Goal: Transaction & Acquisition: Purchase product/service

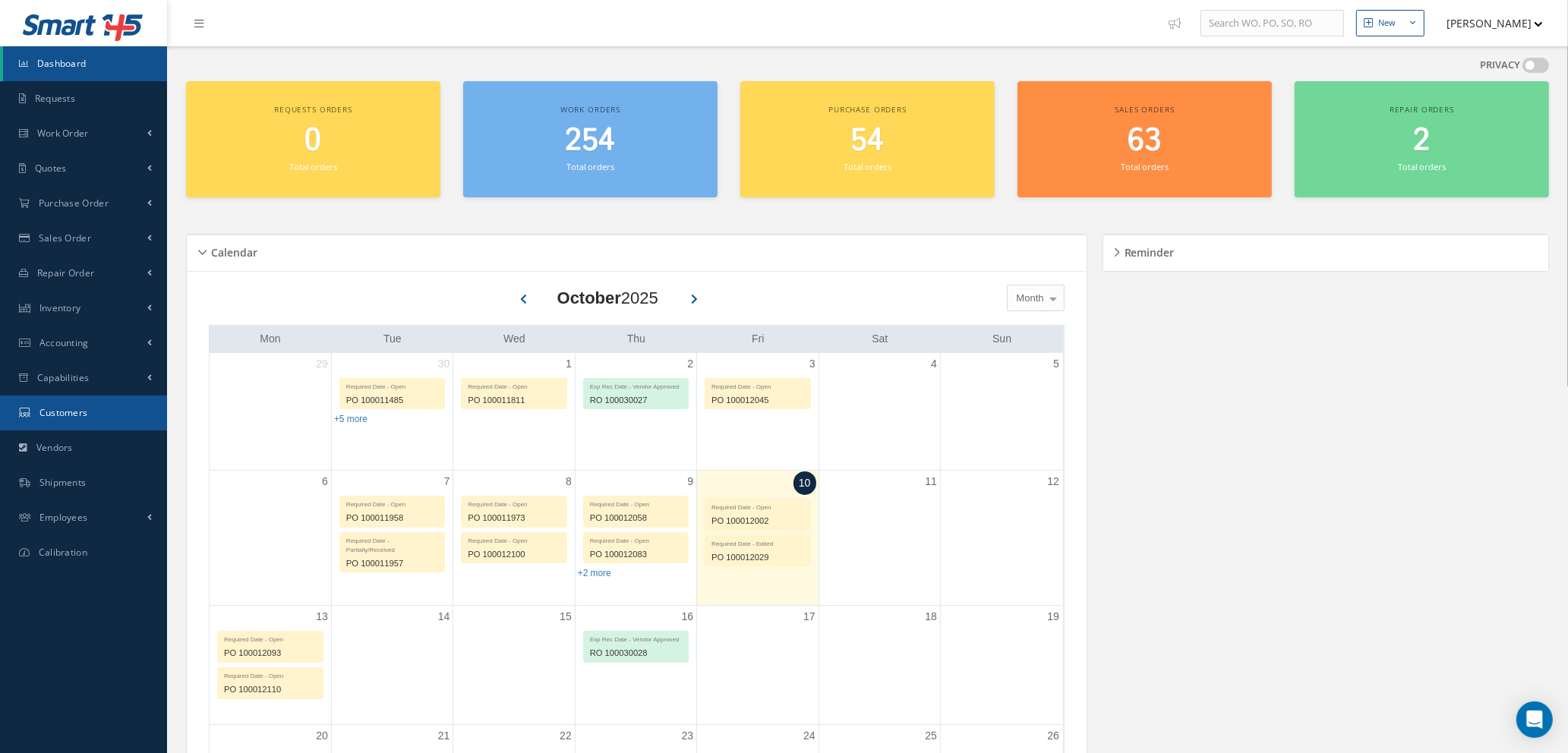
click at [84, 418] on span "Customers" at bounding box center [63, 412] width 49 height 13
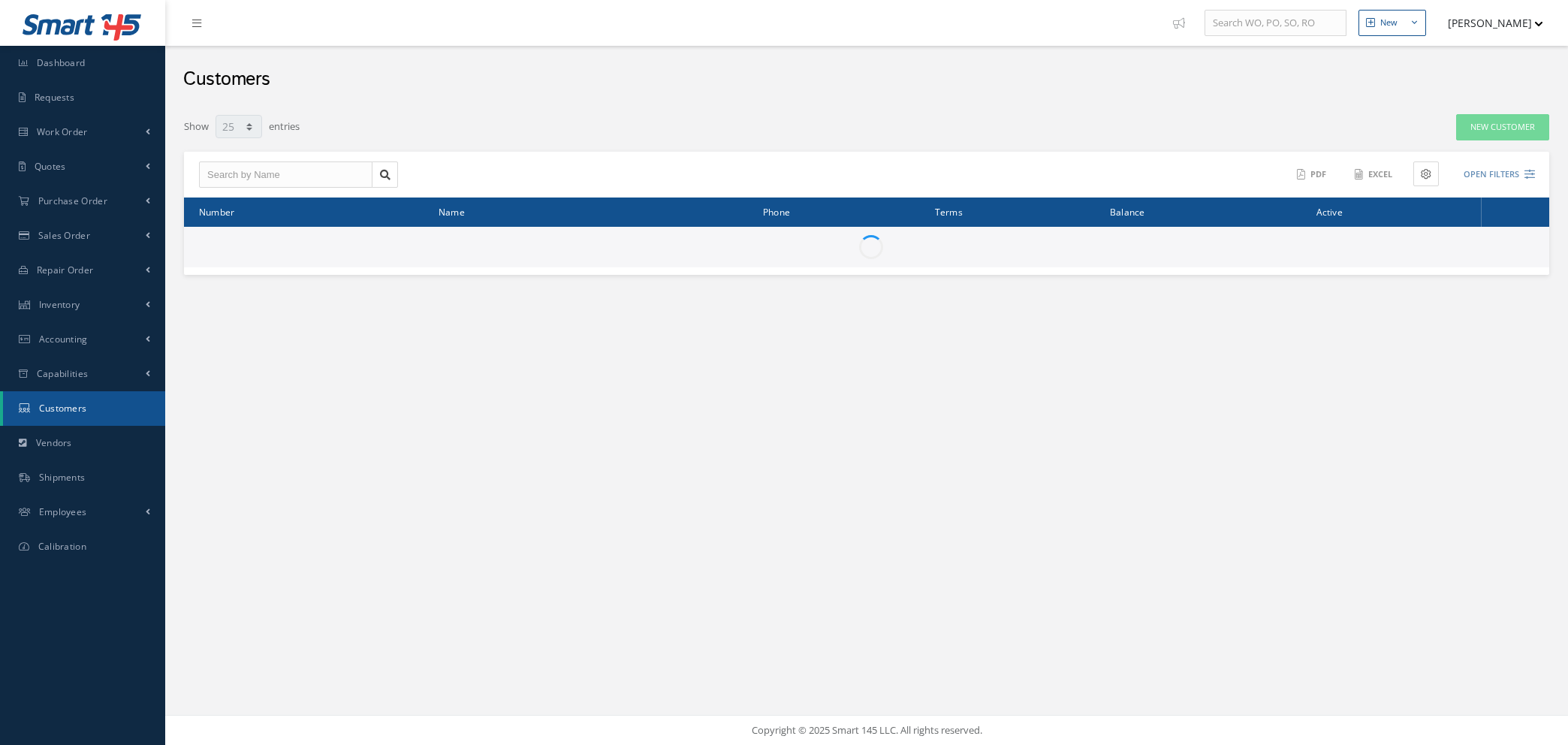
select select "25"
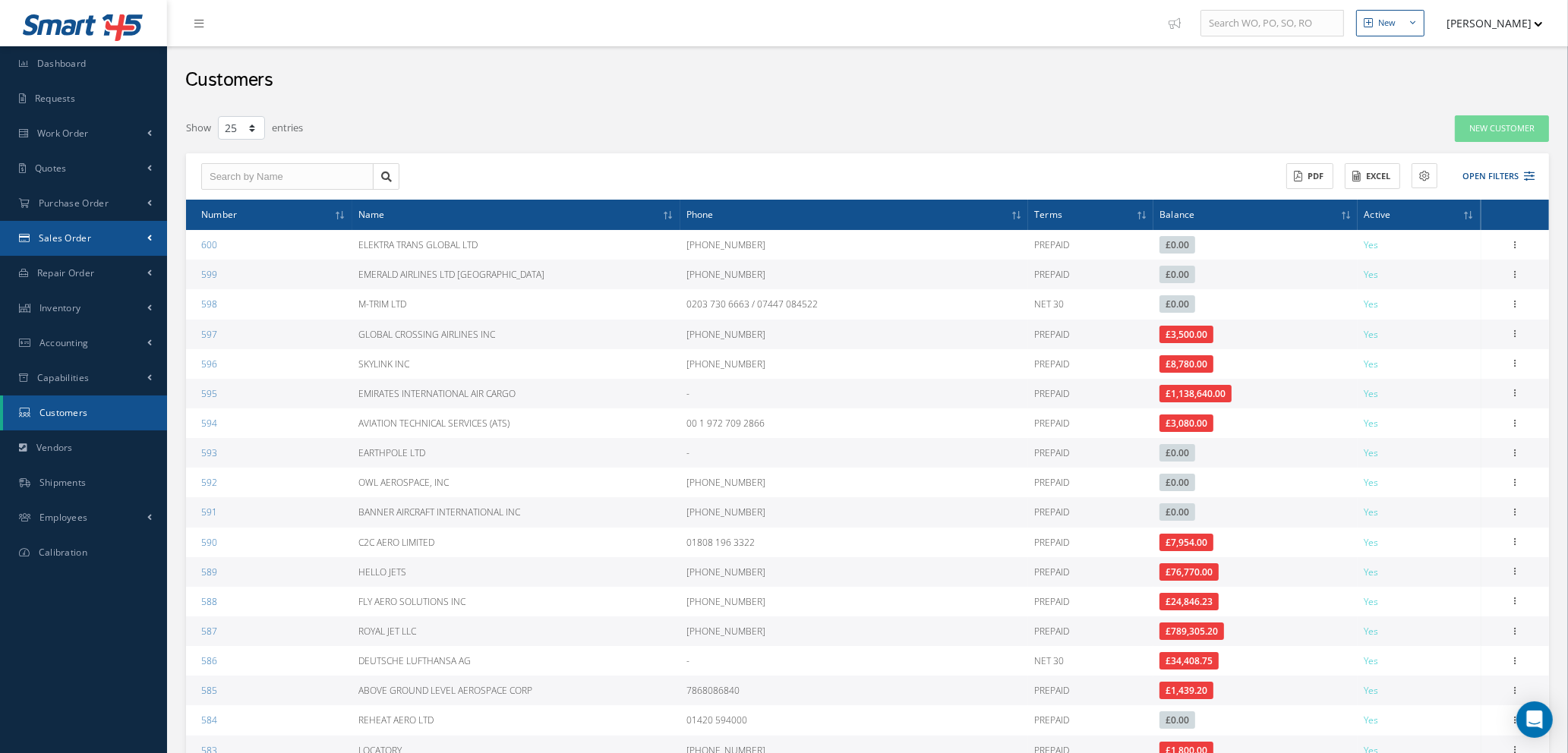
click at [61, 237] on span "Sales Order" at bounding box center [65, 238] width 53 height 13
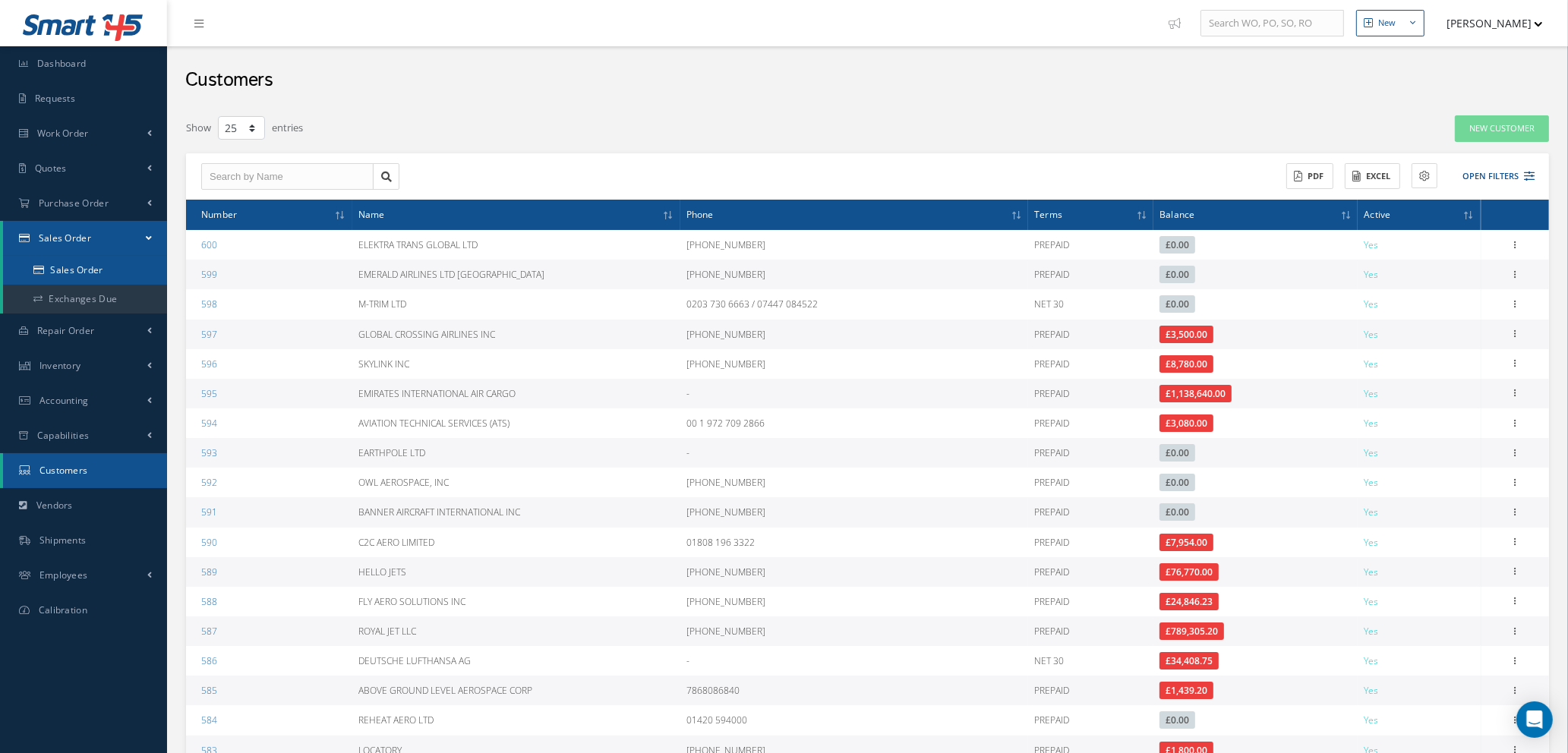
click at [65, 261] on link "Sales Order" at bounding box center [85, 270] width 164 height 28
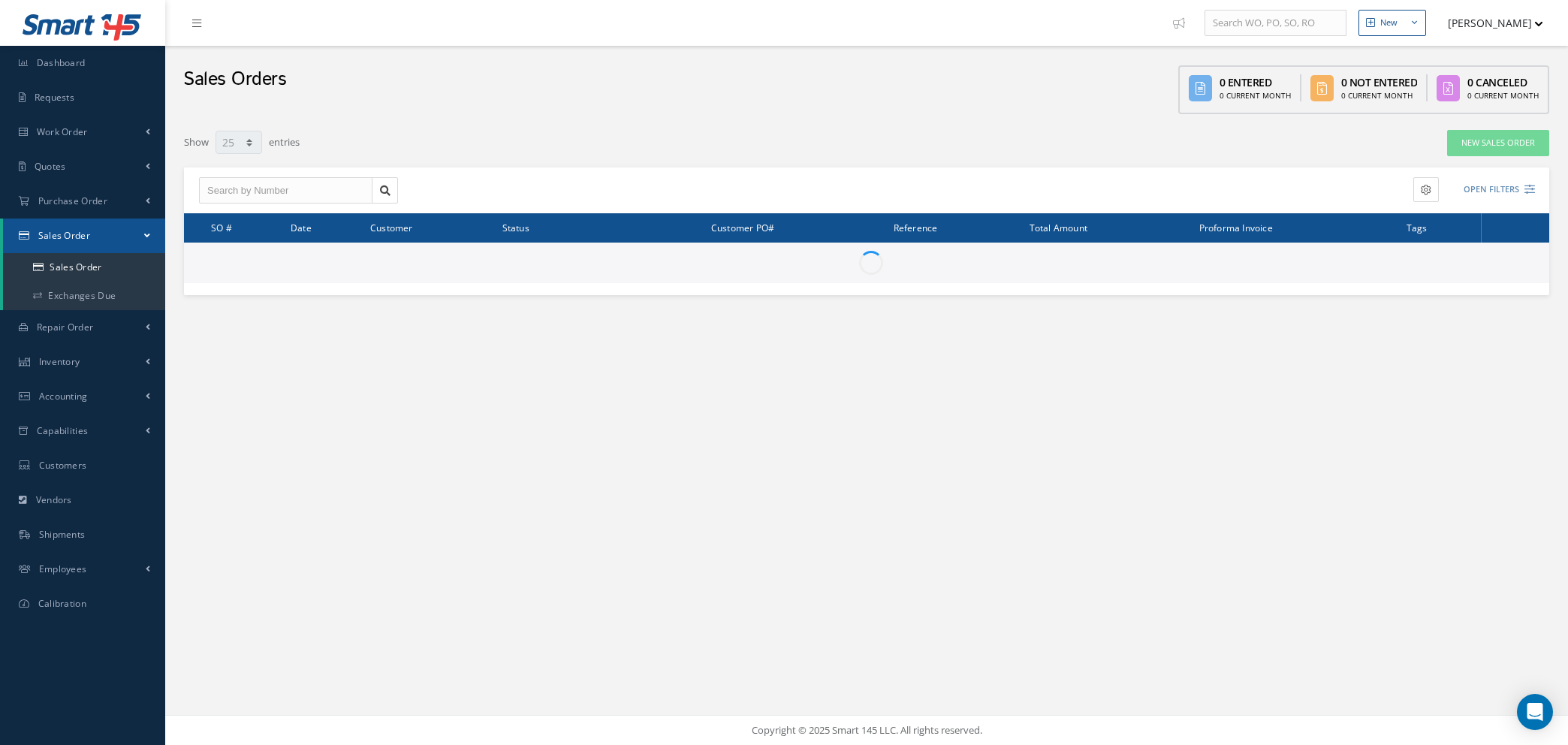
select select "25"
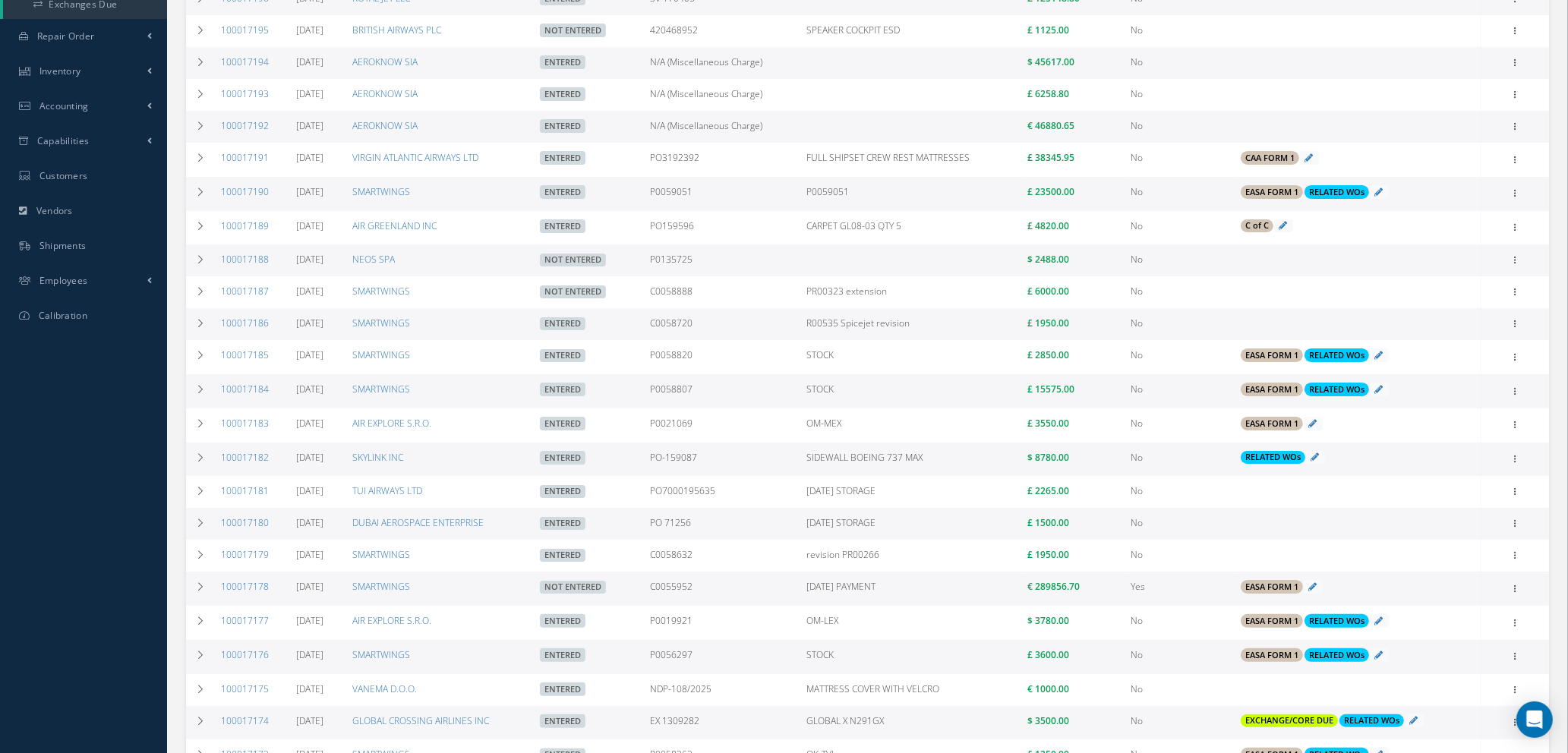
scroll to position [342, 0]
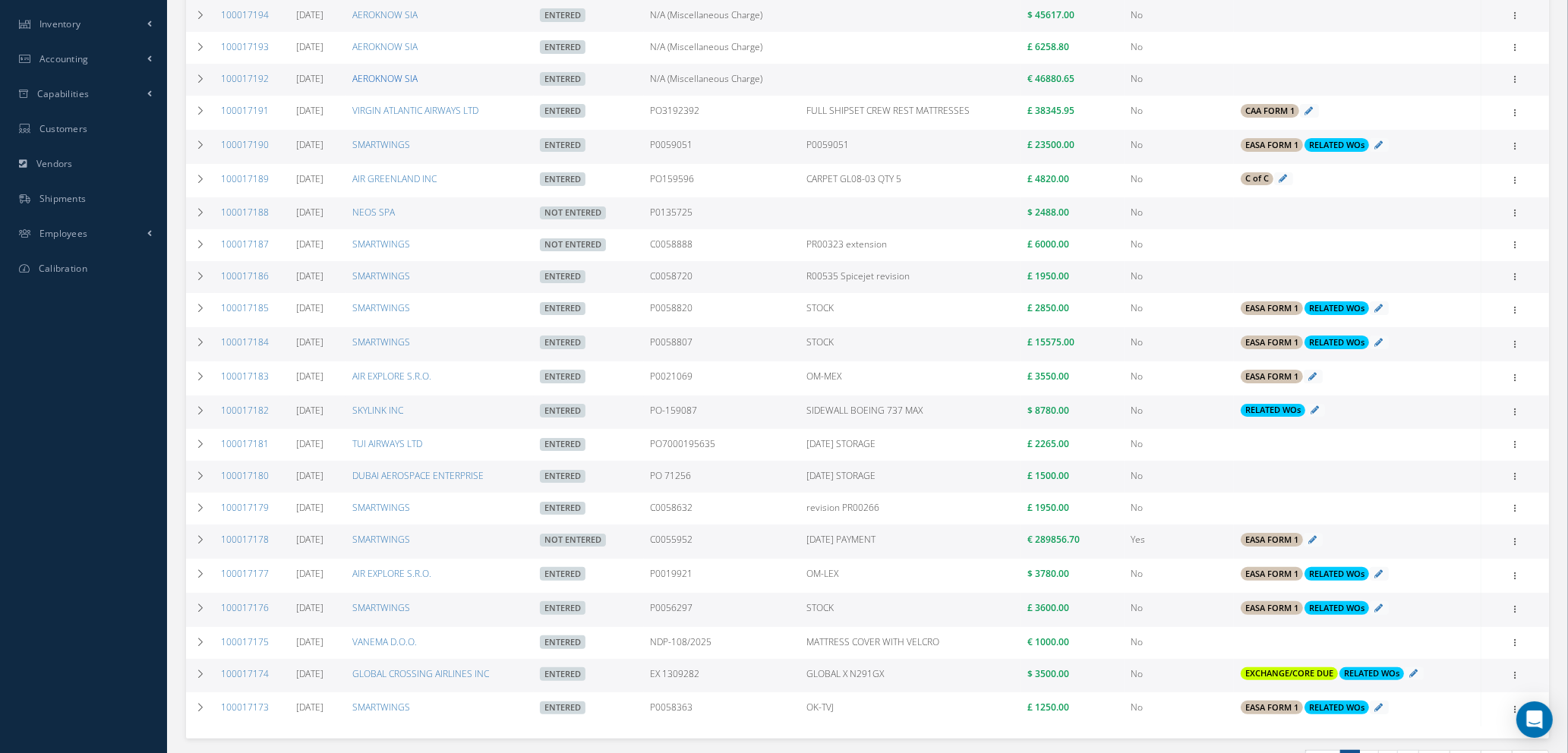
click at [403, 79] on link "AEROKNOW SIA" at bounding box center [384, 78] width 65 height 13
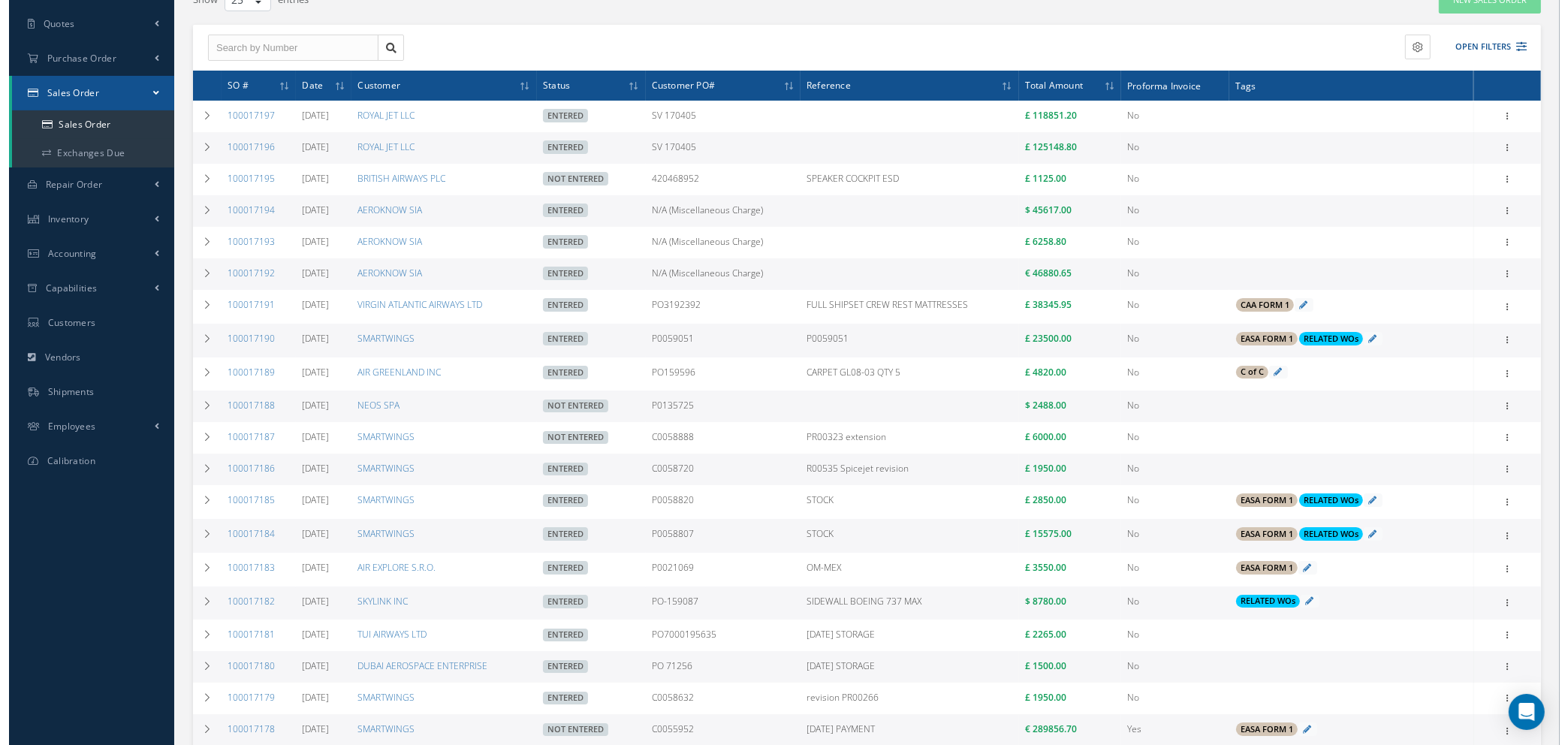
scroll to position [0, 0]
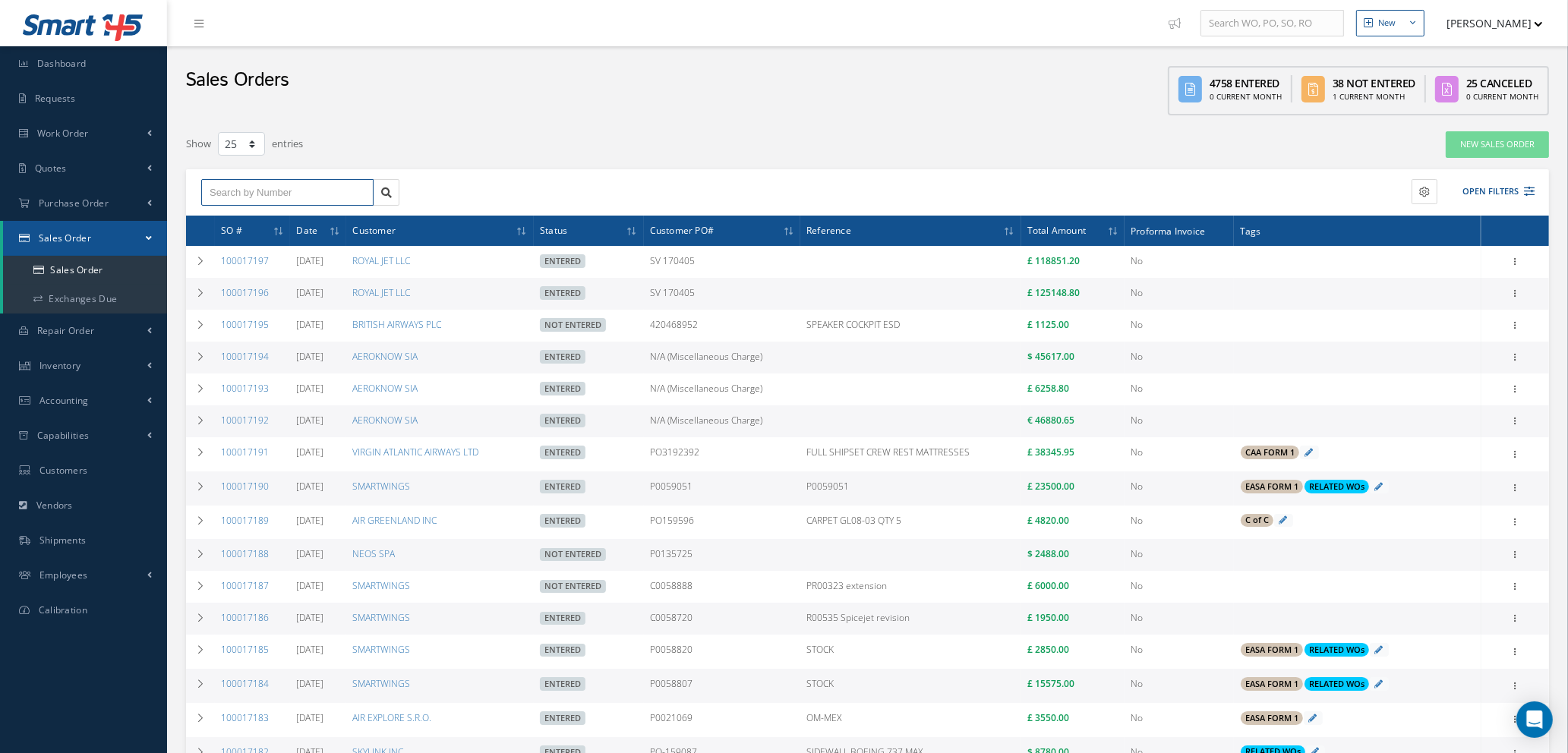
click at [297, 191] on input "text" at bounding box center [287, 192] width 173 height 28
type input "100017188"
click at [271, 212] on div "100017188" at bounding box center [287, 219] width 156 height 15
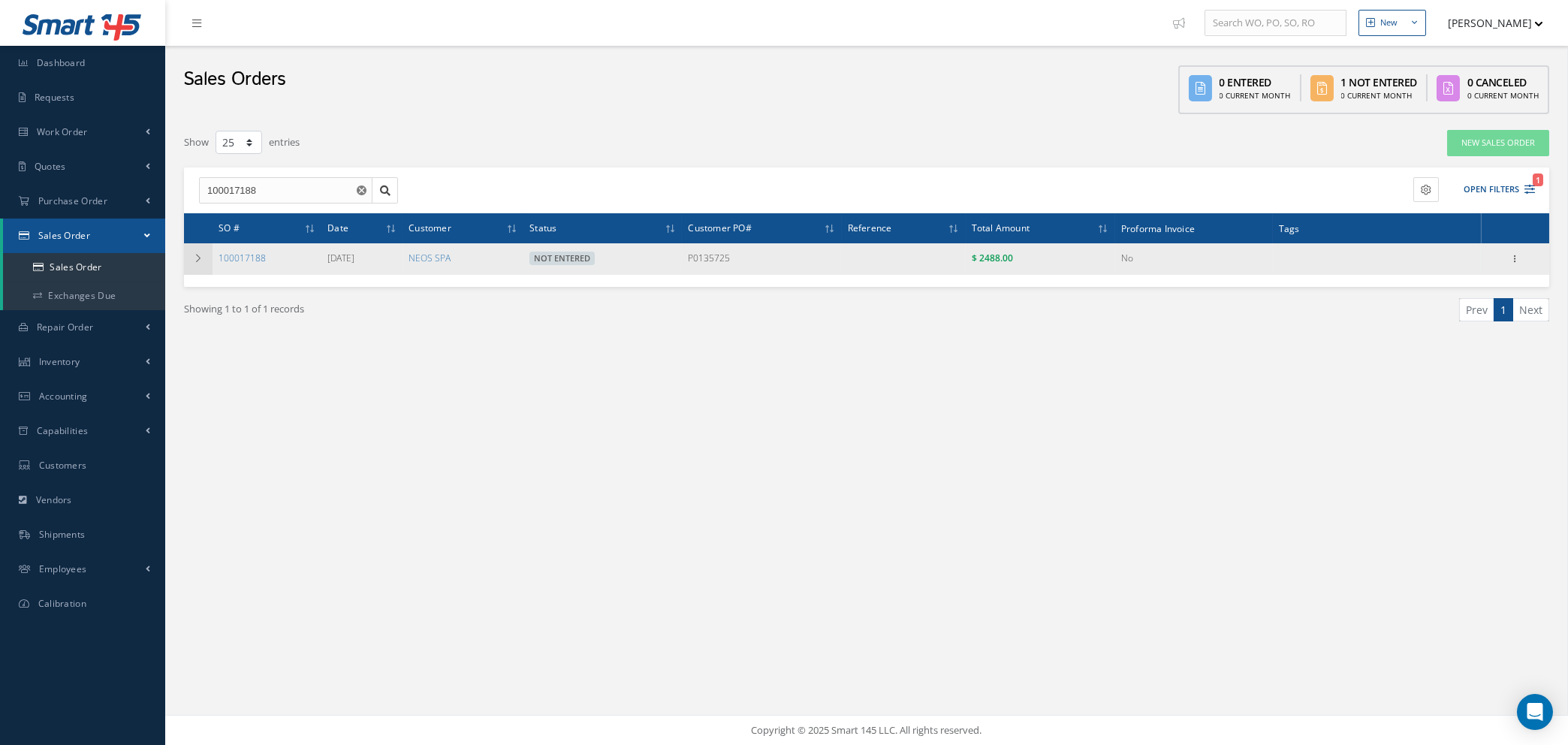
click at [194, 255] on icon at bounding box center [198, 258] width 11 height 9
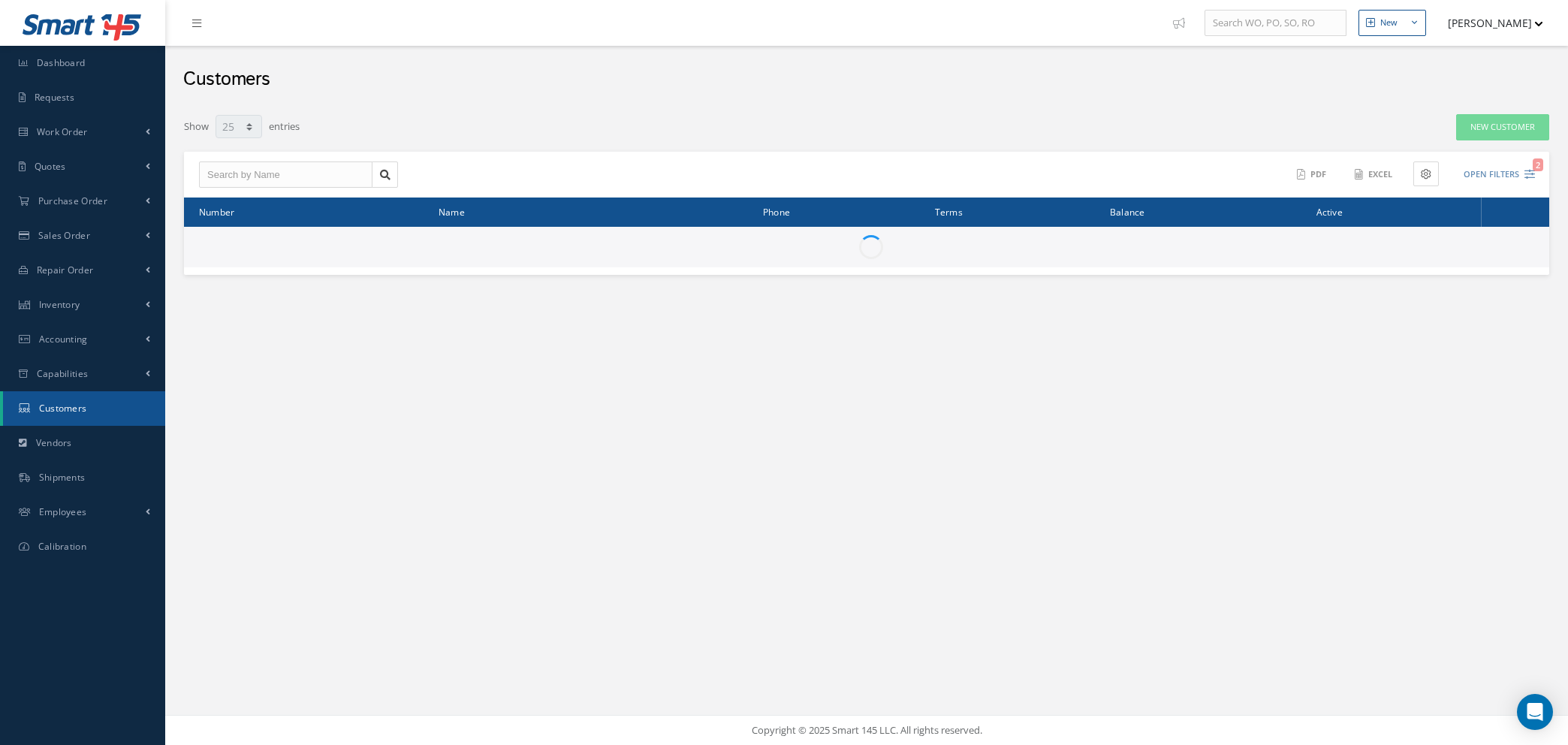
select select "25"
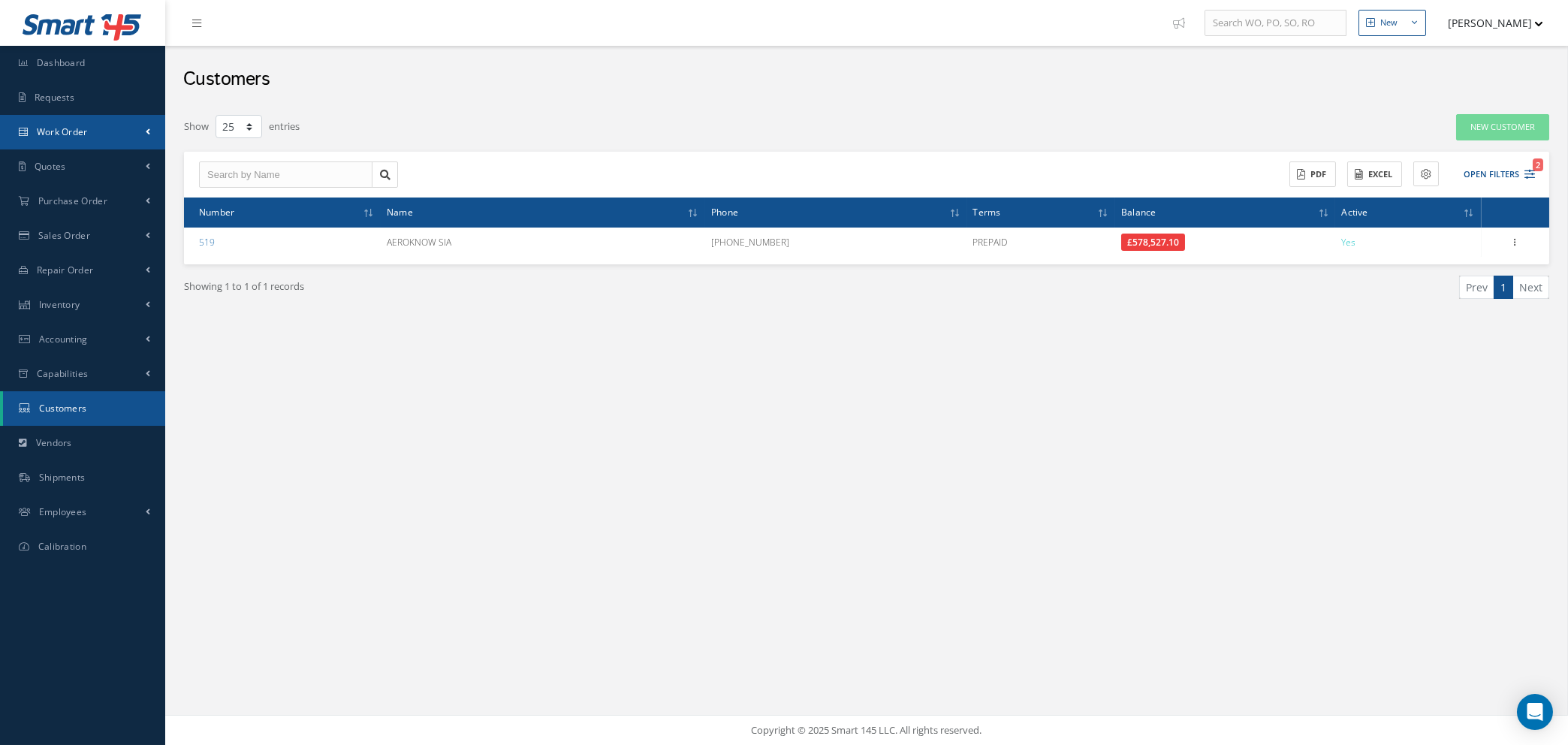
click at [64, 136] on span "Work Order" at bounding box center [63, 131] width 51 height 13
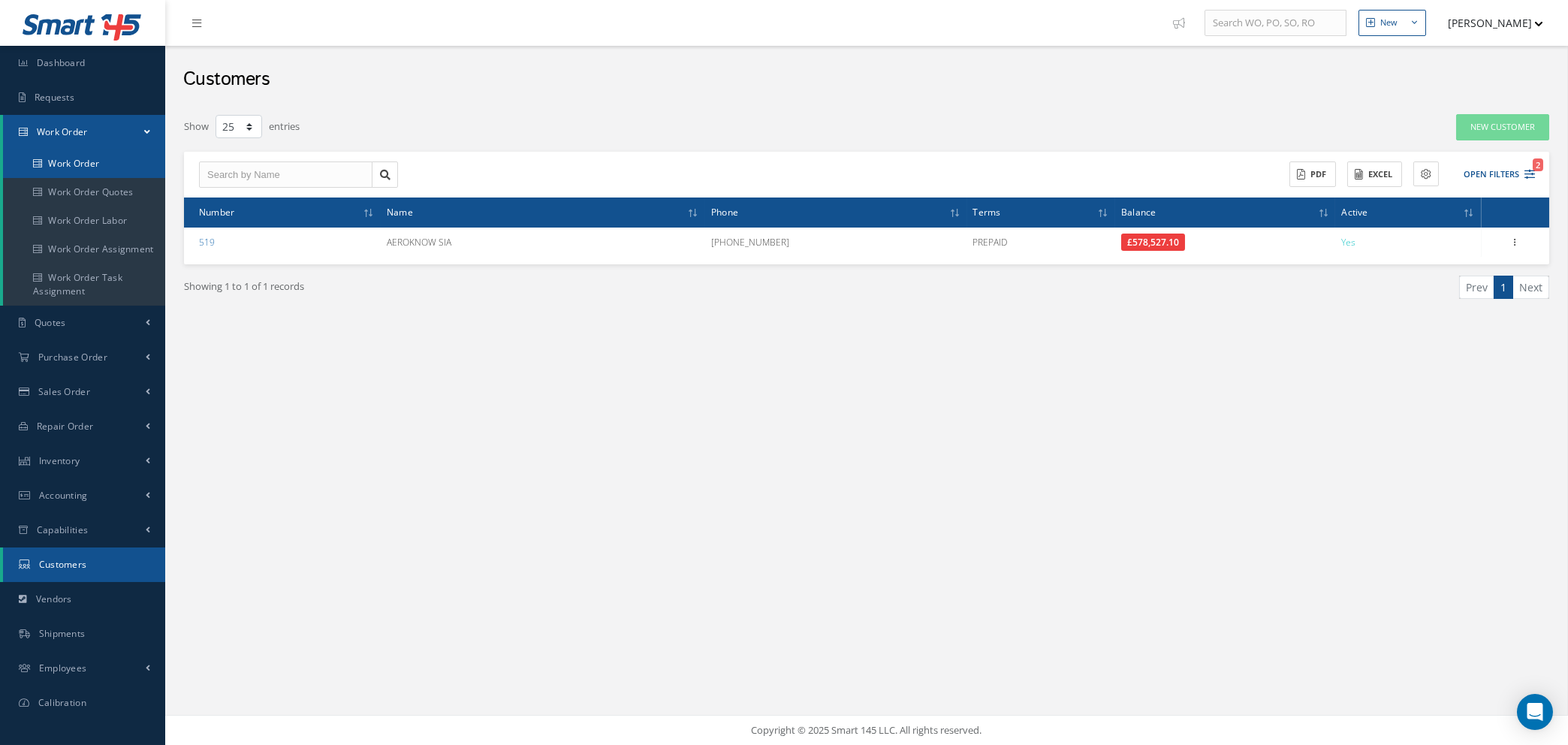
click at [66, 170] on link "Work Order" at bounding box center [84, 164] width 162 height 28
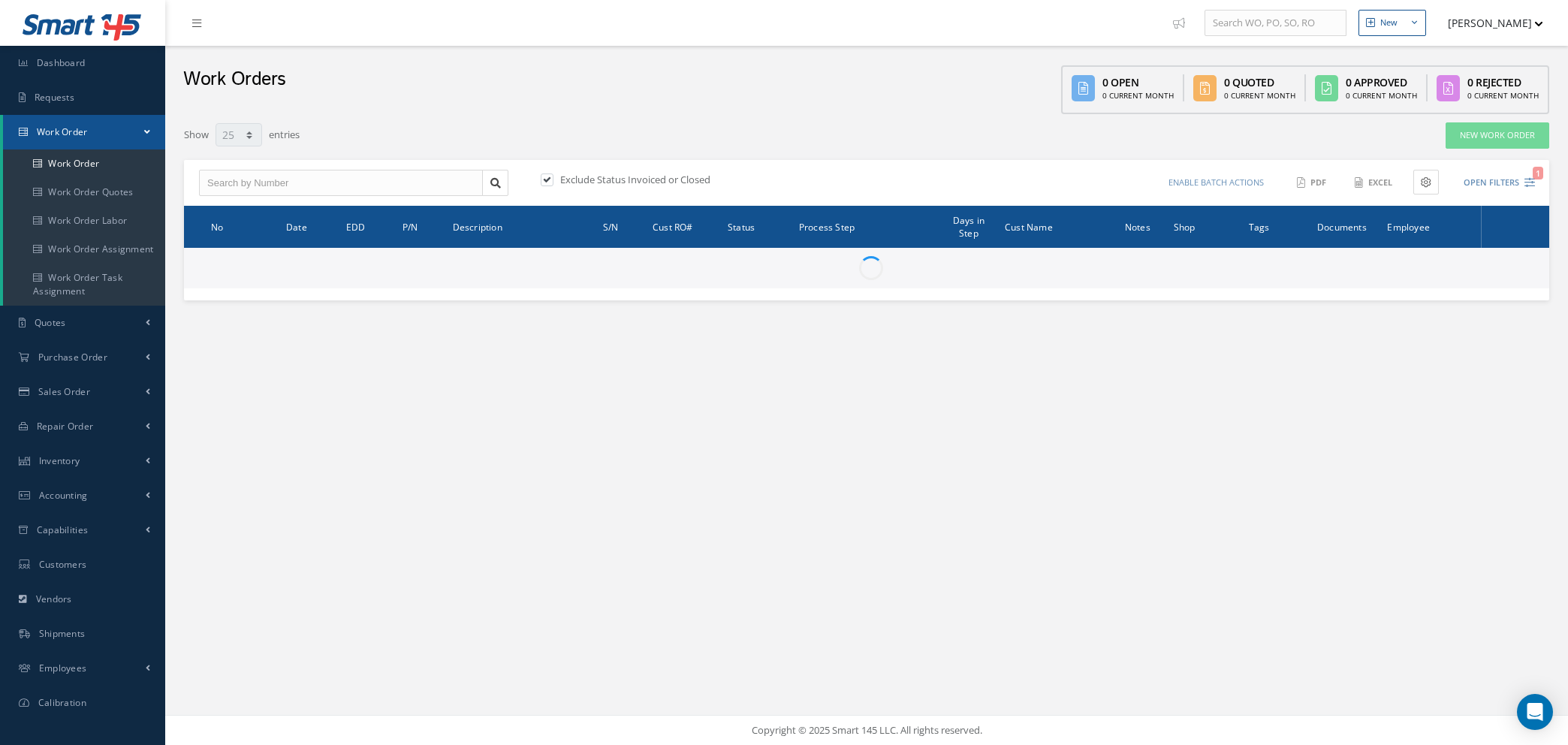
select select "25"
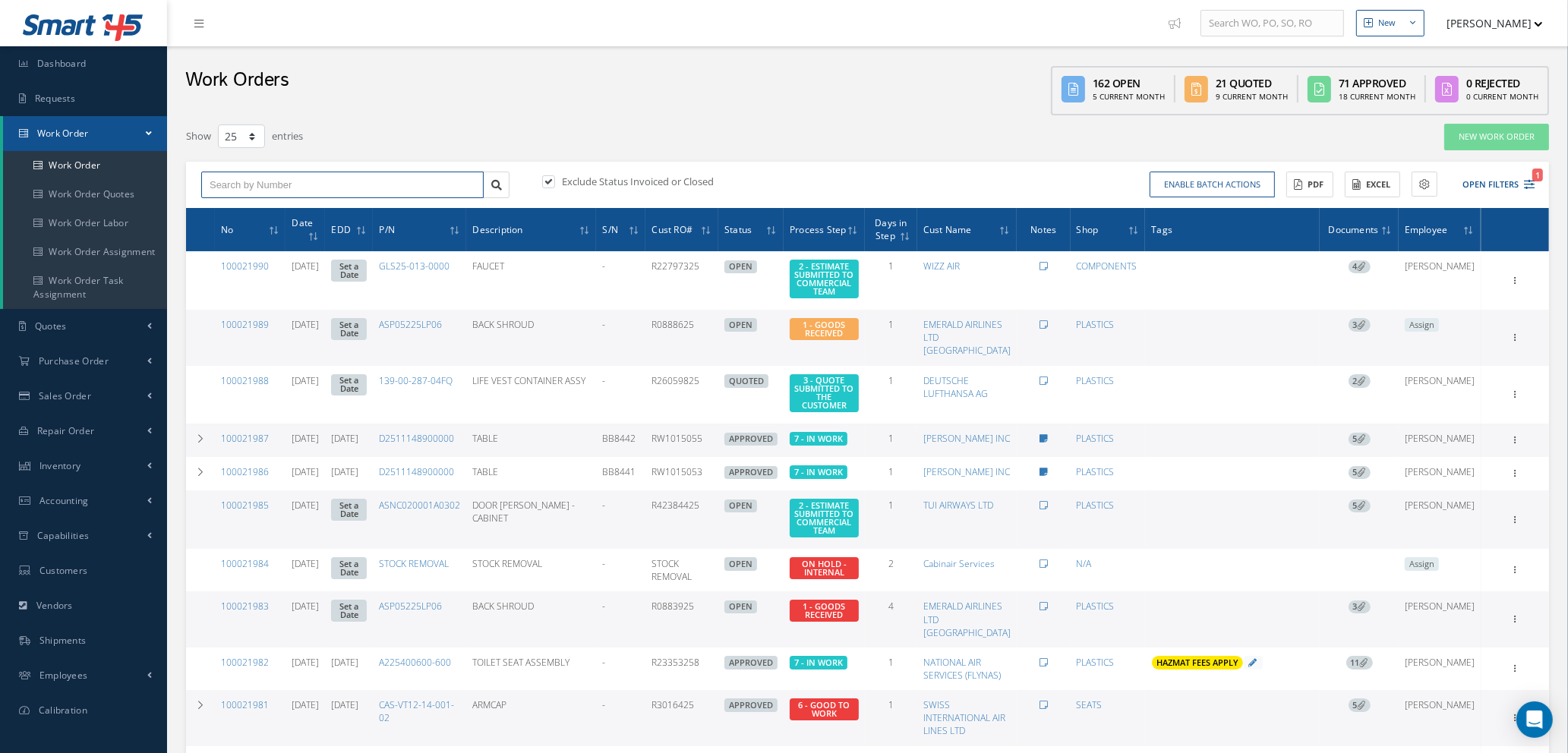
click at [264, 182] on input "text" at bounding box center [342, 185] width 282 height 28
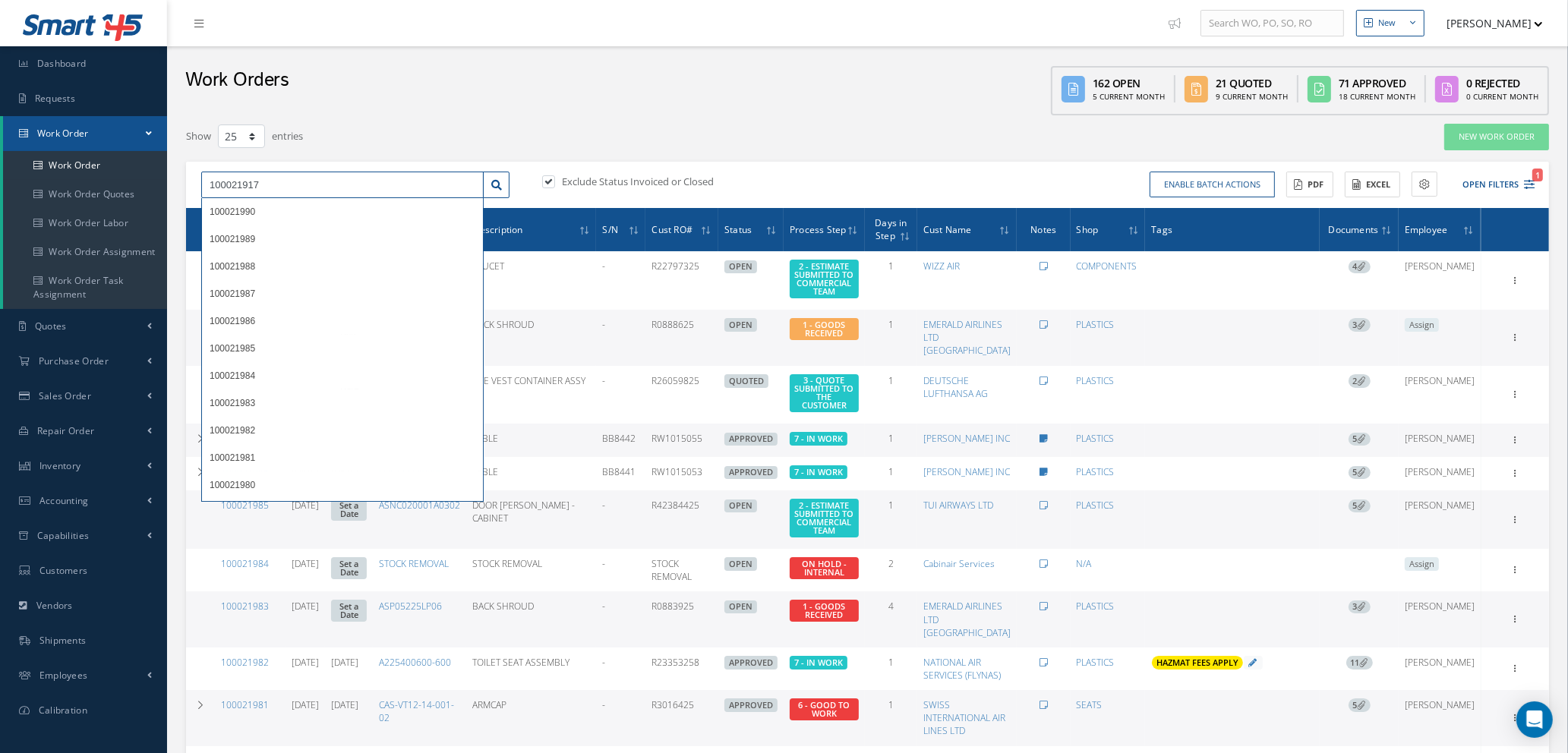
type input "100021917"
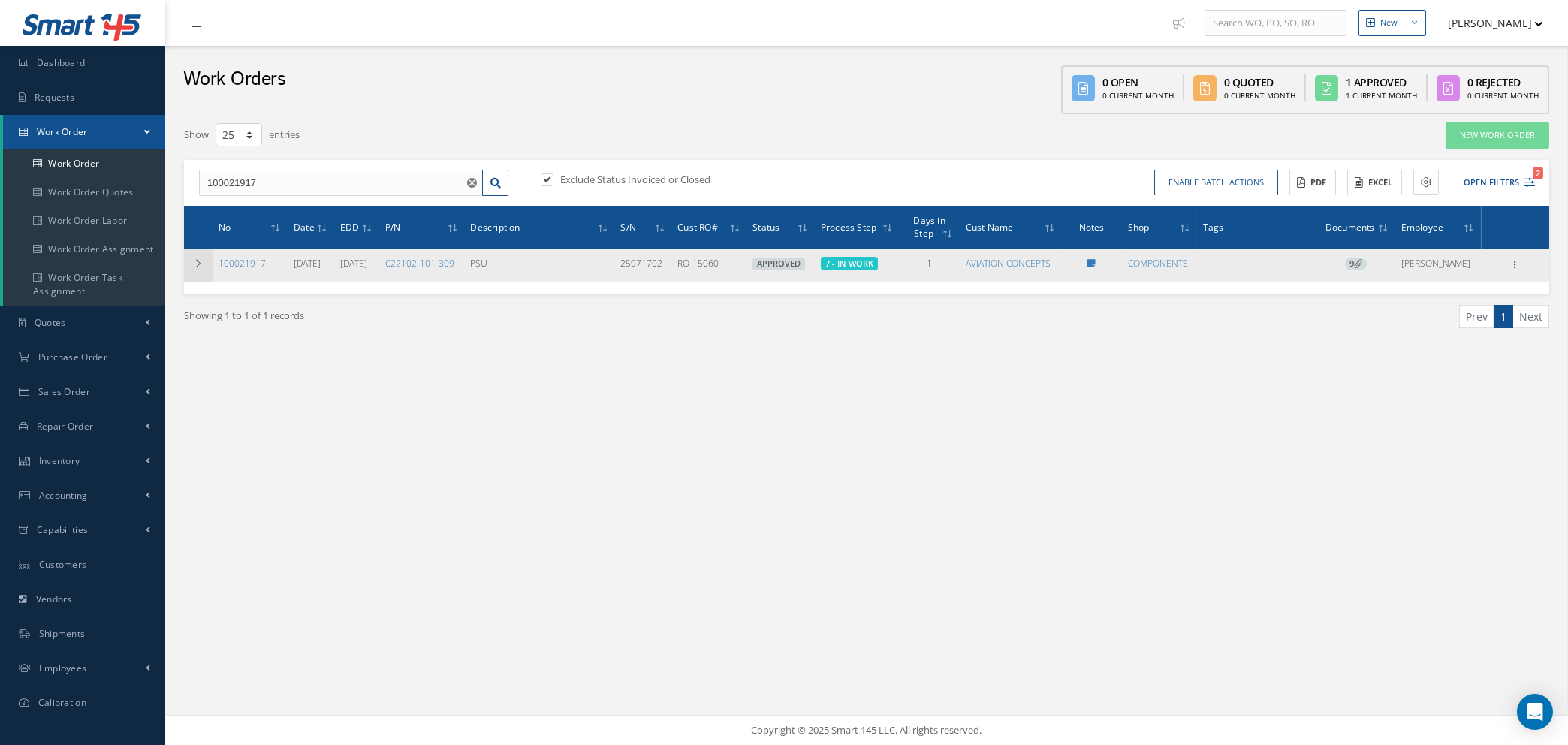
click at [193, 262] on icon at bounding box center [198, 263] width 11 height 9
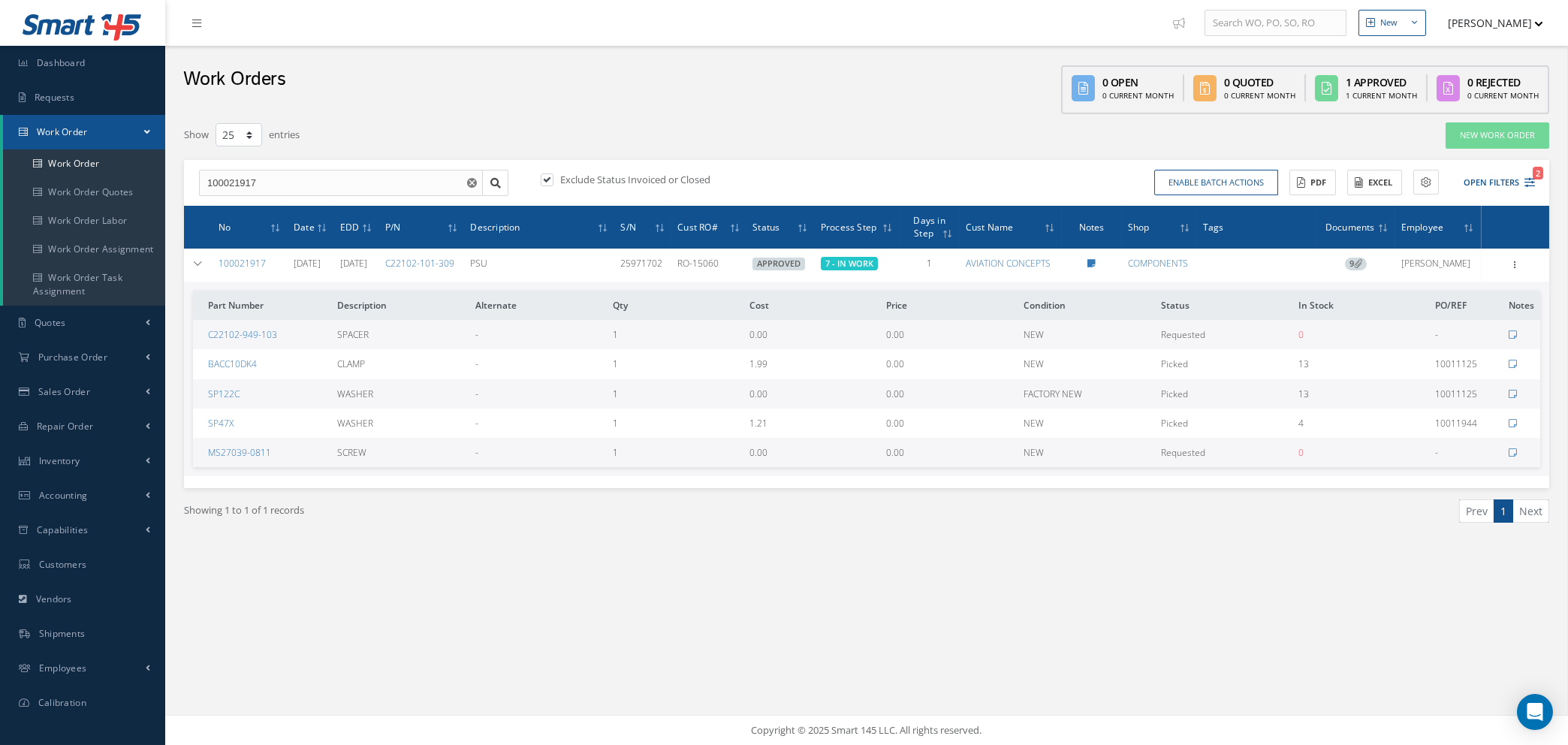
drag, startPoint x: 275, startPoint y: 331, endPoint x: 208, endPoint y: 325, distance: 67.3
click at [208, 325] on td "C22102-949-103" at bounding box center [261, 334] width 138 height 29
drag, startPoint x: 275, startPoint y: 449, endPoint x: 197, endPoint y: 450, distance: 78.0
click at [197, 450] on td "MS27039-0811" at bounding box center [261, 452] width 138 height 29
copy link "MS27039-0811"
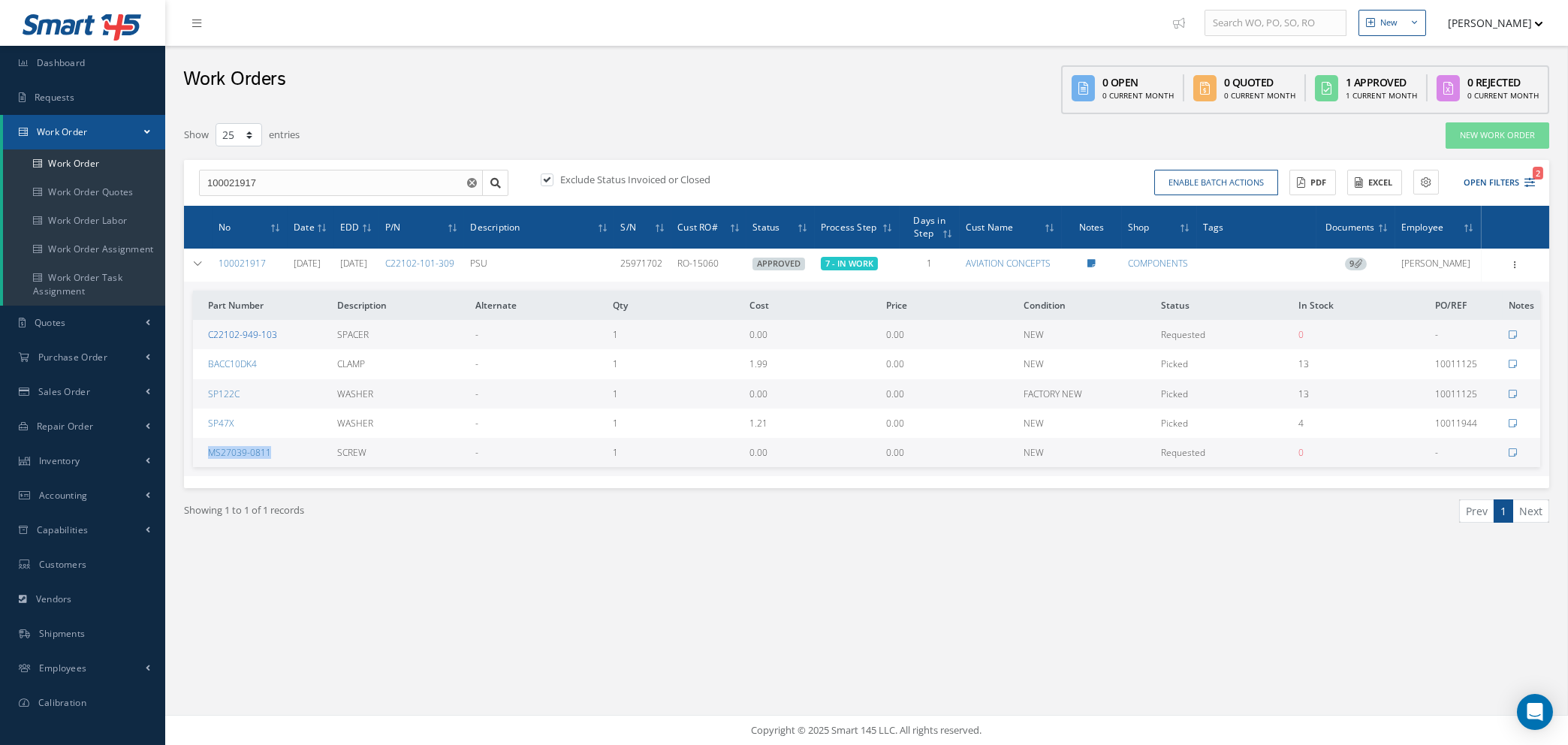
click at [258, 333] on link "C22102-949-103" at bounding box center [242, 335] width 69 height 13
click at [233, 336] on link "C22102-949-103" at bounding box center [242, 335] width 69 height 13
drag, startPoint x: 280, startPoint y: 181, endPoint x: 187, endPoint y: 130, distance: 106.1
click at [166, 181] on div "New New Work Order New Purchase Order New Customer Quote New Sales Order New Re…" at bounding box center [867, 372] width 1403 height 745
click at [861, 651] on div "New New Work Order New Purchase Order New Customer Quote New Sales Order New Re…" at bounding box center [867, 372] width 1403 height 745
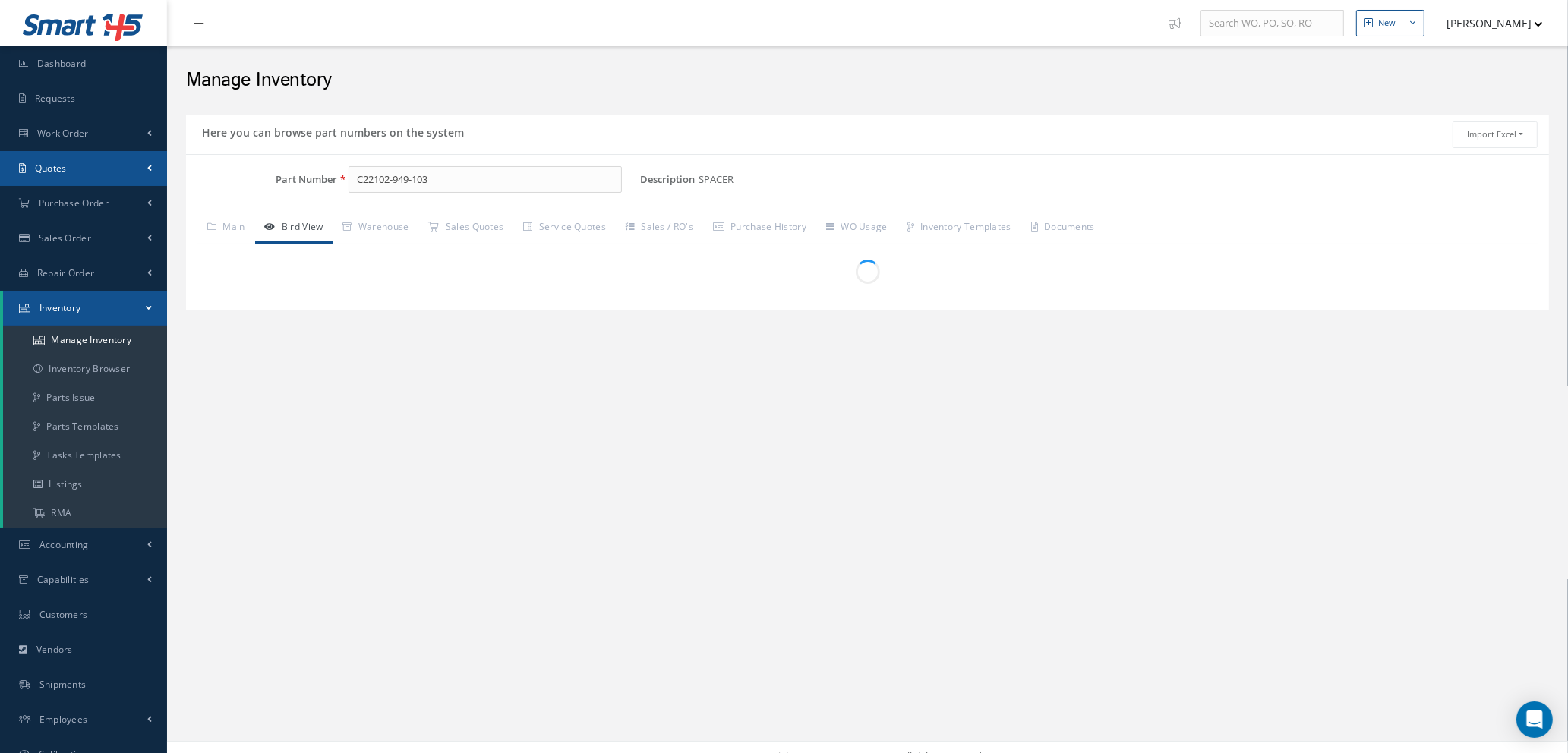
click at [80, 170] on link "Quotes" at bounding box center [84, 168] width 167 height 35
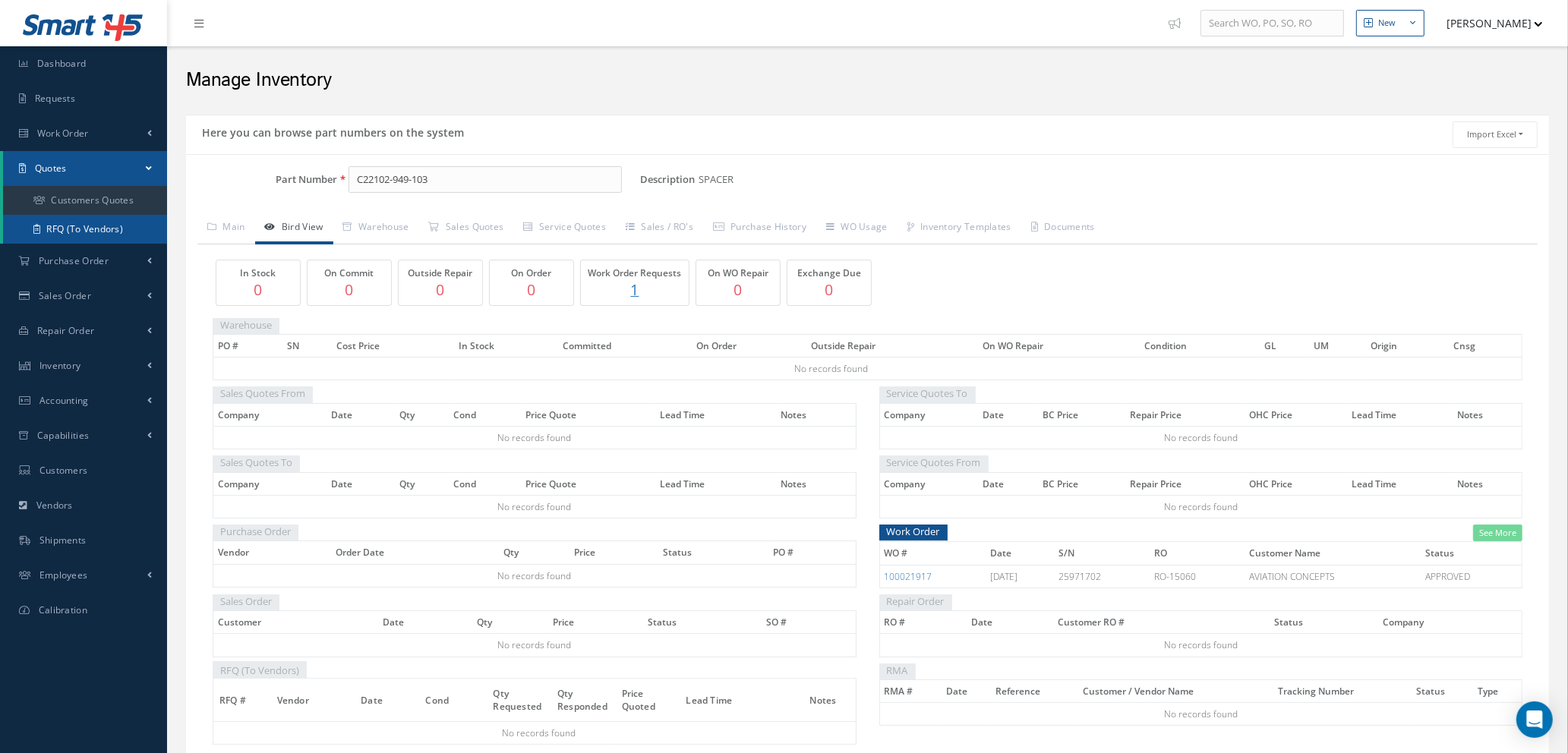
click at [80, 231] on link "RFQ (To Vendors)" at bounding box center [85, 229] width 164 height 28
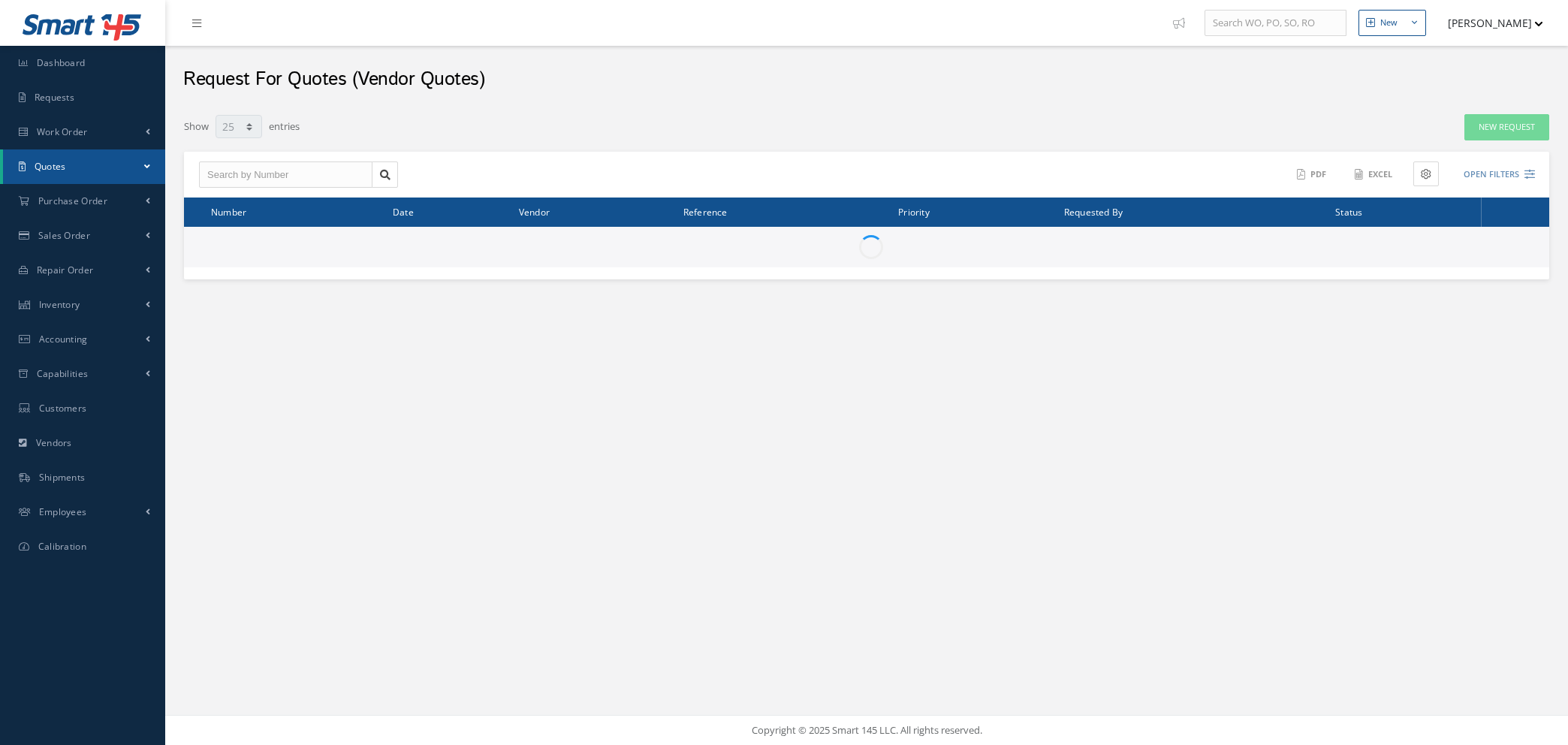
select select "25"
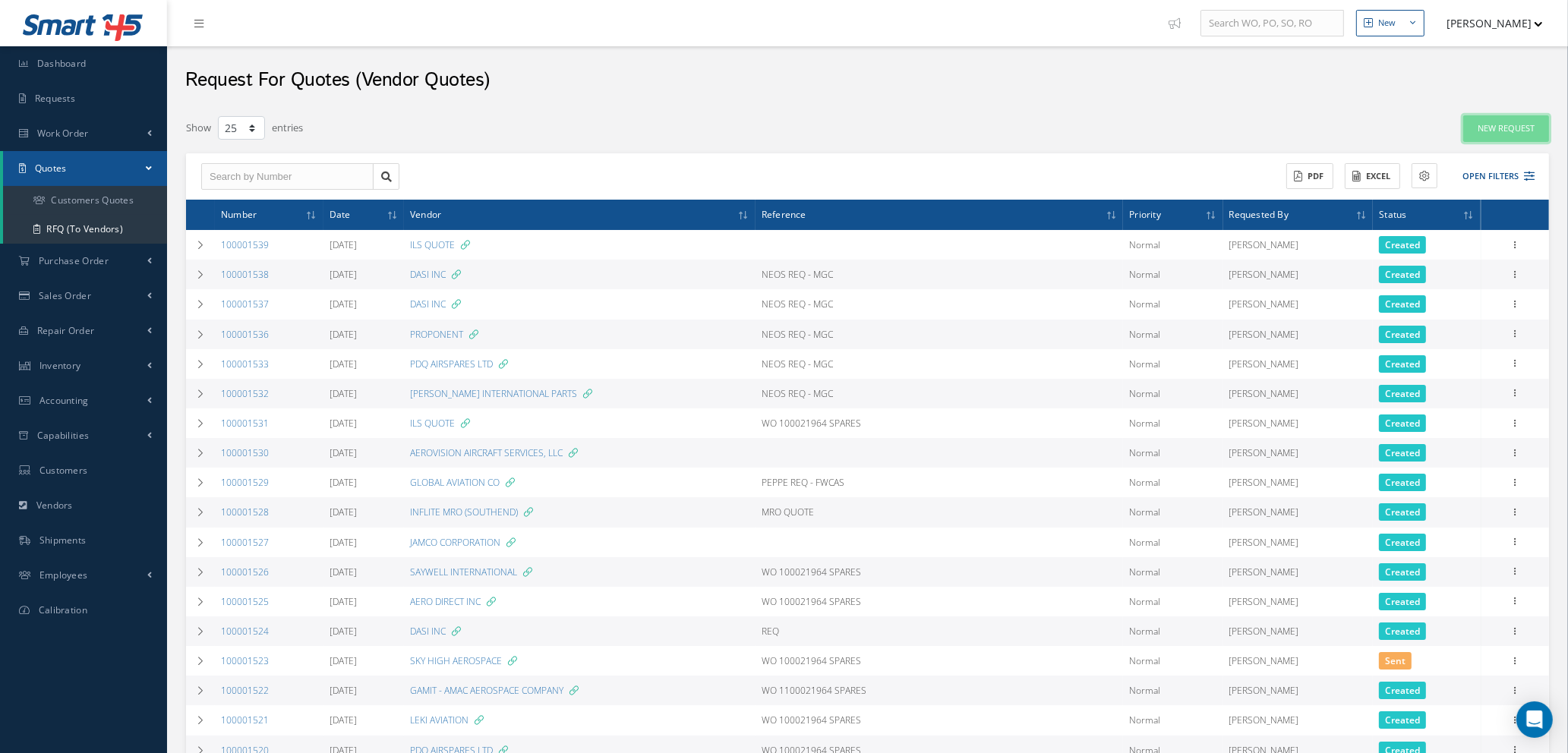
click at [1487, 134] on link "New Request" at bounding box center [1506, 129] width 85 height 27
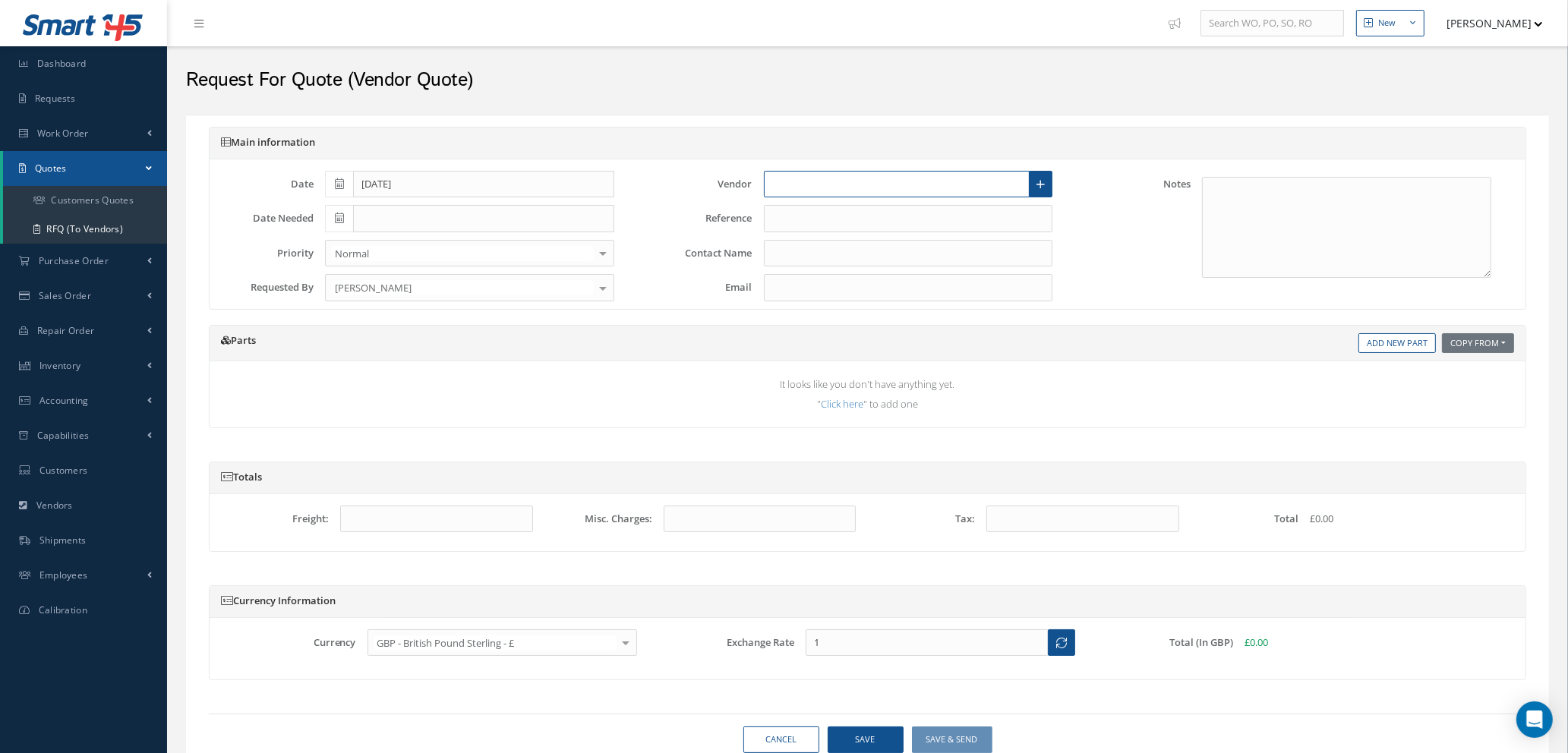
click at [808, 176] on input "text" at bounding box center [896, 184] width 266 height 28
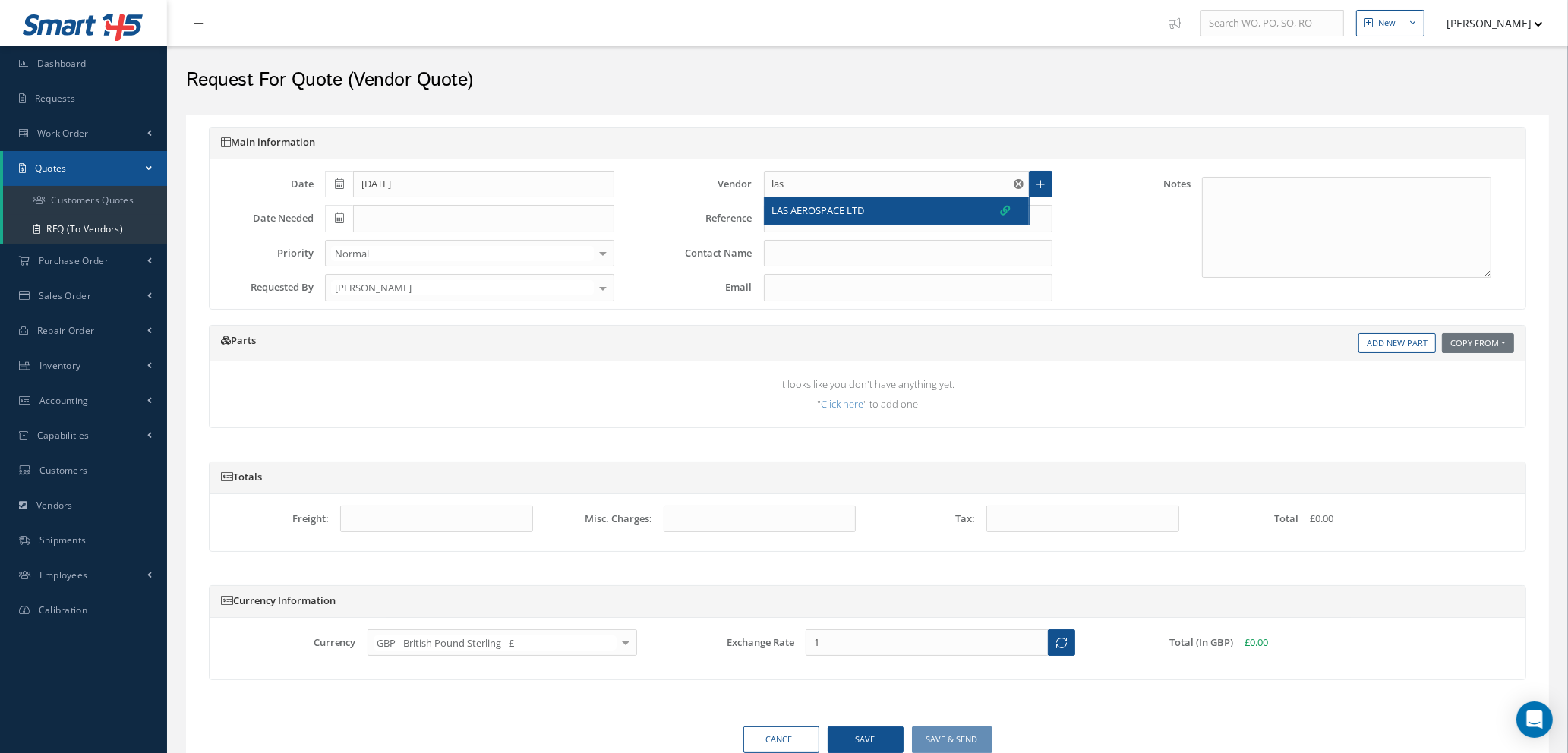
click at [811, 209] on span "LAS AEROSPACE LTD" at bounding box center [819, 211] width 93 height 15
type input "LAS AEROSPACE LTD"
type input "[PERSON_NAME]"
type input "[PERSON_NAME][EMAIL_ADDRESS][DOMAIN_NAME]"
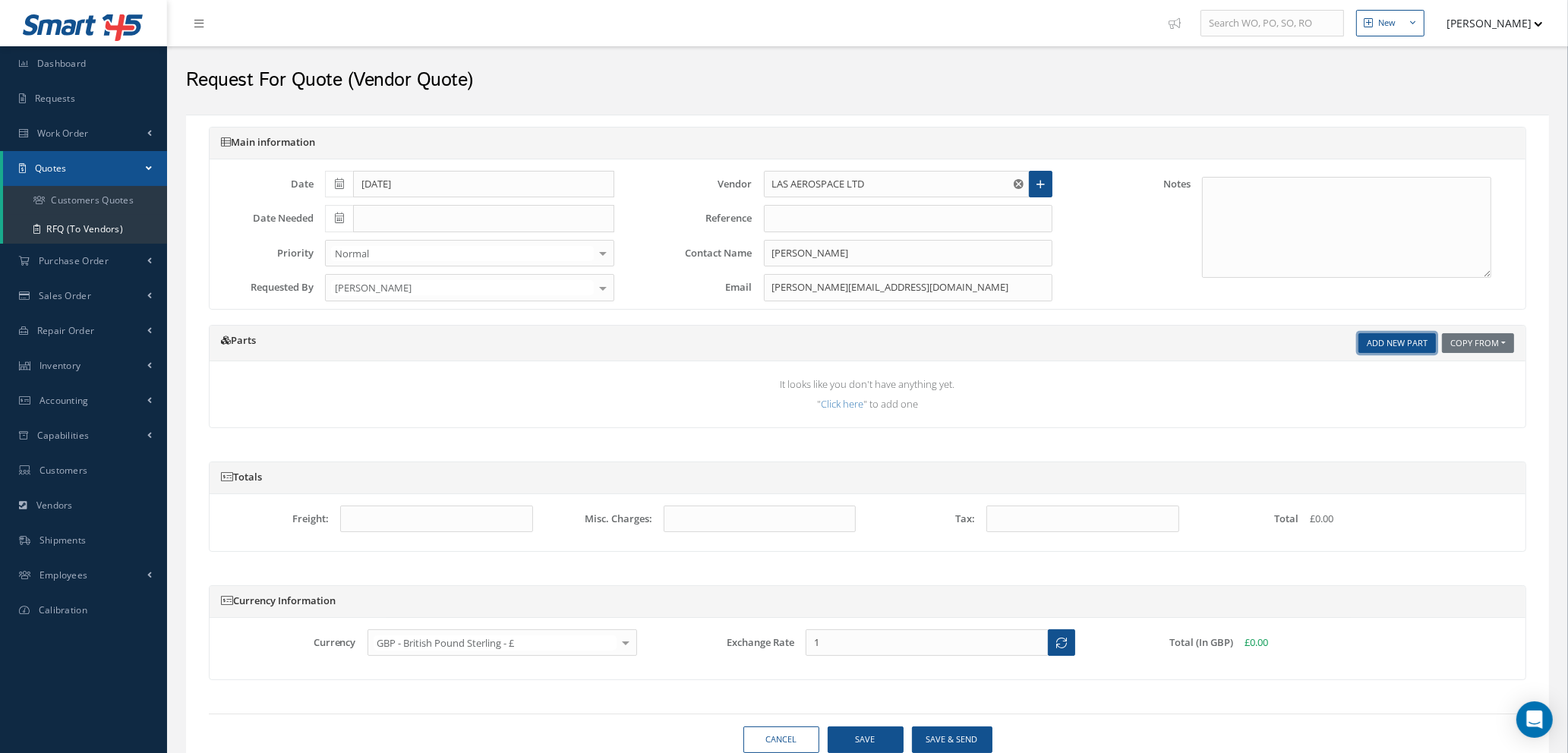
click at [1390, 343] on link "Add New Part" at bounding box center [1396, 343] width 77 height 20
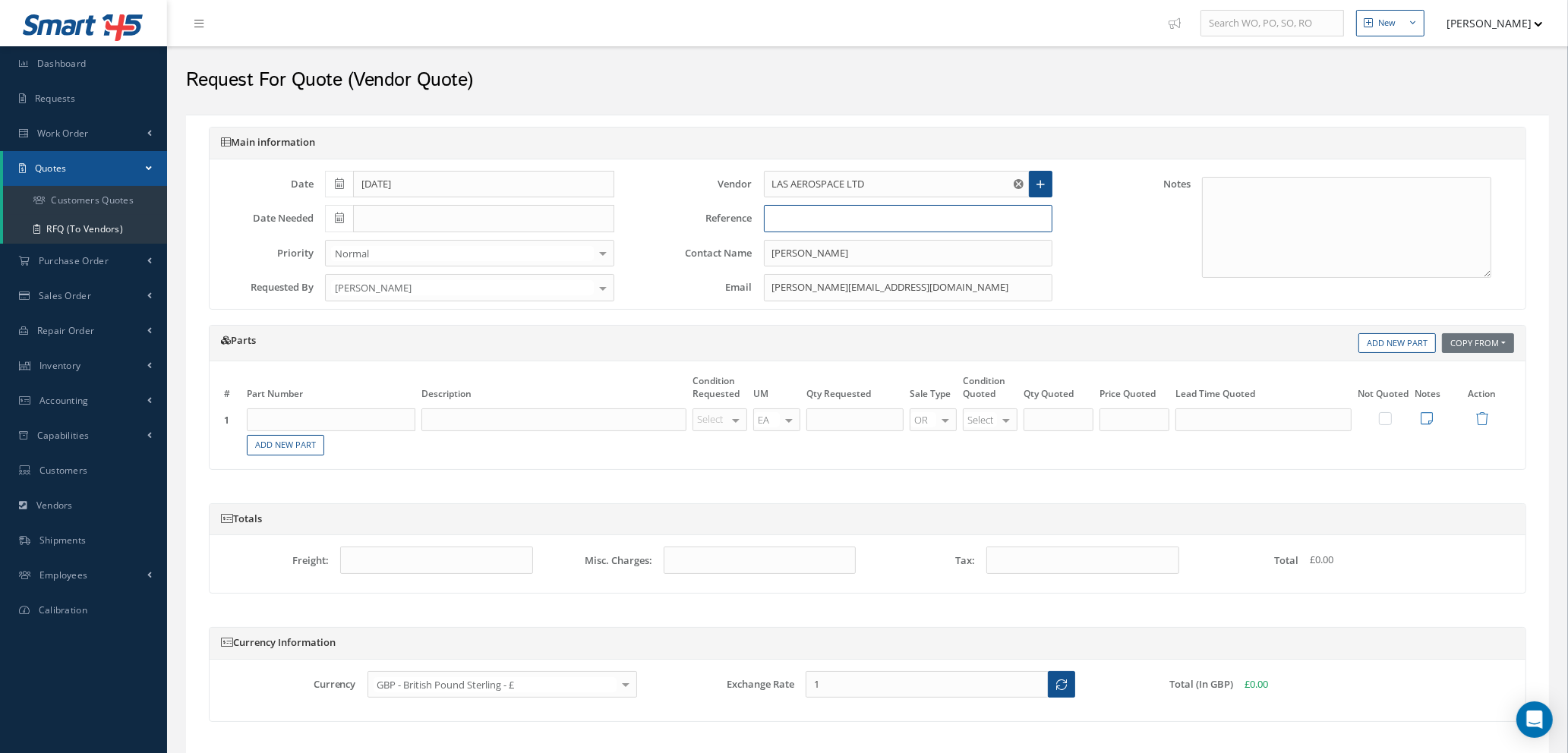
click at [877, 222] on input "text" at bounding box center [908, 218] width 289 height 28
type input "w"
type input "WO 100021917 SPARES"
click at [362, 422] on input "text" at bounding box center [330, 420] width 168 height 23
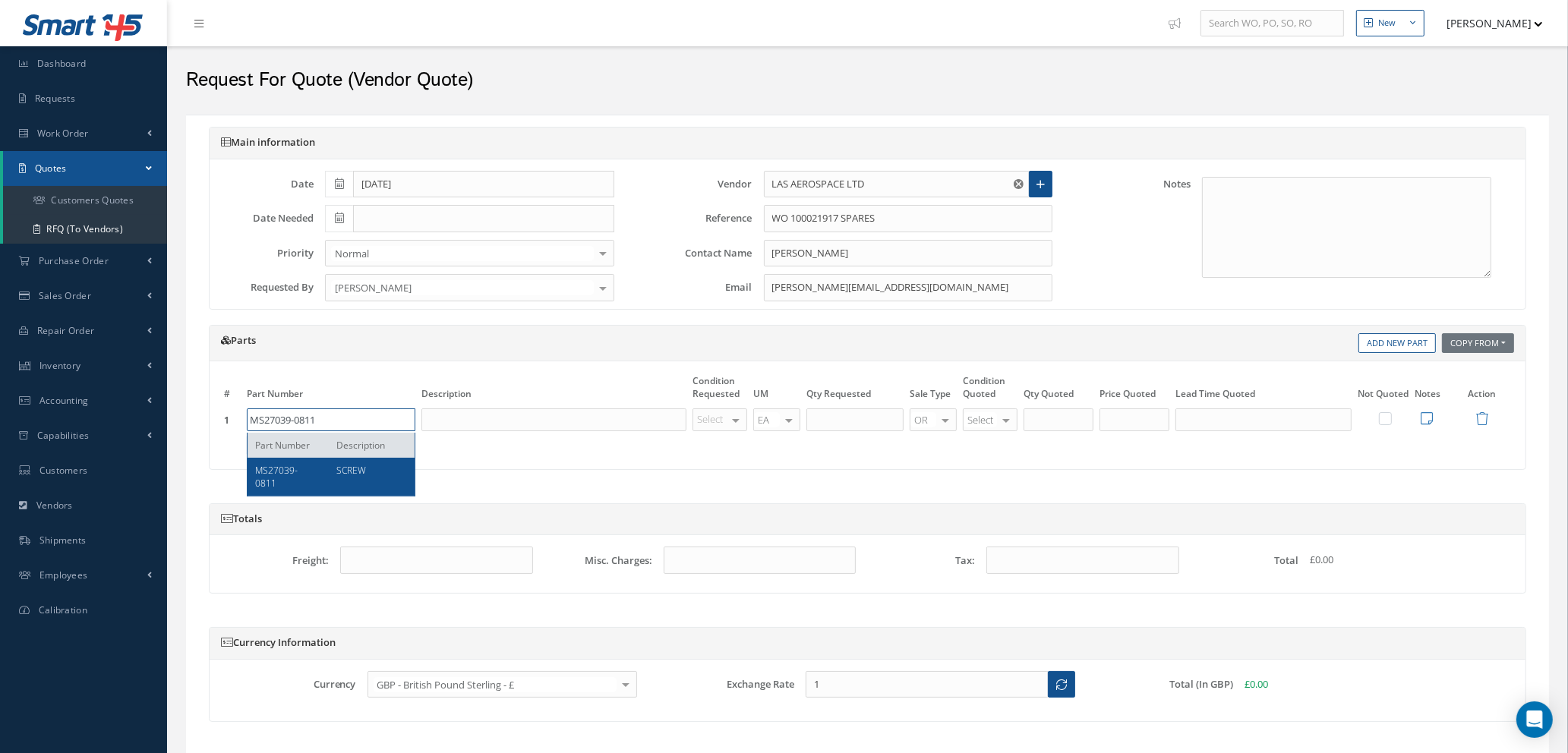
type input "MS27039-0811"
click at [365, 478] on div "SCREW" at bounding box center [367, 476] width 82 height 26
type input "SCREW"
click at [732, 425] on div at bounding box center [736, 420] width 21 height 22
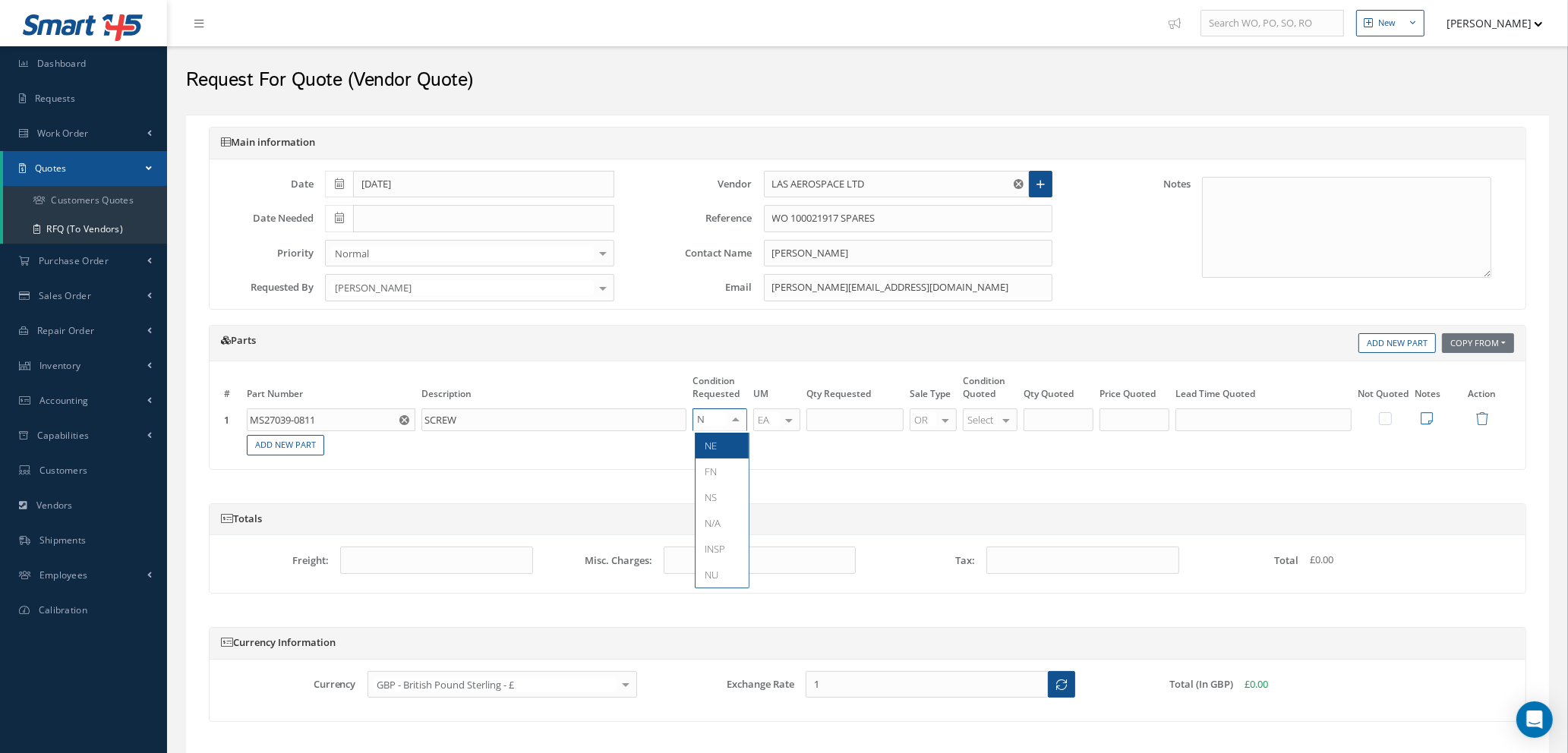
type input "NE"
click at [730, 444] on span "NE" at bounding box center [722, 445] width 53 height 26
click at [822, 418] on input "text" at bounding box center [854, 420] width 97 height 23
type input "1"
type input "NE"
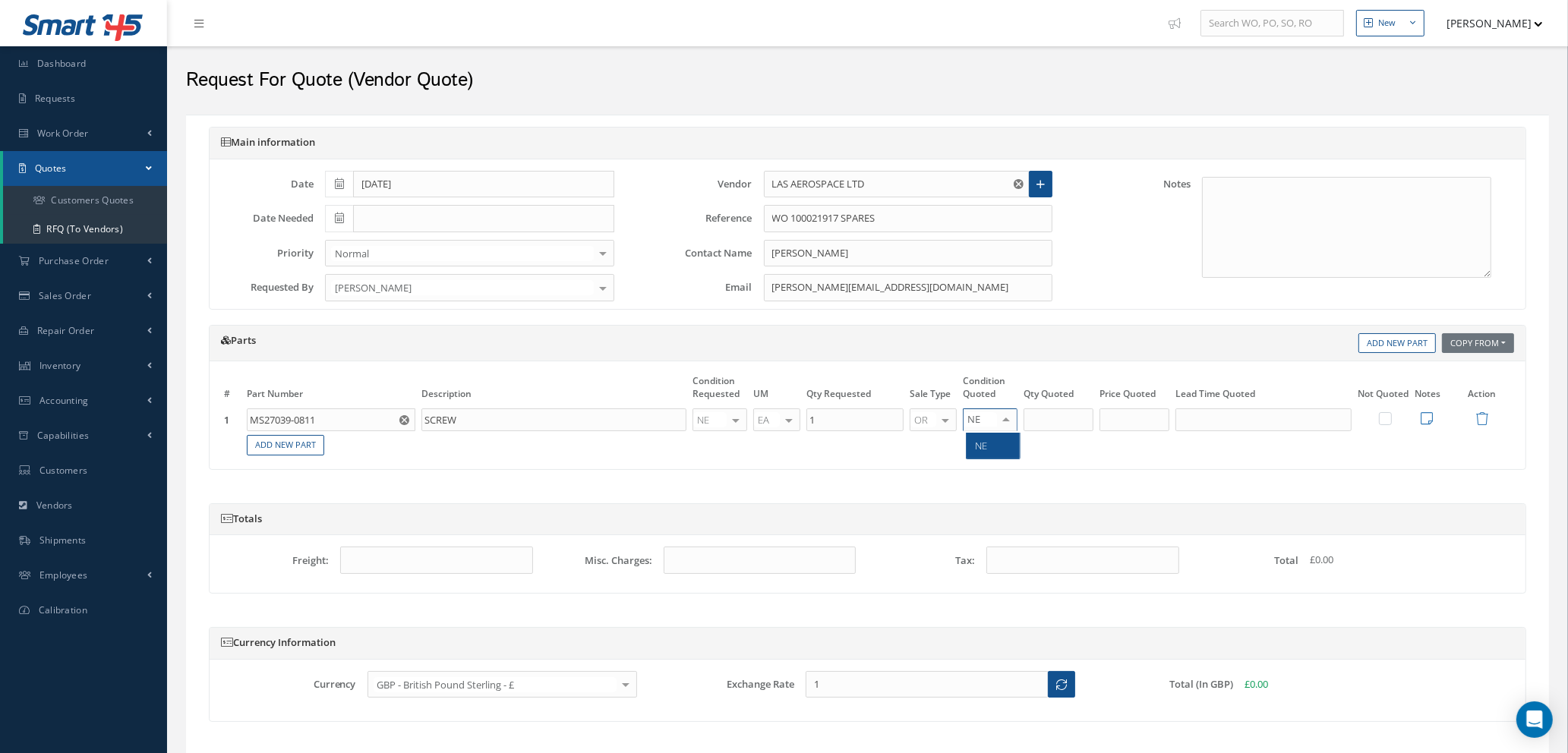
click at [1006, 441] on span "NE" at bounding box center [993, 445] width 53 height 26
type input "1"
click at [1041, 423] on input "1" at bounding box center [1058, 420] width 69 height 23
type input "20"
click at [1130, 420] on input "text" at bounding box center [1134, 420] width 69 height 23
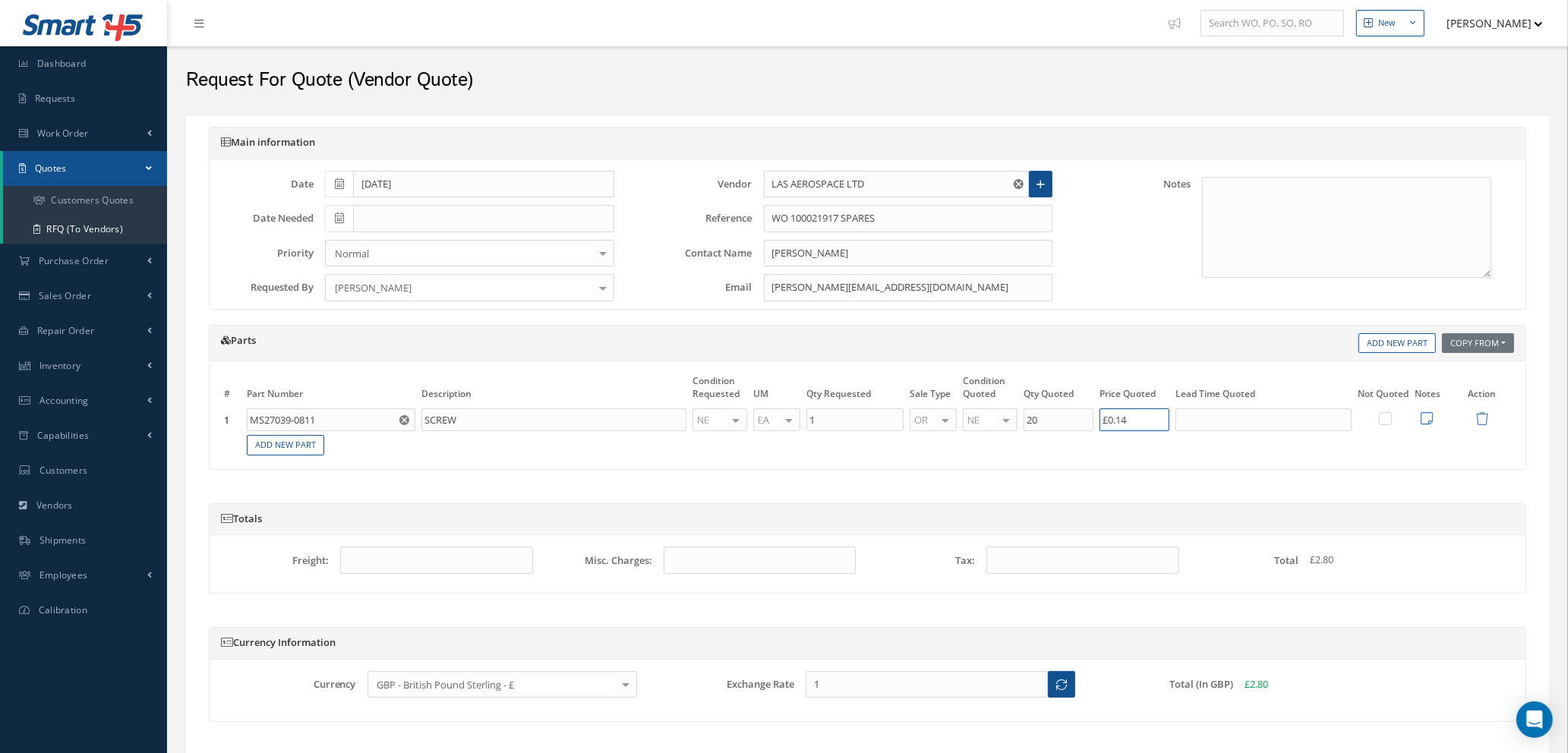
type input "£0.14"
click at [1274, 421] on input "text" at bounding box center [1264, 420] width 176 height 23
type input "2 DAYS"
click at [1431, 418] on icon at bounding box center [1427, 417] width 12 height 13
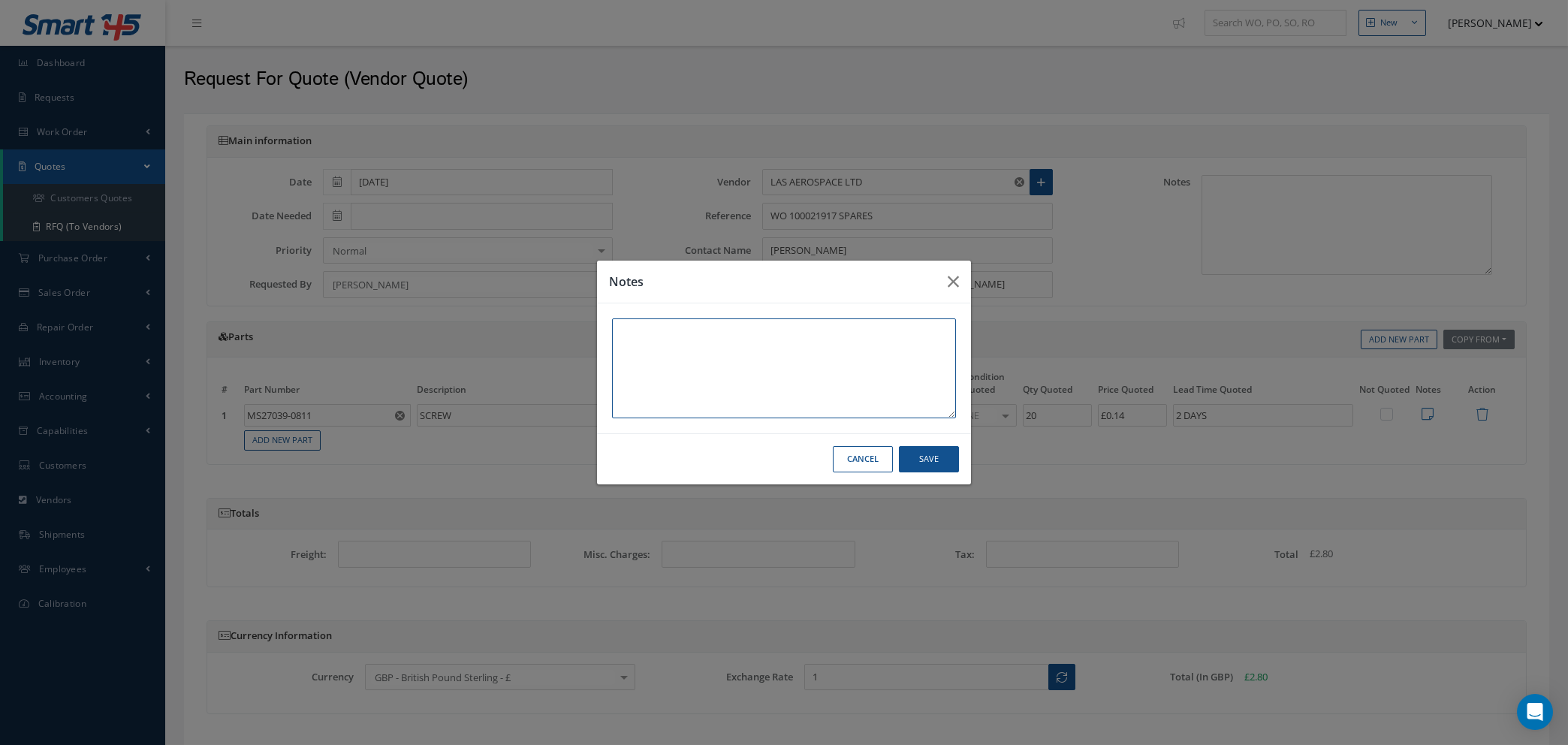
click at [866, 337] on textarea at bounding box center [784, 368] width 344 height 100
type textarea "OEM CERTS"
click at [923, 455] on button "Save" at bounding box center [929, 460] width 60 height 26
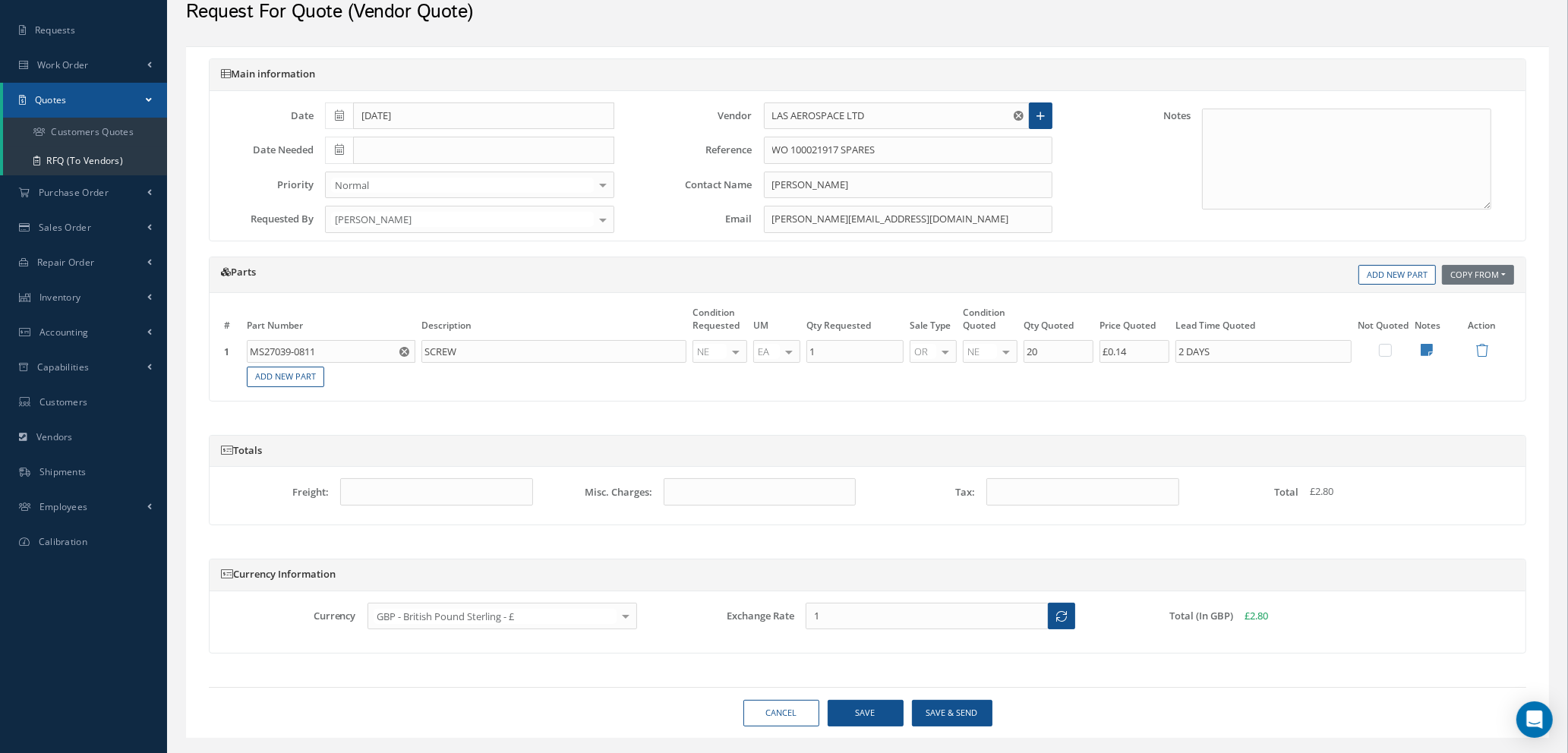
scroll to position [102, 0]
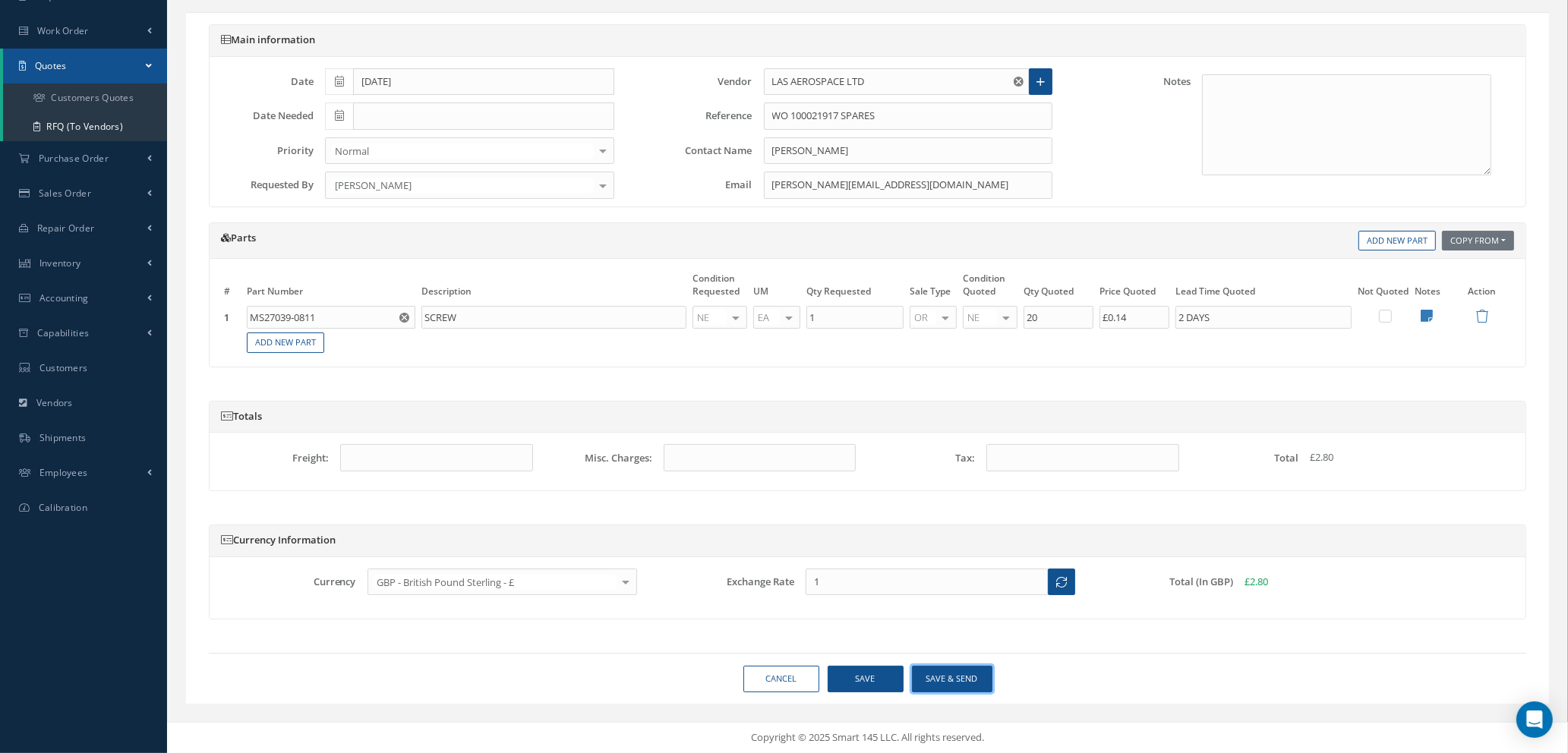
click at [966, 677] on button "Save & Send" at bounding box center [952, 679] width 80 height 27
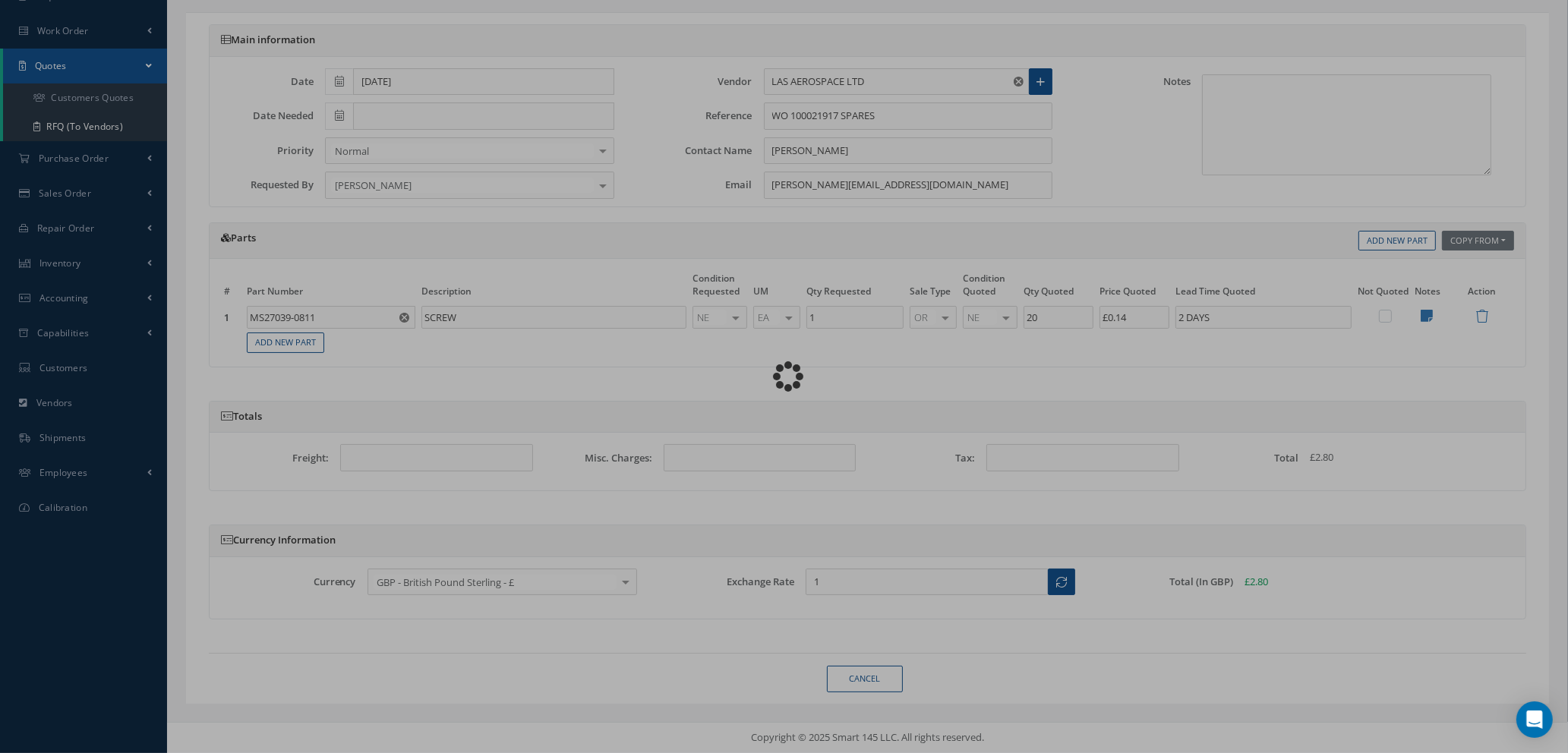
select select "25"
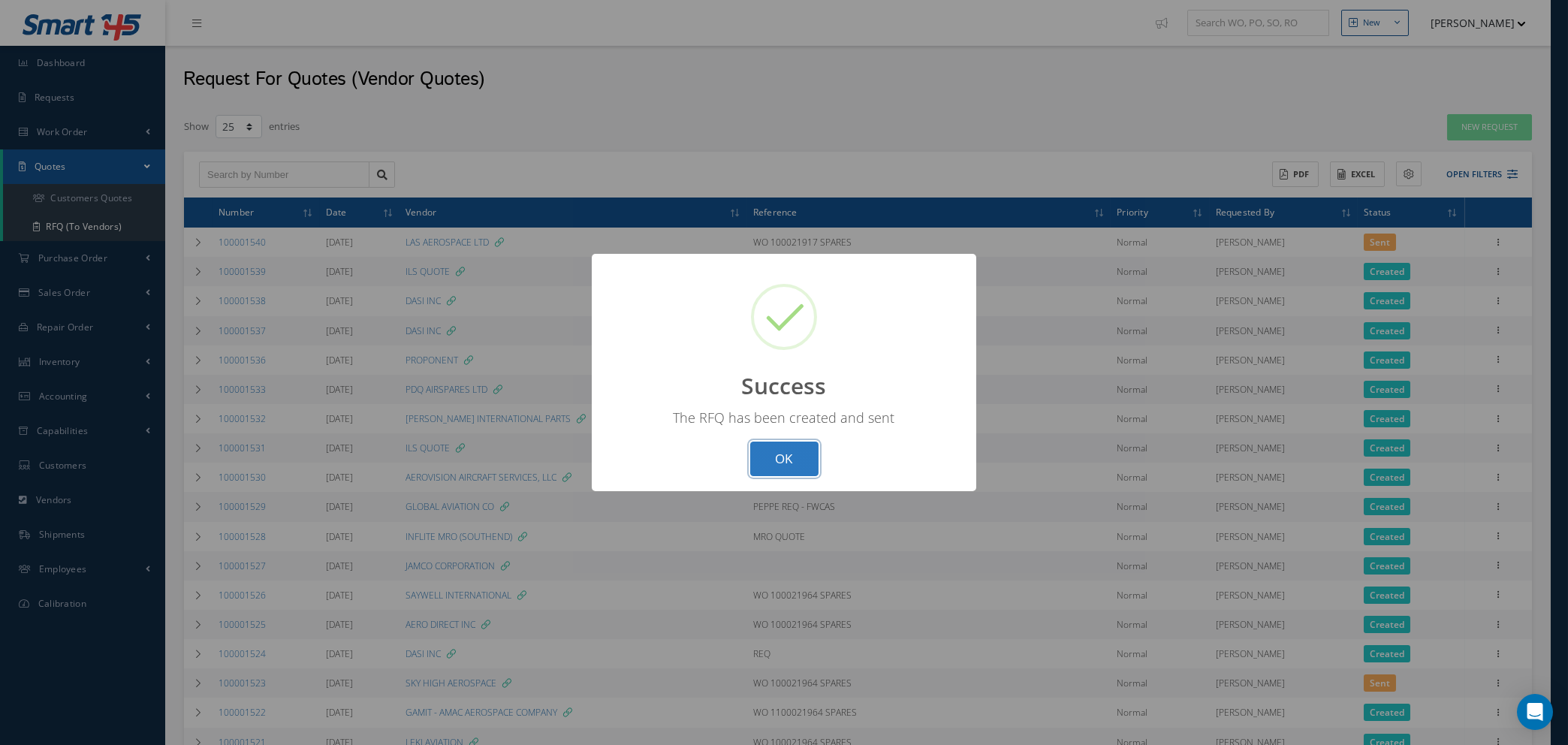
drag, startPoint x: 790, startPoint y: 462, endPoint x: 775, endPoint y: 438, distance: 28.3
click at [789, 460] on button "OK" at bounding box center [784, 460] width 69 height 35
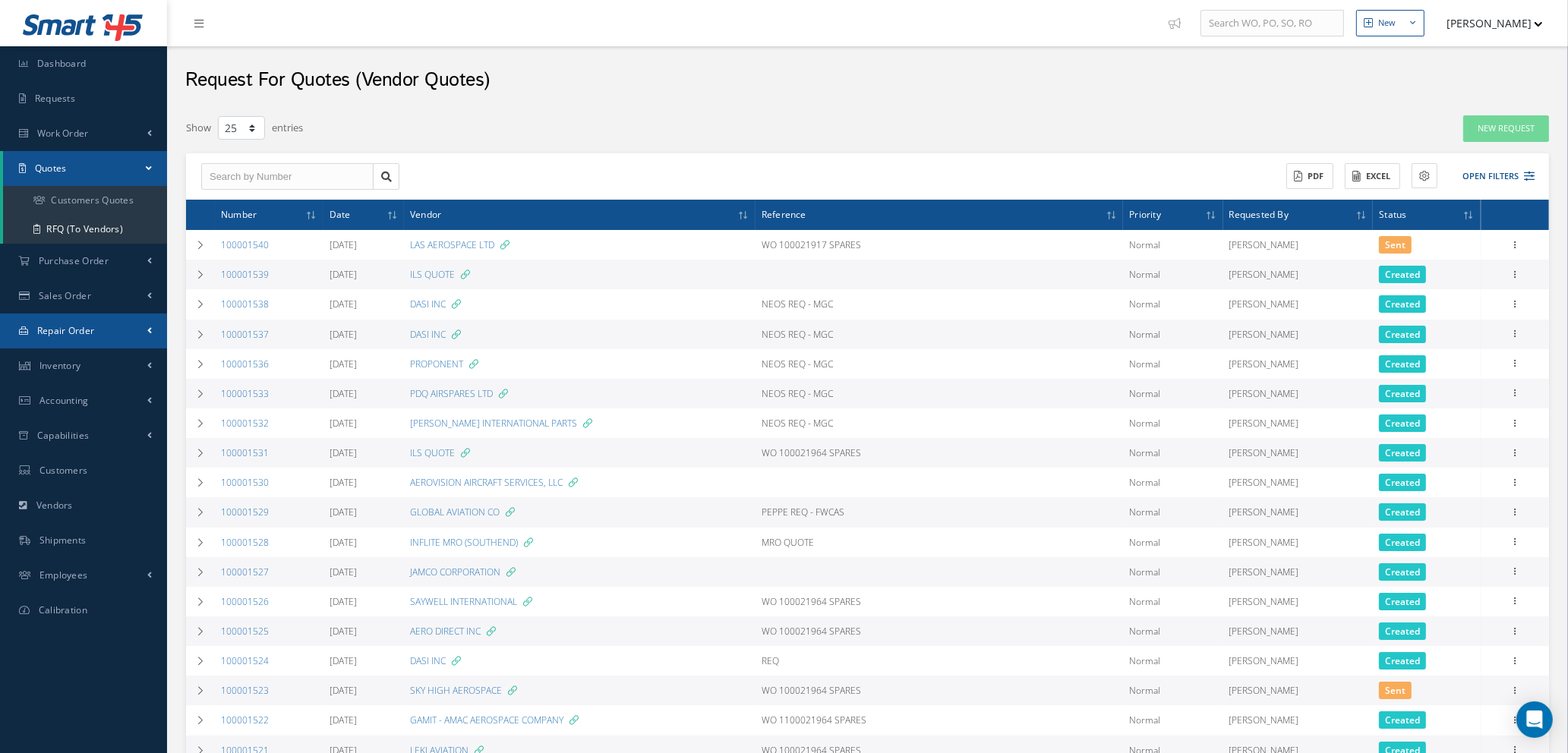
click at [75, 327] on span "Repair Order" at bounding box center [66, 330] width 58 height 13
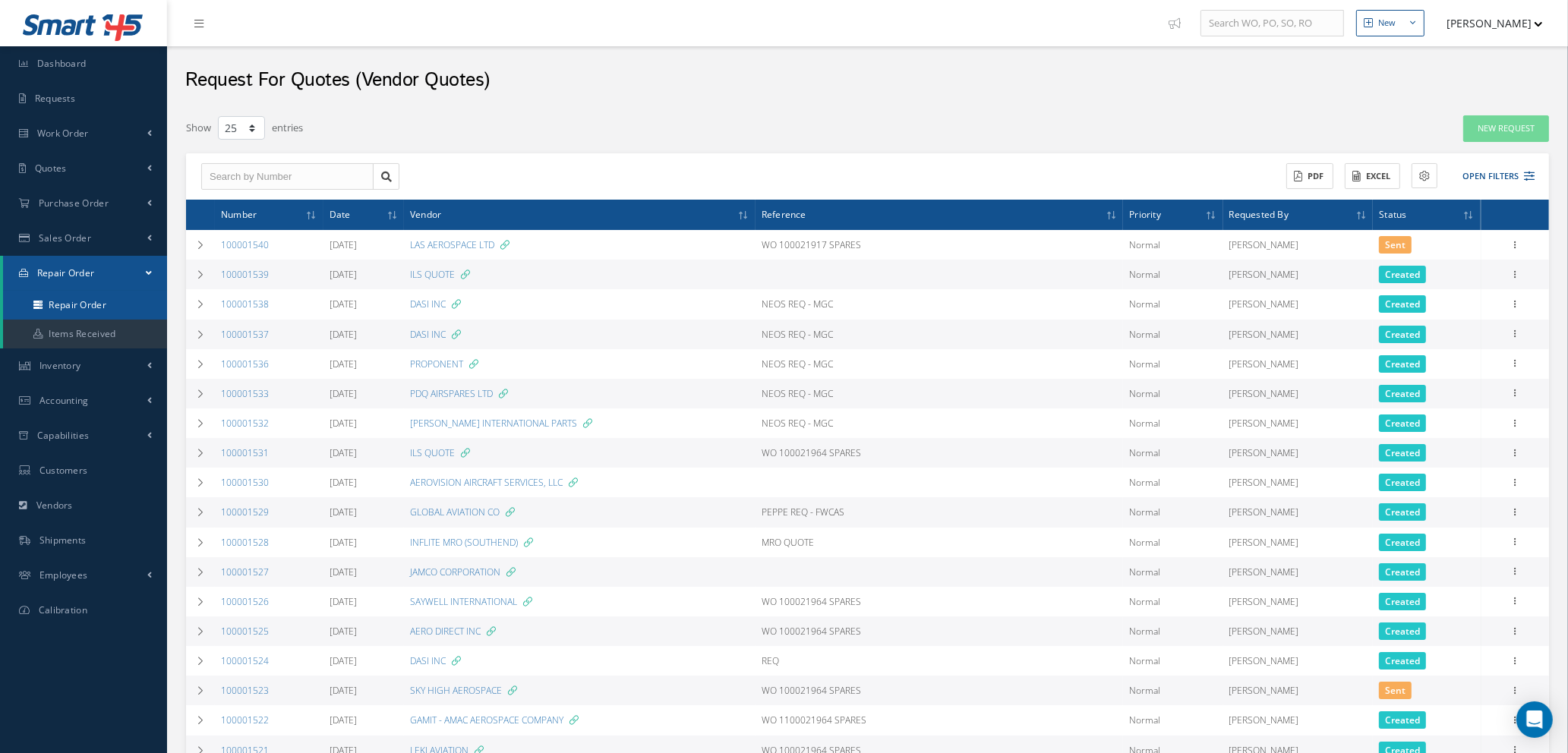
click at [78, 304] on link "Repair Order" at bounding box center [85, 305] width 164 height 28
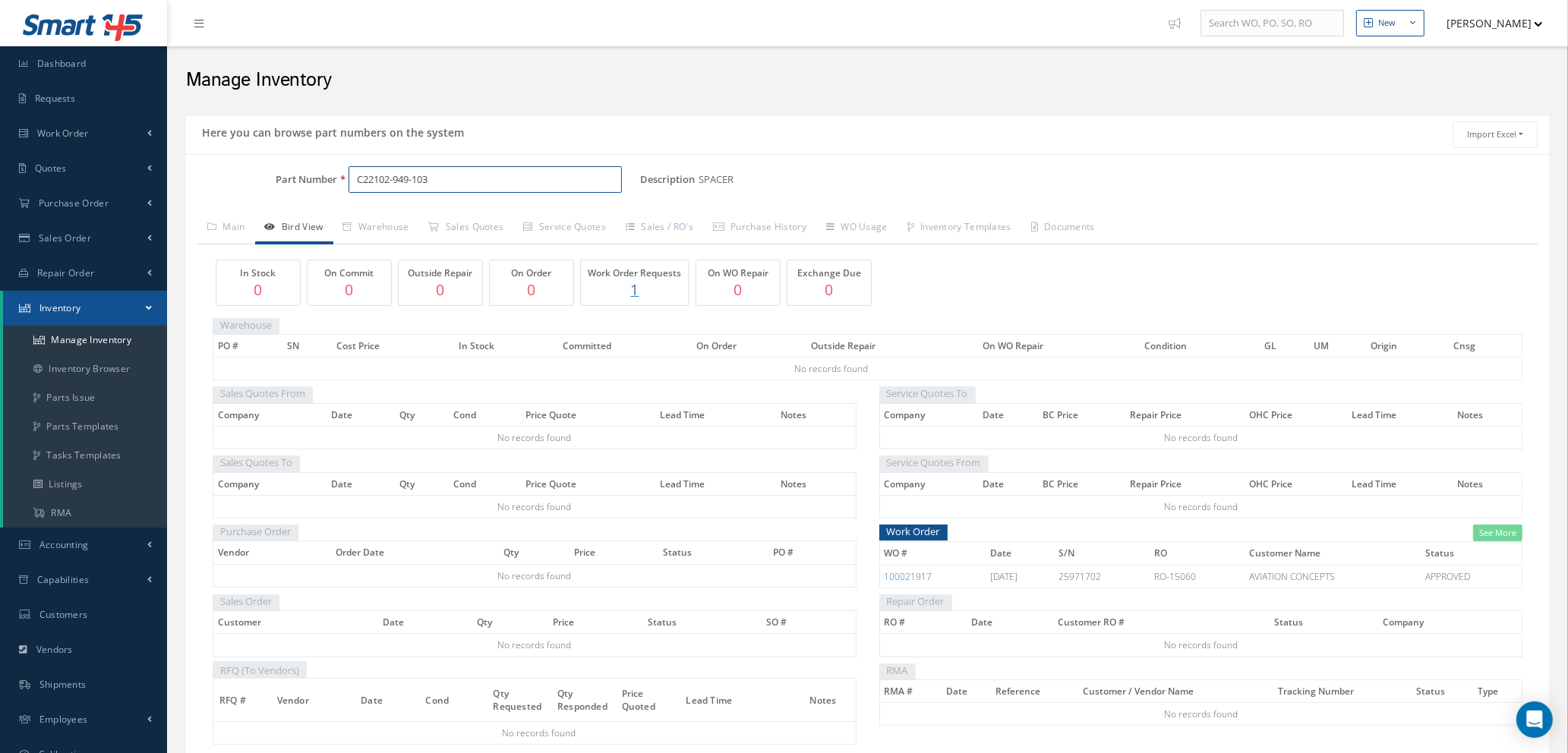
drag, startPoint x: 461, startPoint y: 183, endPoint x: 298, endPoint y: 182, distance: 163.0
click at [298, 182] on div "Part Number C22102-949-103" at bounding box center [413, 180] width 454 height 28
click at [424, 220] on span "D2511411800000" at bounding box center [423, 220] width 137 height 16
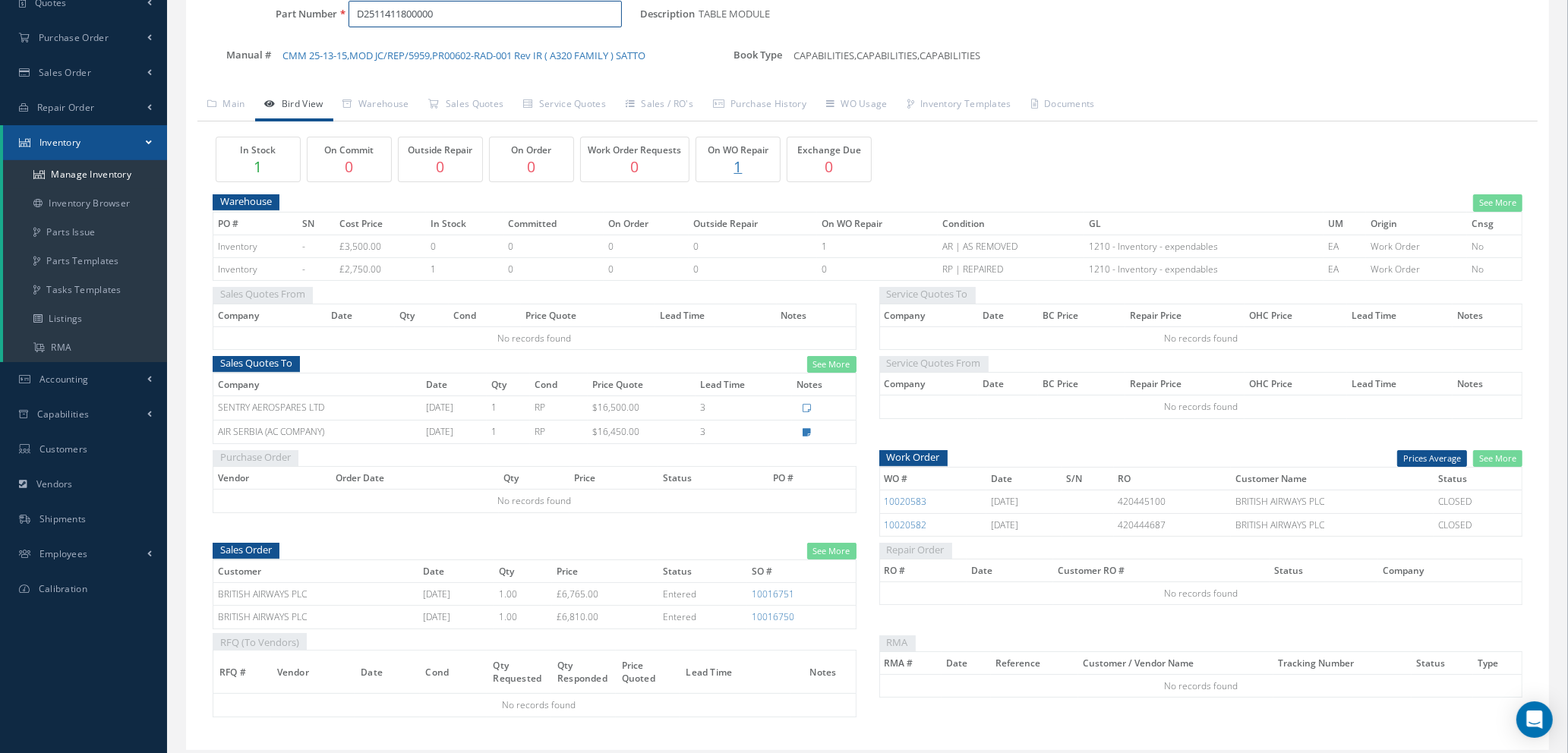
scroll to position [213, 0]
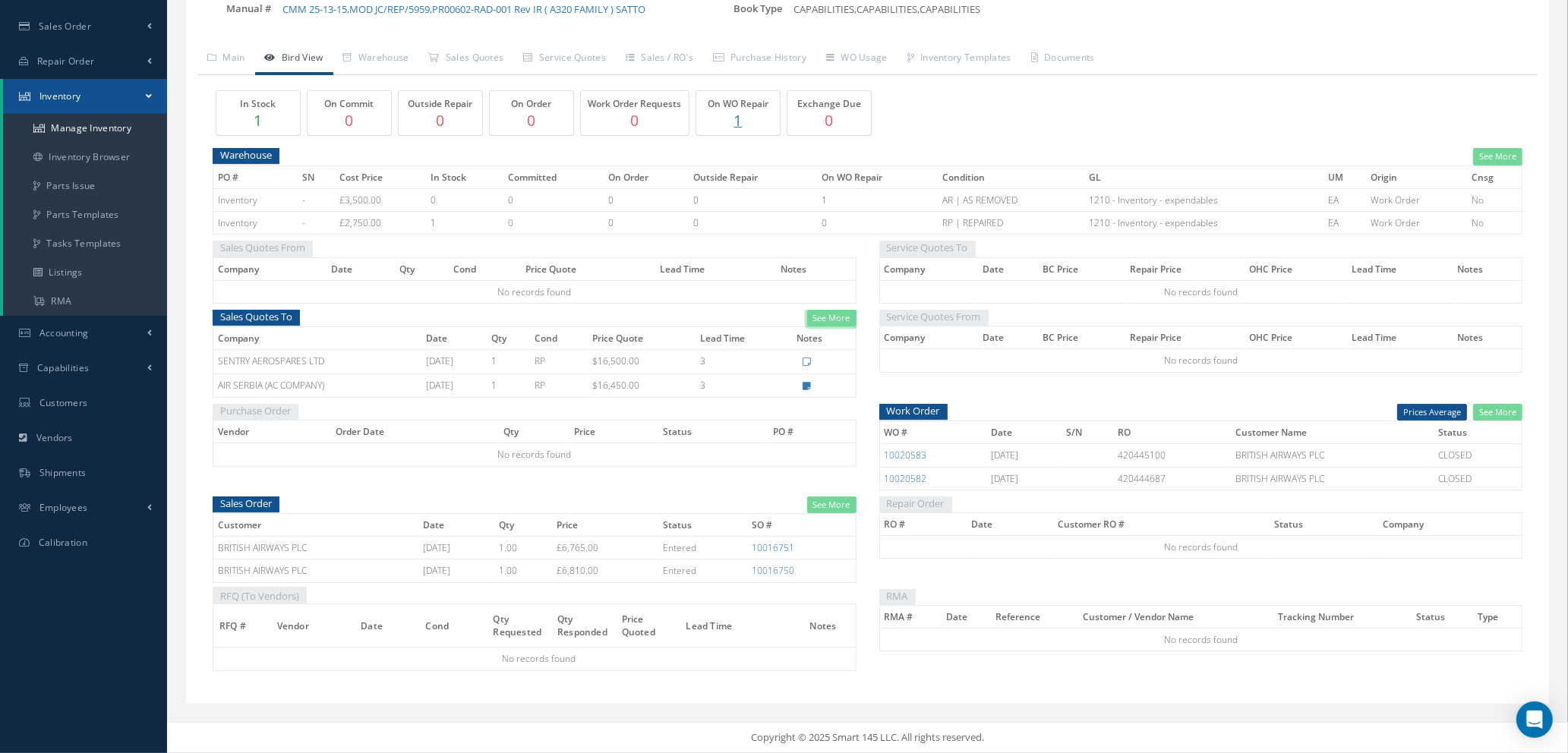
click at [831, 319] on link "See More" at bounding box center [831, 319] width 49 height 18
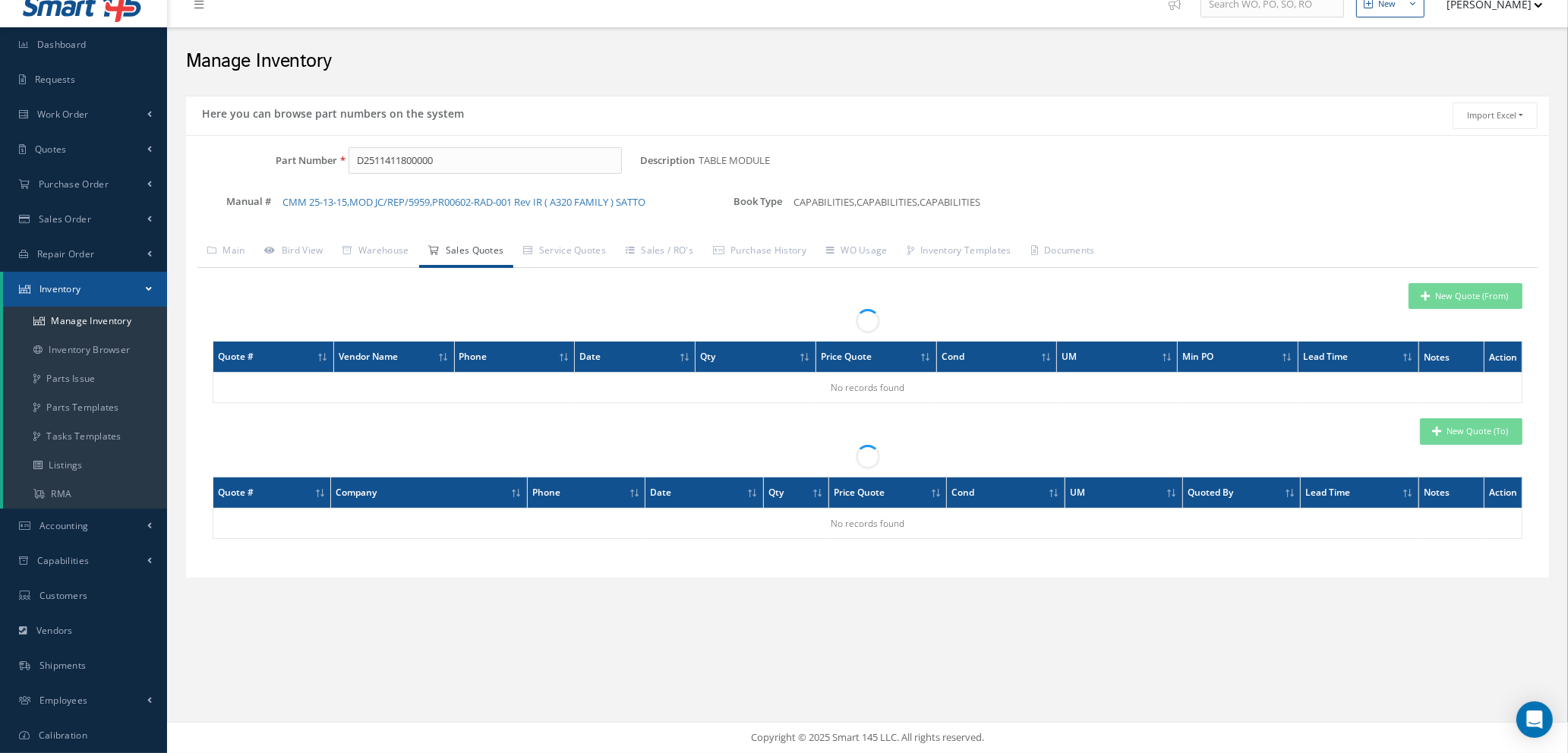
scroll to position [18, 0]
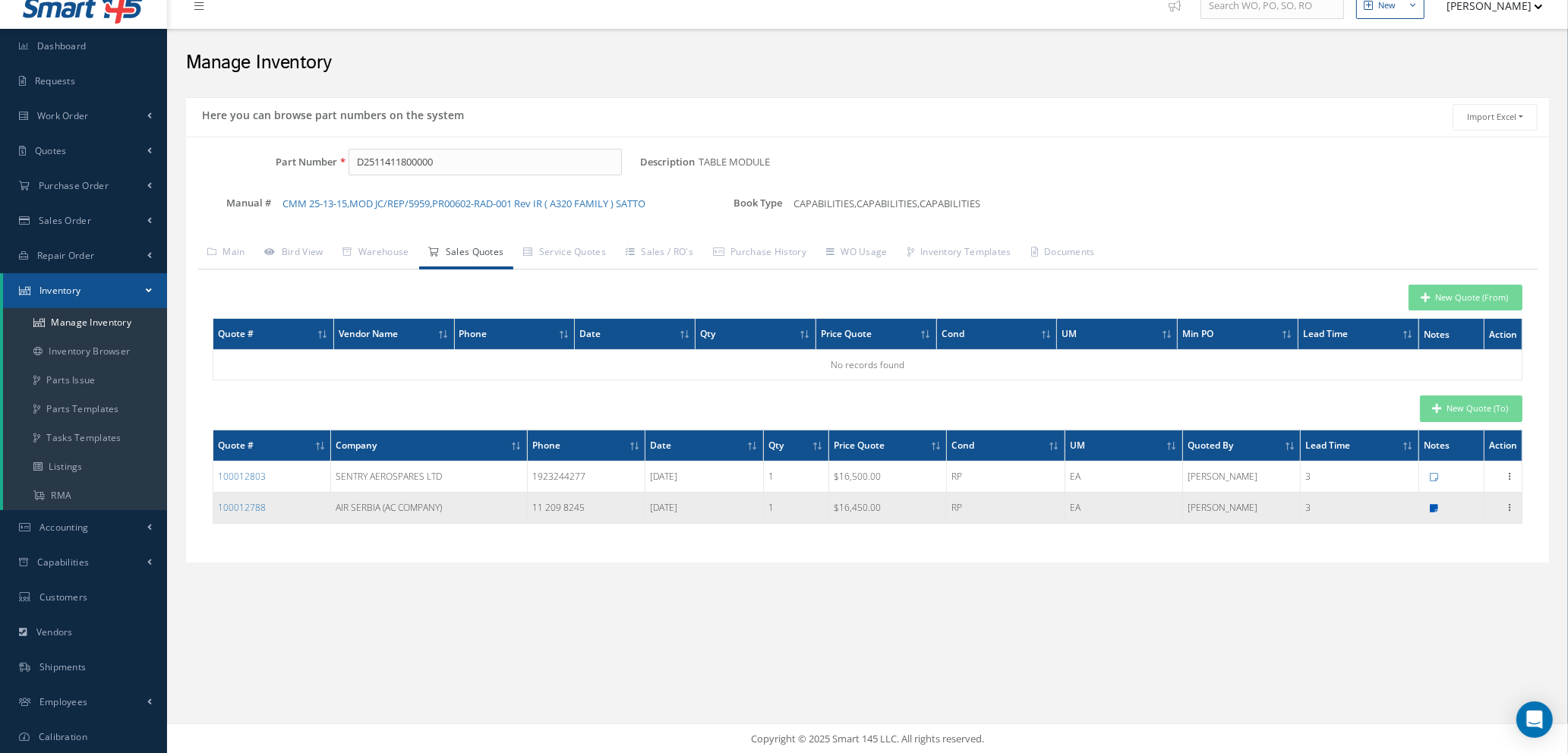
click at [1434, 508] on icon at bounding box center [1433, 508] width 8 height 9
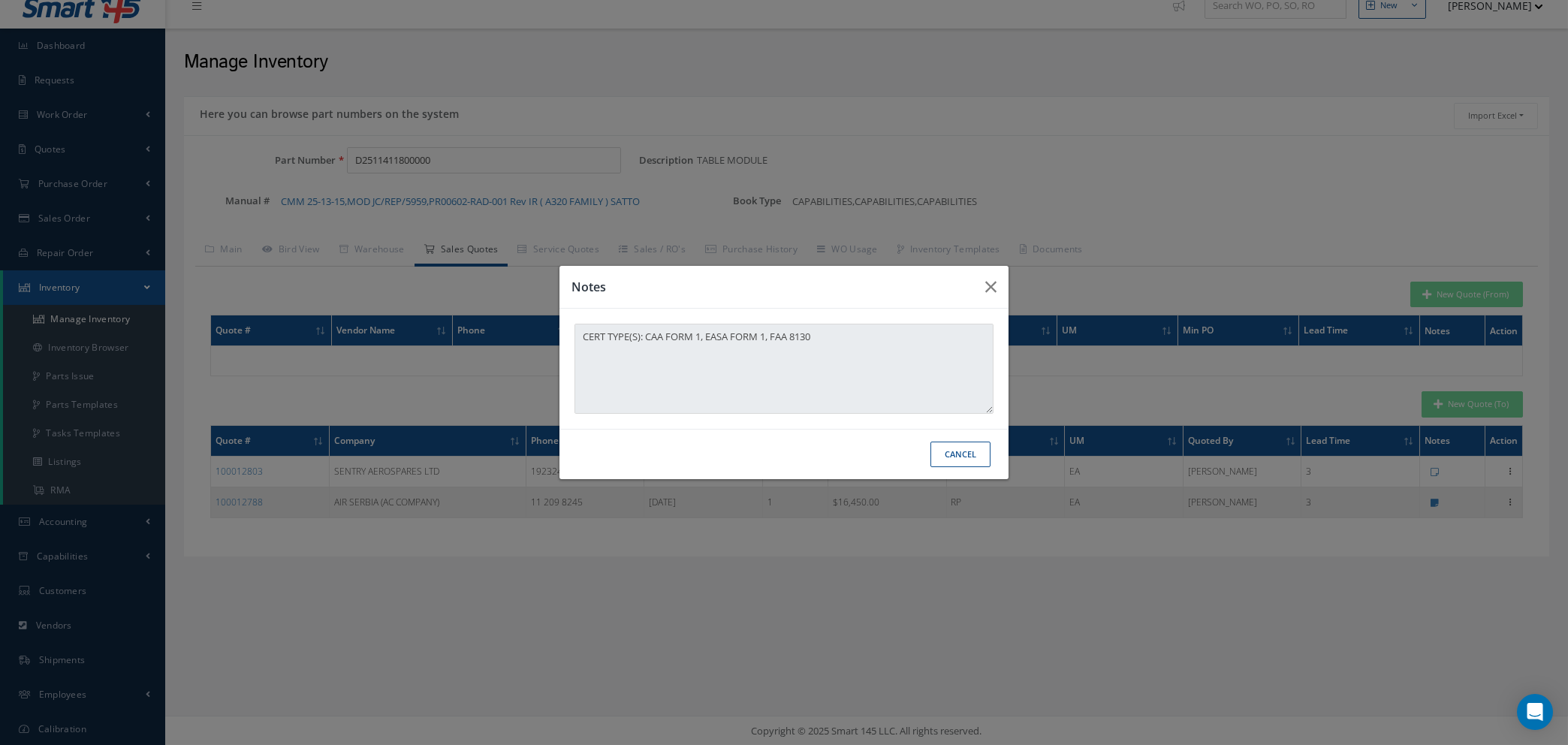
click at [968, 454] on button "Cancel" at bounding box center [961, 455] width 60 height 26
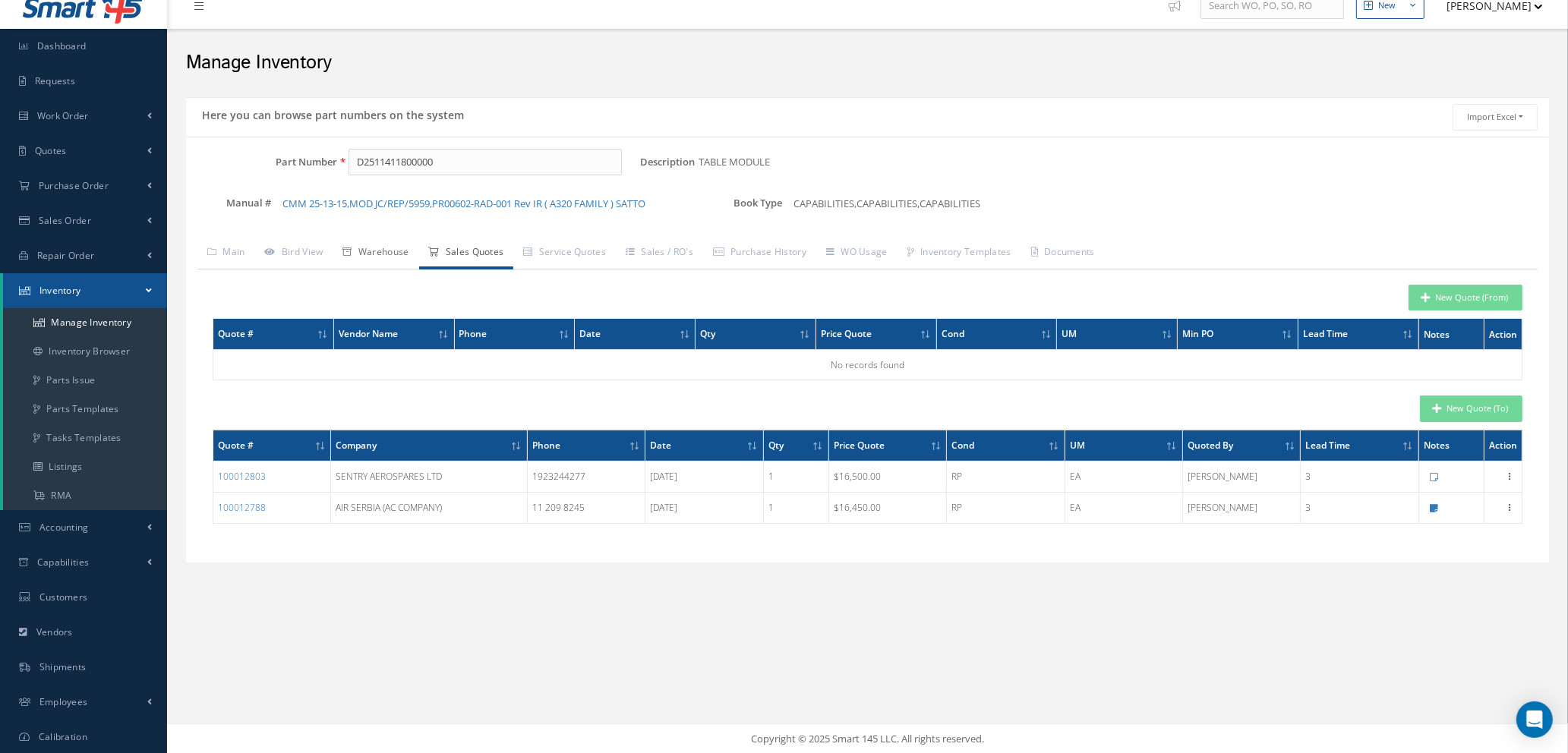
click at [386, 250] on link "Warehouse" at bounding box center [376, 254] width 85 height 32
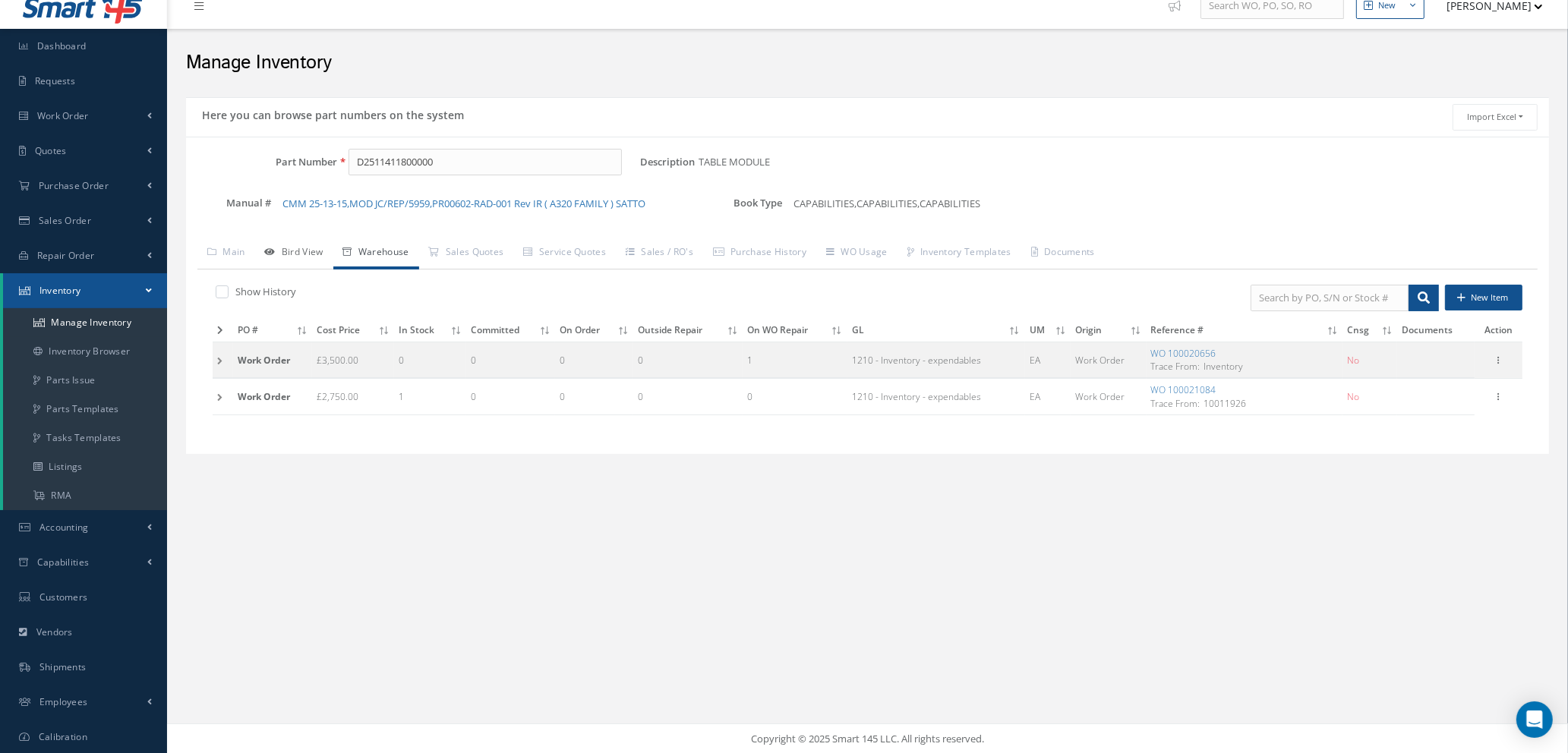
click at [302, 250] on link "Bird View" at bounding box center [295, 254] width 78 height 32
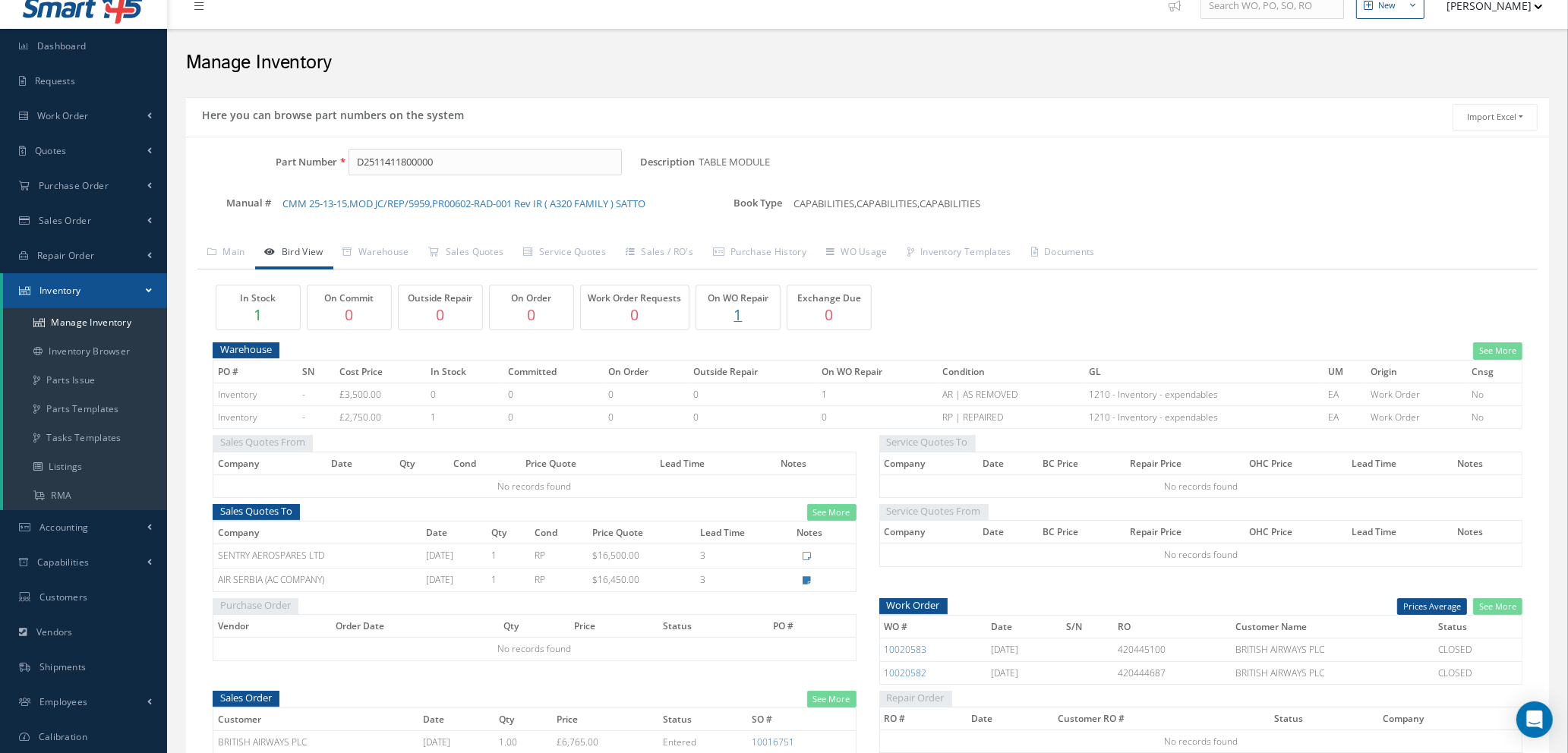
scroll to position [213, 0]
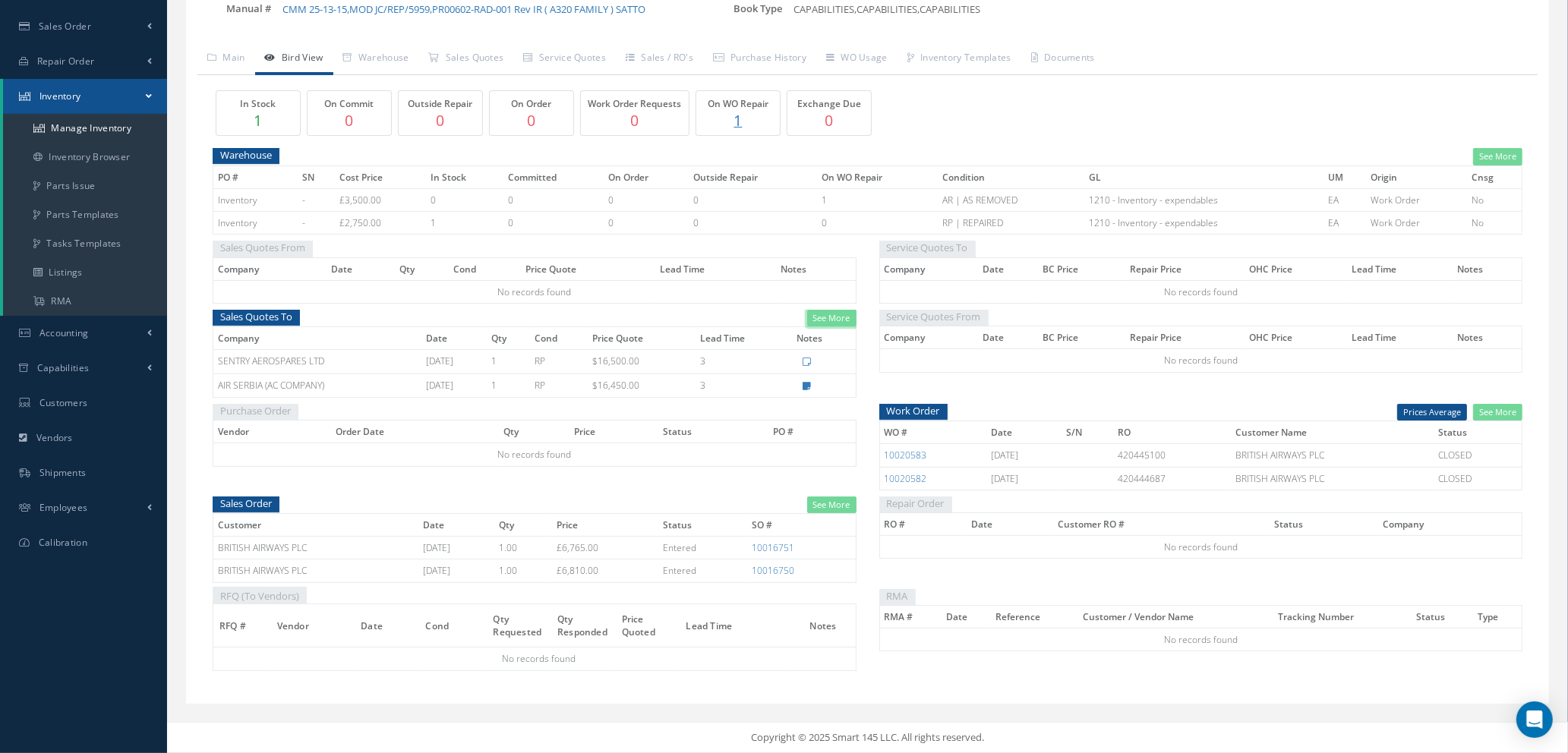
click at [829, 318] on link "See More" at bounding box center [831, 319] width 49 height 18
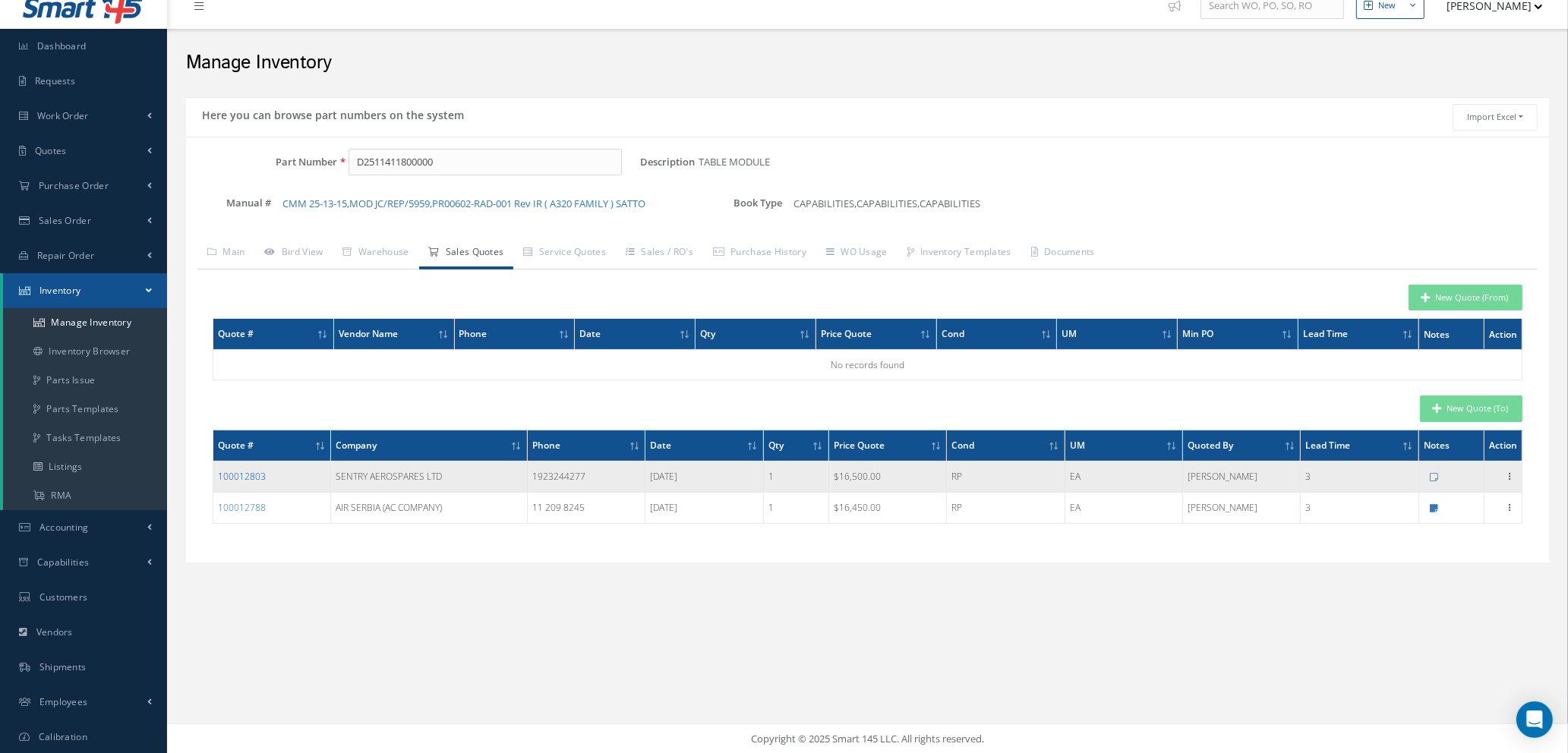
click at [234, 474] on link "100012803" at bounding box center [242, 476] width 48 height 13
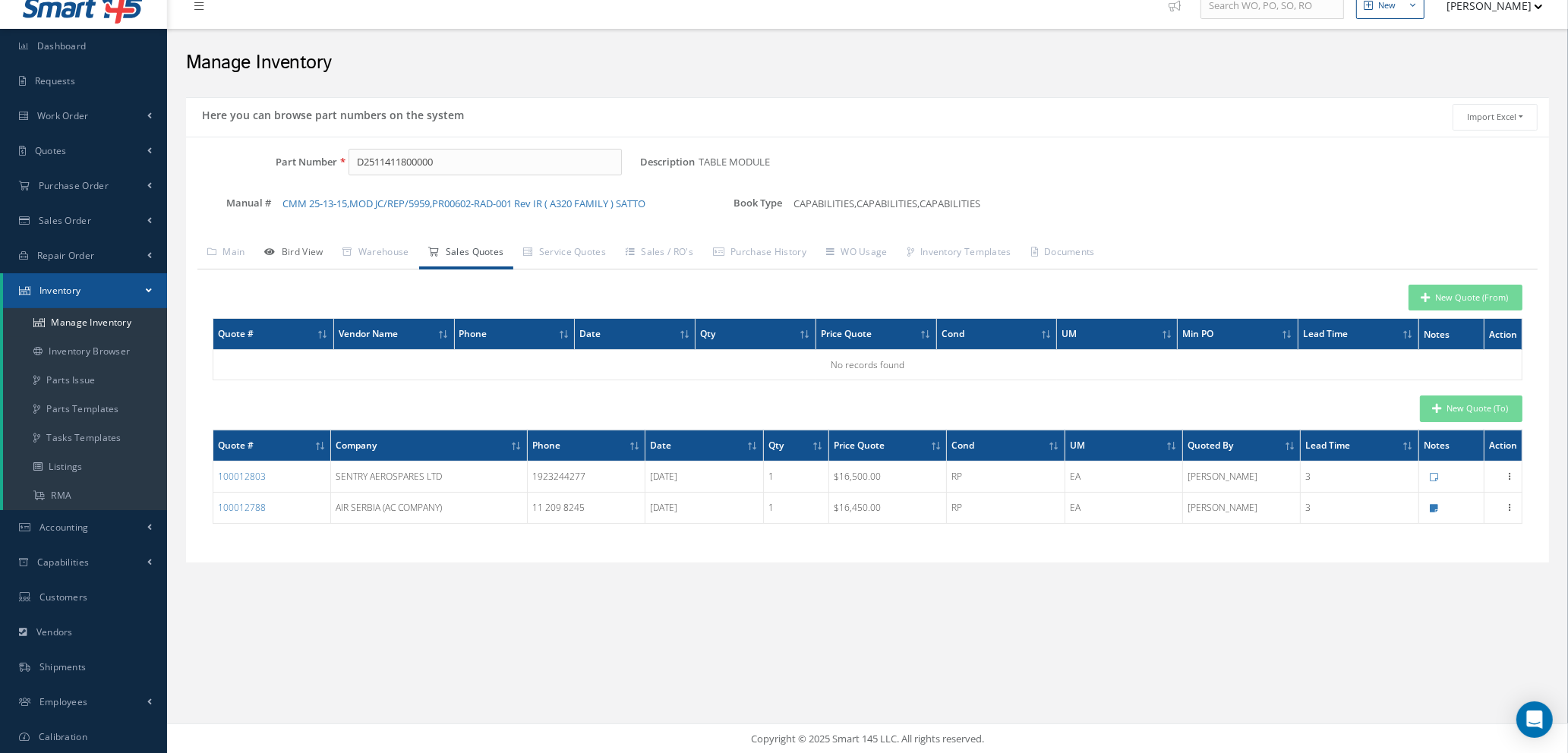
click at [292, 241] on link "Bird View" at bounding box center [295, 254] width 78 height 32
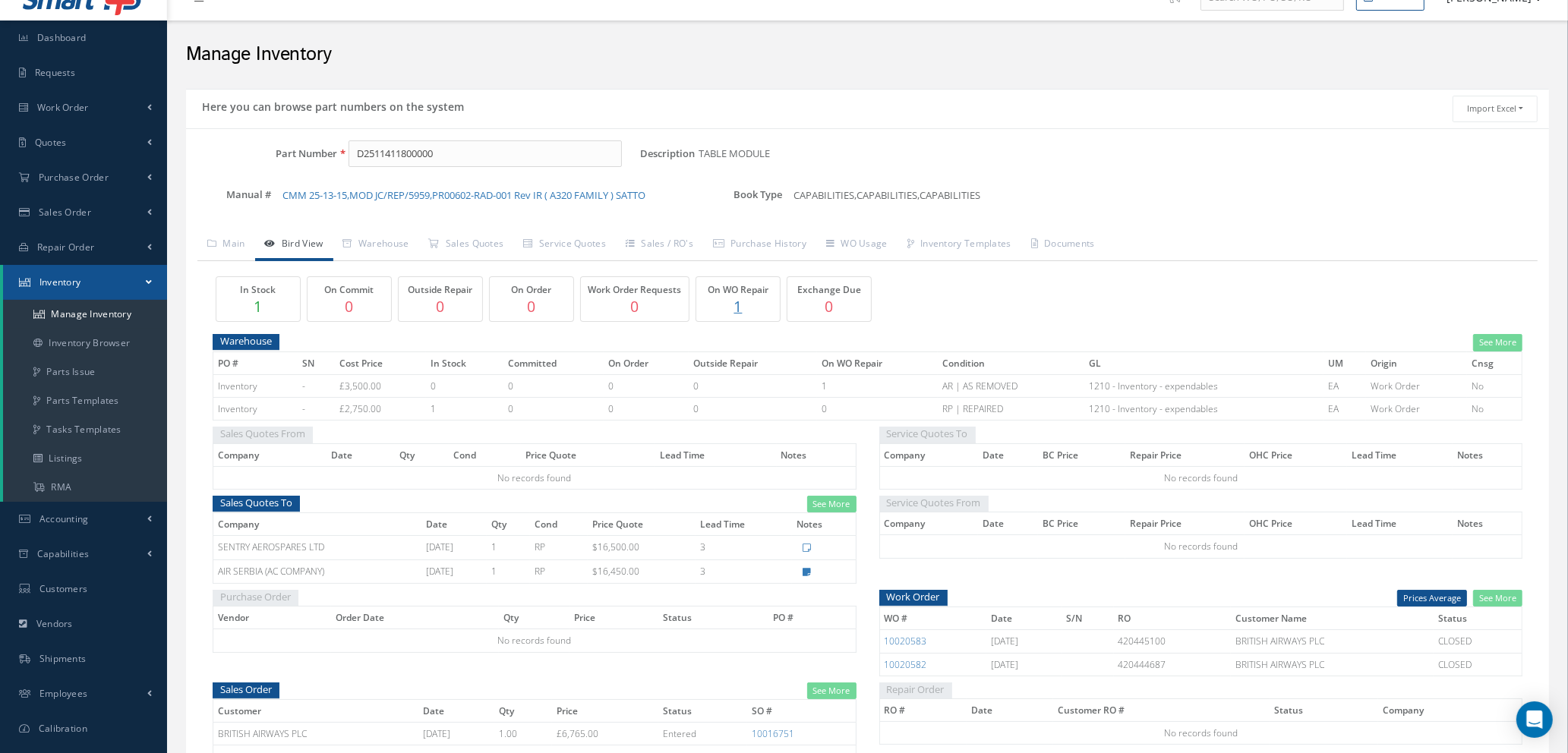
scroll to position [0, 0]
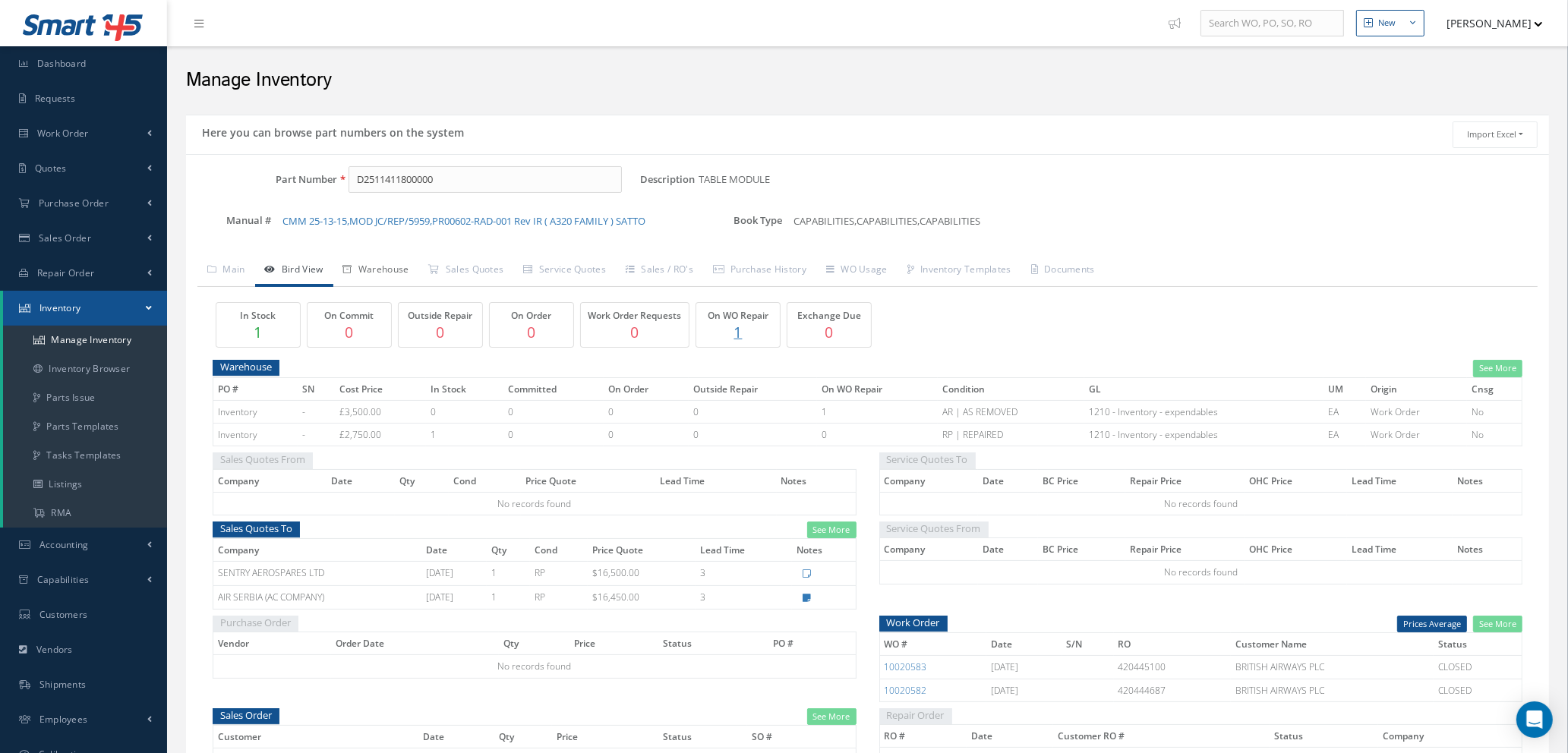
click at [378, 270] on link "Warehouse" at bounding box center [376, 271] width 85 height 32
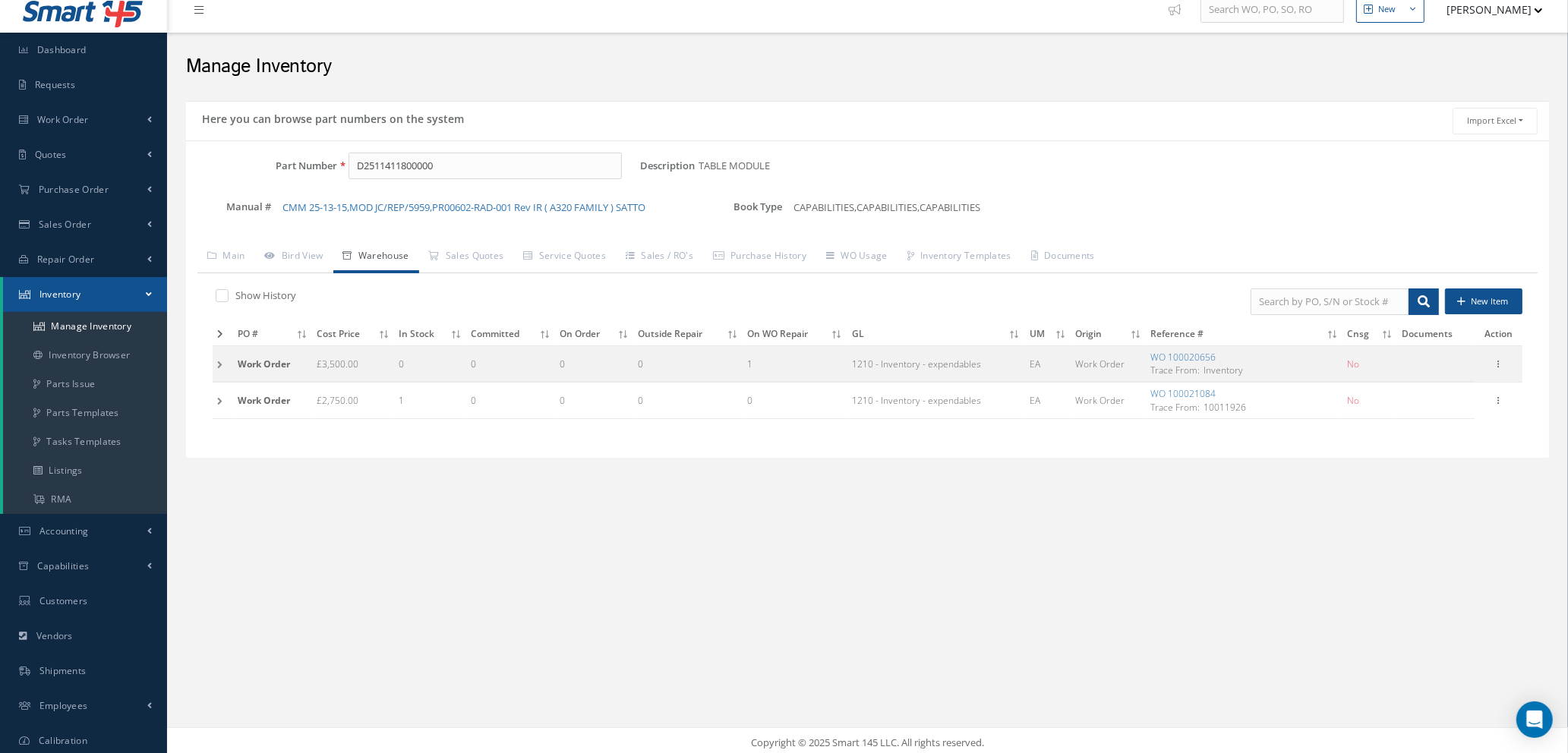
scroll to position [18, 0]
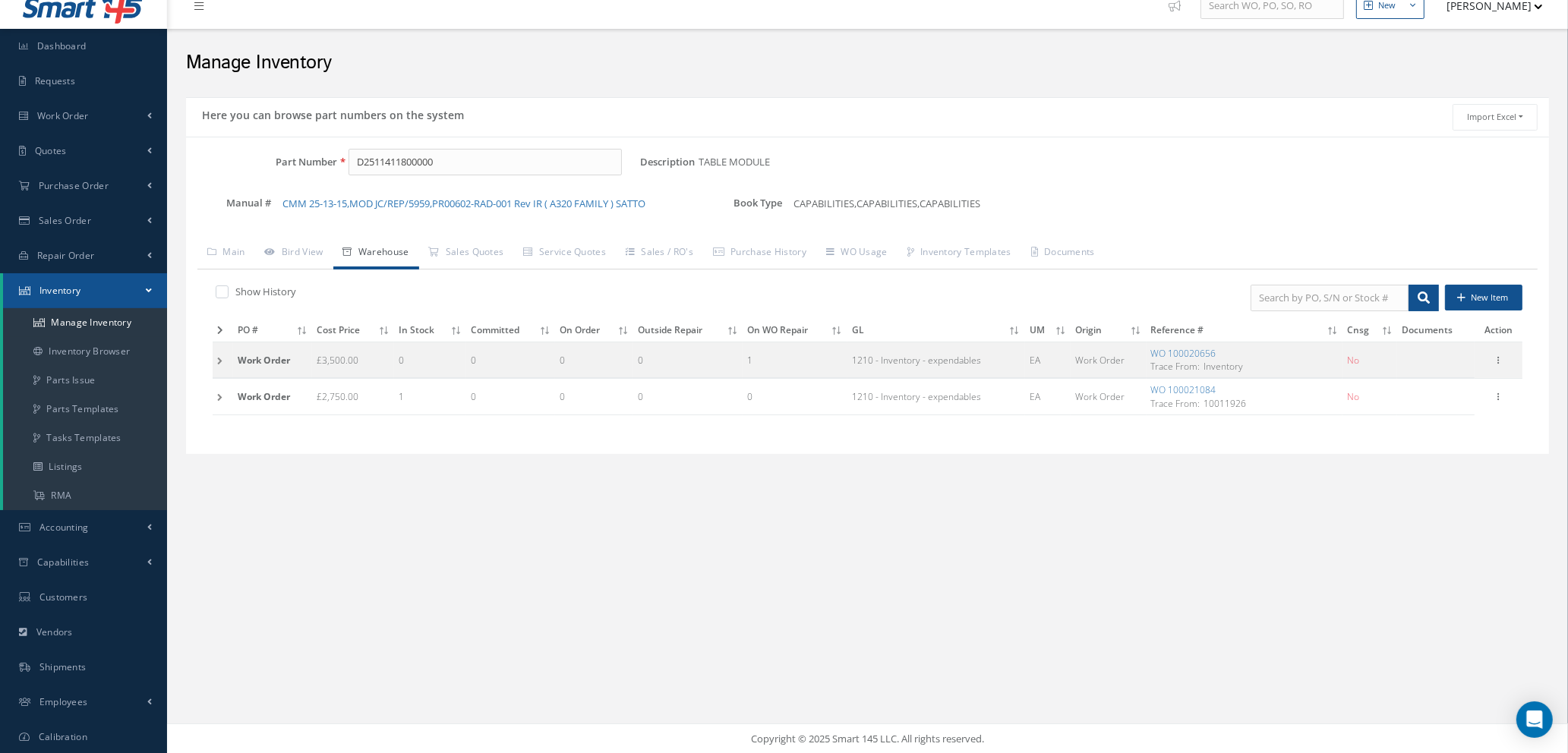
click at [210, 358] on div "Show History New Item PO # Cost Price In Stock Committed On Order Outside Repai…" at bounding box center [868, 356] width 1340 height 173
click at [219, 361] on td at bounding box center [222, 360] width 20 height 36
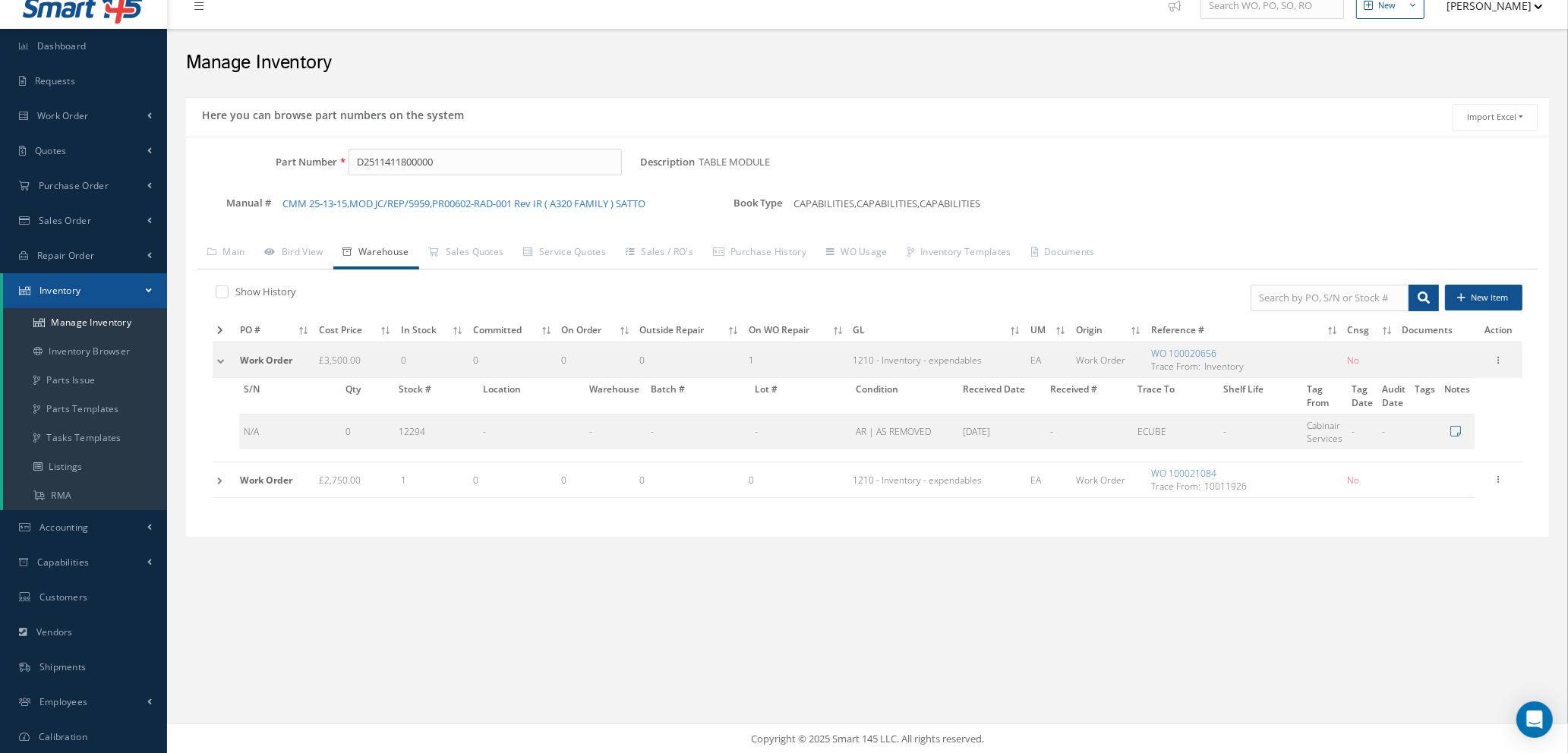
click at [217, 479] on td at bounding box center [224, 480] width 23 height 36
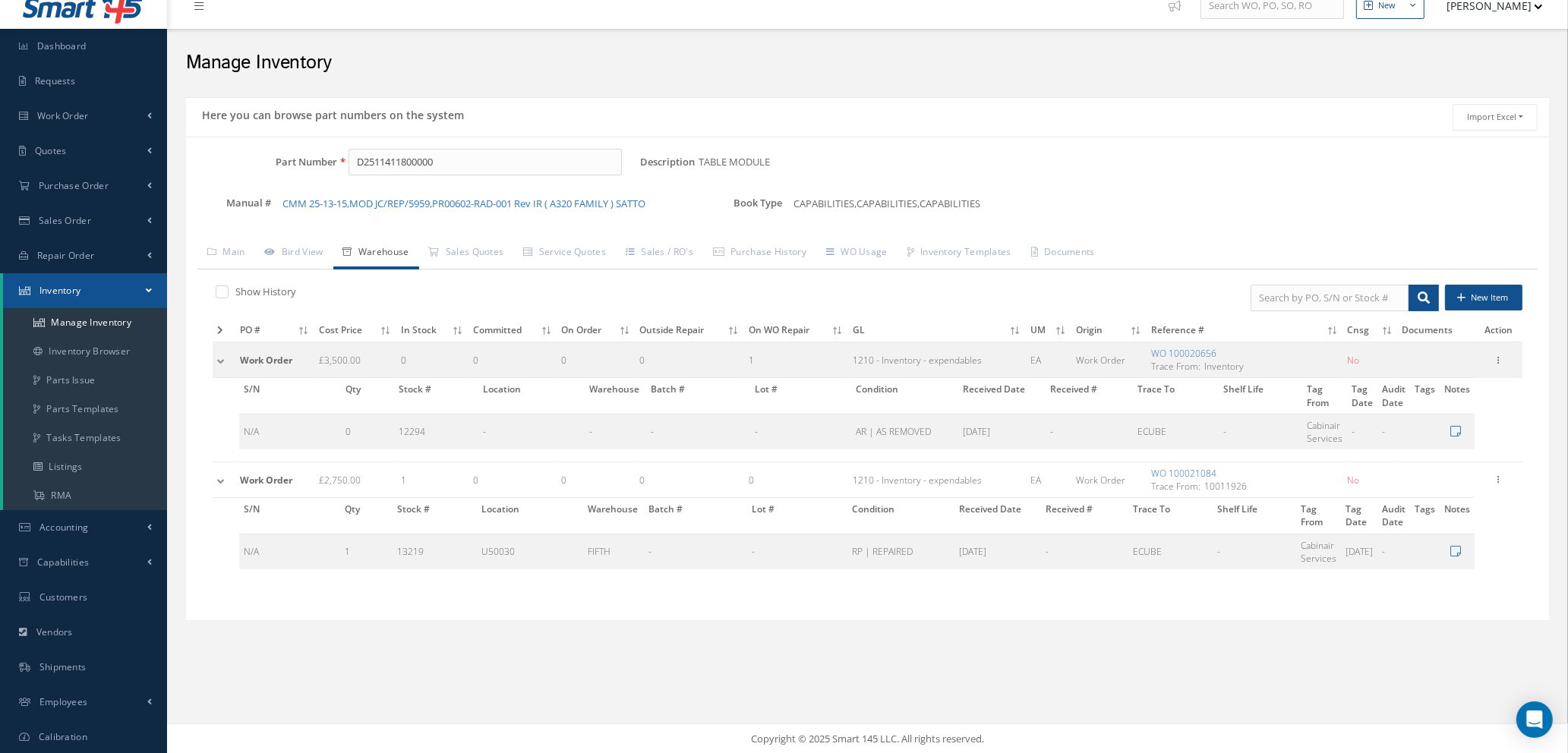
click at [222, 360] on td at bounding box center [224, 360] width 23 height 36
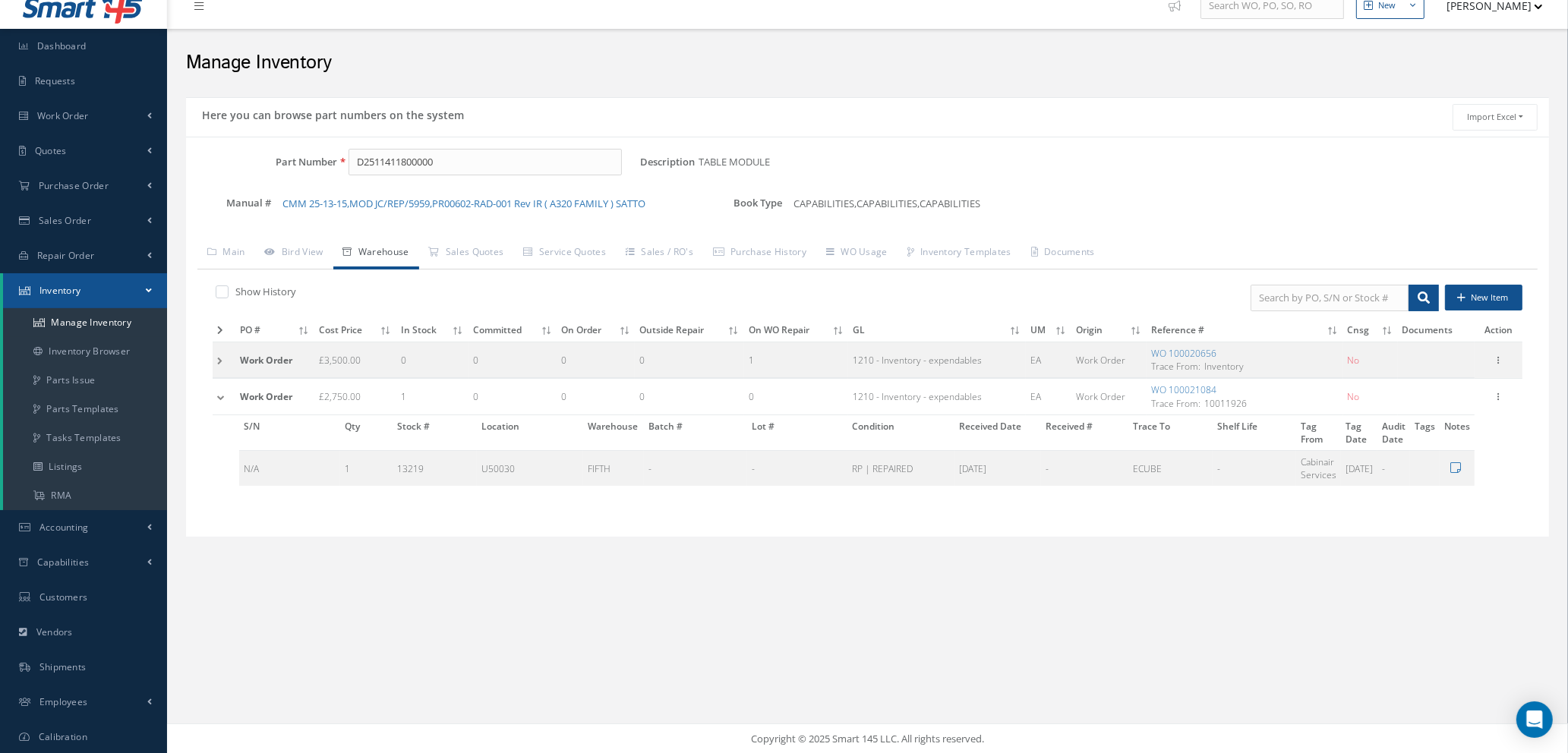
click at [220, 403] on td at bounding box center [224, 397] width 23 height 36
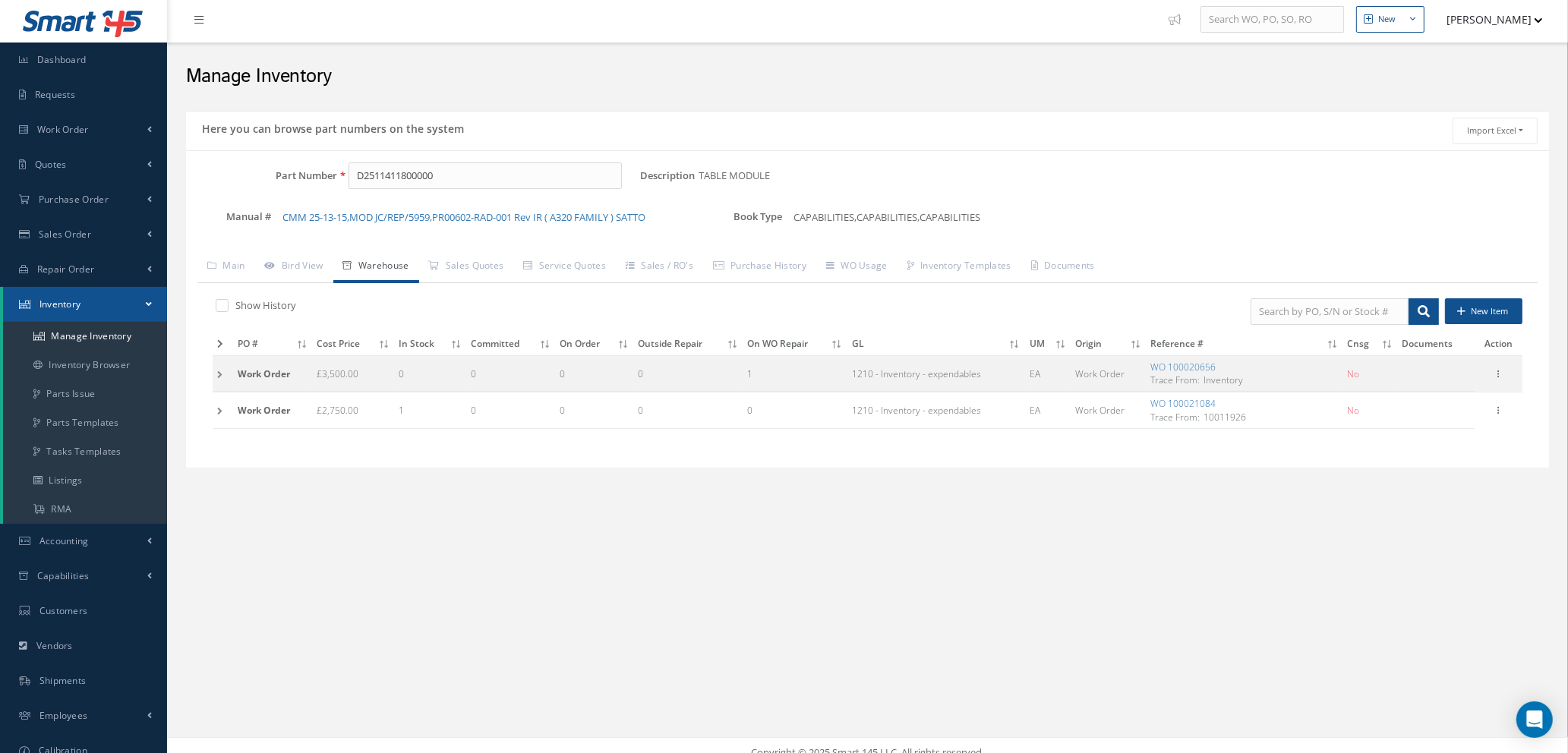
scroll to position [0, 0]
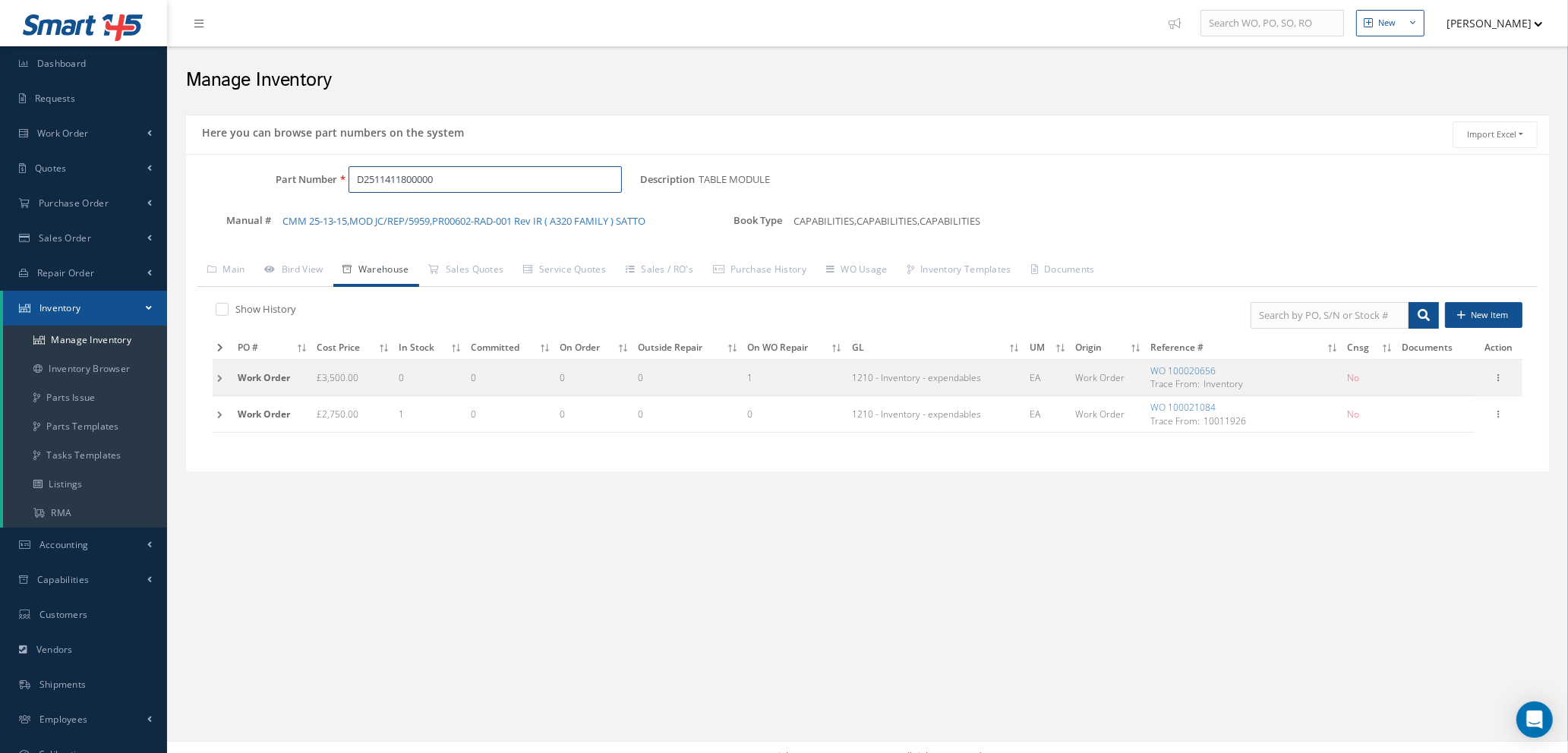
click at [445, 178] on input "D2511411800000" at bounding box center [485, 180] width 273 height 28
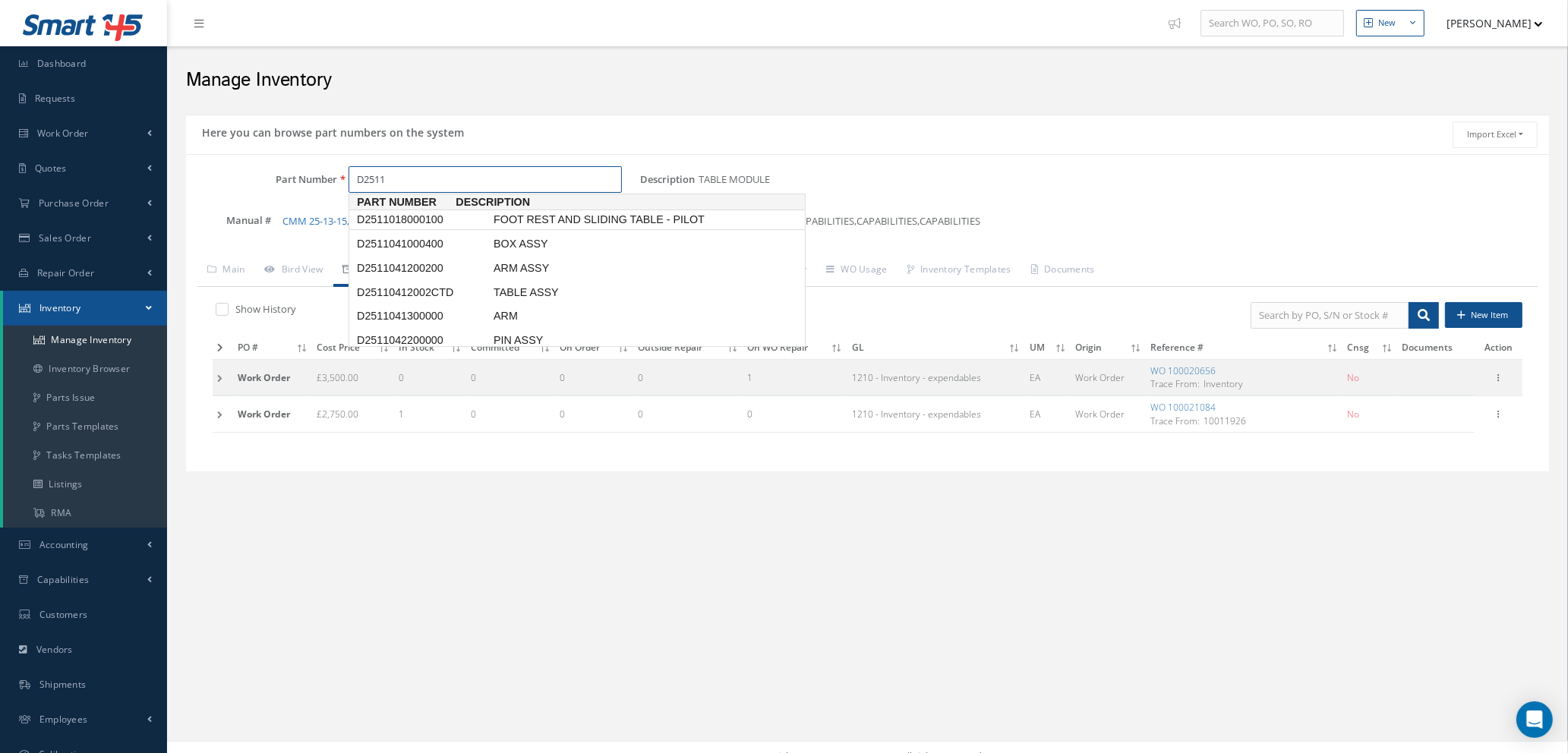
click at [450, 216] on span "D2511018000100" at bounding box center [423, 220] width 137 height 16
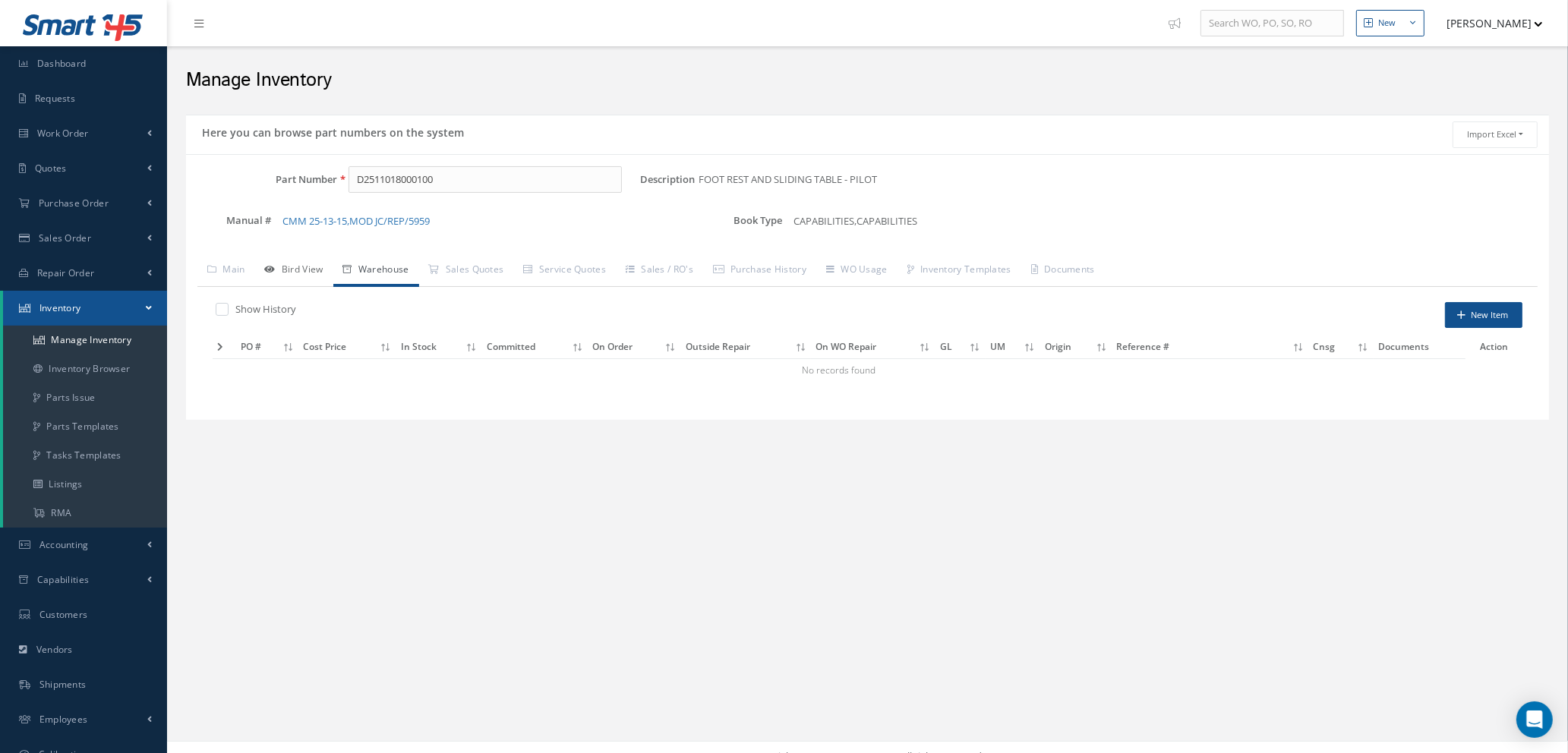
click at [303, 271] on link "Bird View" at bounding box center [295, 271] width 78 height 32
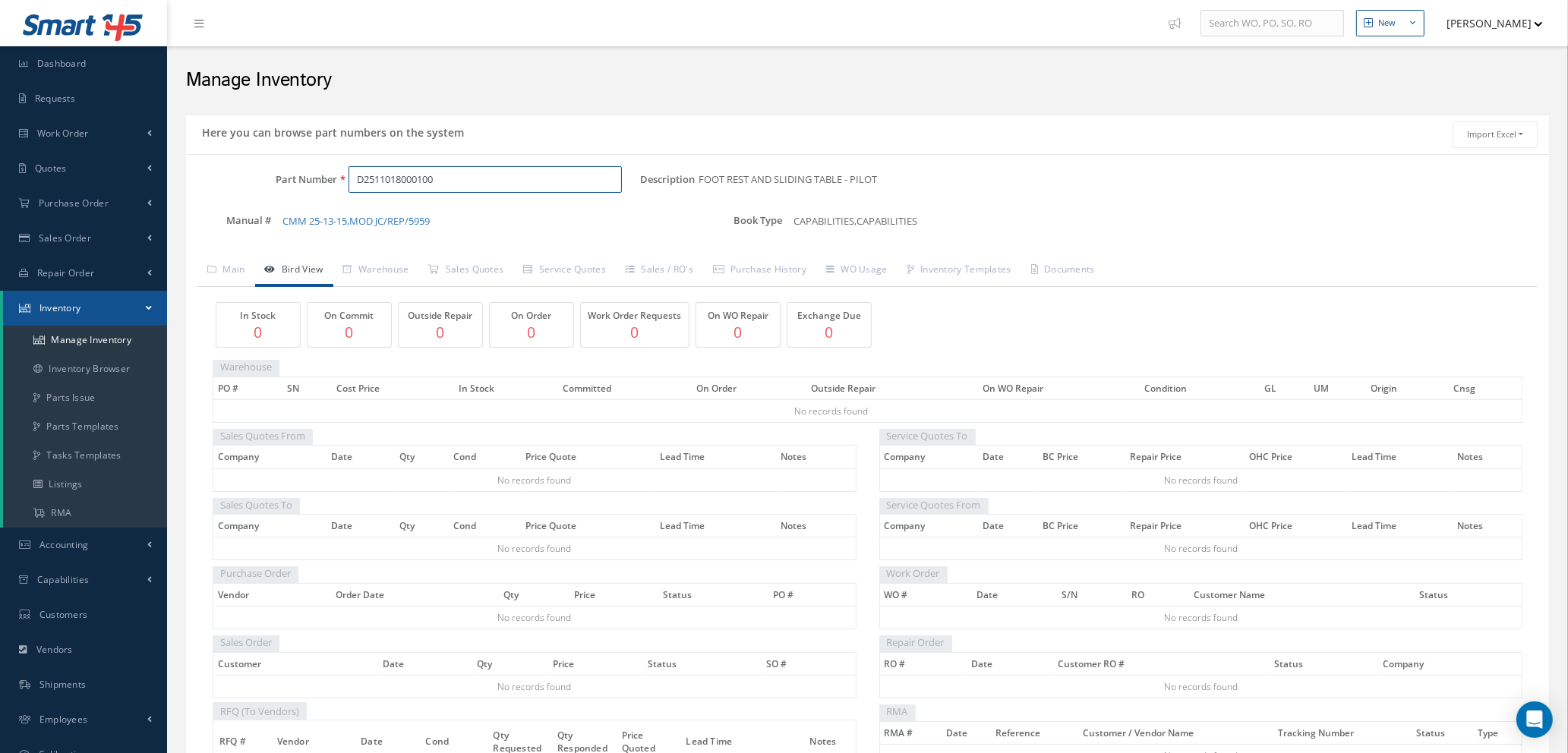
drag, startPoint x: 450, startPoint y: 176, endPoint x: 295, endPoint y: 174, distance: 155.0
click at [297, 176] on div "Part Number D2511018000100" at bounding box center [413, 180] width 454 height 28
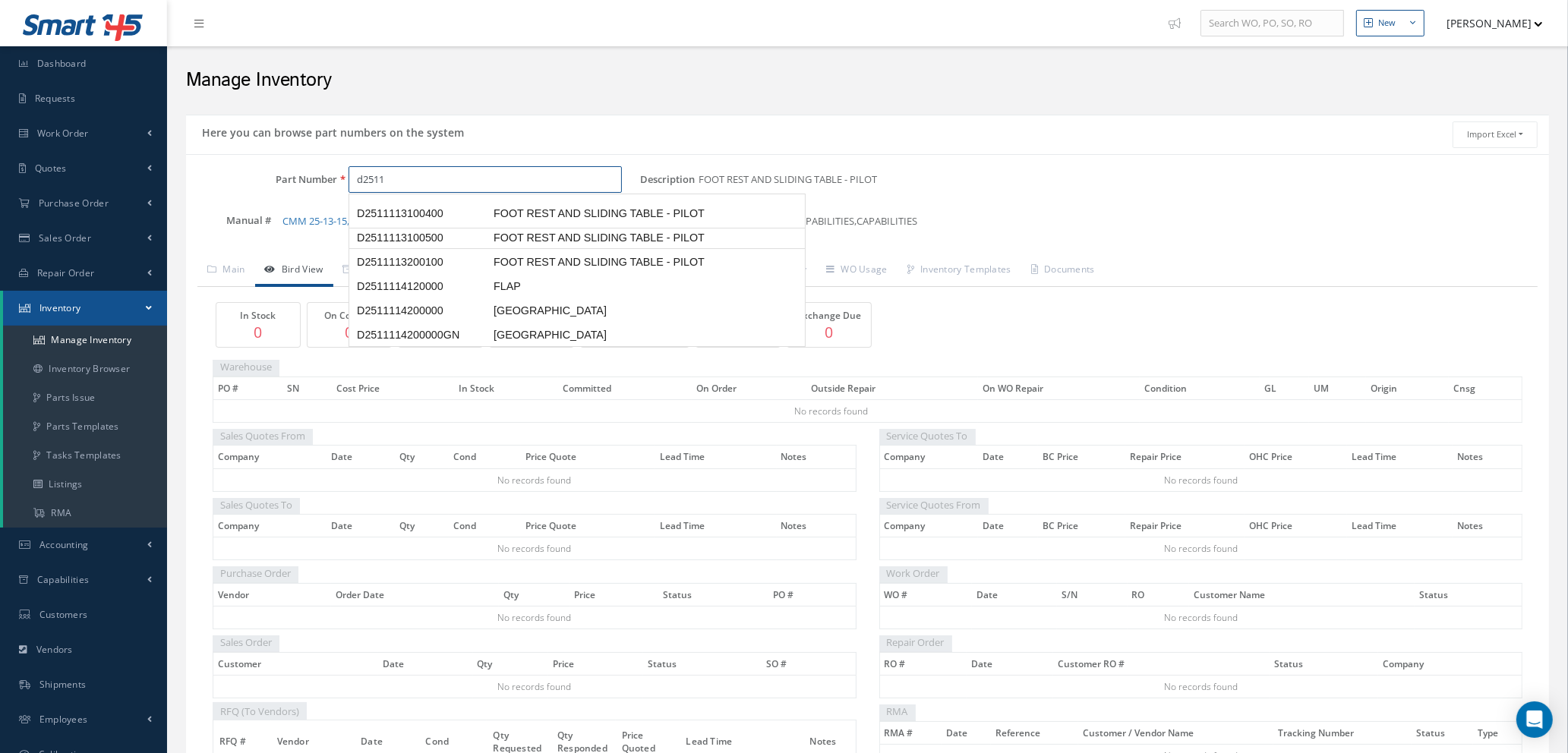
scroll to position [798, 0]
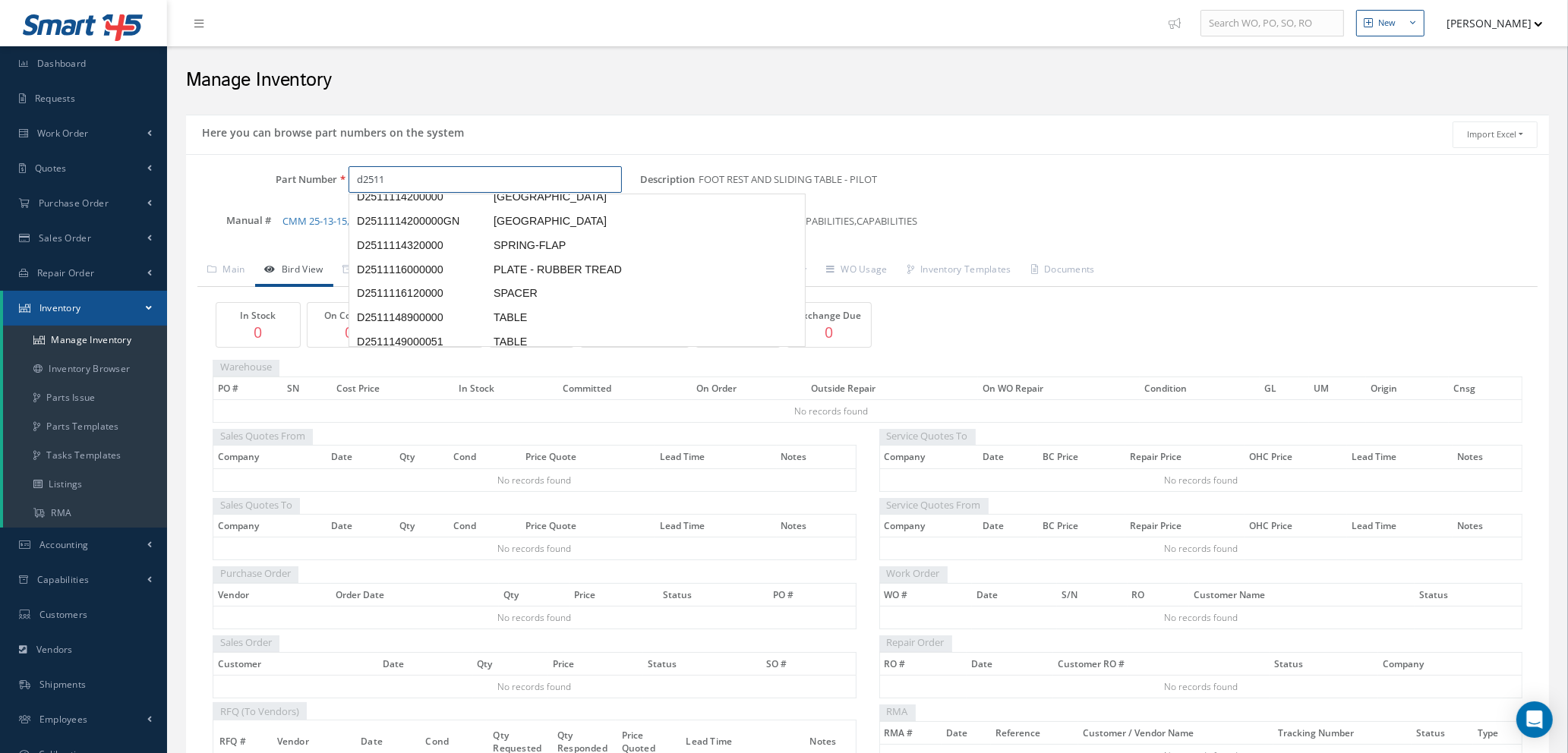
click at [509, 157] on span "FOOT REST AND SLIDING TABLE - PILOT" at bounding box center [604, 149] width 228 height 16
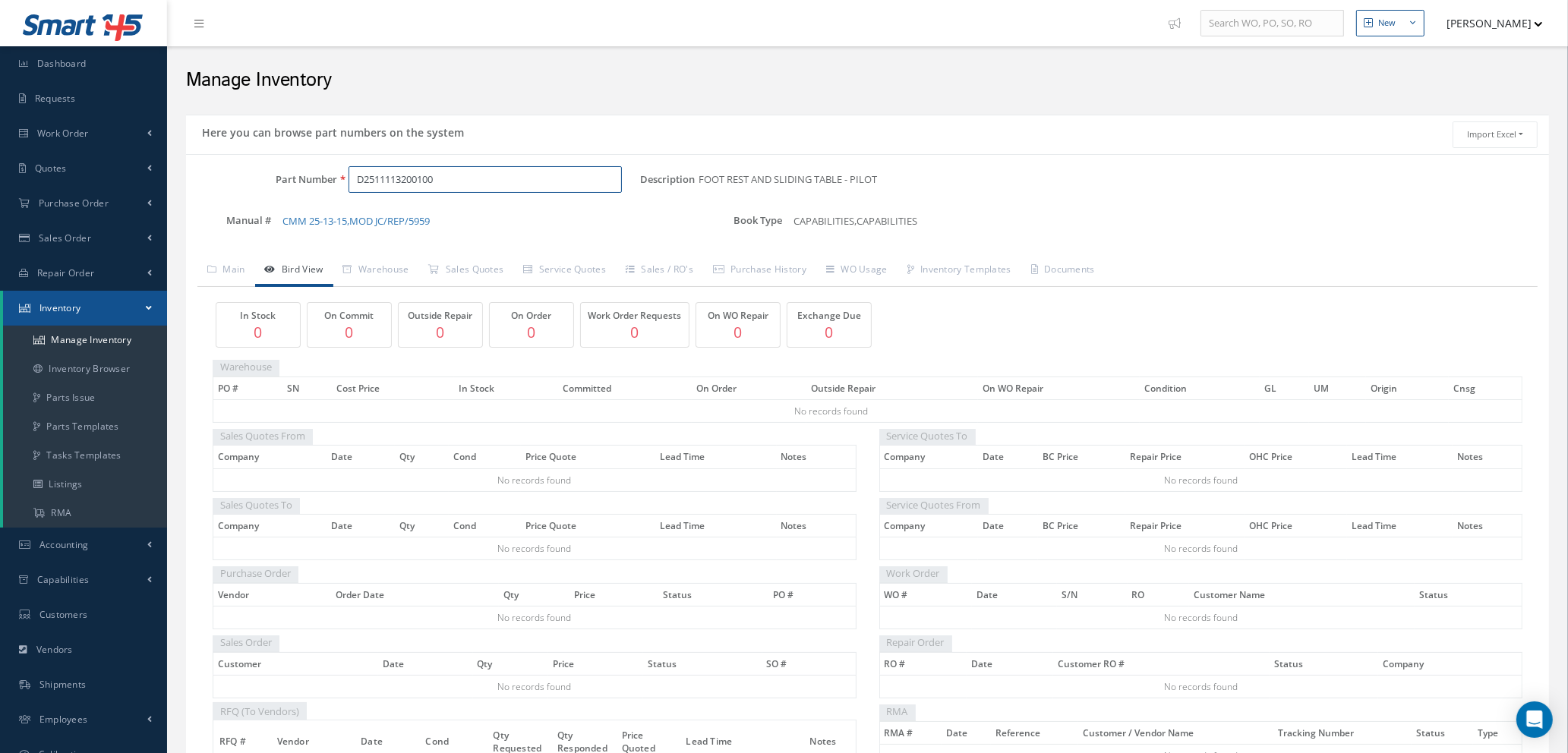
type input "D2511113200100"
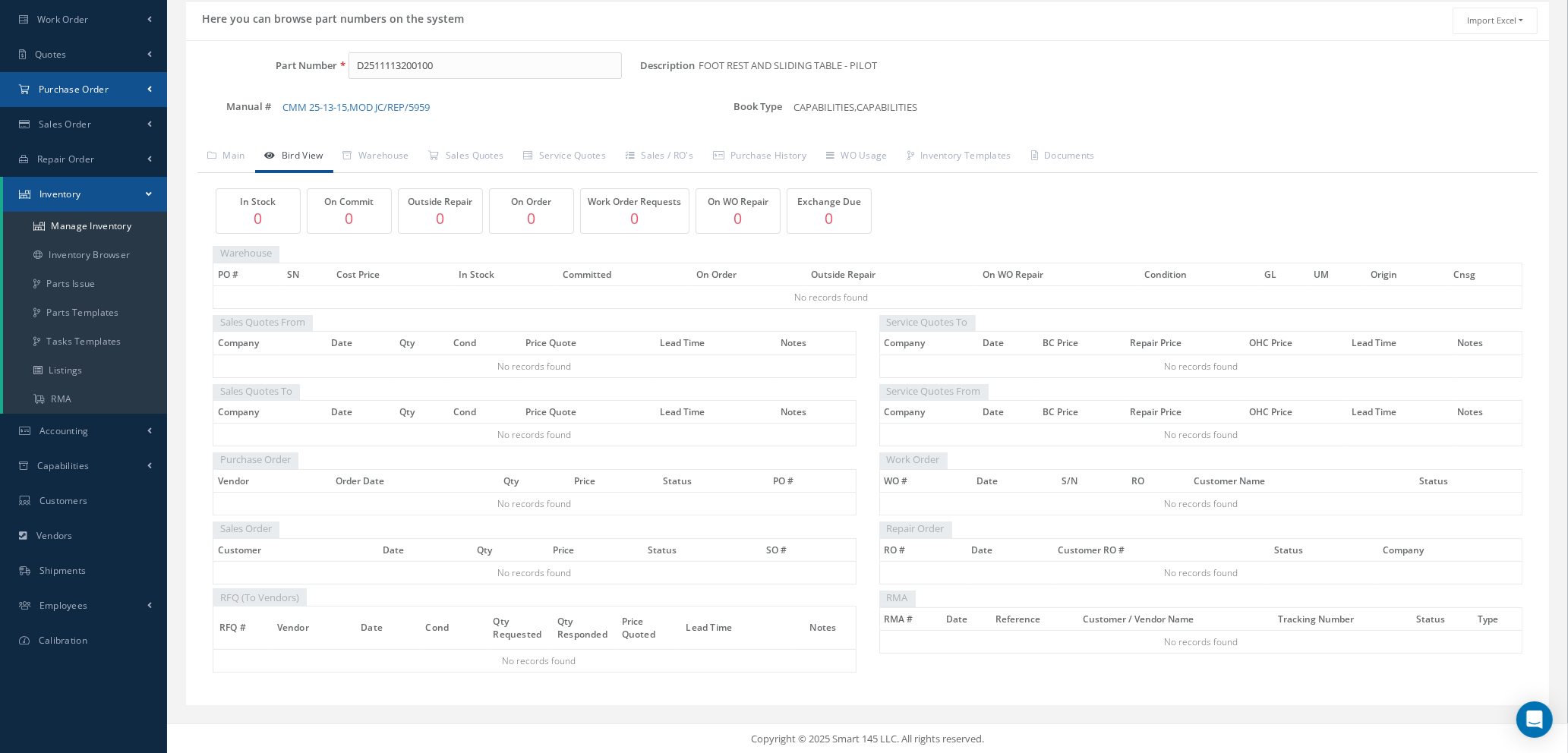
click at [84, 84] on span "Purchase Order" at bounding box center [74, 89] width 69 height 13
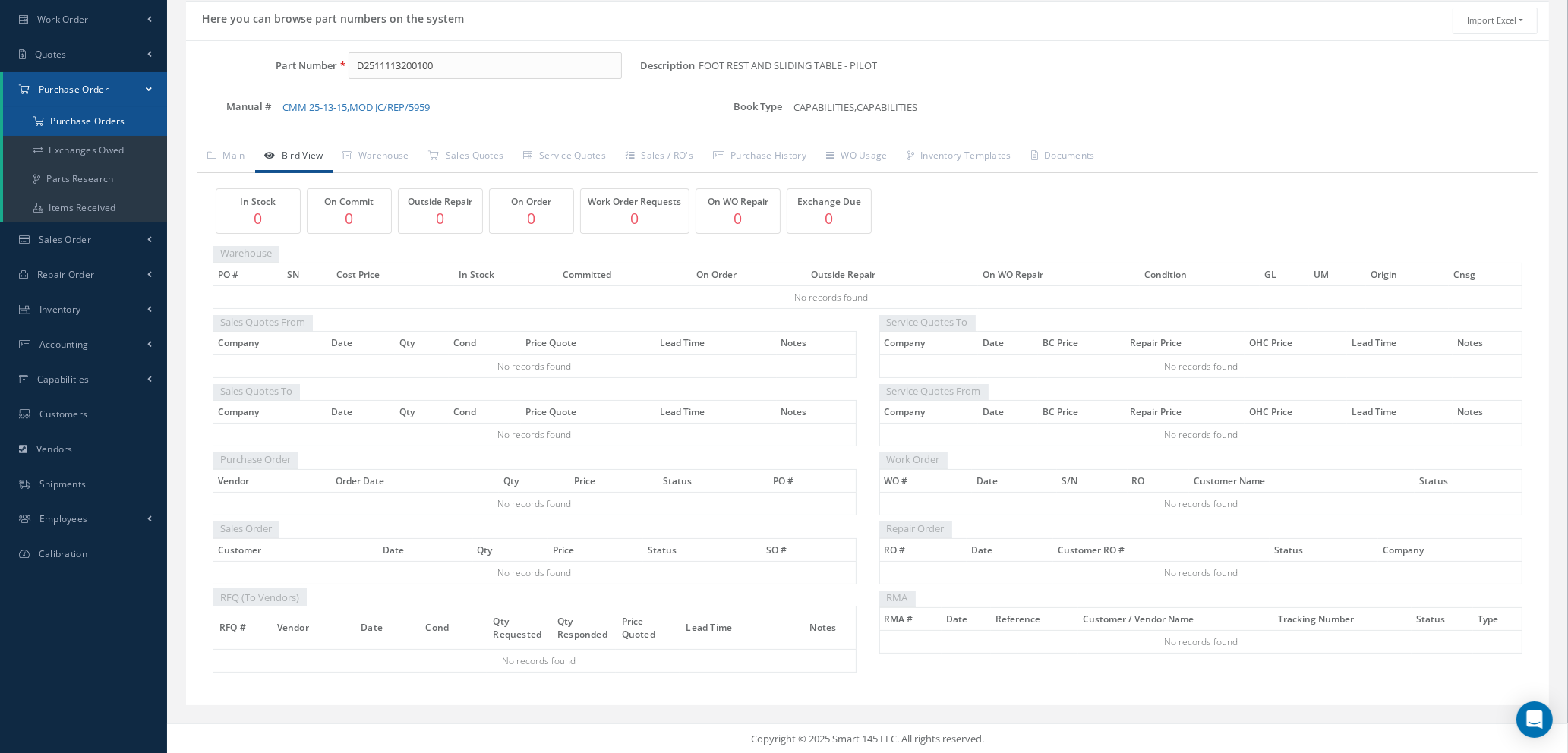
click at [90, 120] on a=1&status_id=2&status_id=3&status_id=5&collapsedFilters"] "Purchase Orders" at bounding box center [85, 121] width 164 height 28
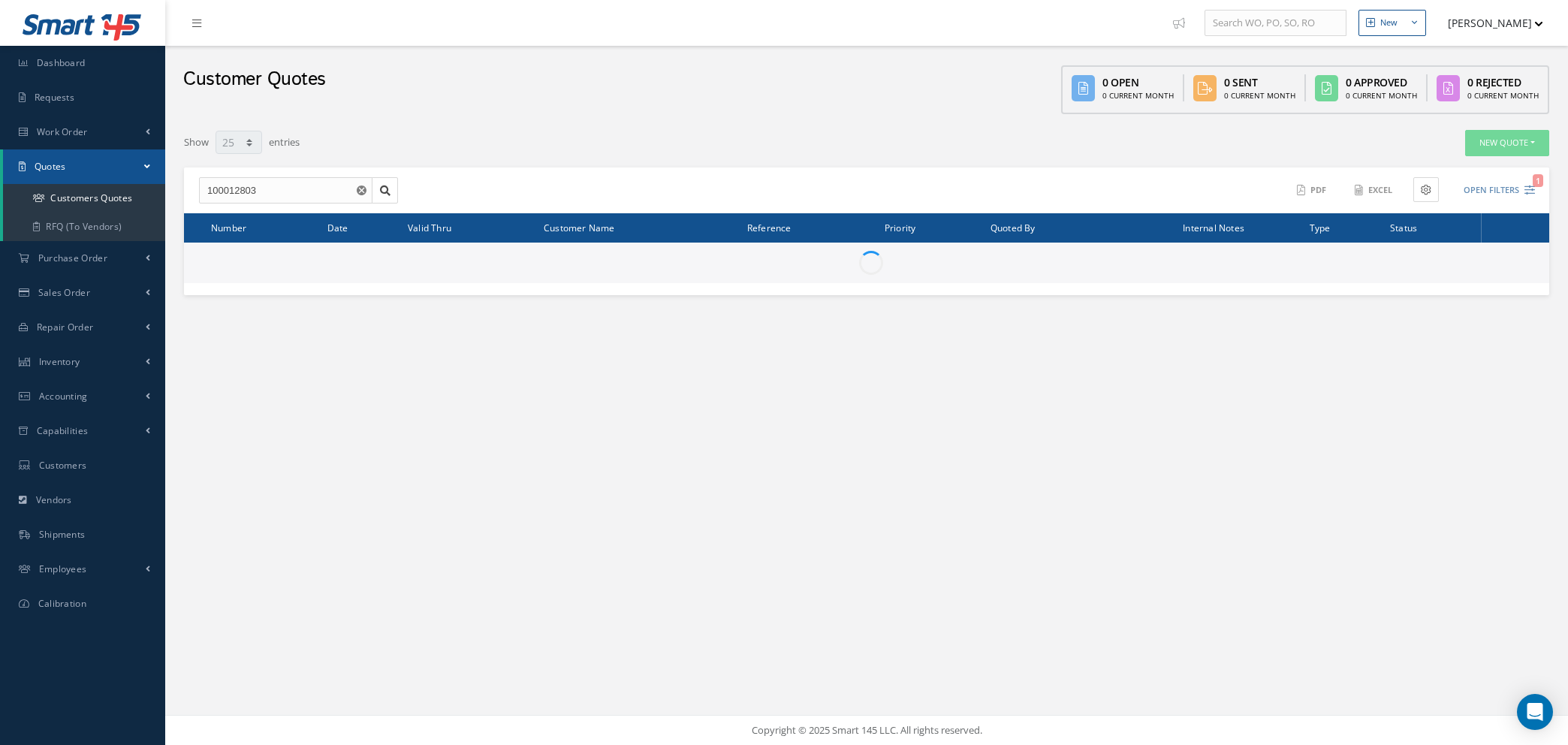
select select "25"
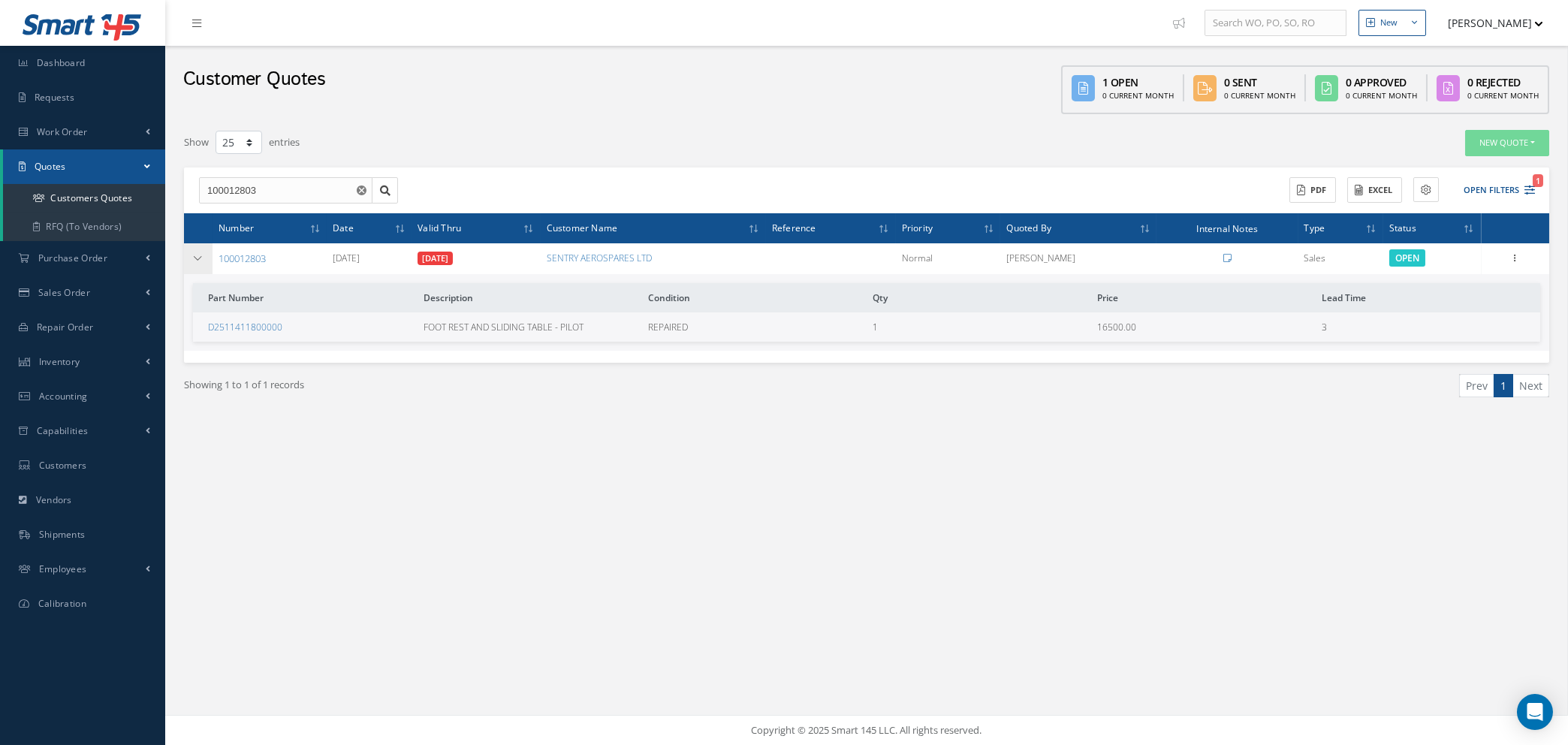
click at [195, 257] on icon at bounding box center [198, 258] width 11 height 9
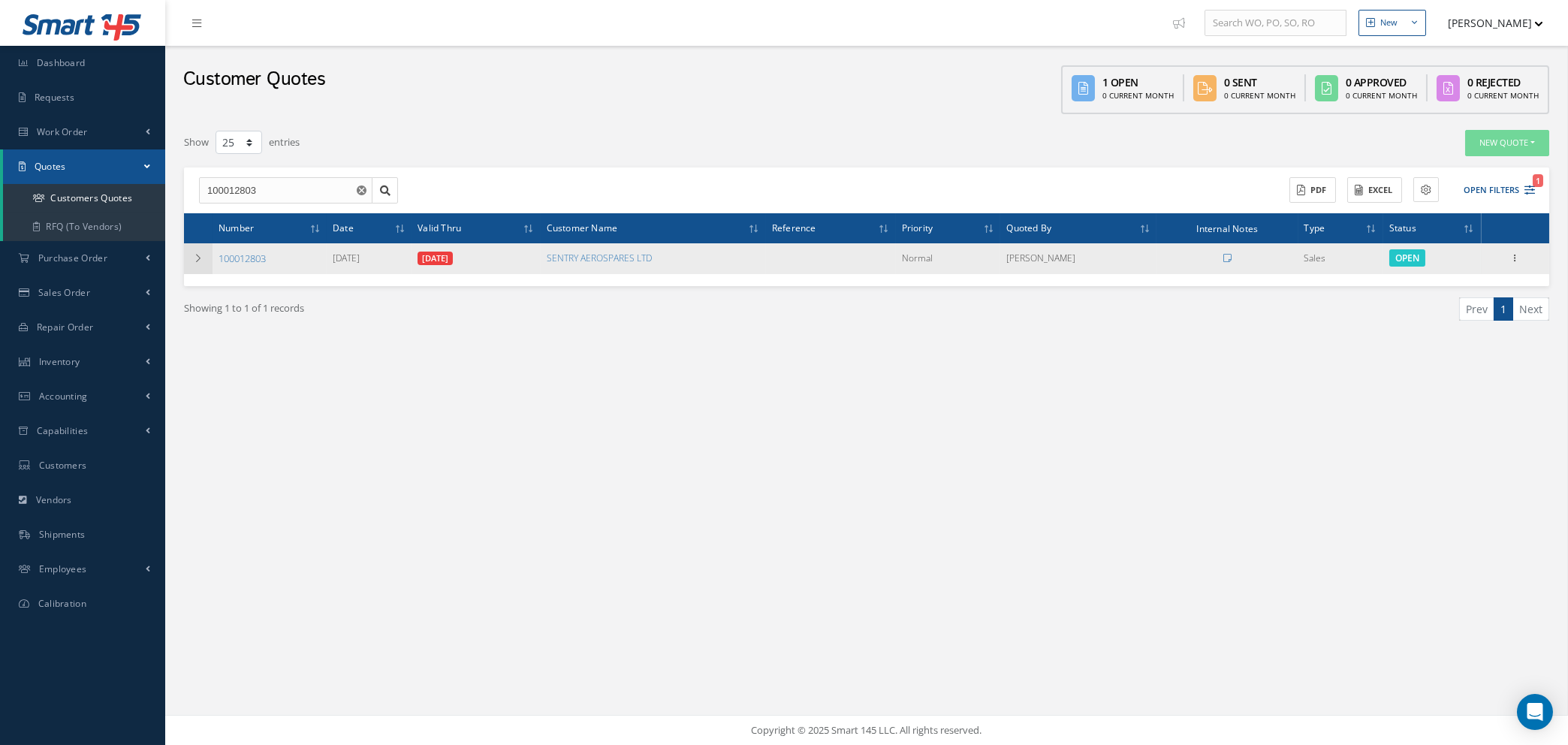
click at [195, 257] on icon at bounding box center [198, 258] width 11 height 9
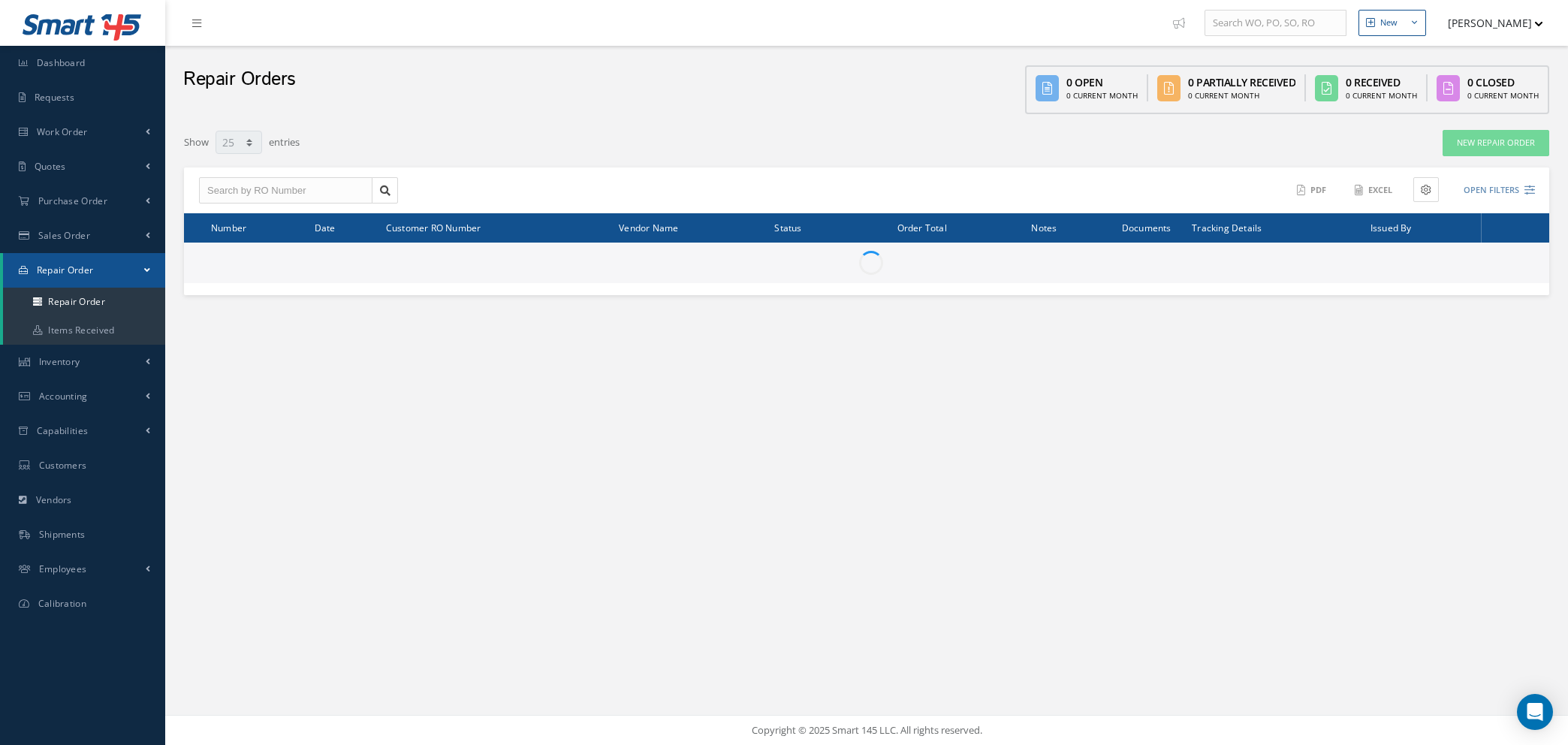
select select "25"
click at [81, 128] on span "Work Order" at bounding box center [63, 131] width 51 height 13
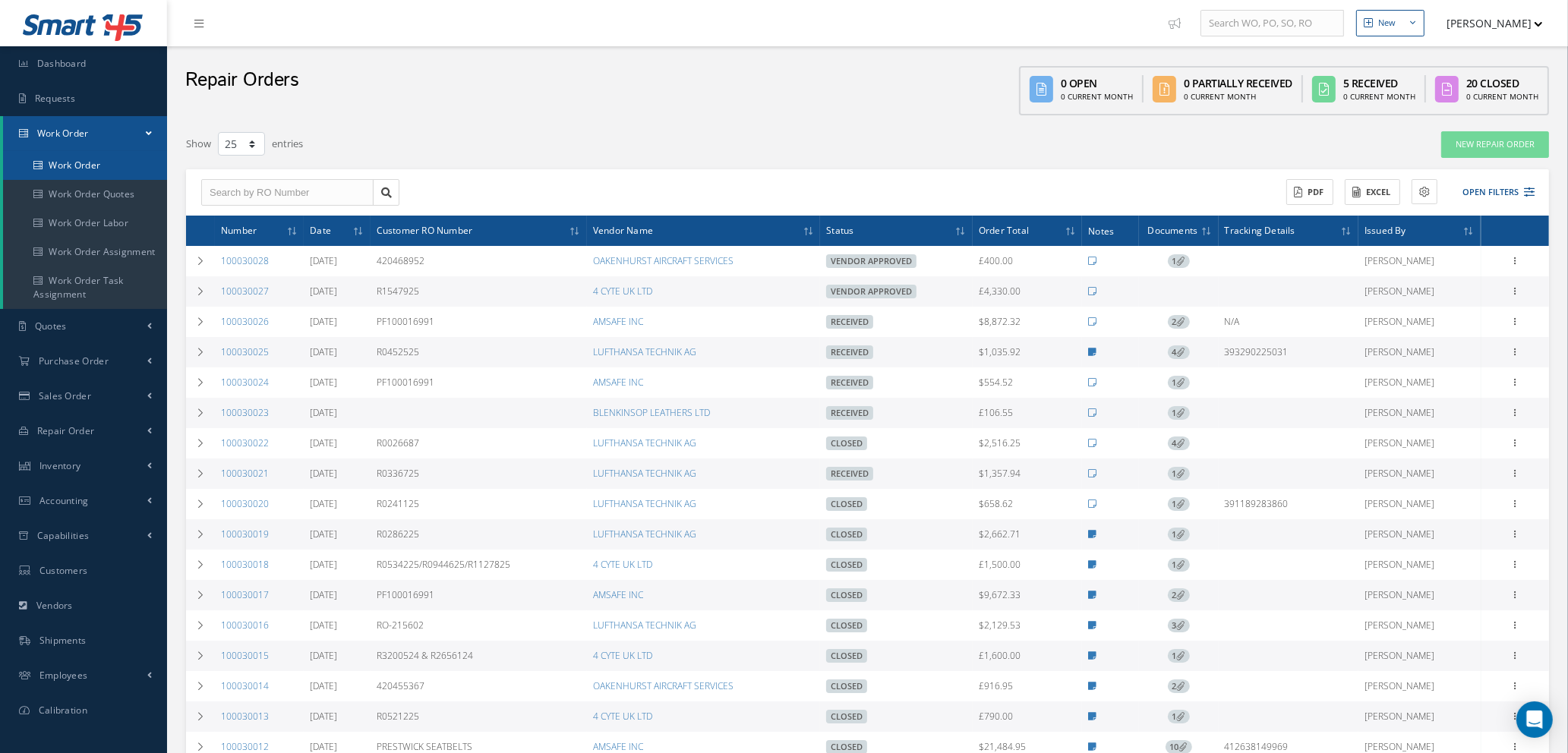
click at [79, 166] on link "Work Order" at bounding box center [85, 166] width 164 height 28
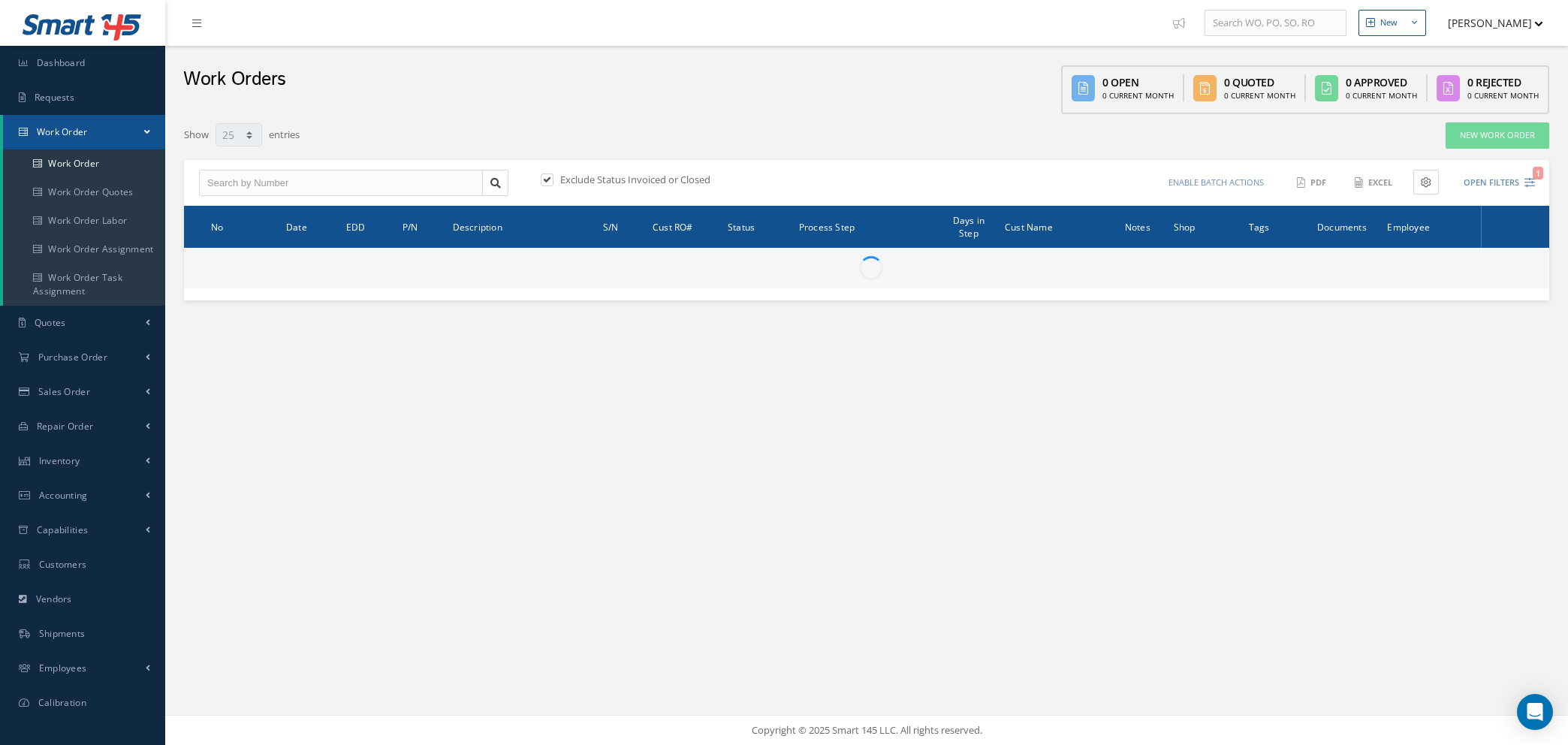
select select "25"
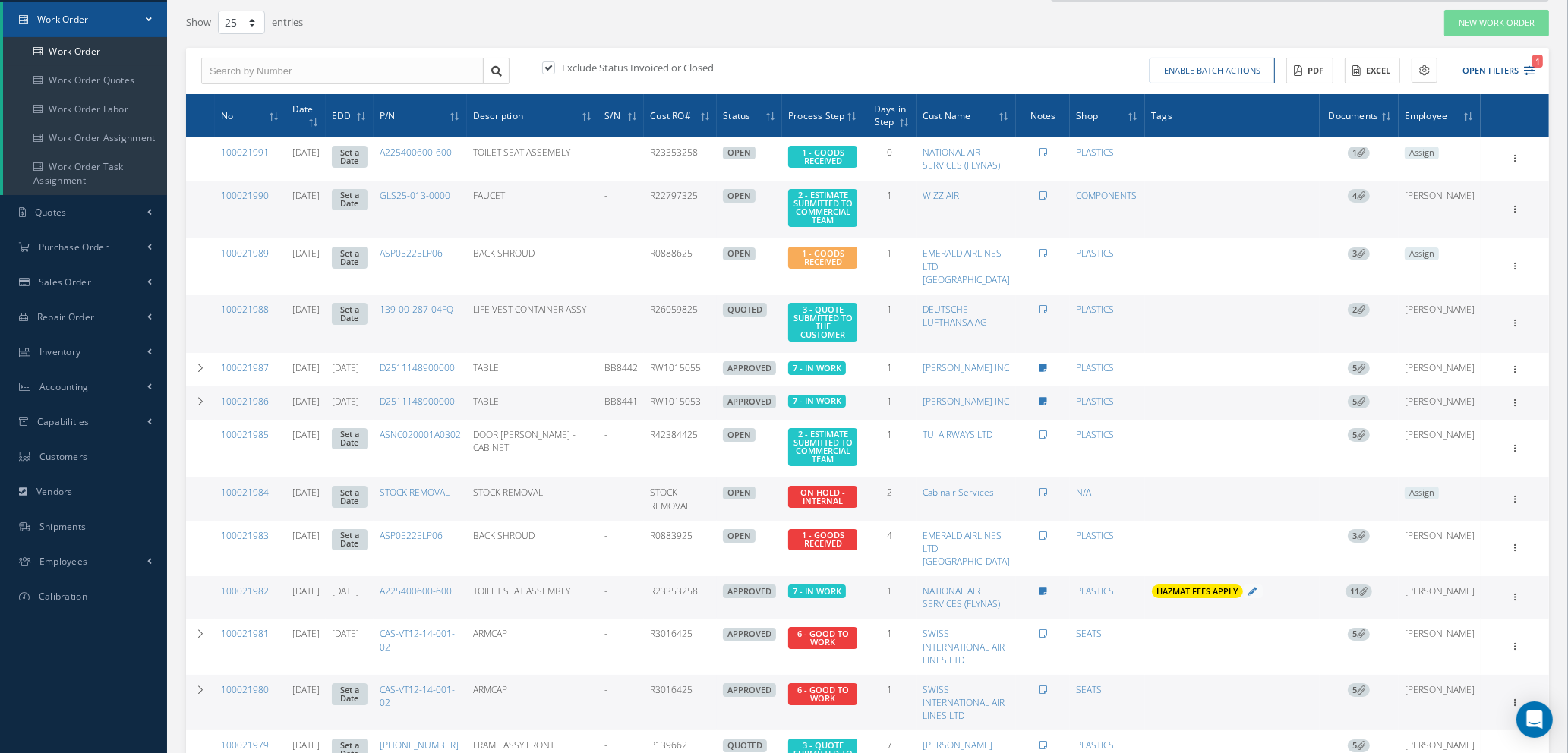
scroll to position [228, 0]
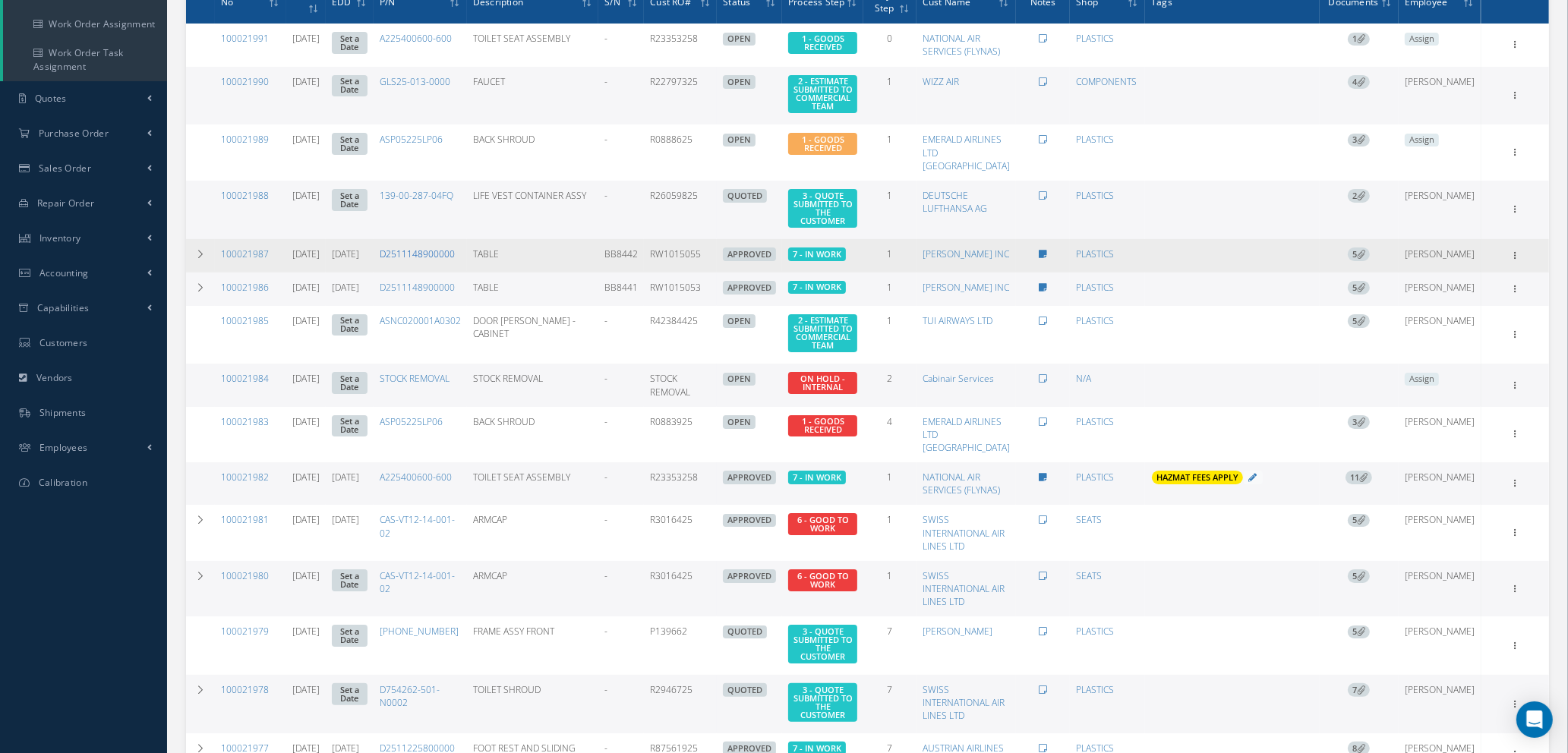
click at [441, 261] on link "D2511148900000" at bounding box center [417, 254] width 75 height 13
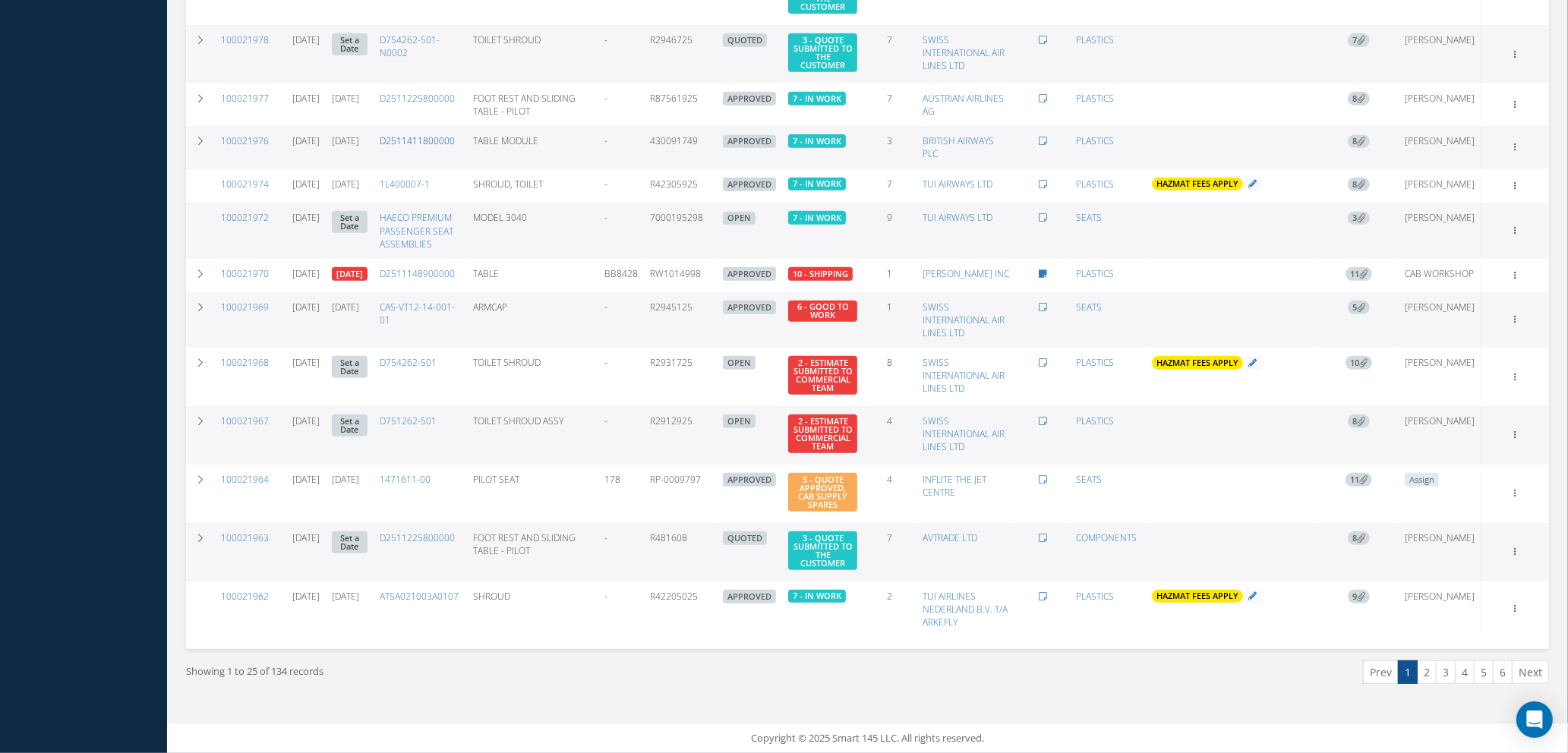
scroll to position [911, 0]
click at [435, 147] on link "D2511411800000" at bounding box center [417, 141] width 75 height 13
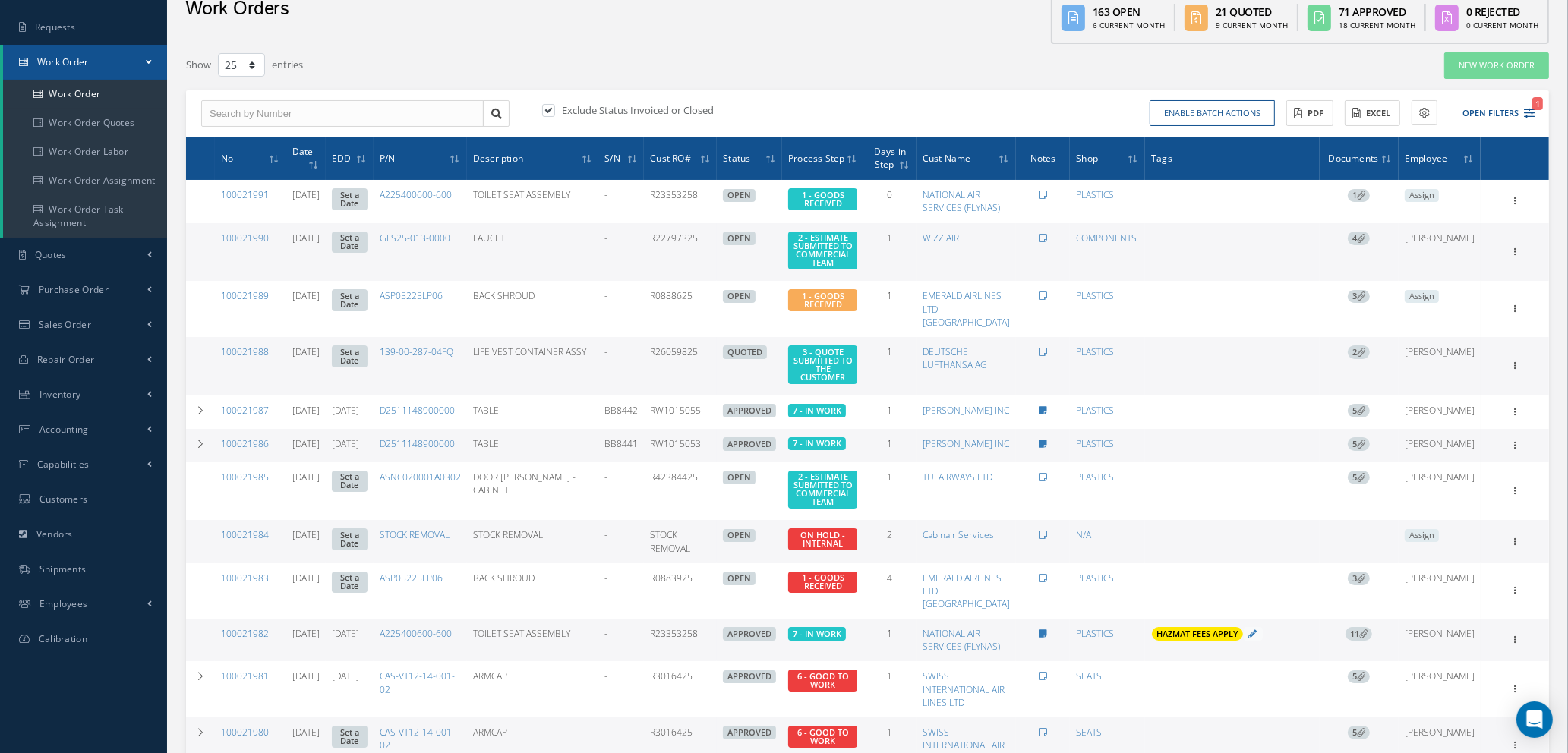
scroll to position [0, 0]
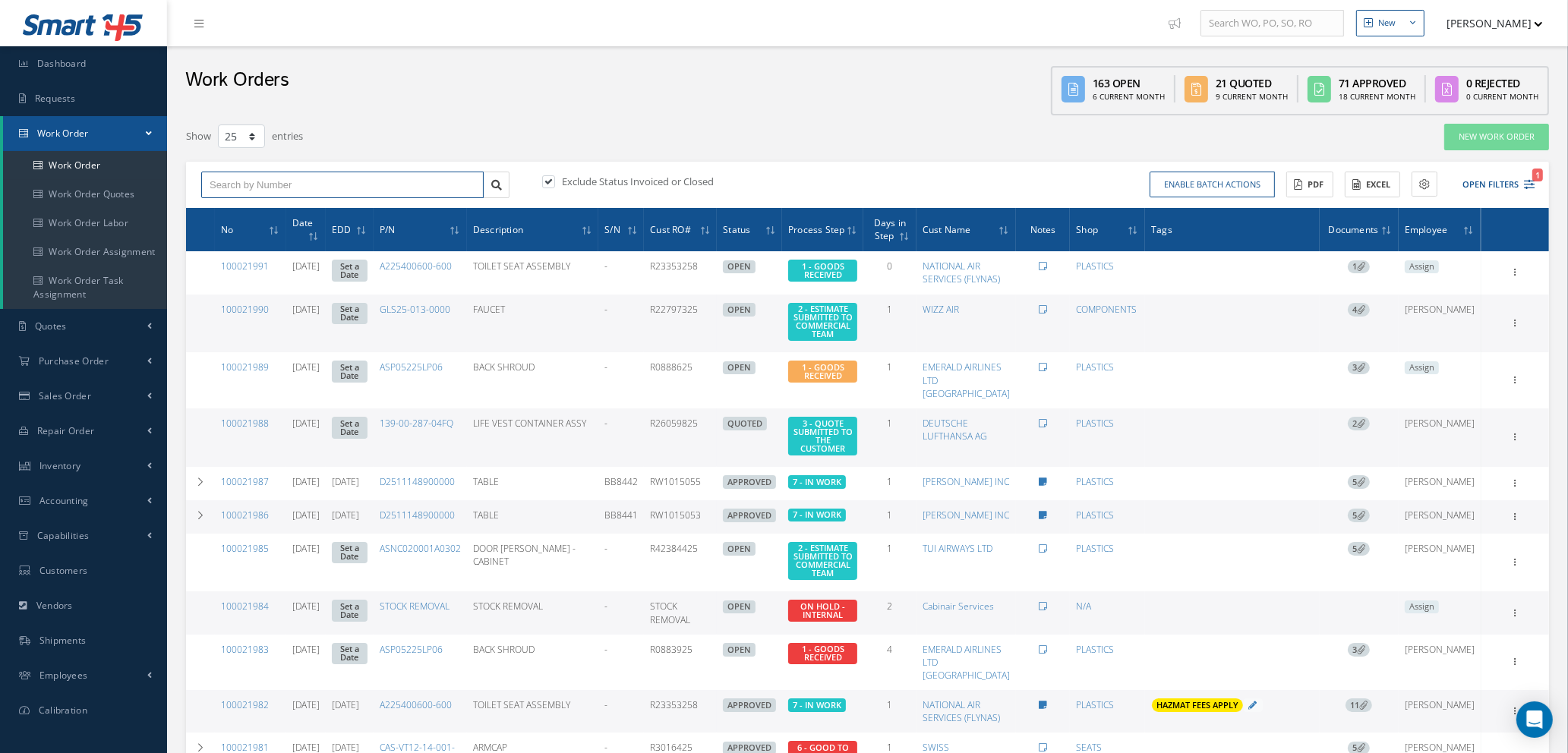
click at [307, 184] on input "text" at bounding box center [342, 185] width 282 height 28
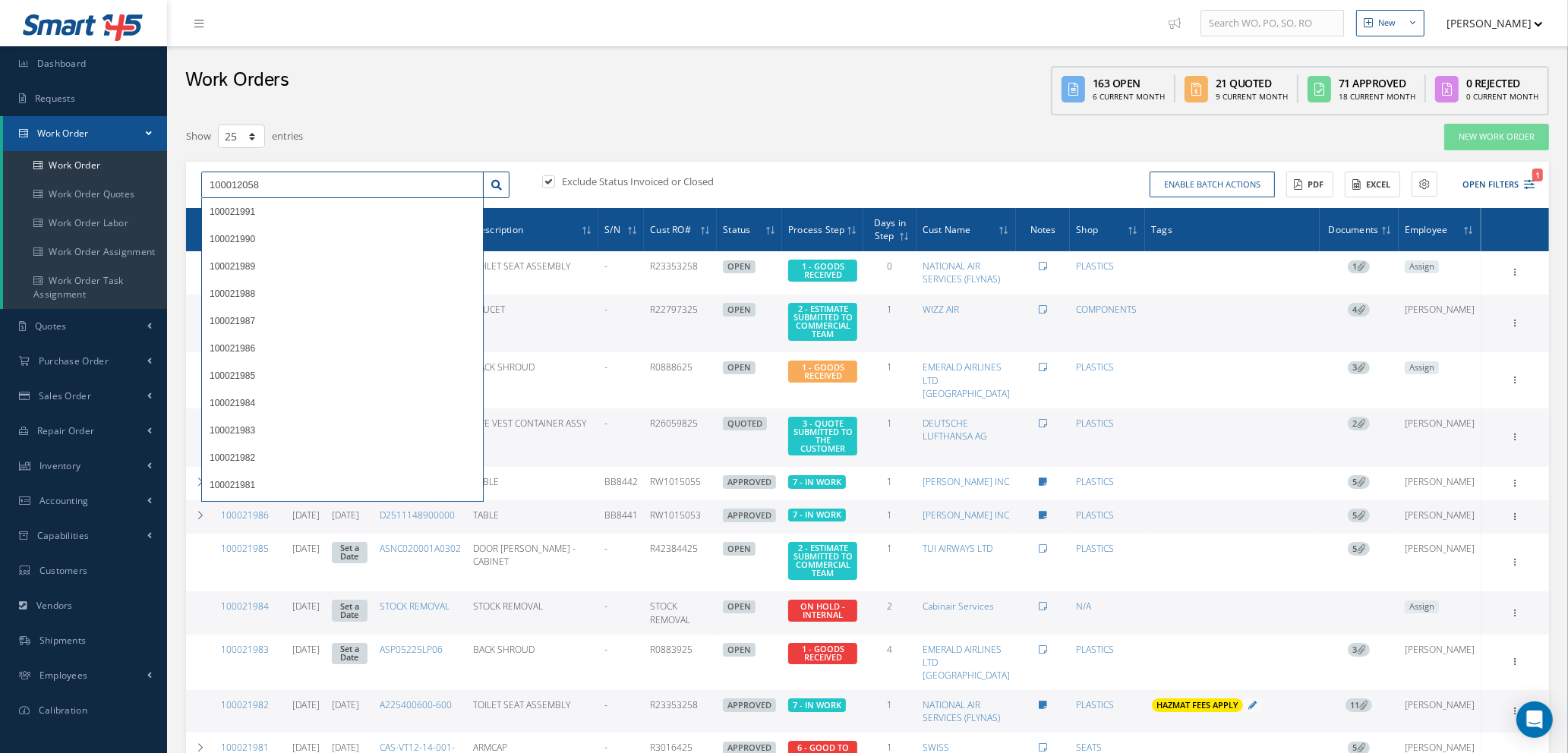
type input "100012058"
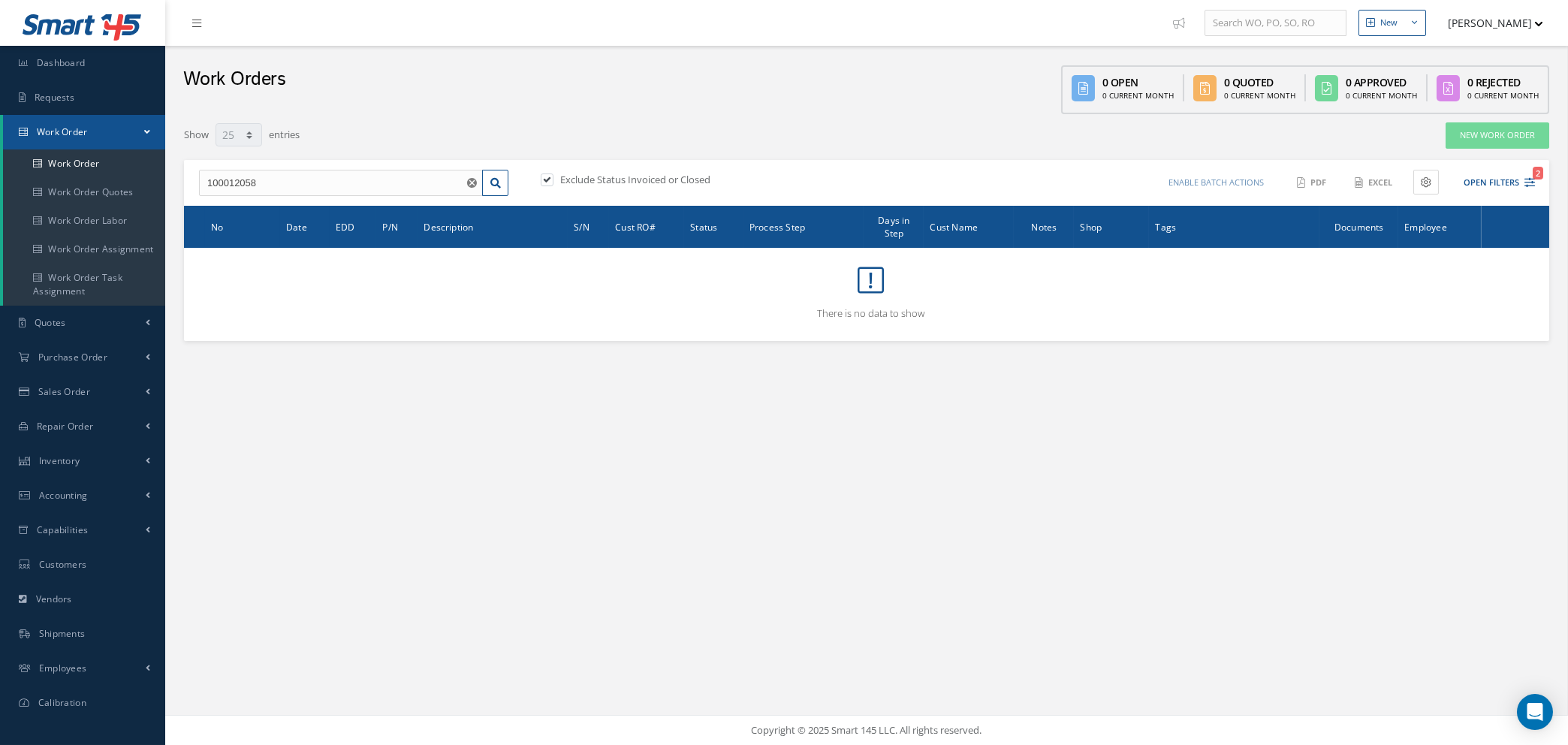
click at [553, 176] on label at bounding box center [555, 179] width 4 height 13
click at [546, 176] on input "checkbox" at bounding box center [545, 181] width 10 height 10
checkbox input "false"
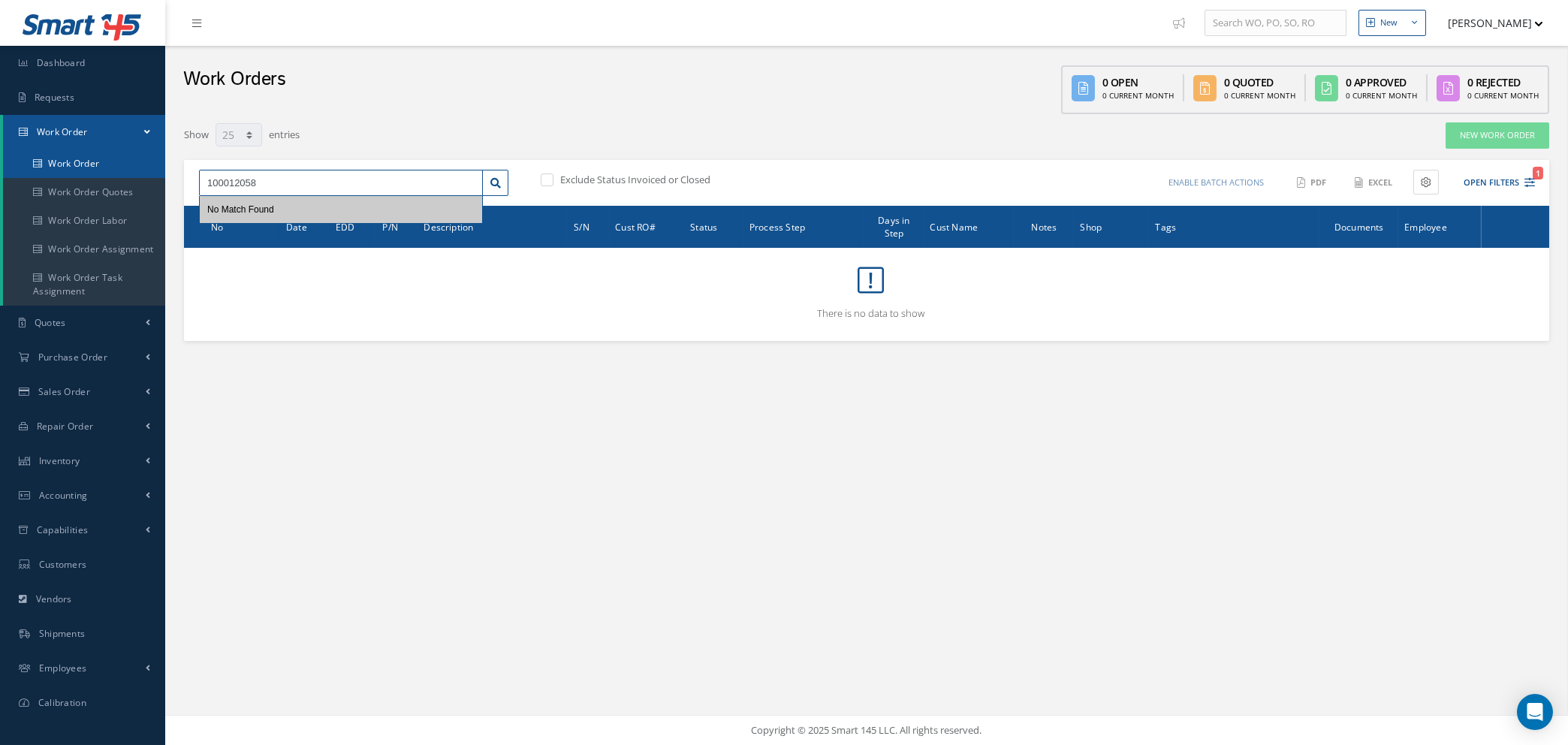
drag, startPoint x: 285, startPoint y: 176, endPoint x: 52, endPoint y: 166, distance: 233.2
click at [52, 166] on div "Smart 145 Dashboard Requests Work Order Work Order Work Order Quotes Work Order…" at bounding box center [784, 372] width 1568 height 745
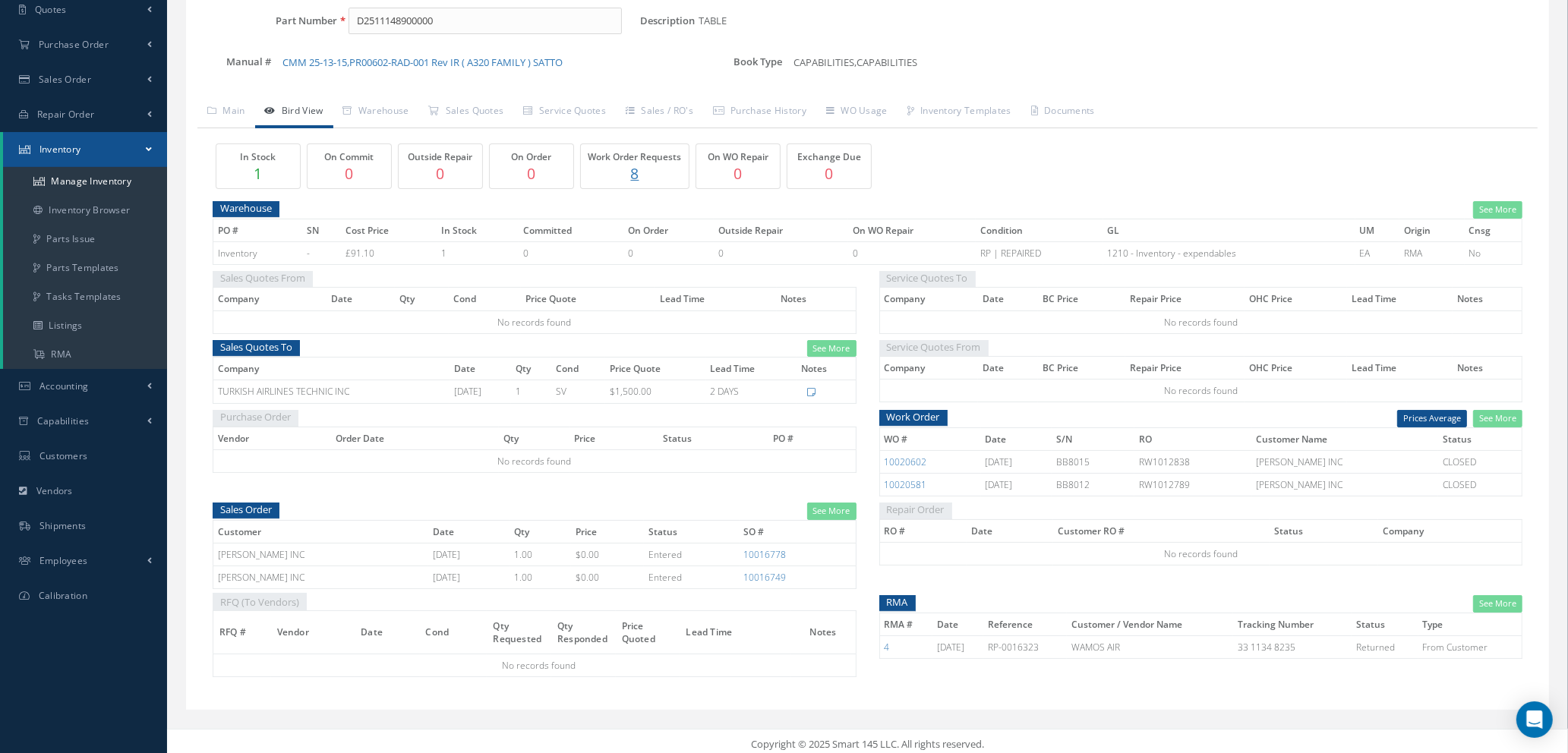
scroll to position [166, 0]
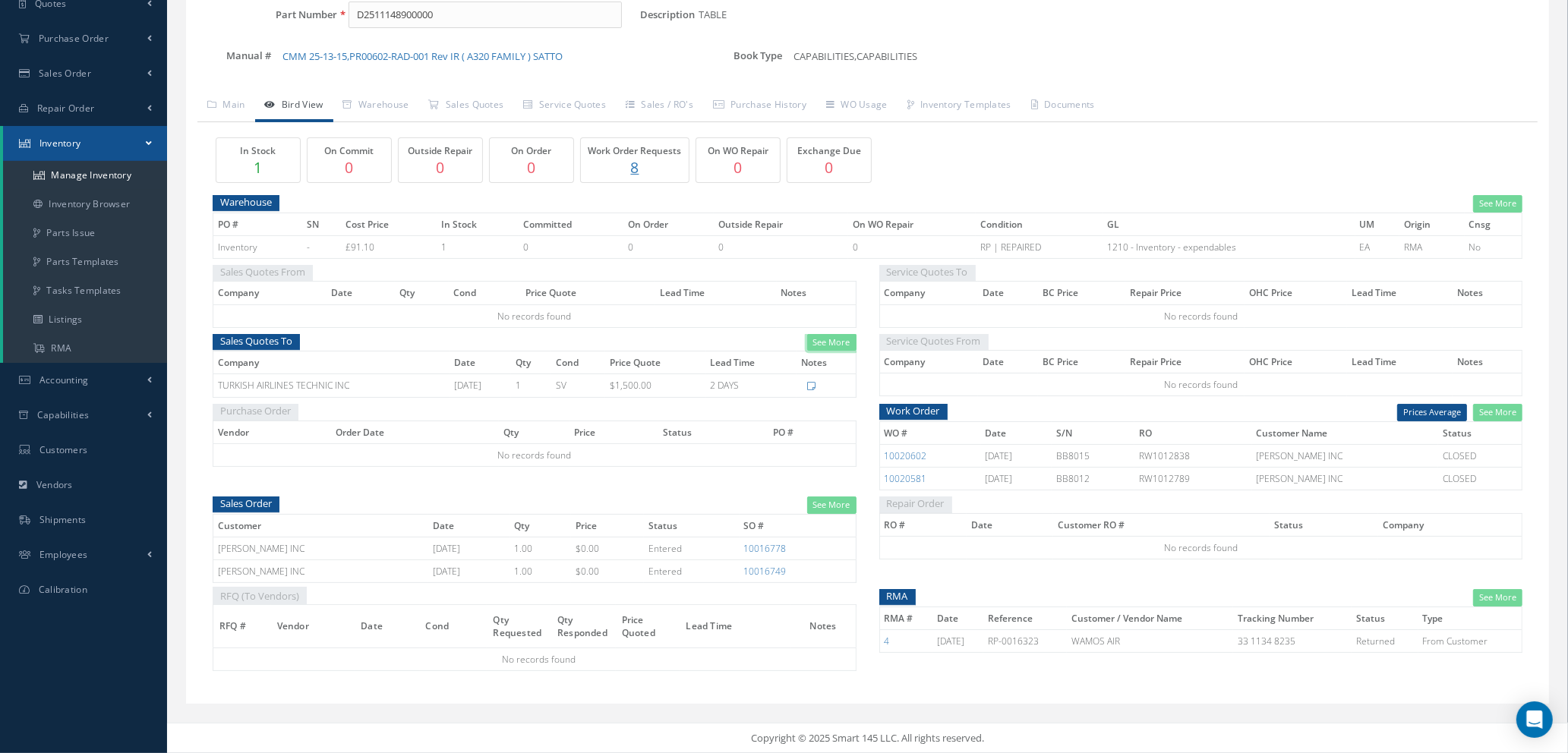
click at [829, 337] on link "See More" at bounding box center [831, 343] width 49 height 18
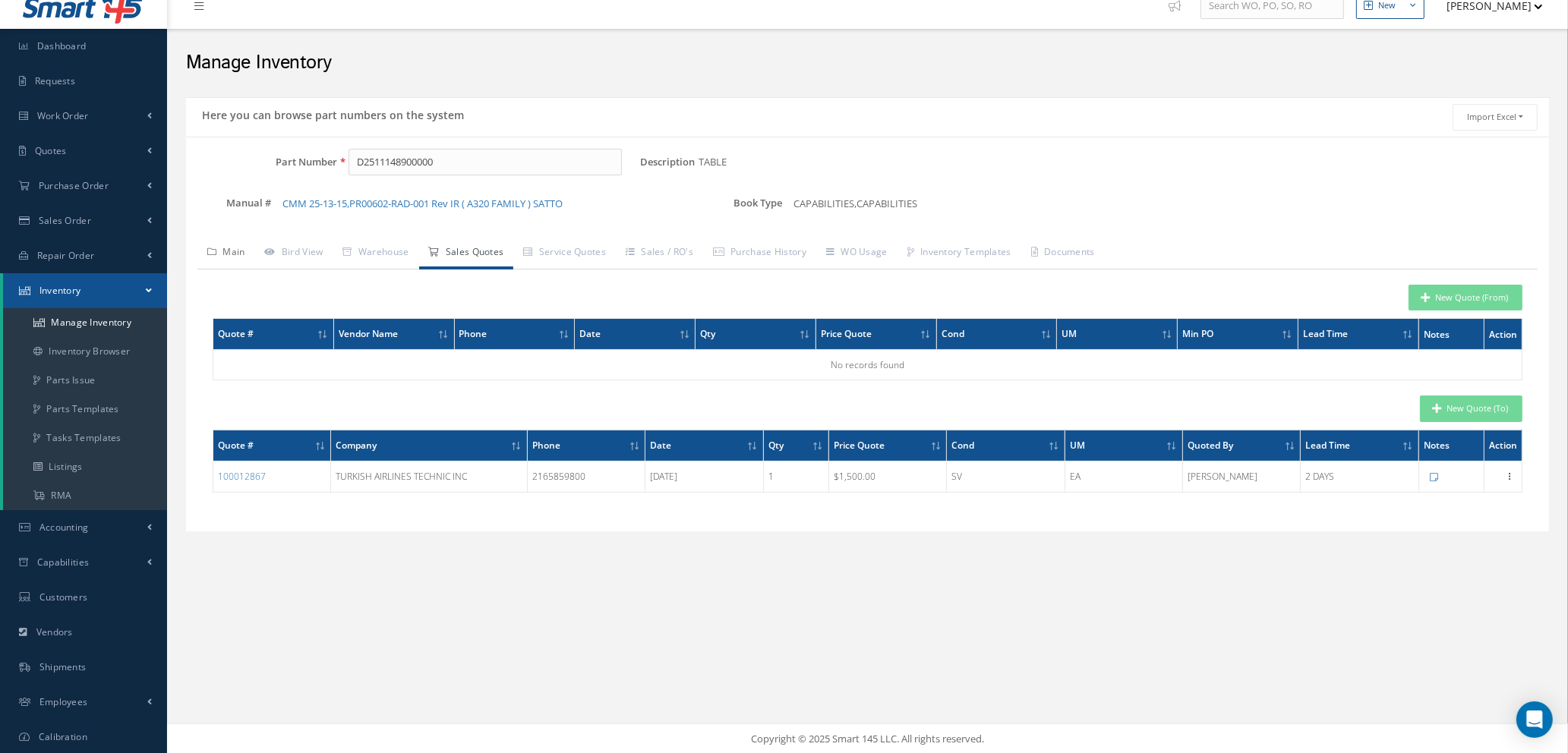
click at [224, 246] on link "Main" at bounding box center [226, 254] width 58 height 32
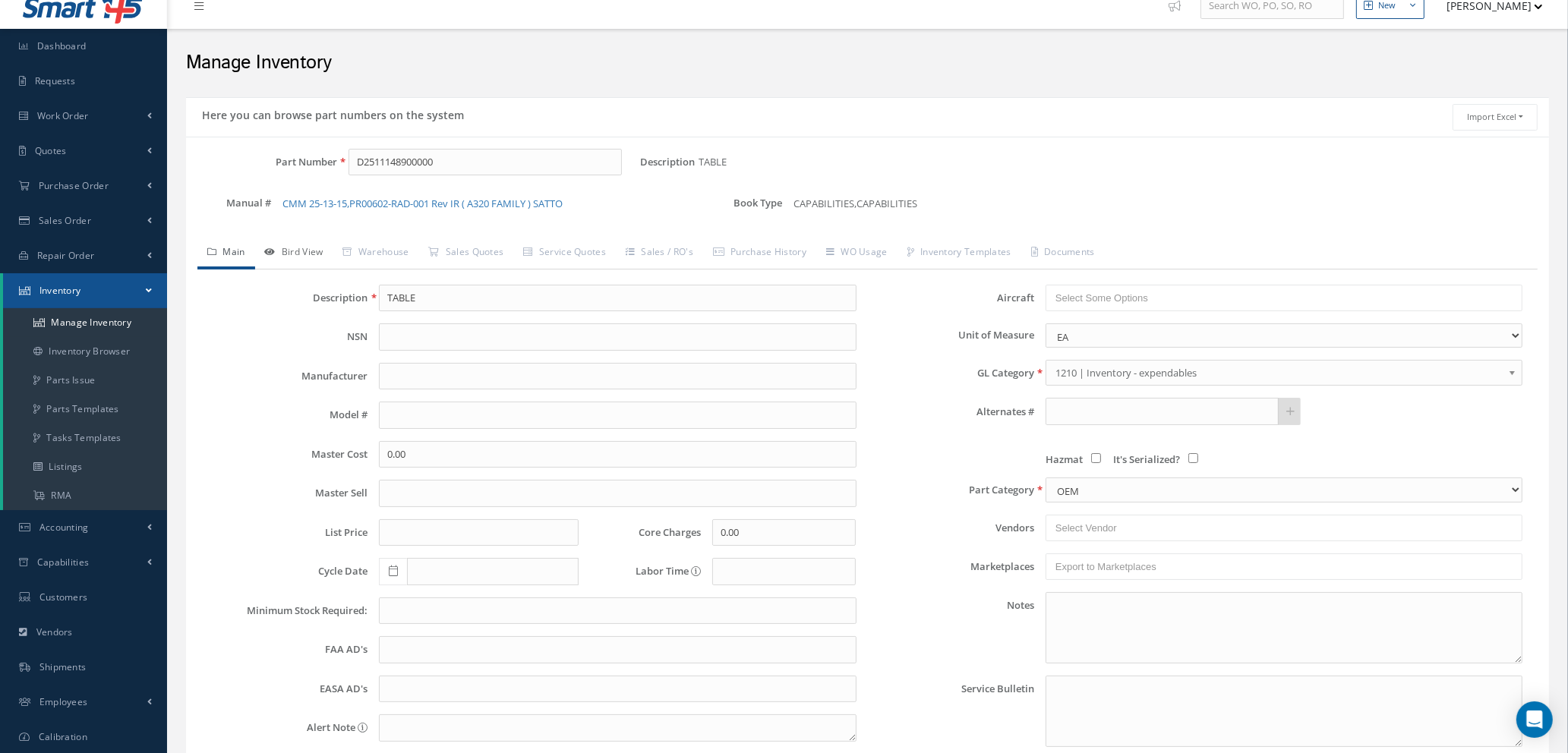
click at [283, 246] on link "Bird View" at bounding box center [295, 254] width 78 height 32
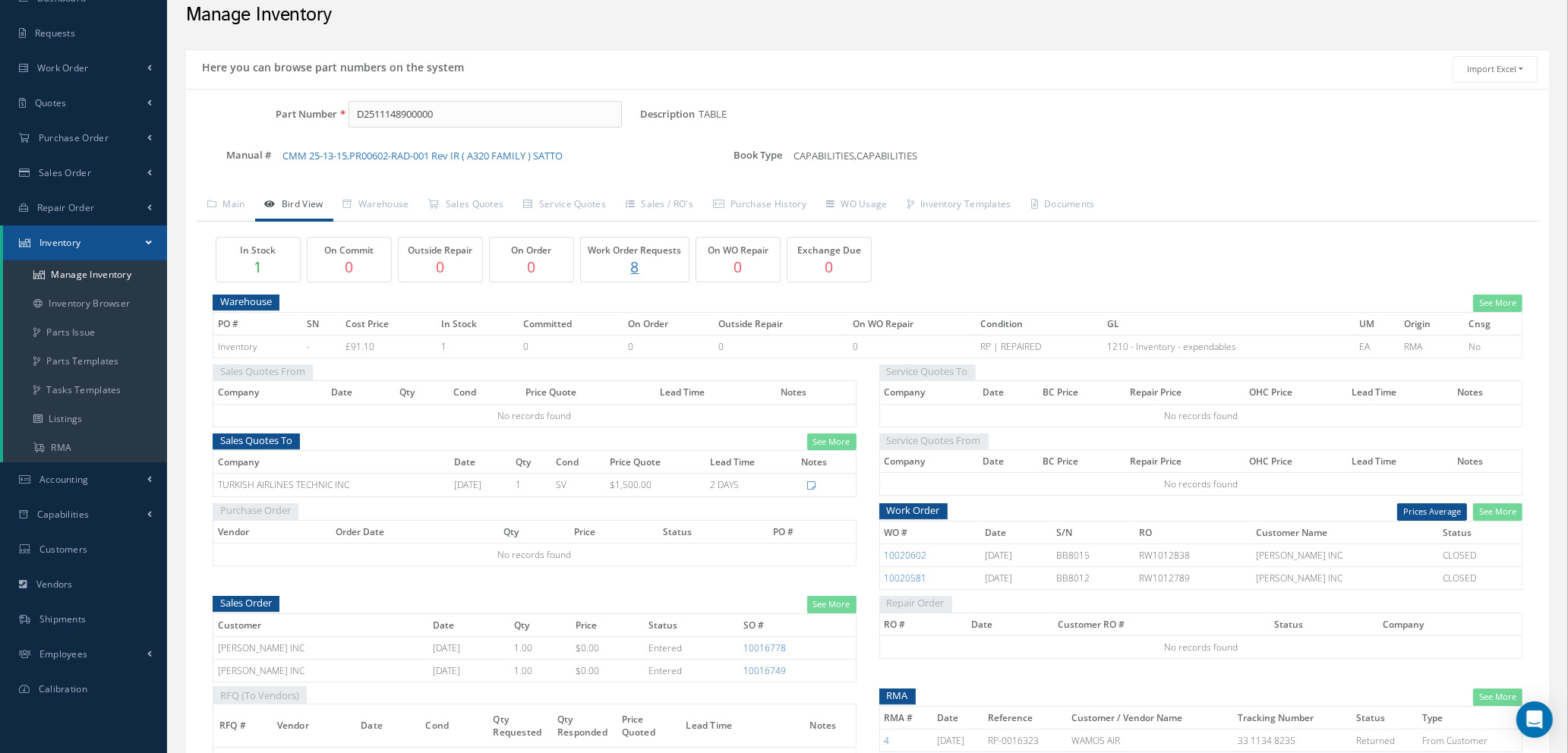
scroll to position [132, 0]
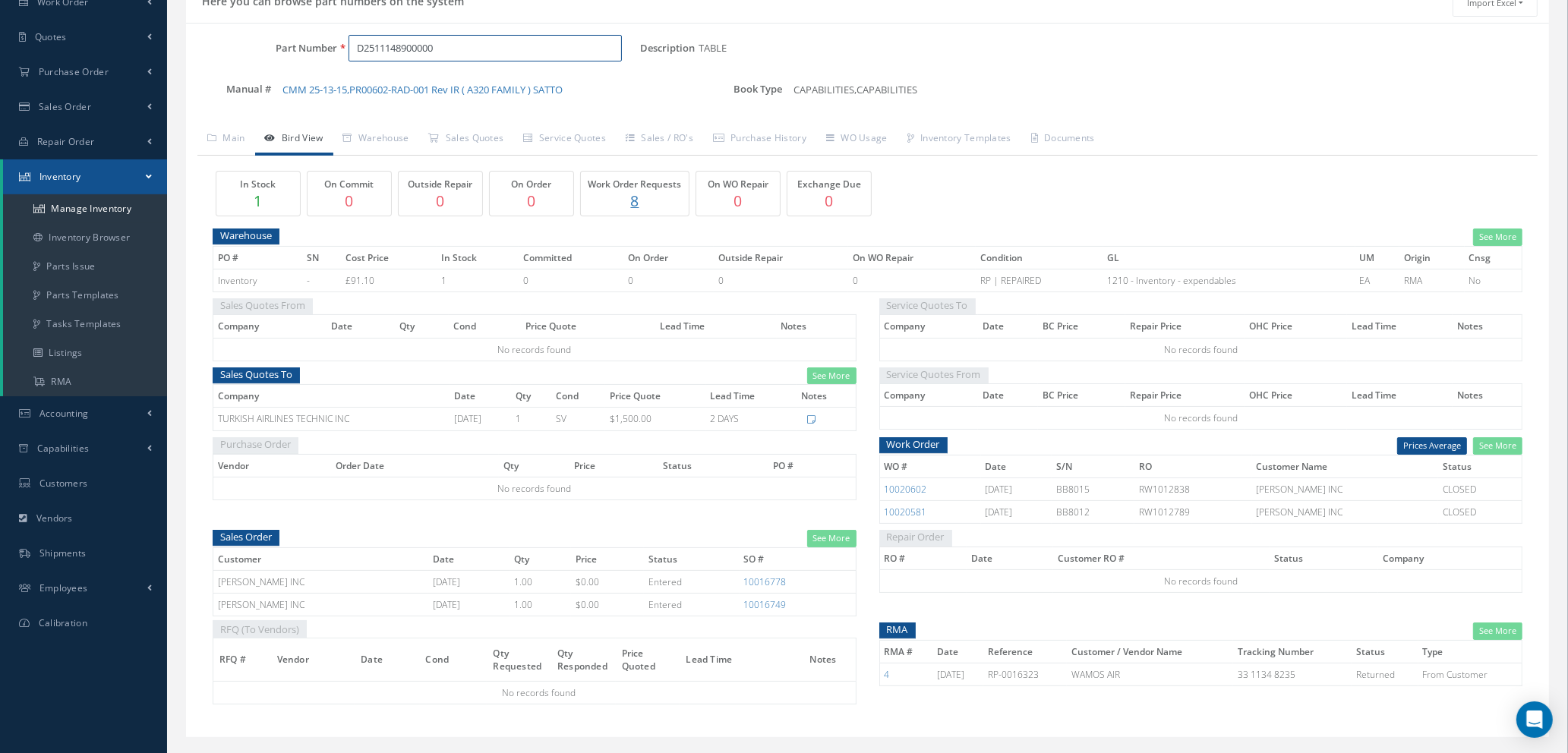
drag, startPoint x: 460, startPoint y: 54, endPoint x: 174, endPoint y: 50, distance: 286.0
click at [174, 50] on div "Here you can browse part numbers on the system Import Excel to undefined Column…" at bounding box center [867, 369] width 1386 height 773
click at [458, 89] on span "D2511411800000" at bounding box center [423, 88] width 137 height 16
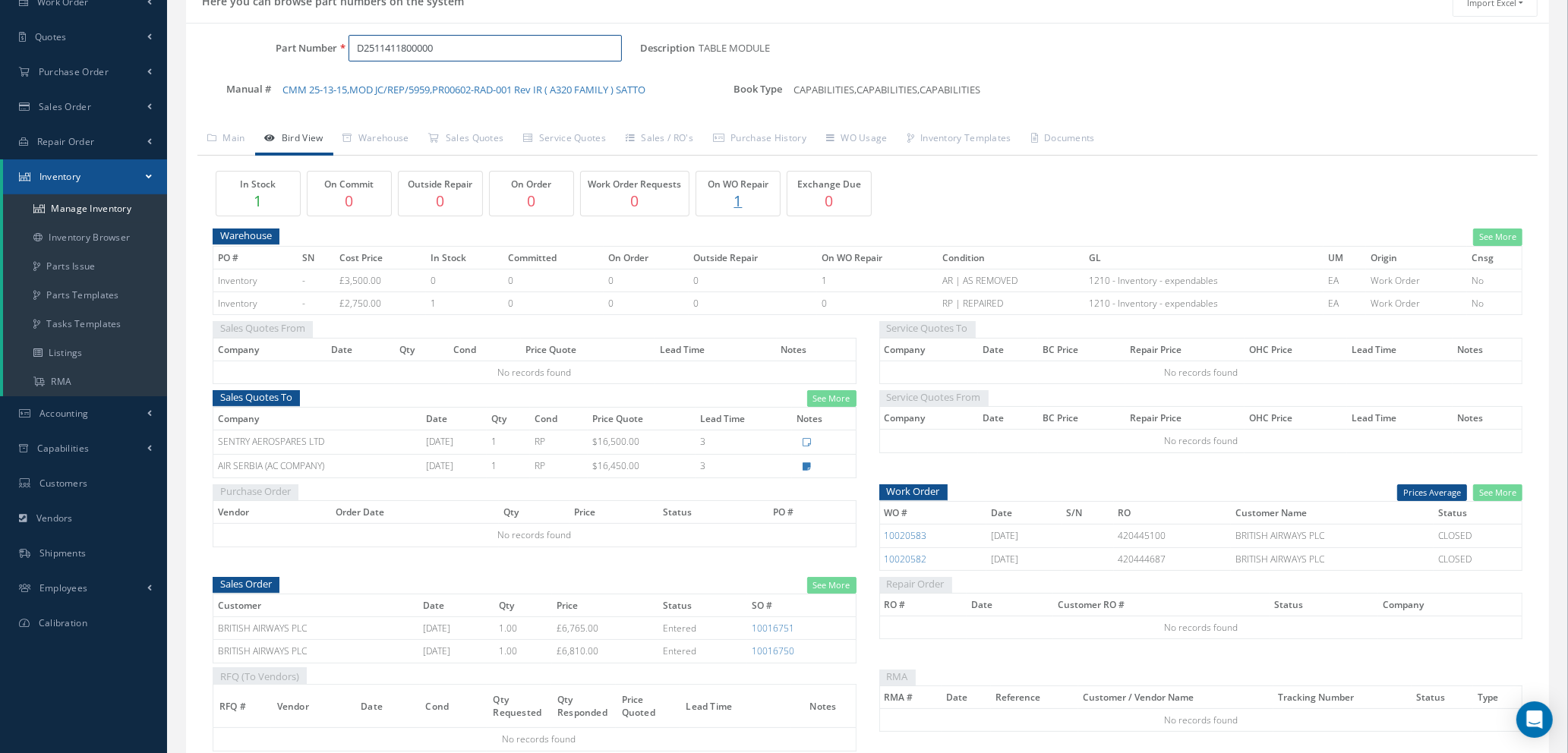
type input "D2511411800000"
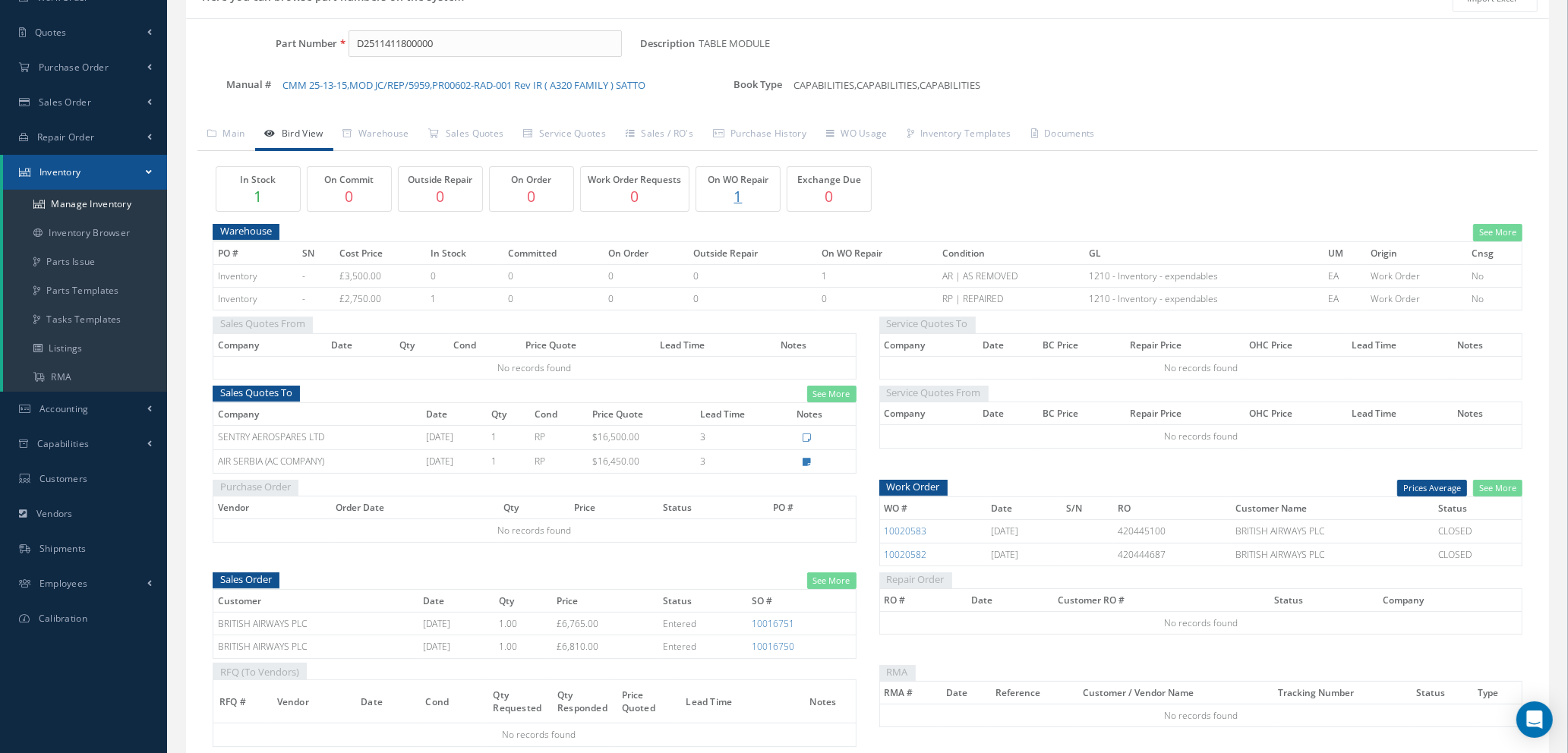
scroll to position [99, 0]
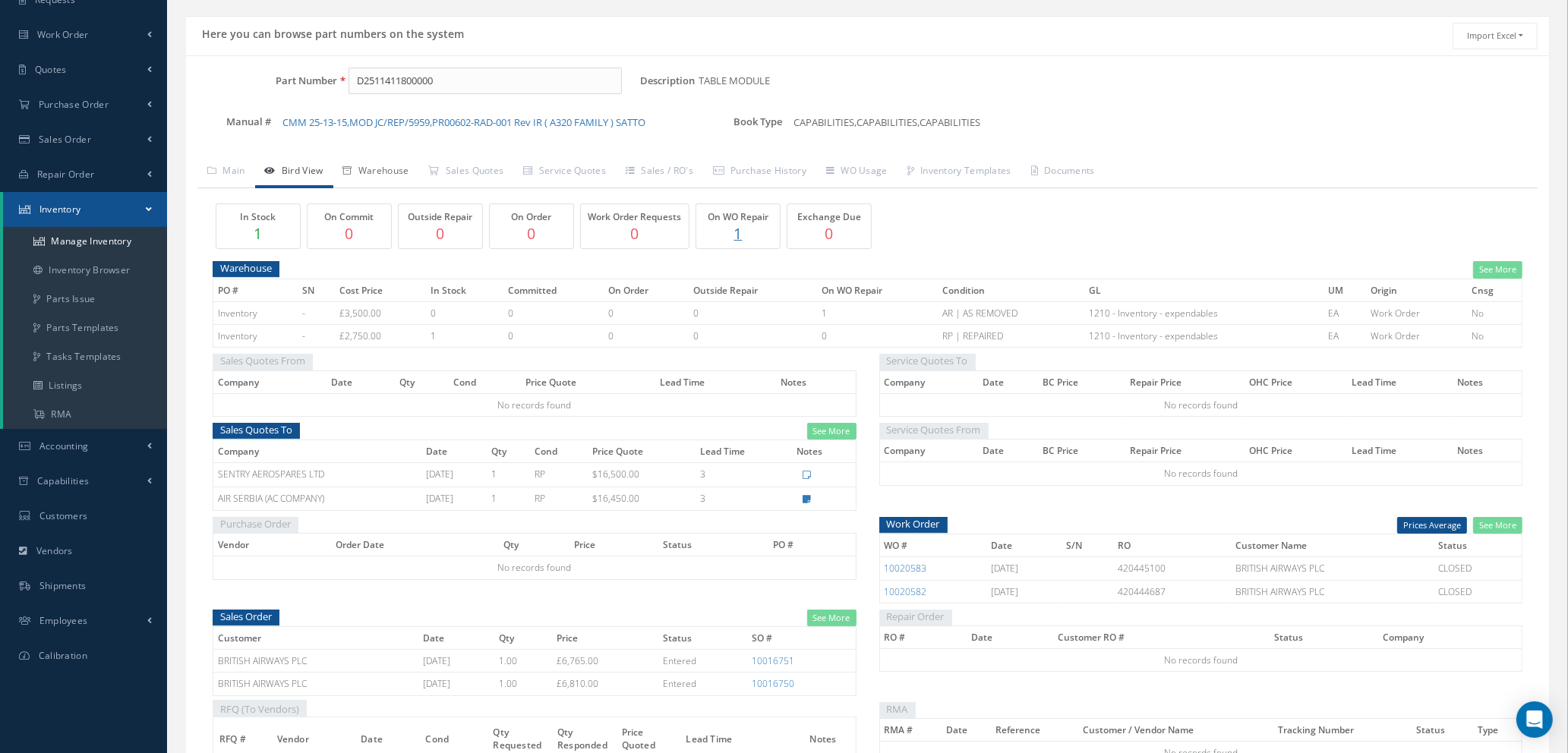
click at [381, 164] on link "Warehouse" at bounding box center [376, 173] width 85 height 32
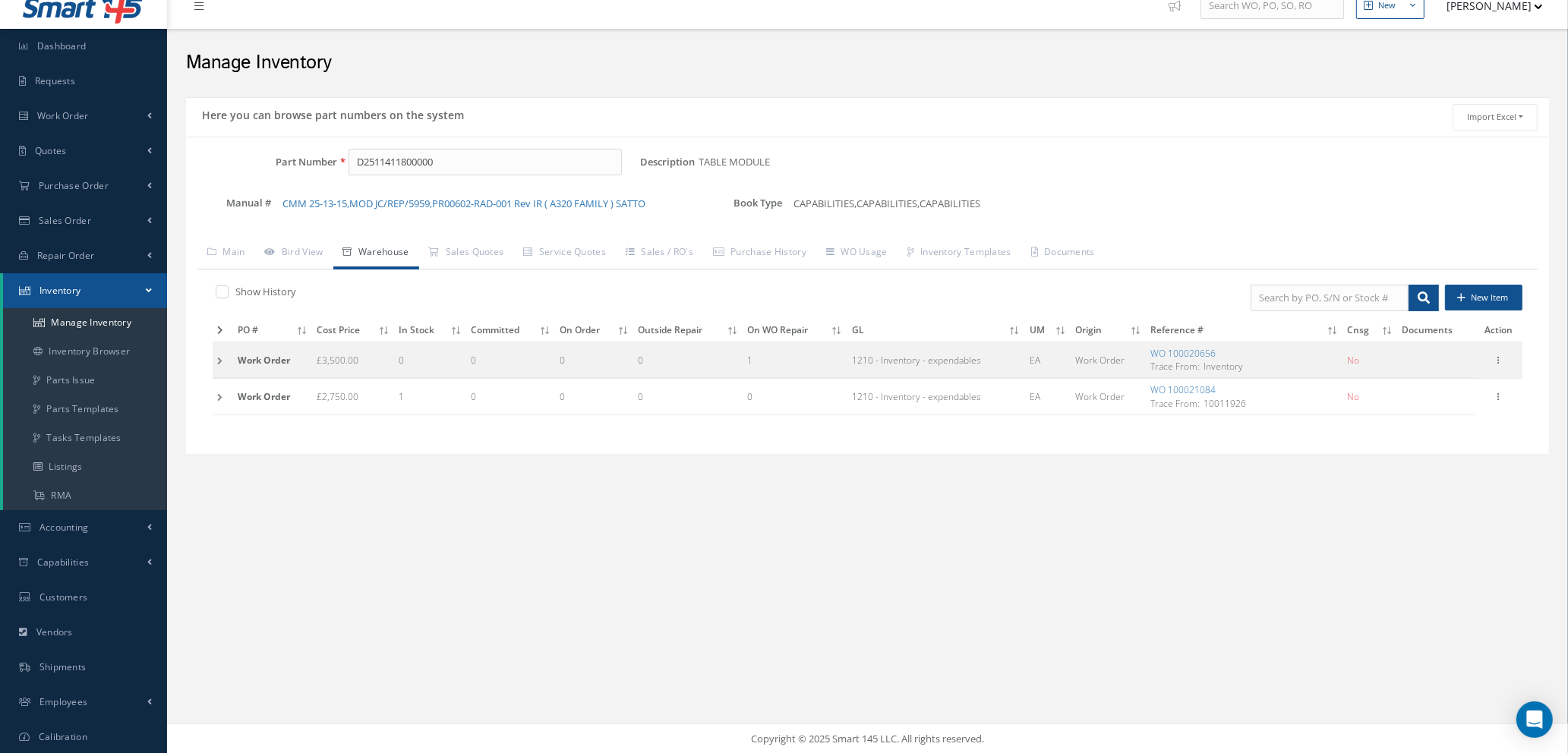
click at [214, 396] on td at bounding box center [222, 397] width 20 height 36
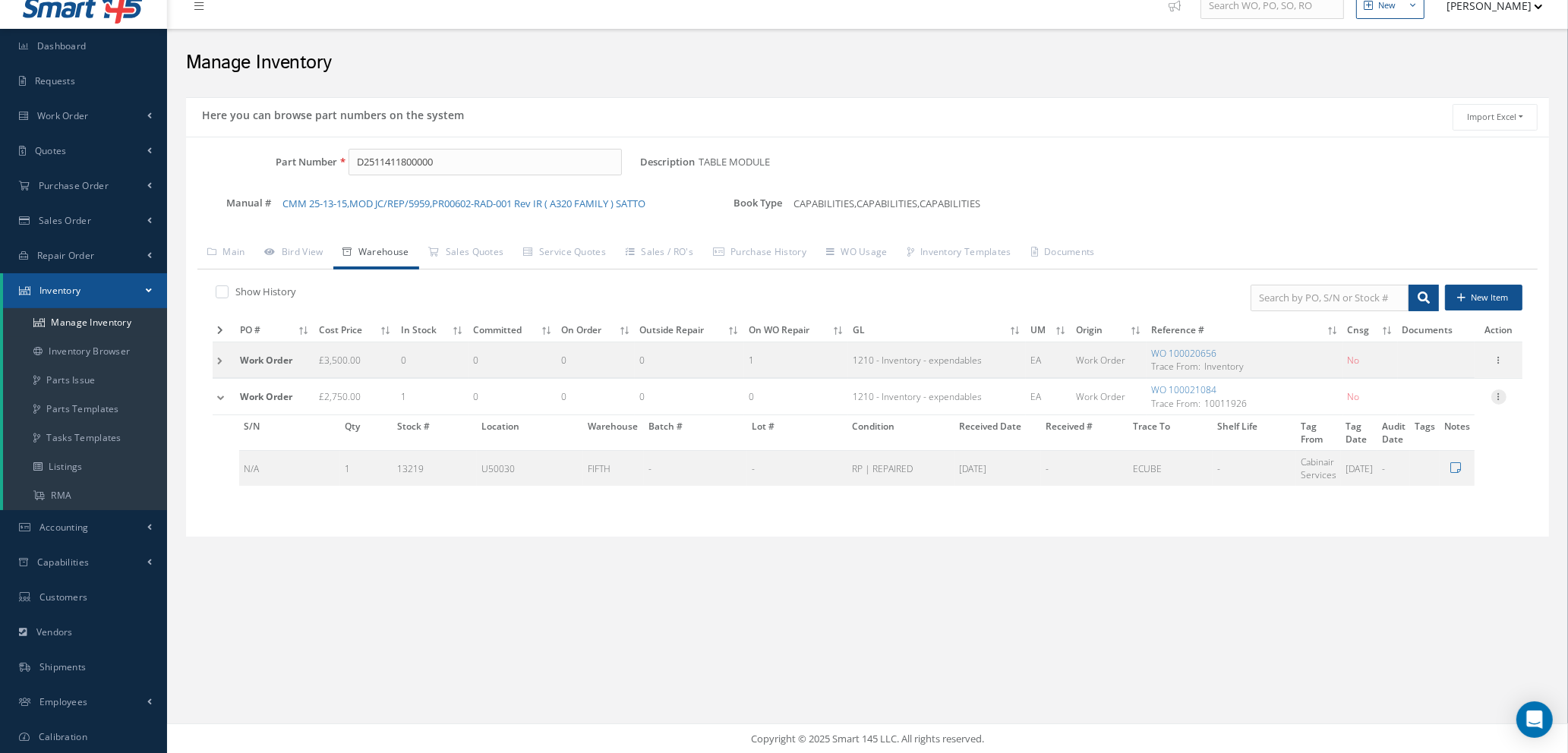
click at [1499, 396] on icon at bounding box center [1498, 396] width 15 height 12
drag, startPoint x: 1268, startPoint y: 524, endPoint x: 1258, endPoint y: 520, distance: 10.8
click at [1268, 524] on div "Show History New Item PO # Cost Price In Stock Committed On Order Outside Repai…" at bounding box center [868, 398] width 1340 height 256
click at [1199, 388] on link "WO 100021084" at bounding box center [1183, 390] width 65 height 13
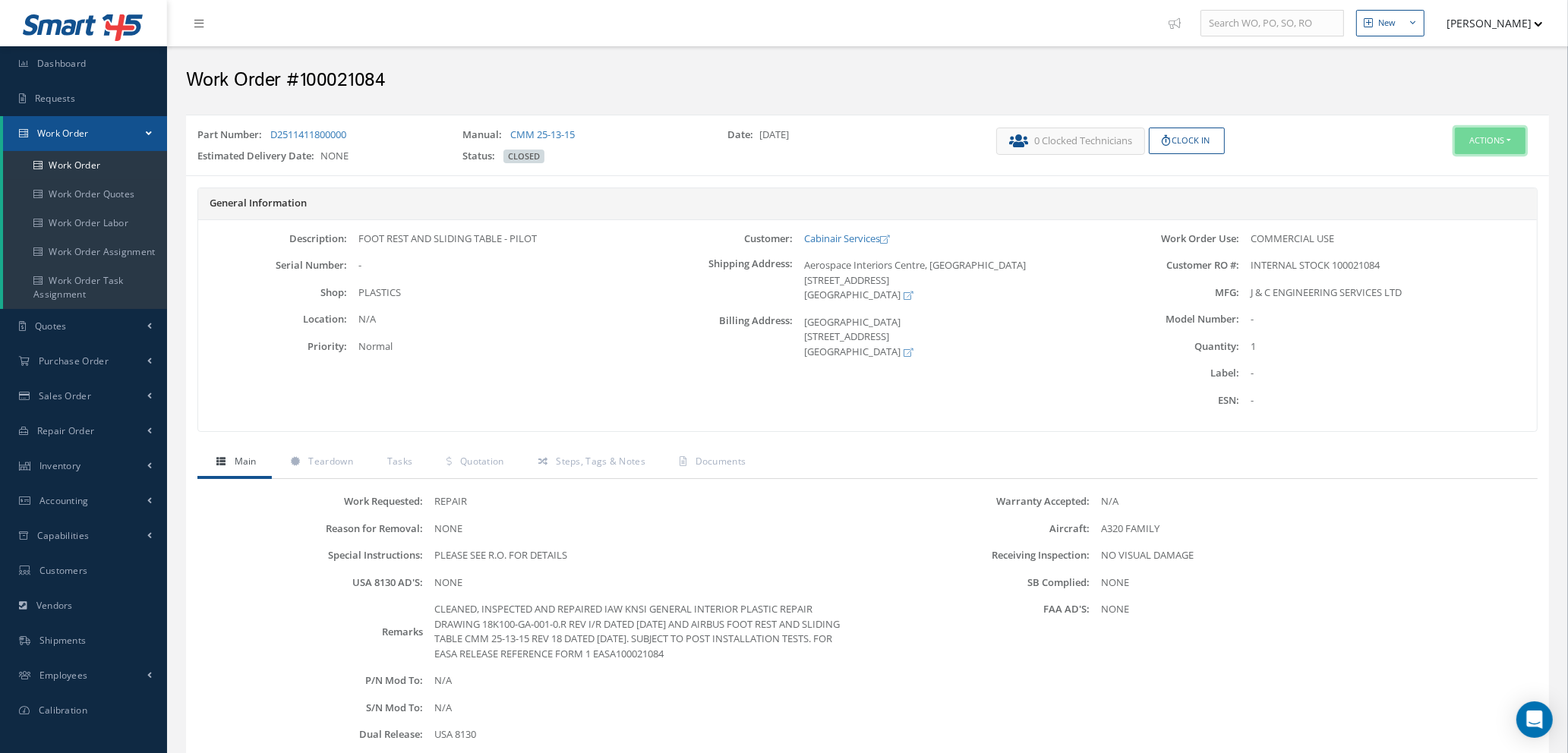
click at [1486, 144] on button "Actions" at bounding box center [1489, 141] width 70 height 27
click at [1253, 464] on ul "Main Teardown Tasks Quotation Steps, Tags & Notes Documents" at bounding box center [868, 463] width 1340 height 32
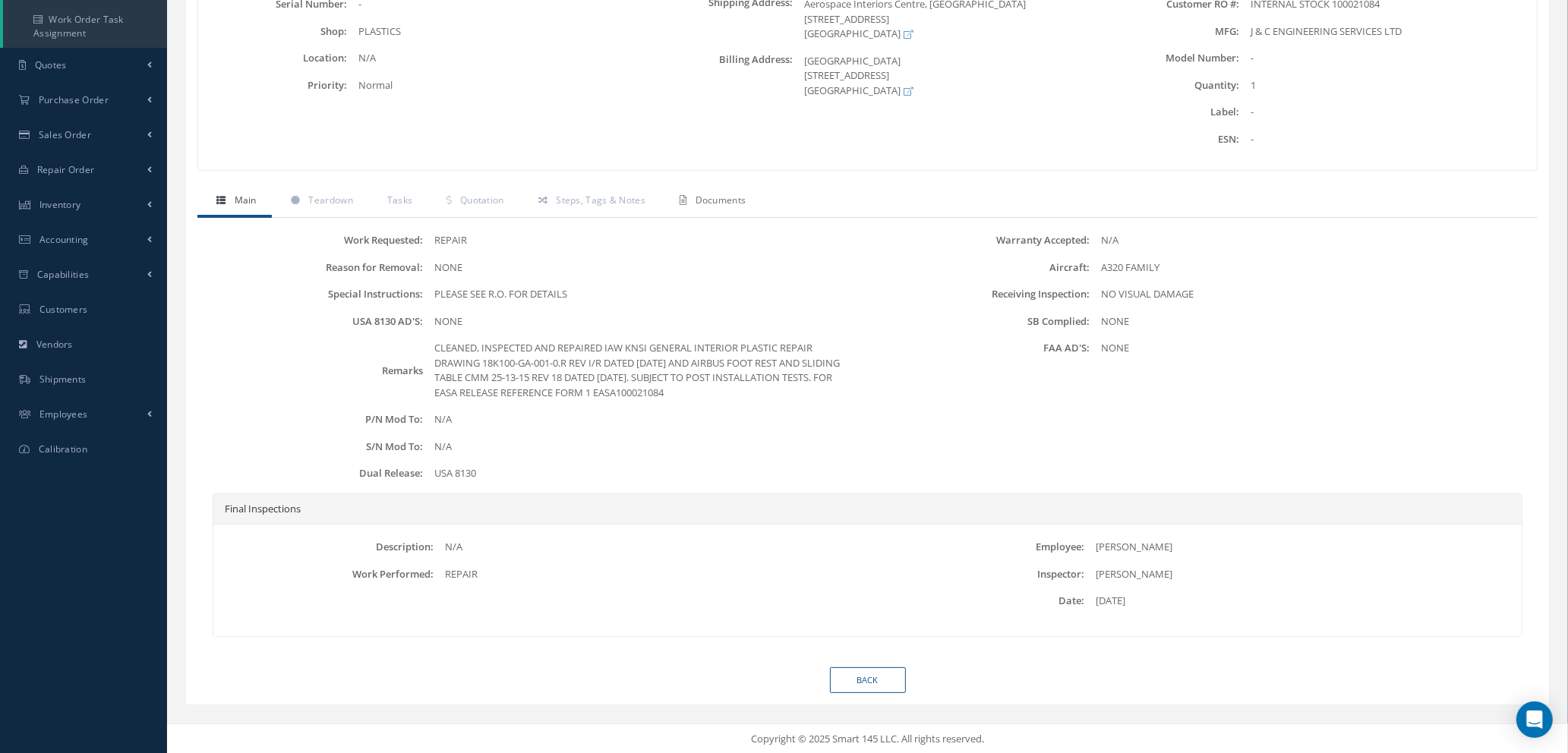
click at [710, 194] on span "Documents" at bounding box center [720, 200] width 51 height 13
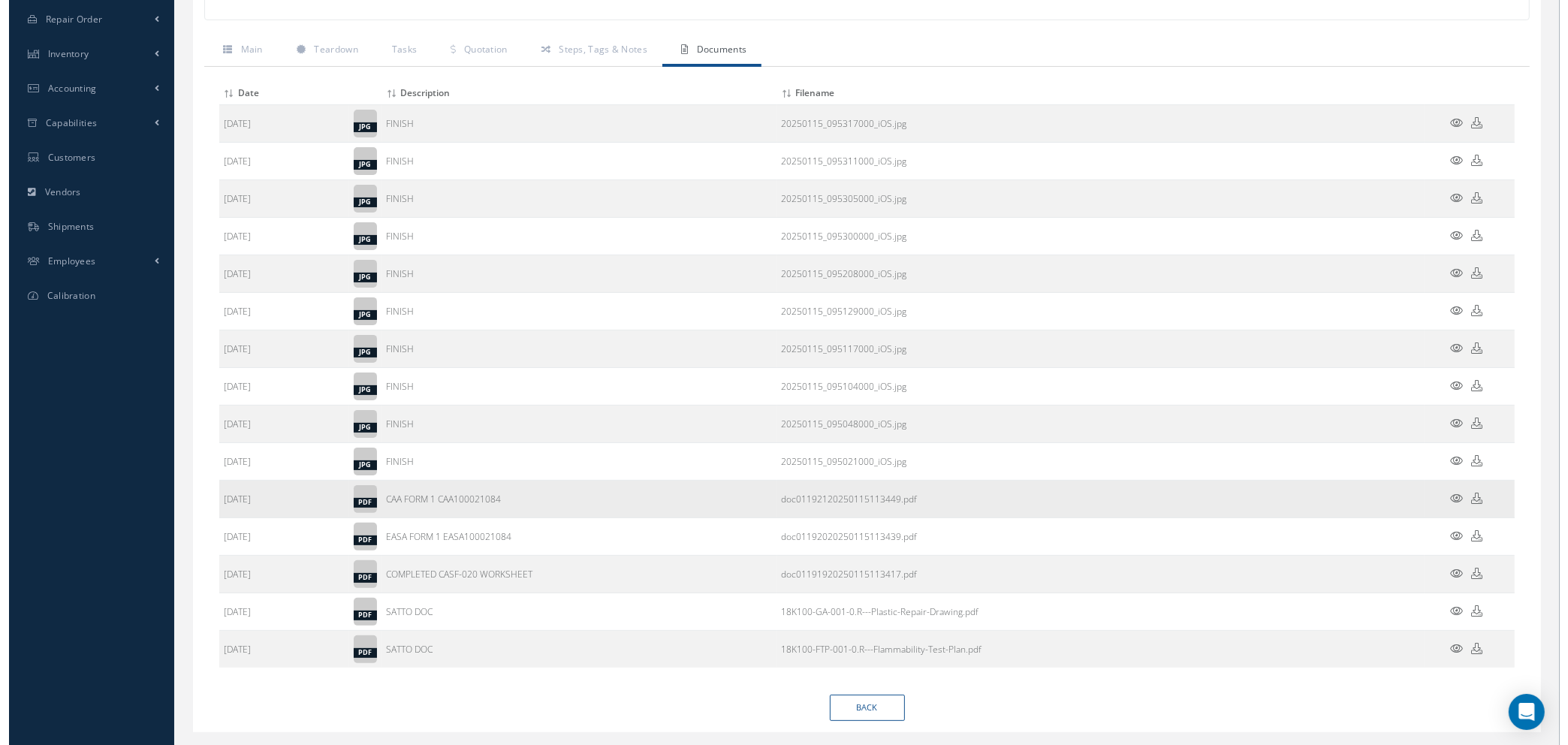
scroll to position [443, 0]
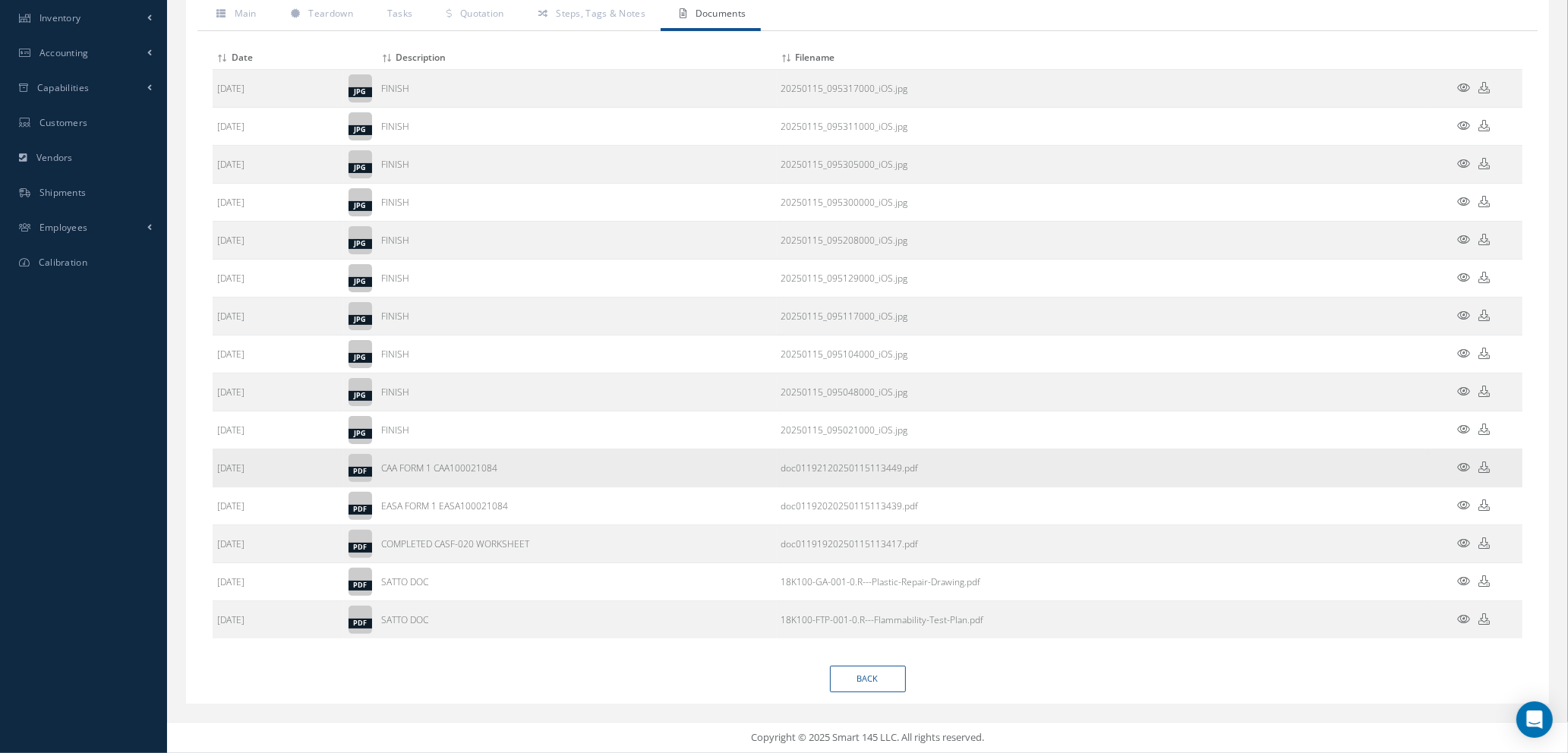
click at [1459, 466] on icon at bounding box center [1464, 467] width 13 height 12
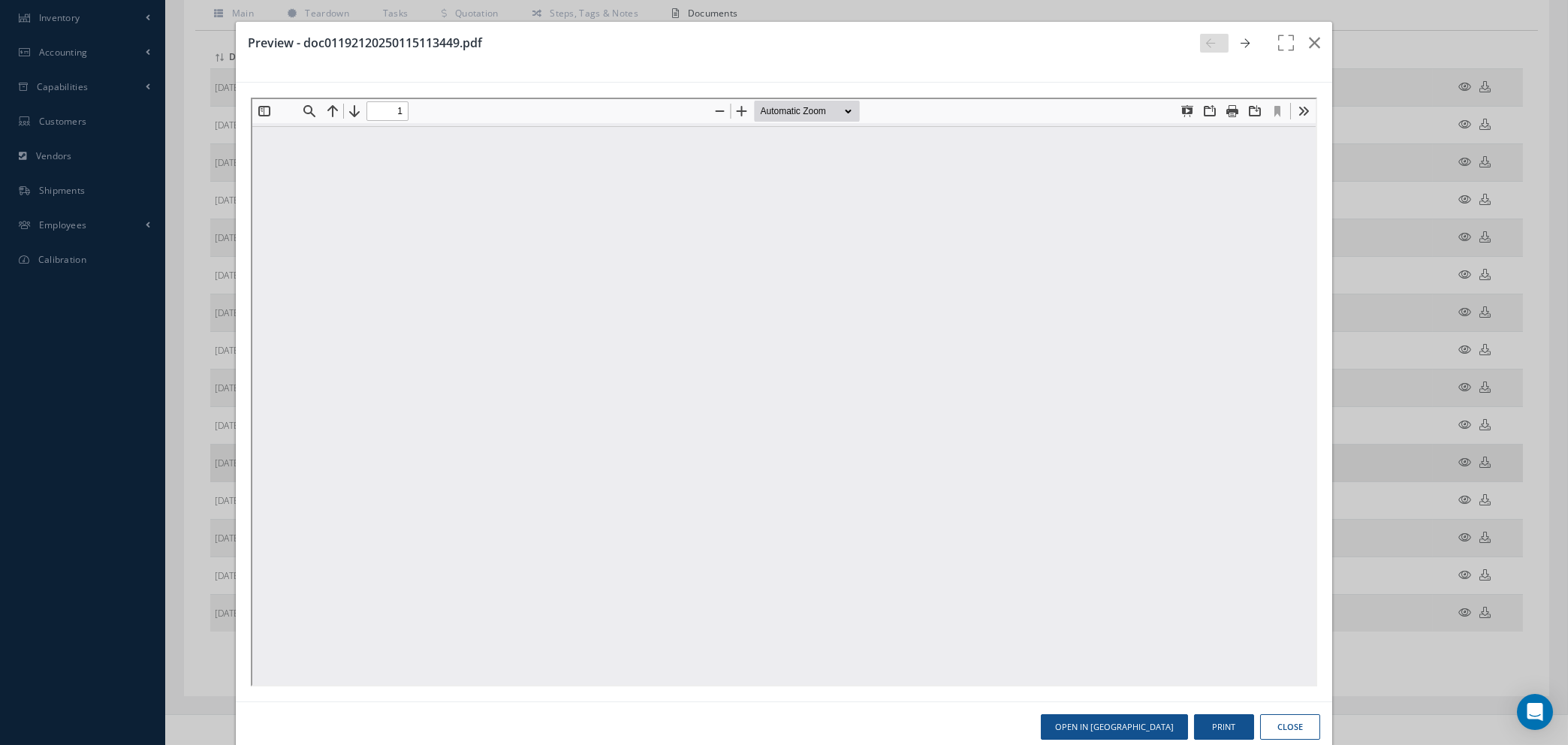
scroll to position [0, 0]
type input "0"
type input "1"
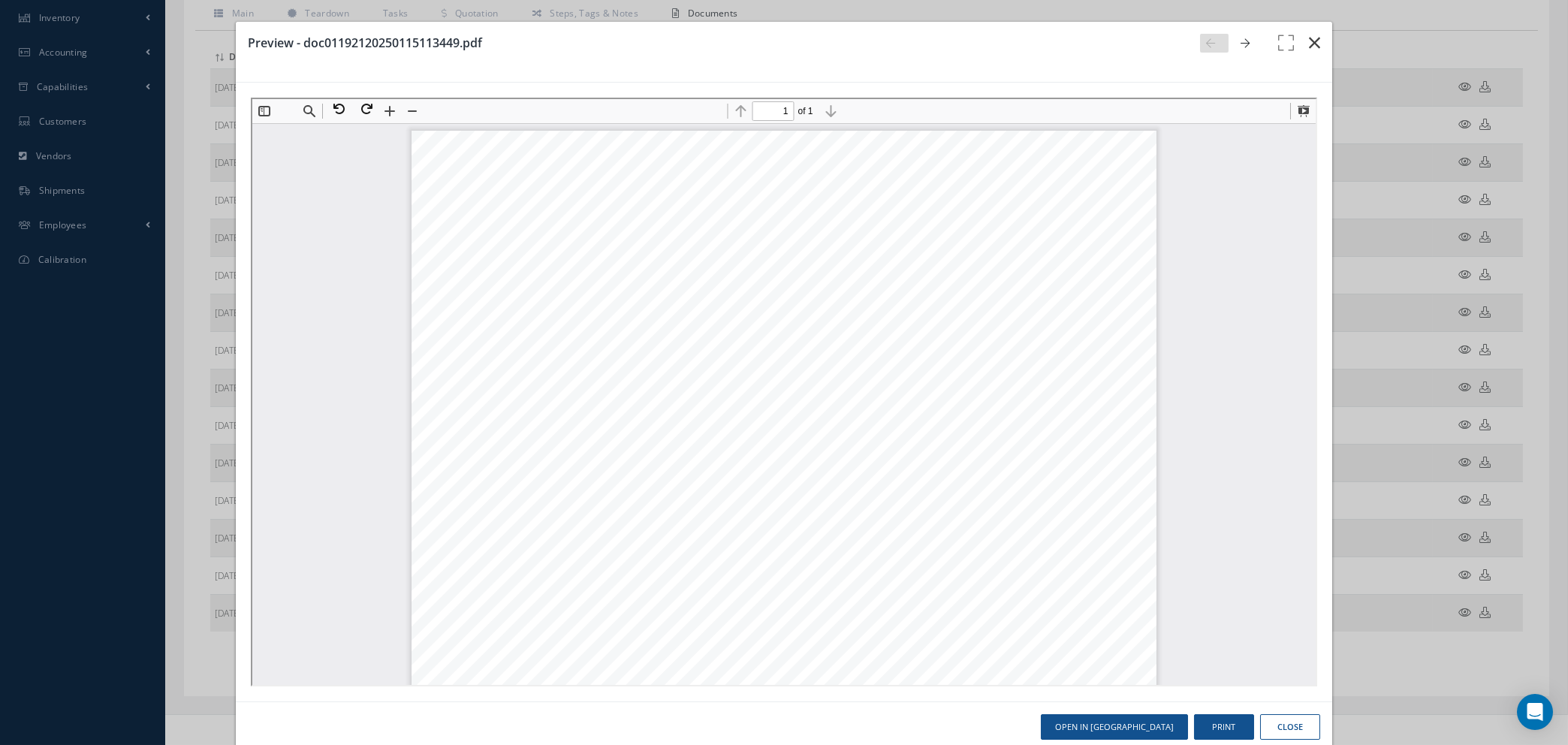
click at [1309, 48] on icon "button" at bounding box center [1314, 42] width 11 height 18
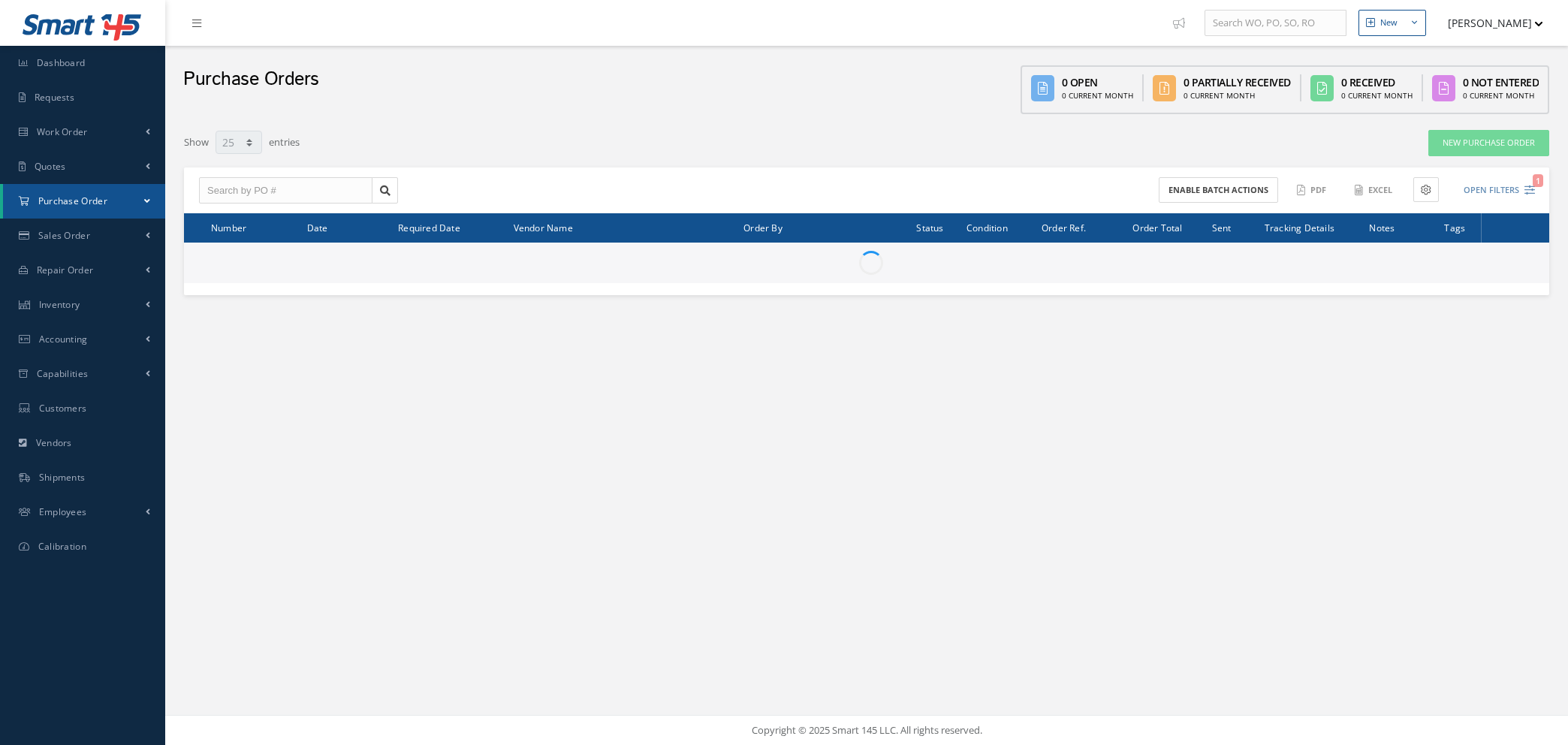
select select "25"
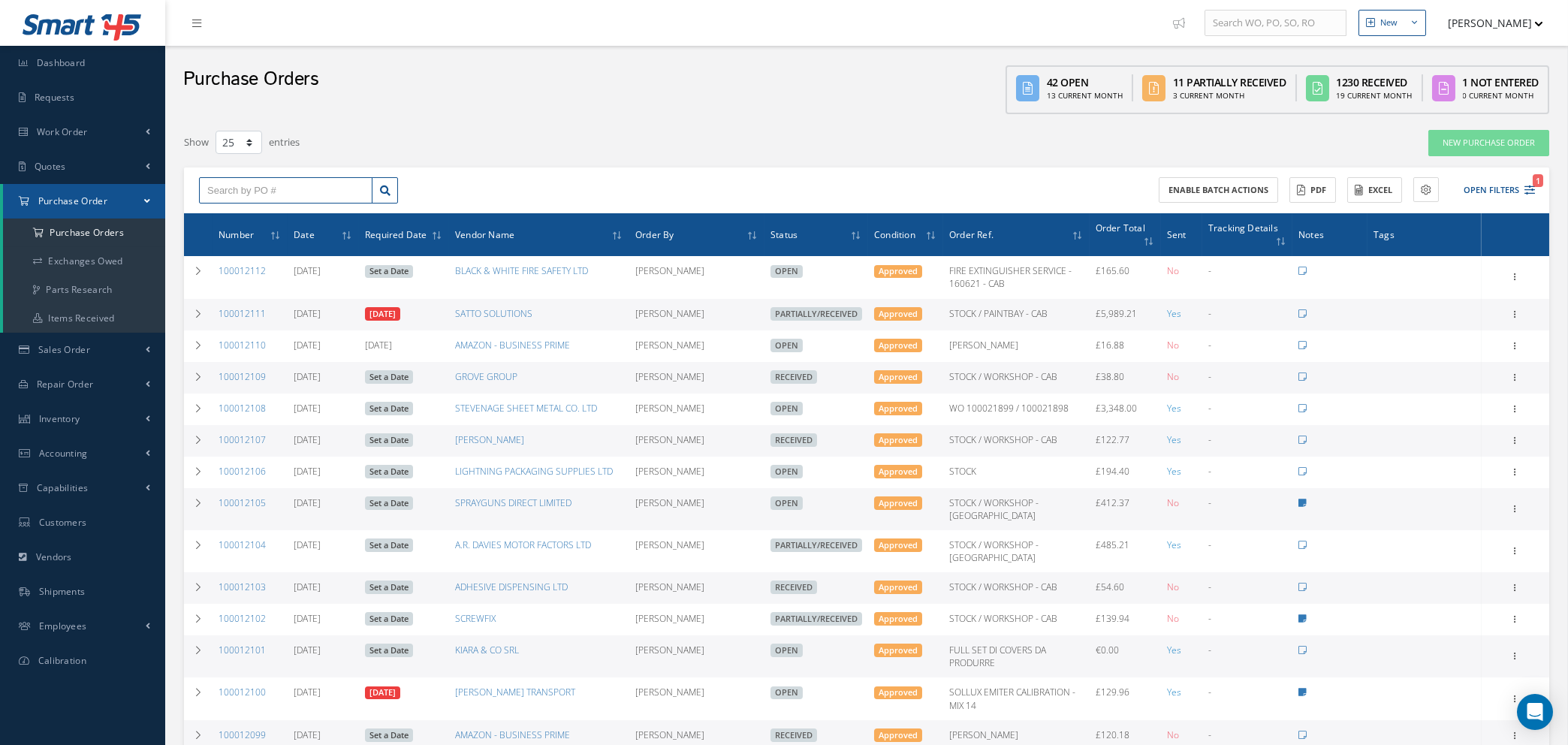
click at [298, 190] on input "text" at bounding box center [285, 190] width 173 height 27
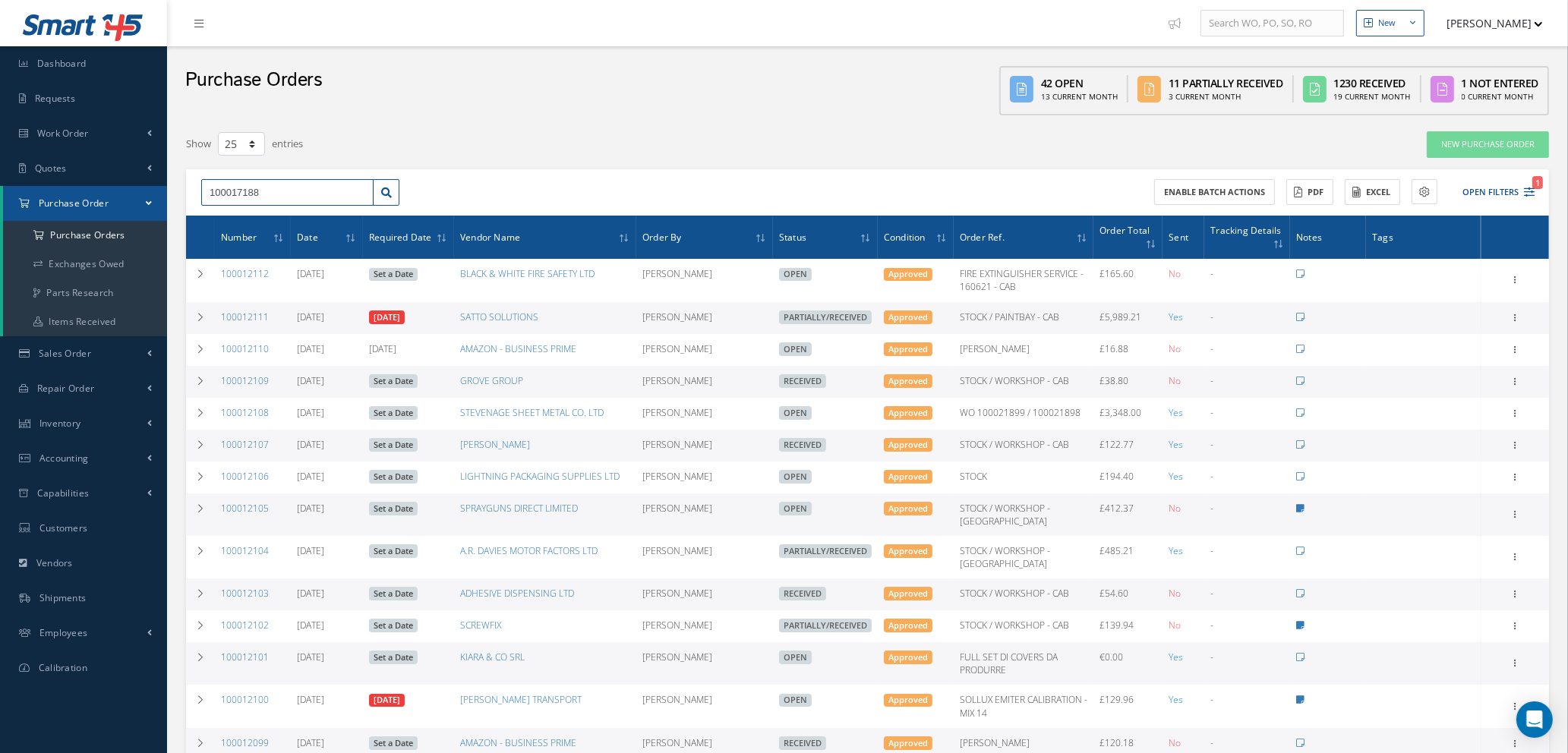
type input "100017188"
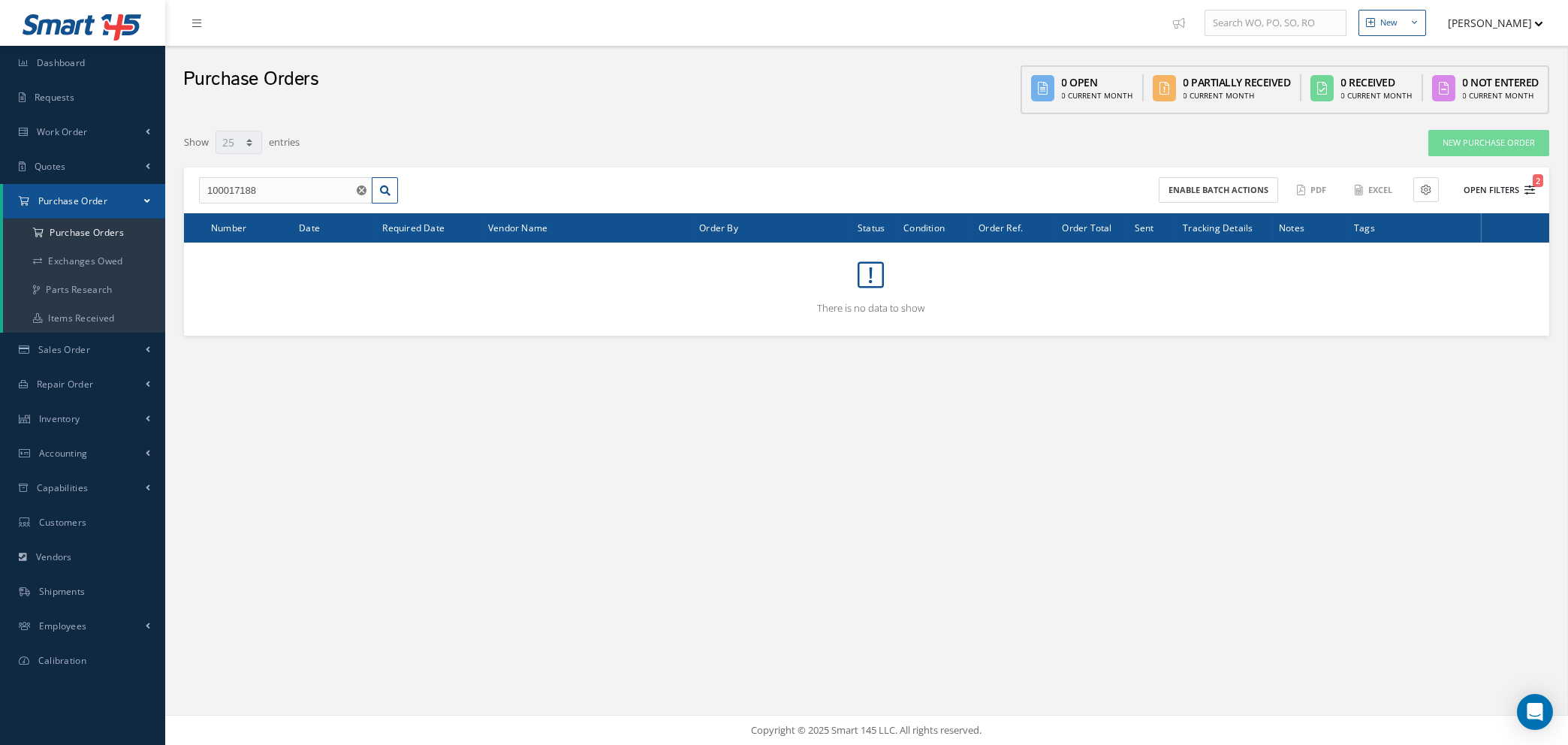
click at [1531, 187] on icon "2" at bounding box center [1530, 190] width 11 height 11
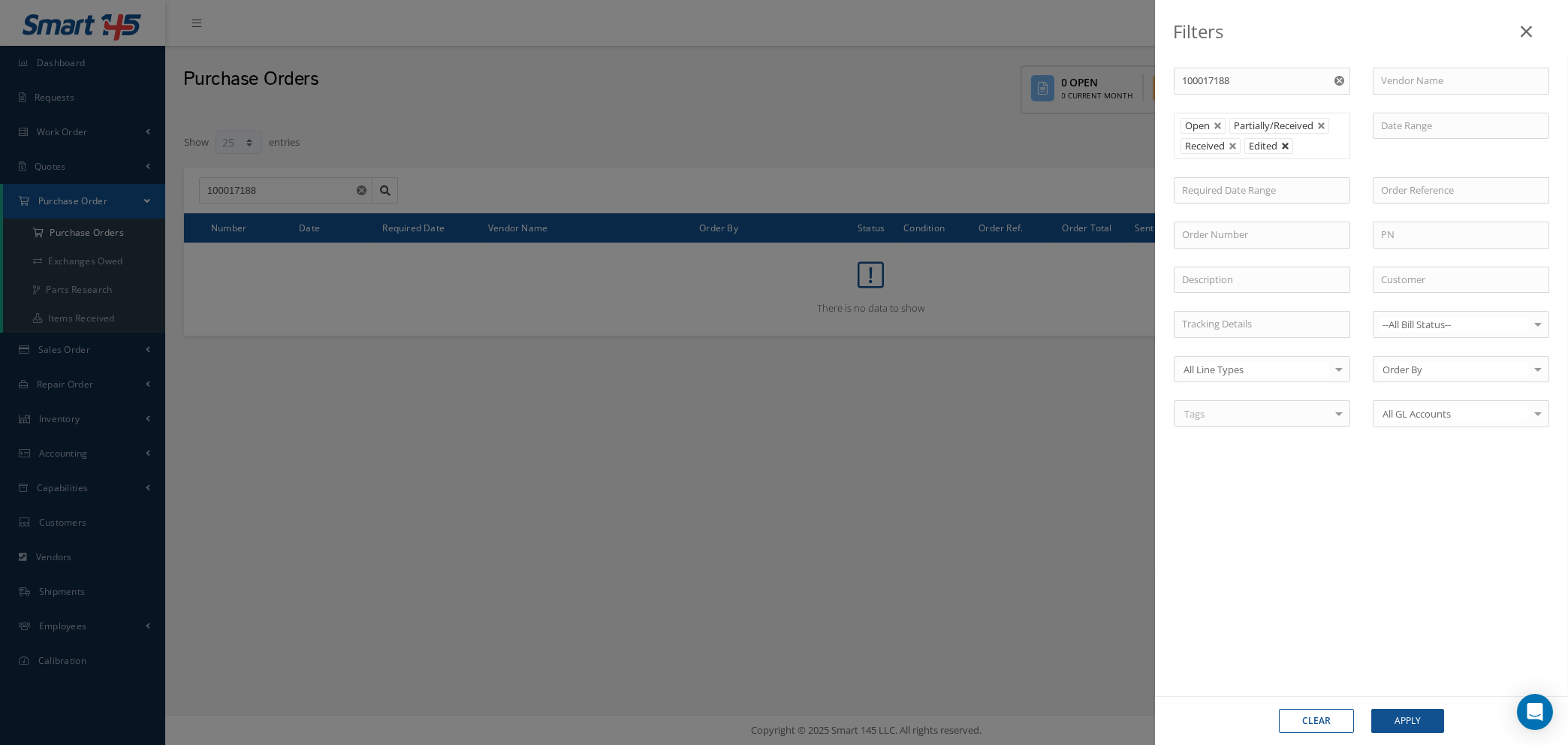
click at [1290, 145] on link at bounding box center [1285, 146] width 9 height 9
click at [1236, 145] on link at bounding box center [1233, 146] width 9 height 9
click at [1322, 126] on link at bounding box center [1321, 126] width 9 height 9
click at [1217, 124] on link at bounding box center [1218, 126] width 9 height 9
type input "All Status"
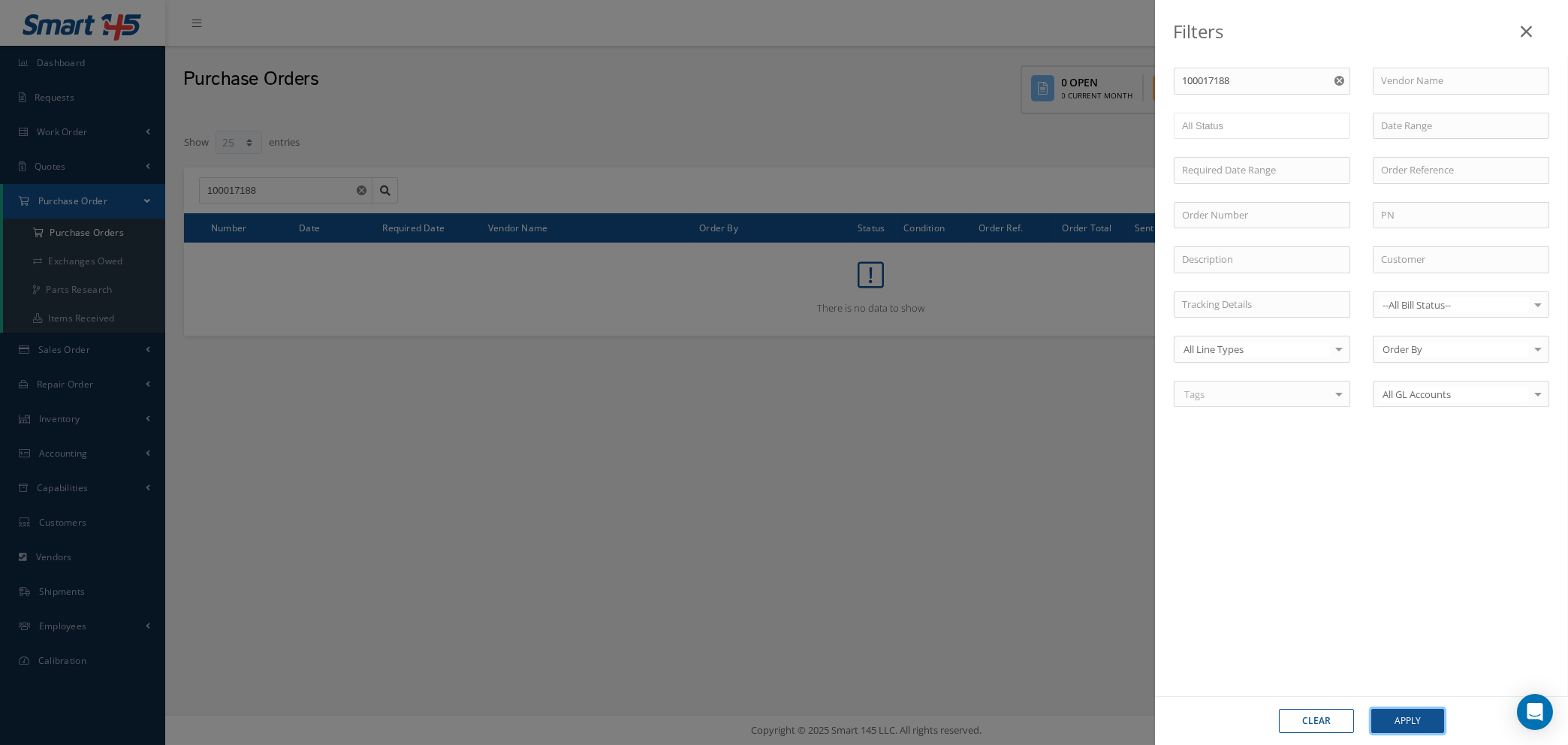
click at [1410, 719] on button "Apply" at bounding box center [1408, 720] width 73 height 24
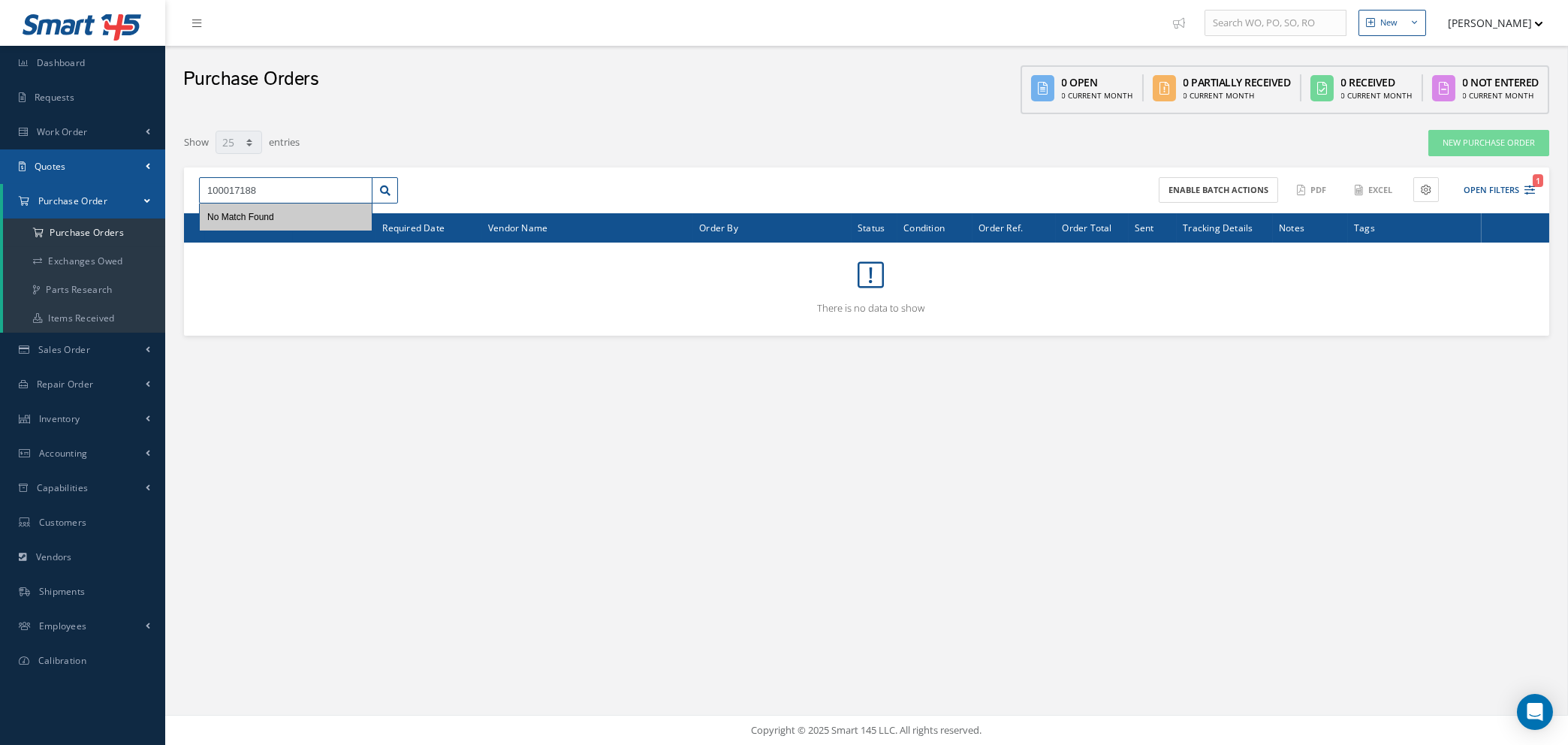
drag, startPoint x: 265, startPoint y: 190, endPoint x: 0, endPoint y: 177, distance: 265.3
click at [0, 177] on div "Smart 145 Dashboard Requests Work Order Work Order Work Order Quotes Work Order…" at bounding box center [784, 372] width 1568 height 745
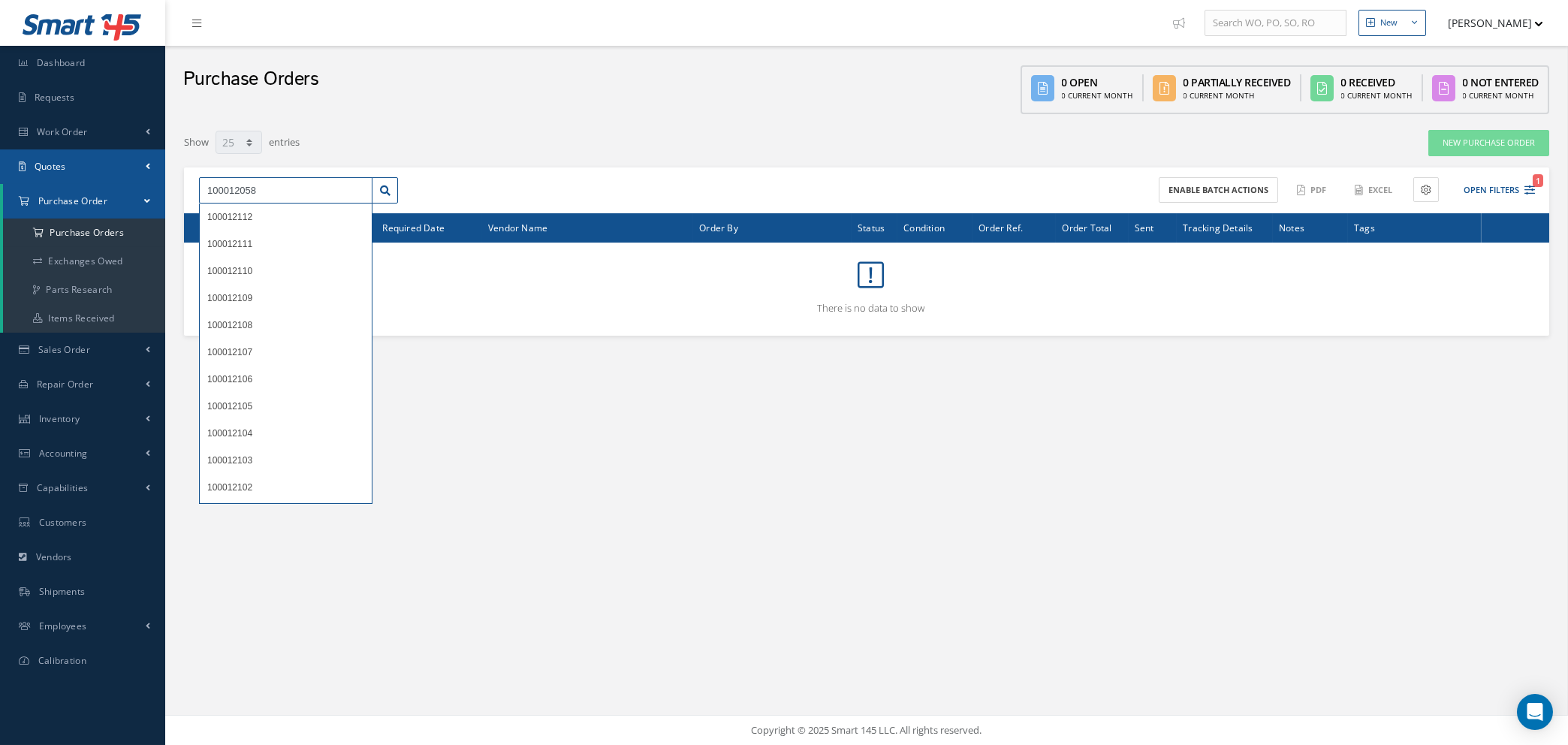
type input "100012058"
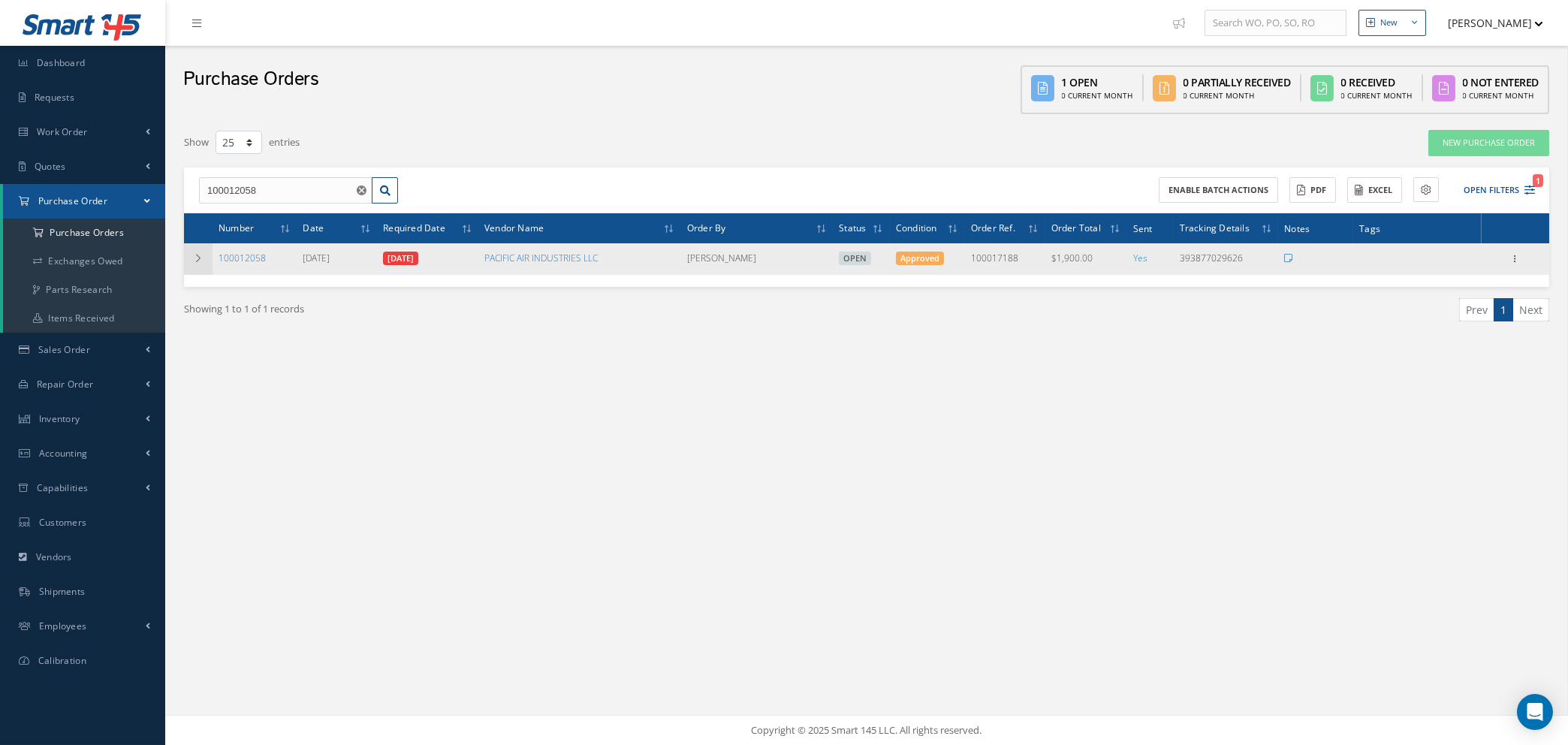
click at [197, 257] on icon at bounding box center [198, 258] width 11 height 9
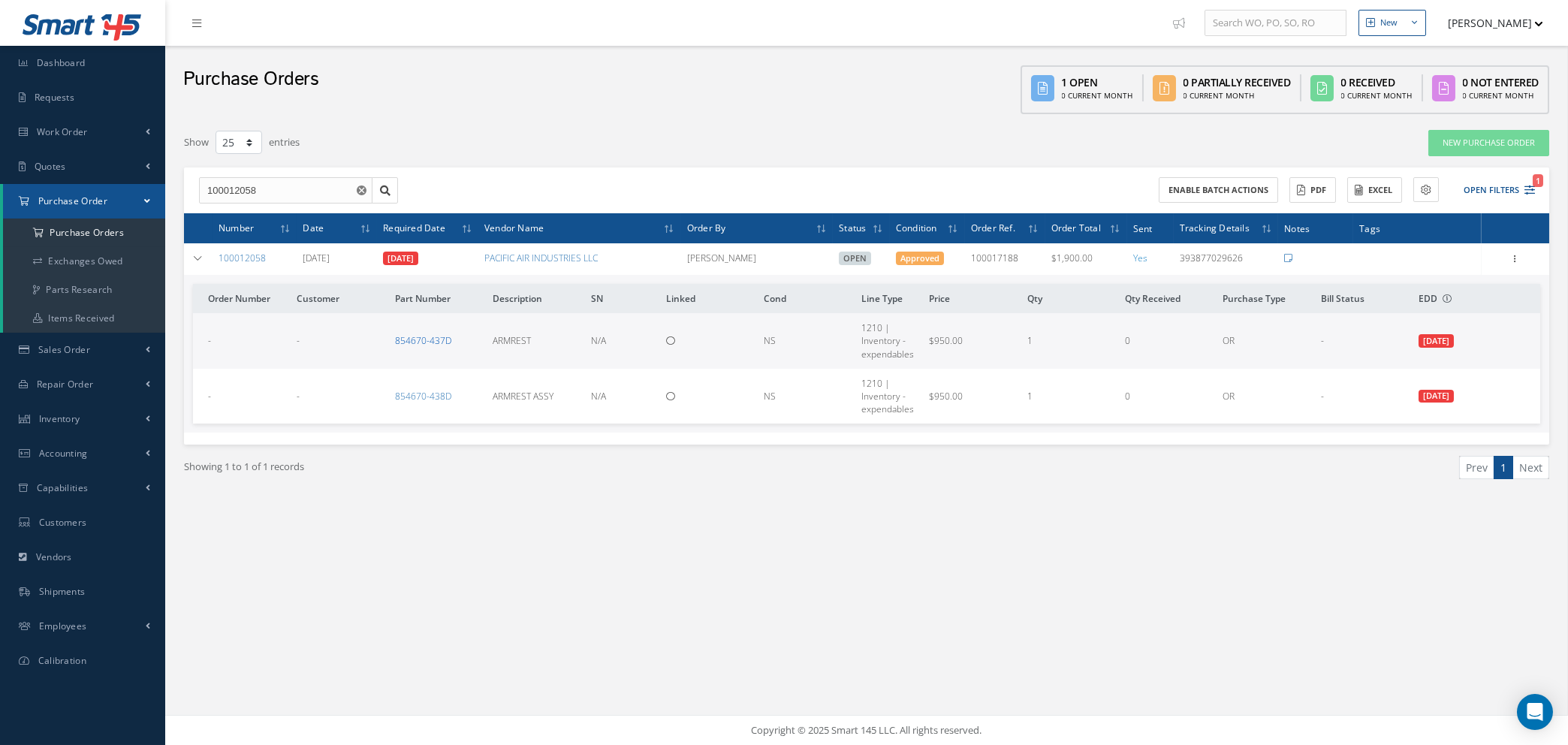
click at [416, 340] on link "854670-437D" at bounding box center [423, 341] width 56 height 13
click at [73, 156] on link "Quotes" at bounding box center [83, 166] width 166 height 34
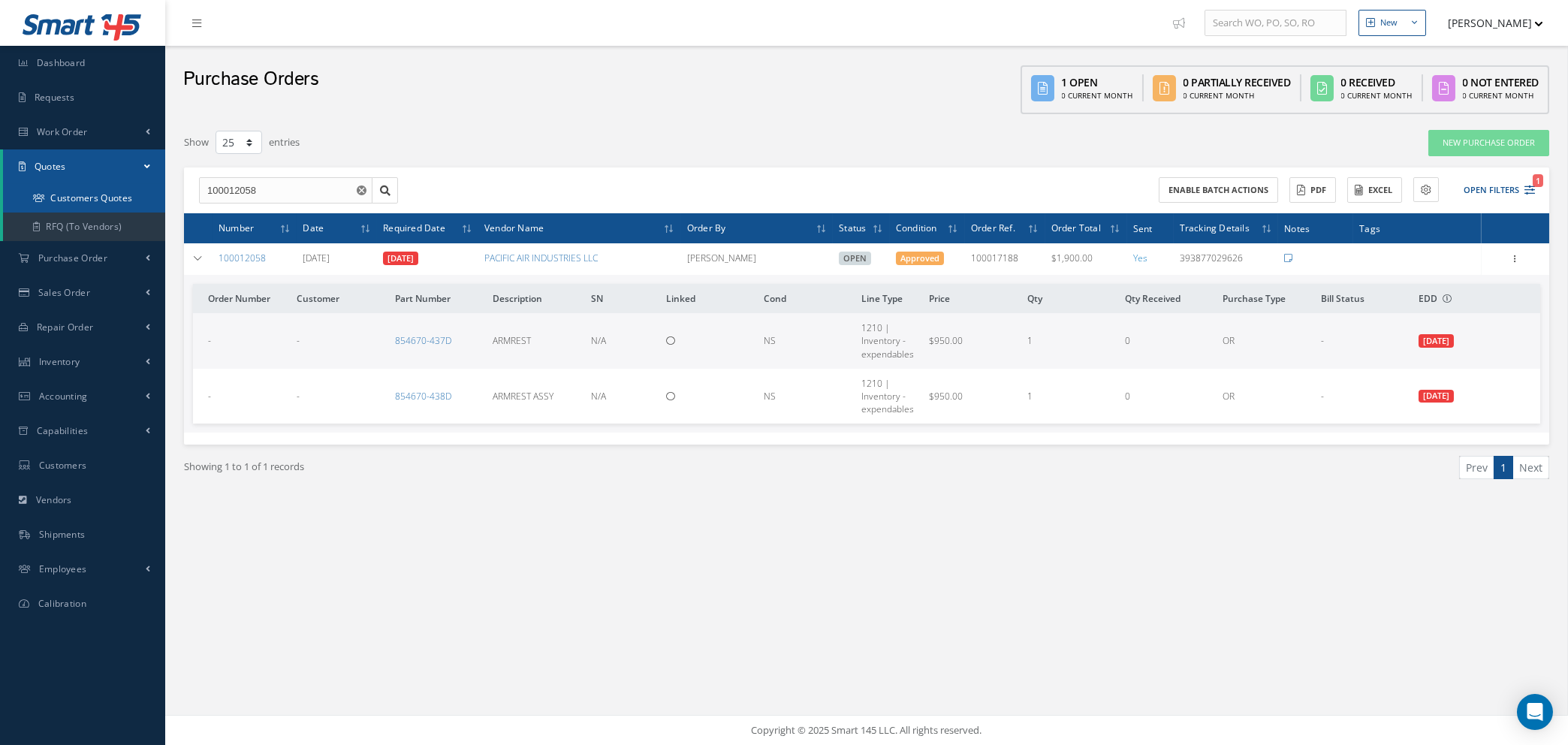
click at [87, 201] on link "Customers Quotes" at bounding box center [84, 198] width 162 height 28
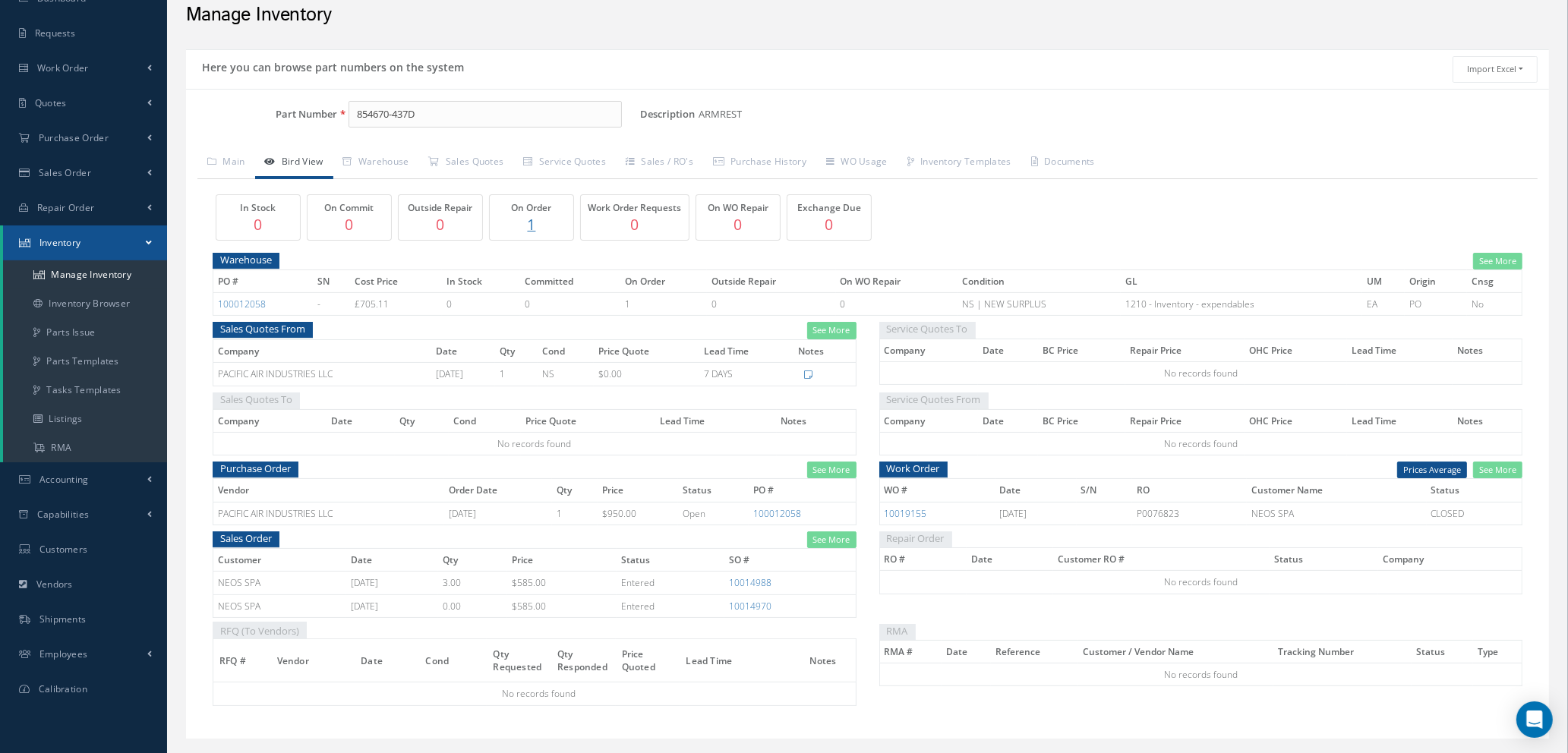
scroll to position [101, 0]
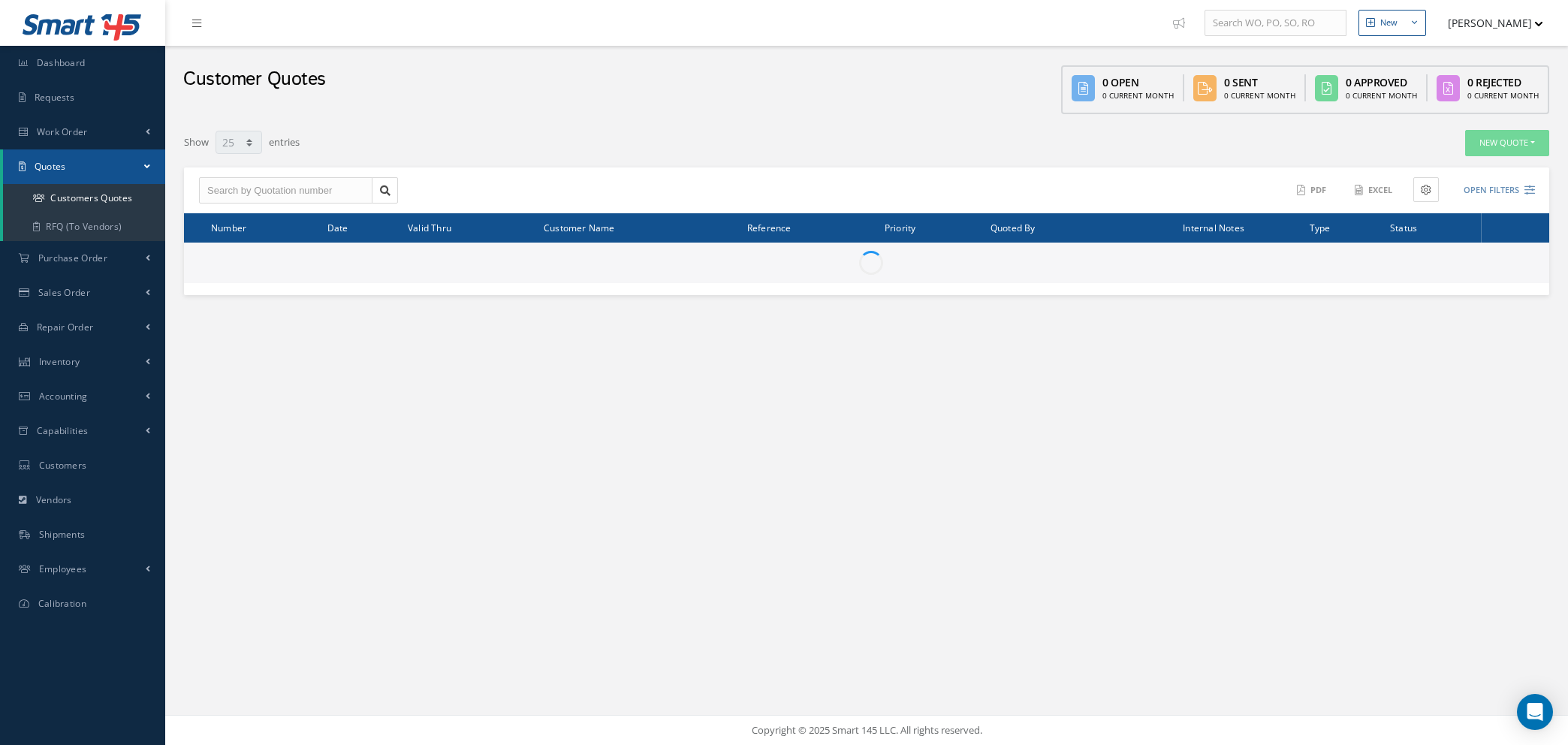
select select "25"
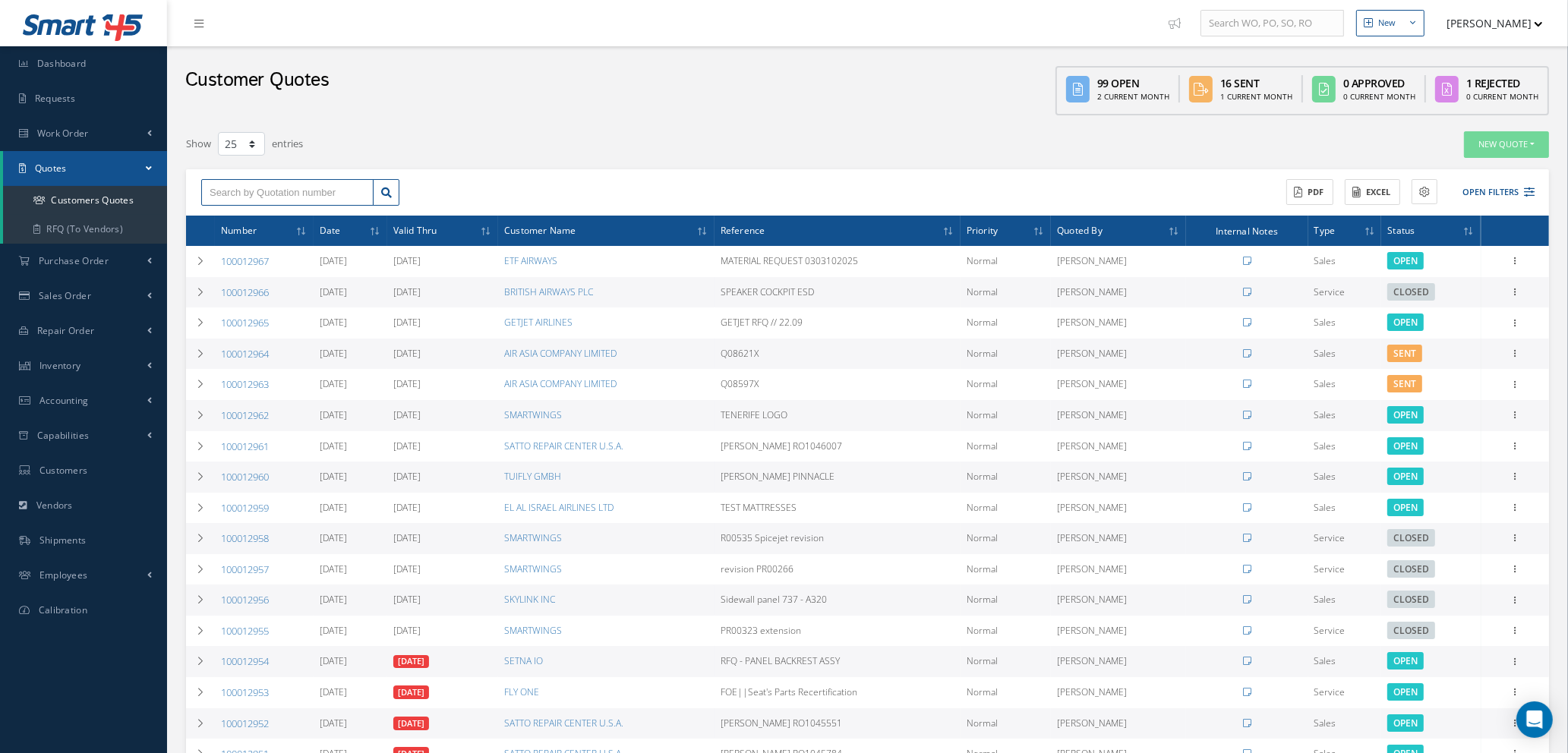
click at [236, 192] on input "text" at bounding box center [287, 192] width 173 height 28
click at [244, 187] on input "1000" at bounding box center [287, 192] width 173 height 28
type input "100017188"
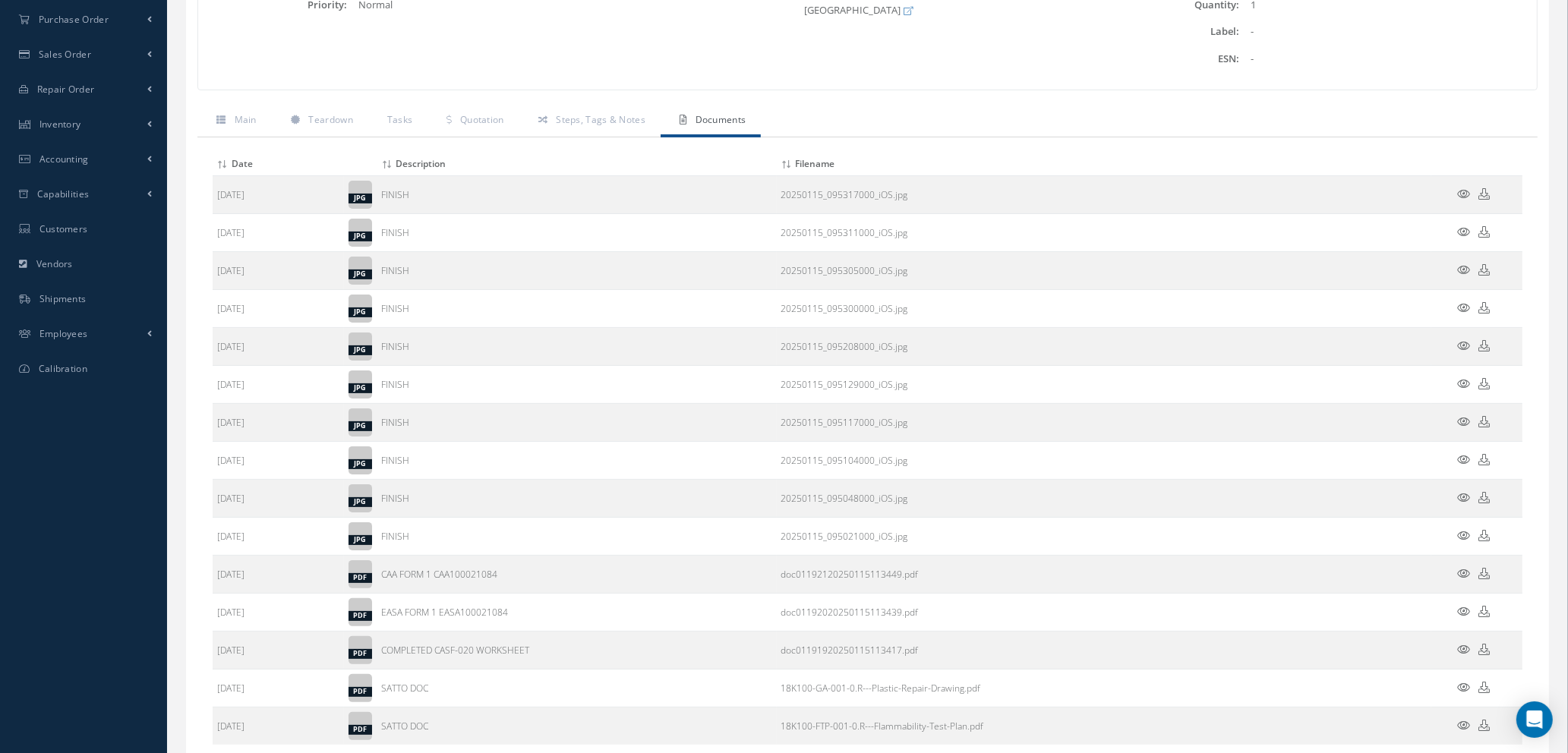
scroll to position [114, 0]
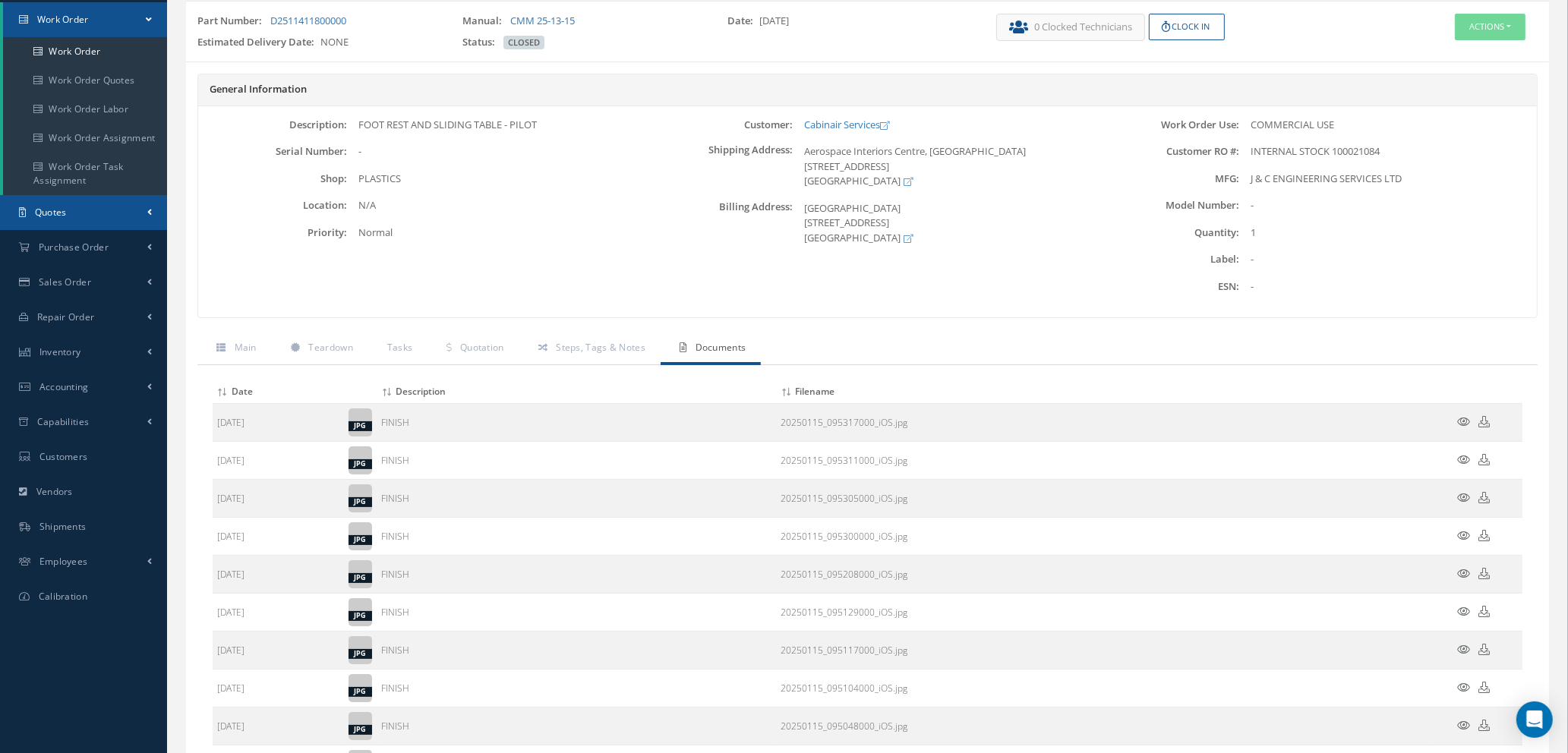
click at [69, 215] on link "Quotes" at bounding box center [84, 212] width 167 height 35
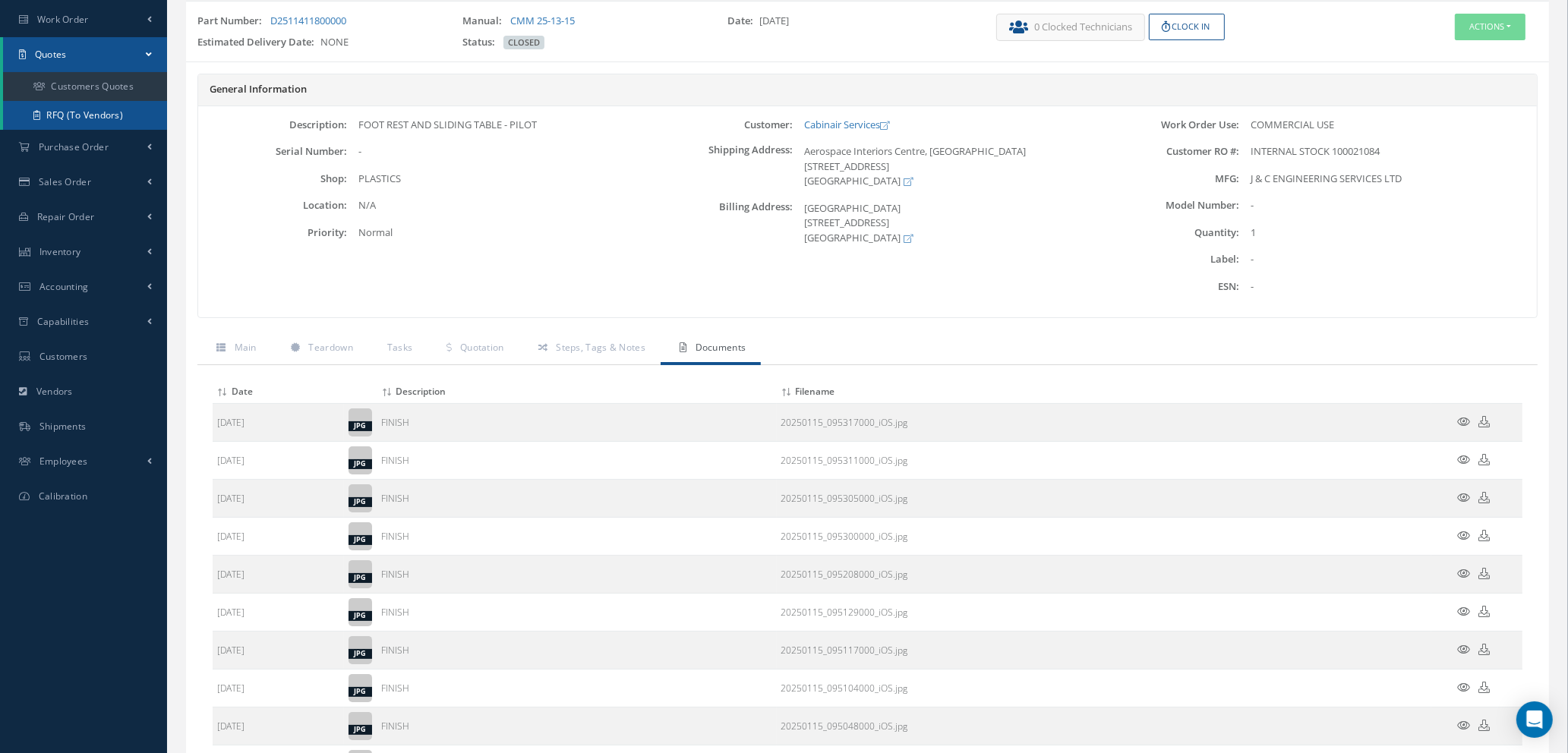
click at [75, 113] on link "RFQ (To Vendors)" at bounding box center [85, 115] width 164 height 28
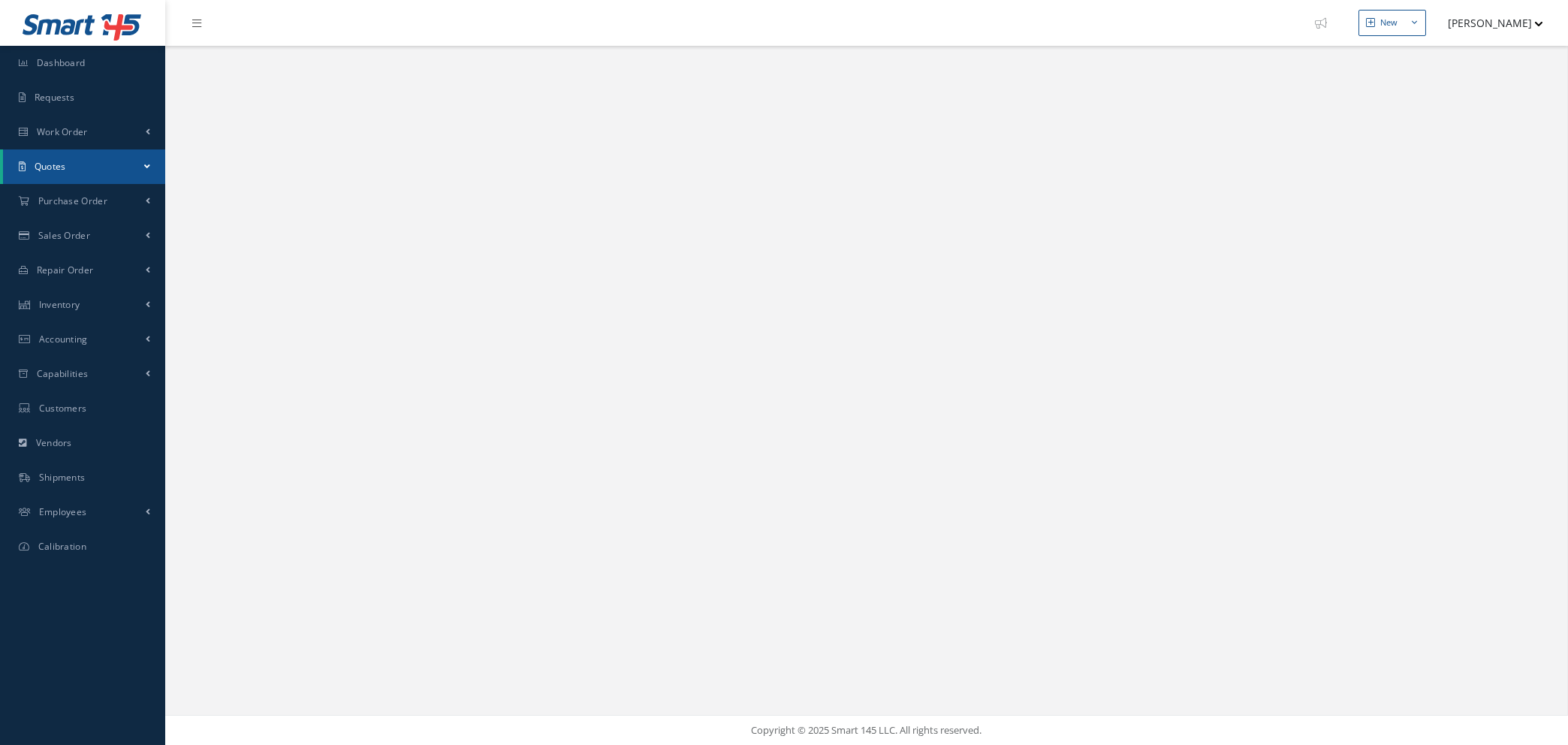
select select "25"
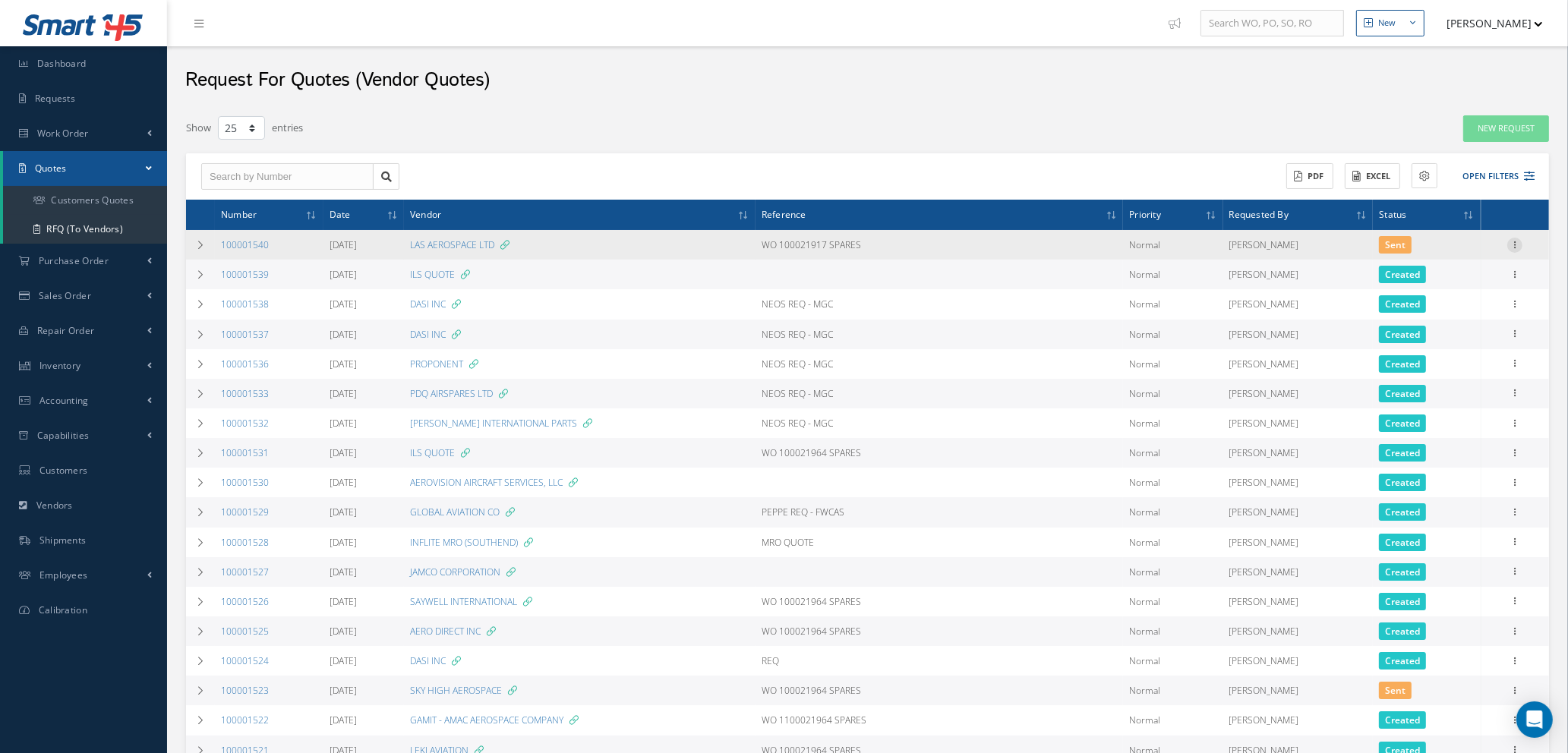
click at [1513, 241] on icon at bounding box center [1514, 244] width 15 height 12
click at [1449, 298] on link "Create Purchase Order" at bounding box center [1444, 299] width 120 height 31
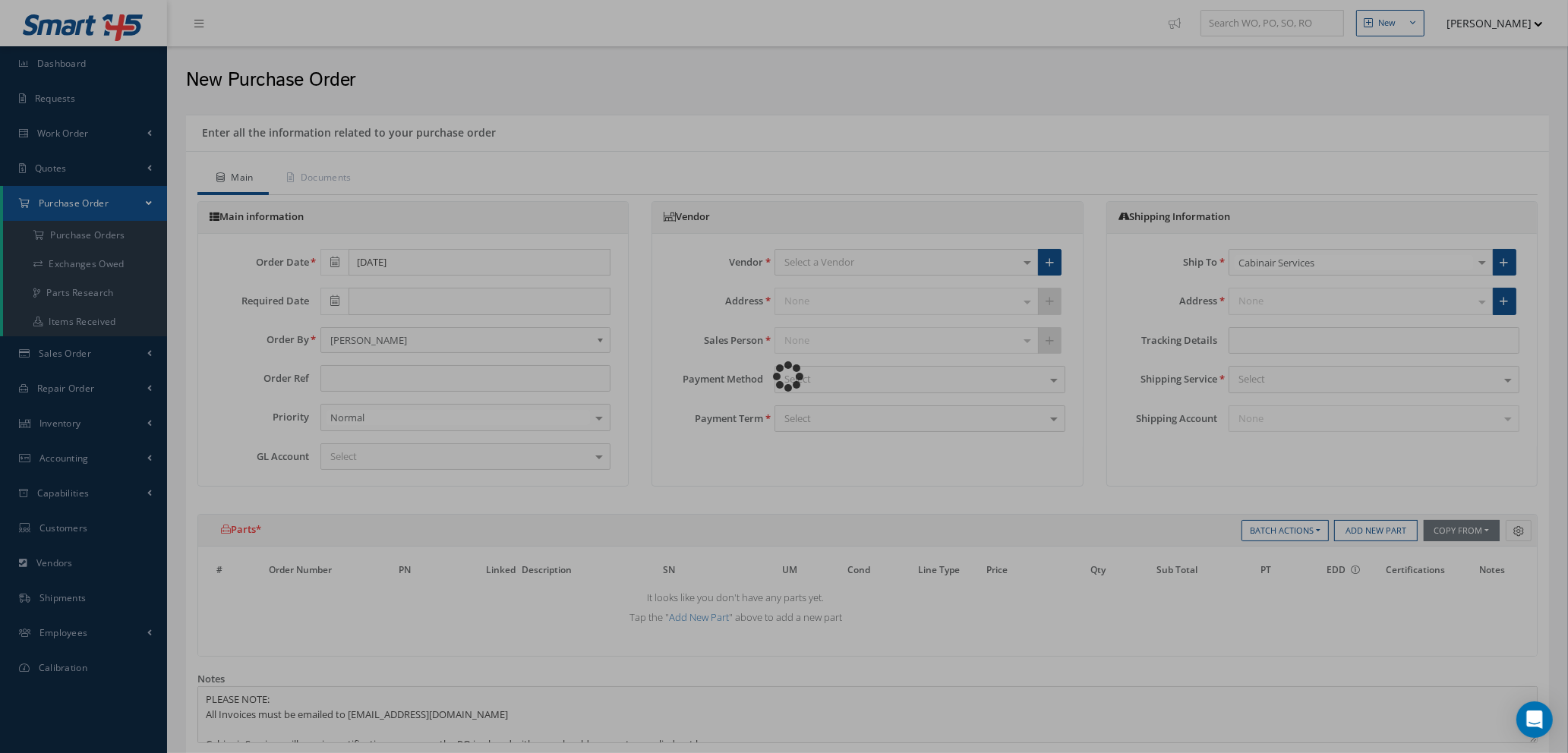
type input "WO 100021917 SPARES"
type input "£0"
select select "1"
select select "5"
select select "7"
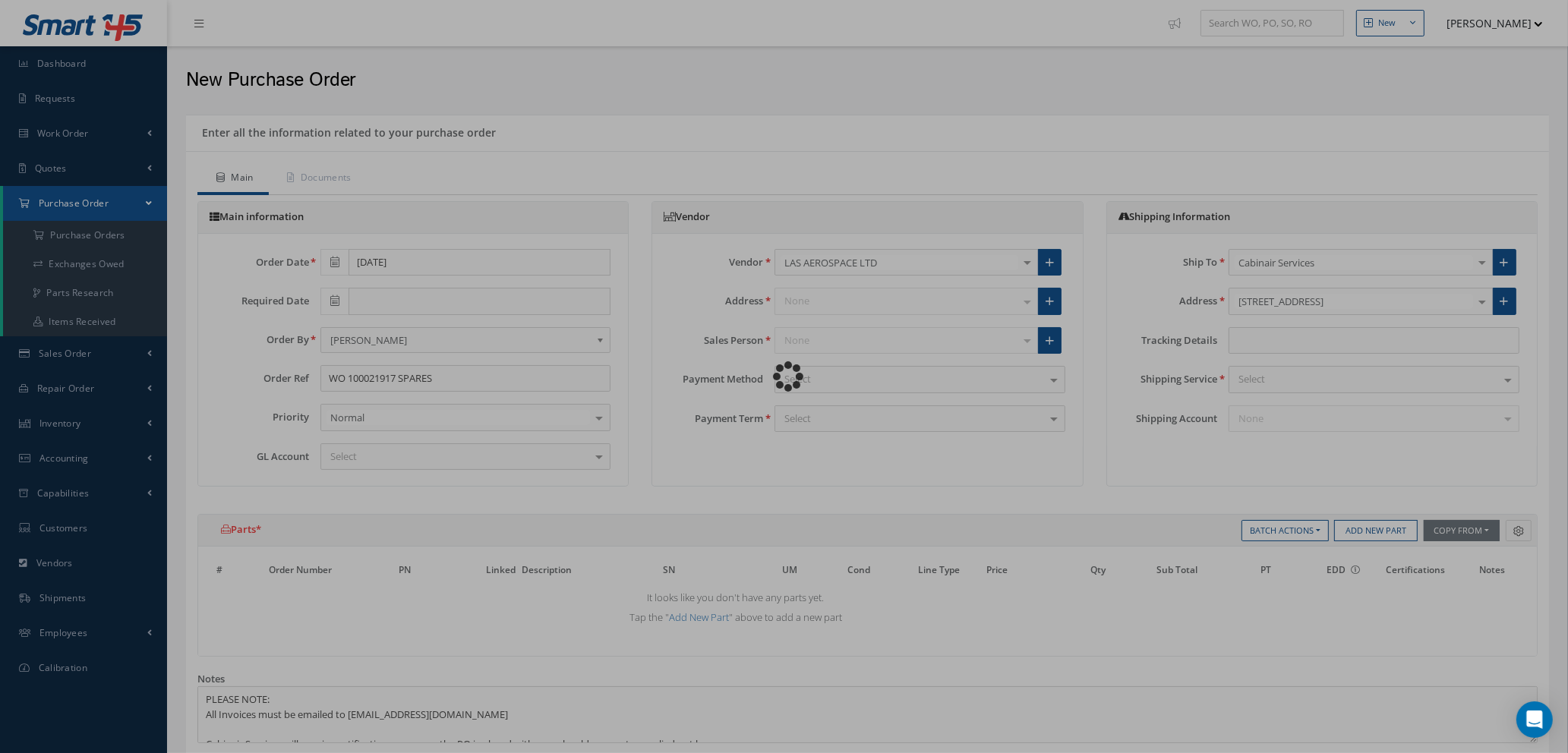
select select "1"
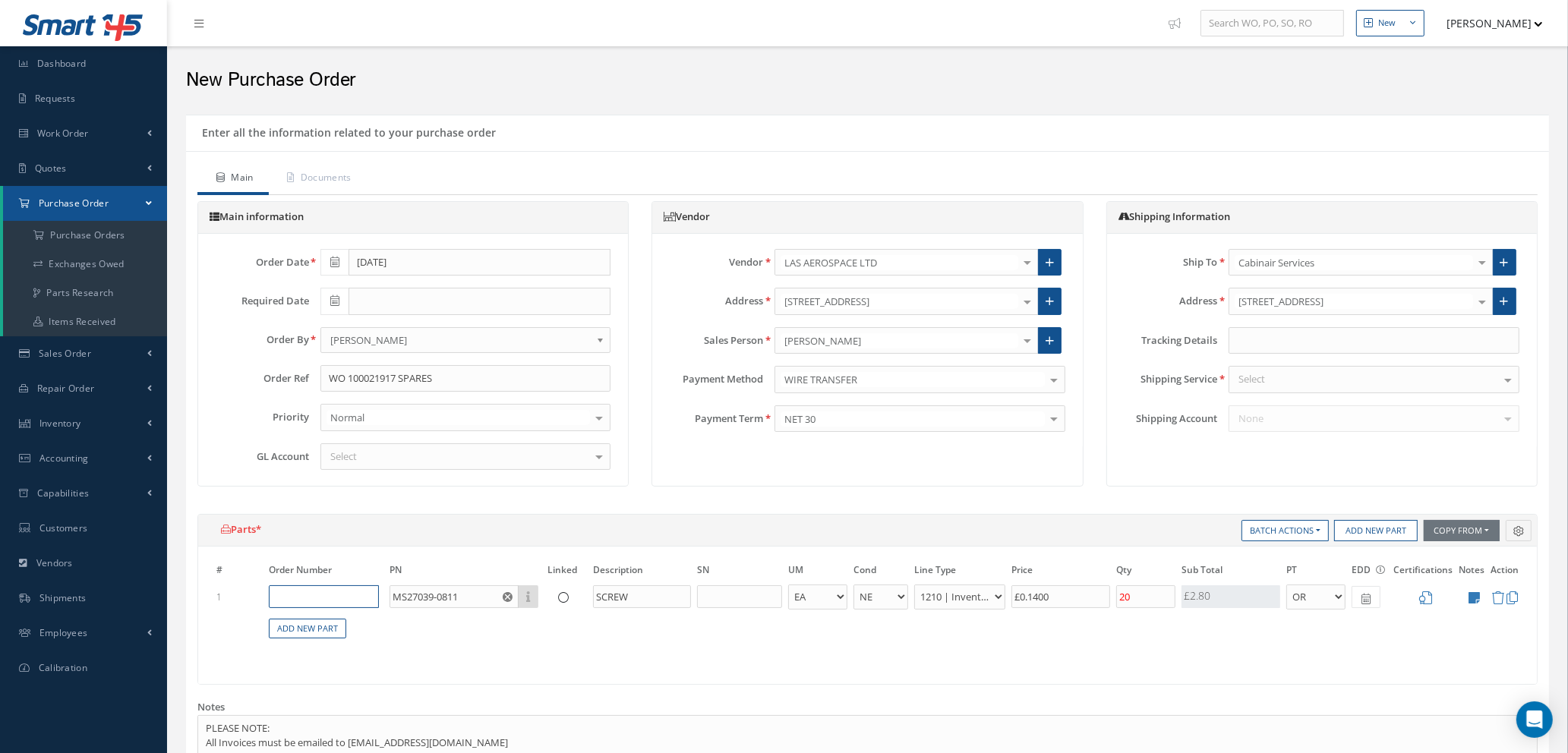
click at [331, 587] on input "text" at bounding box center [324, 597] width 110 height 23
type input "100021917"
click at [333, 619] on span "100021917" at bounding box center [321, 620] width 48 height 13
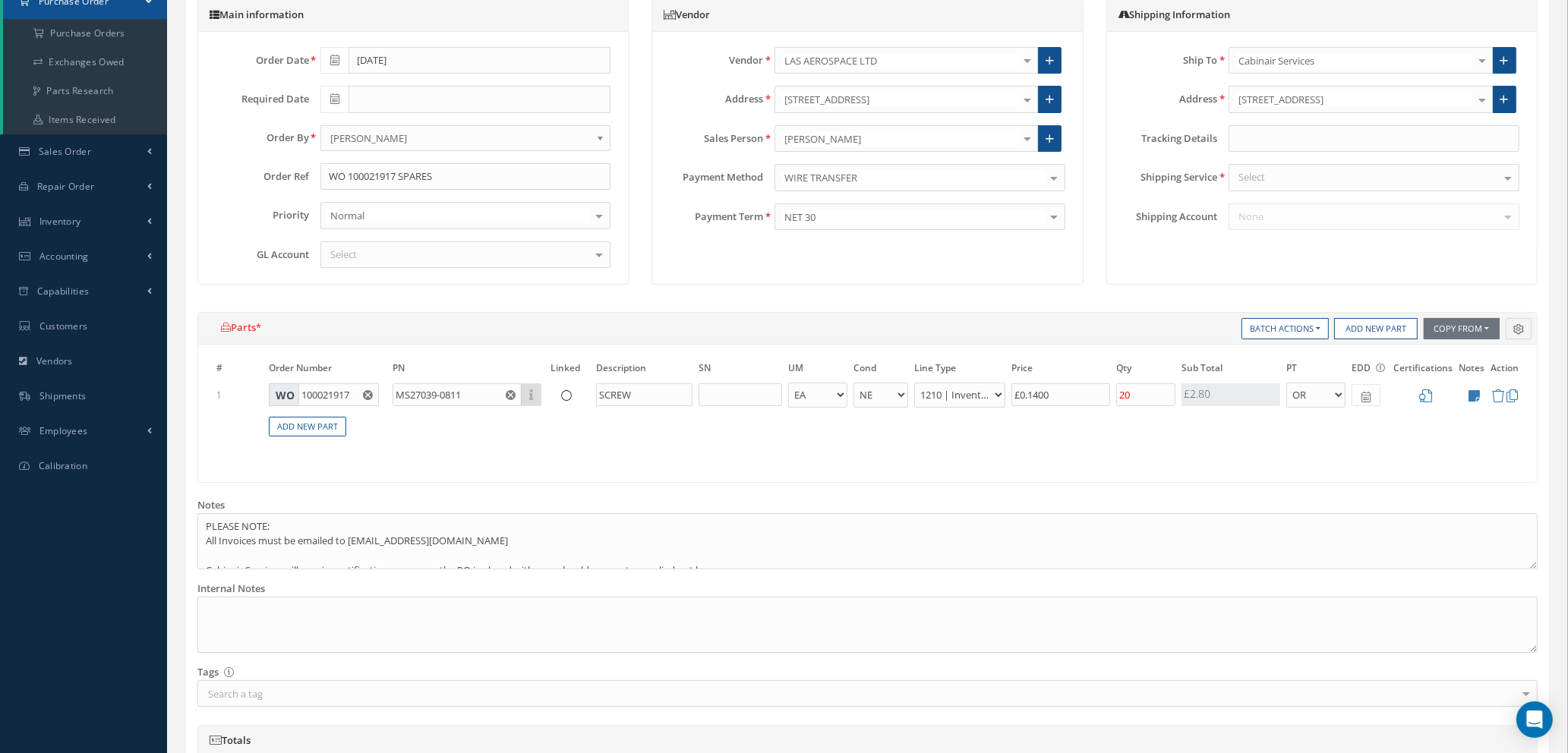
scroll to position [342, 0]
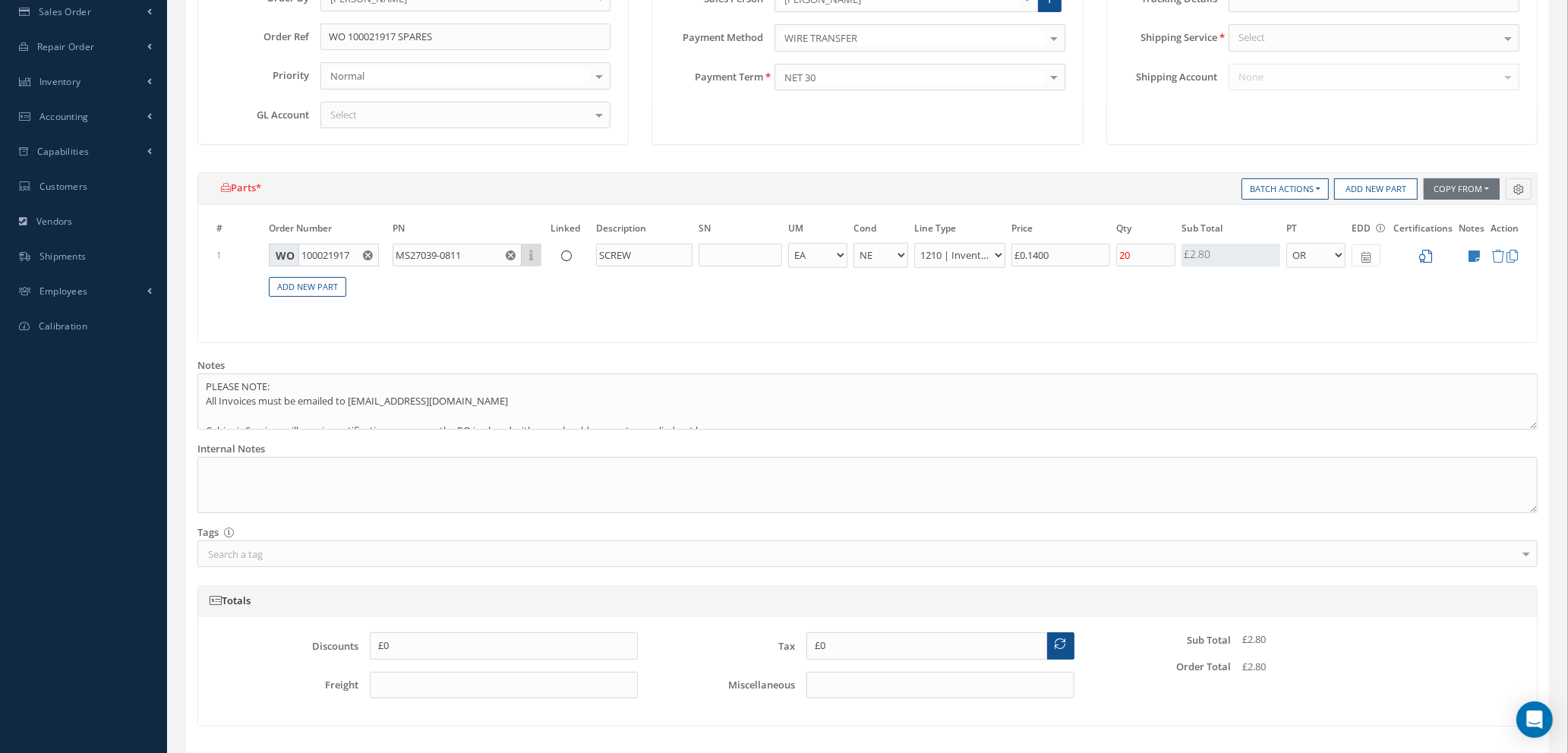
click at [1426, 255] on icon at bounding box center [1425, 256] width 13 height 13
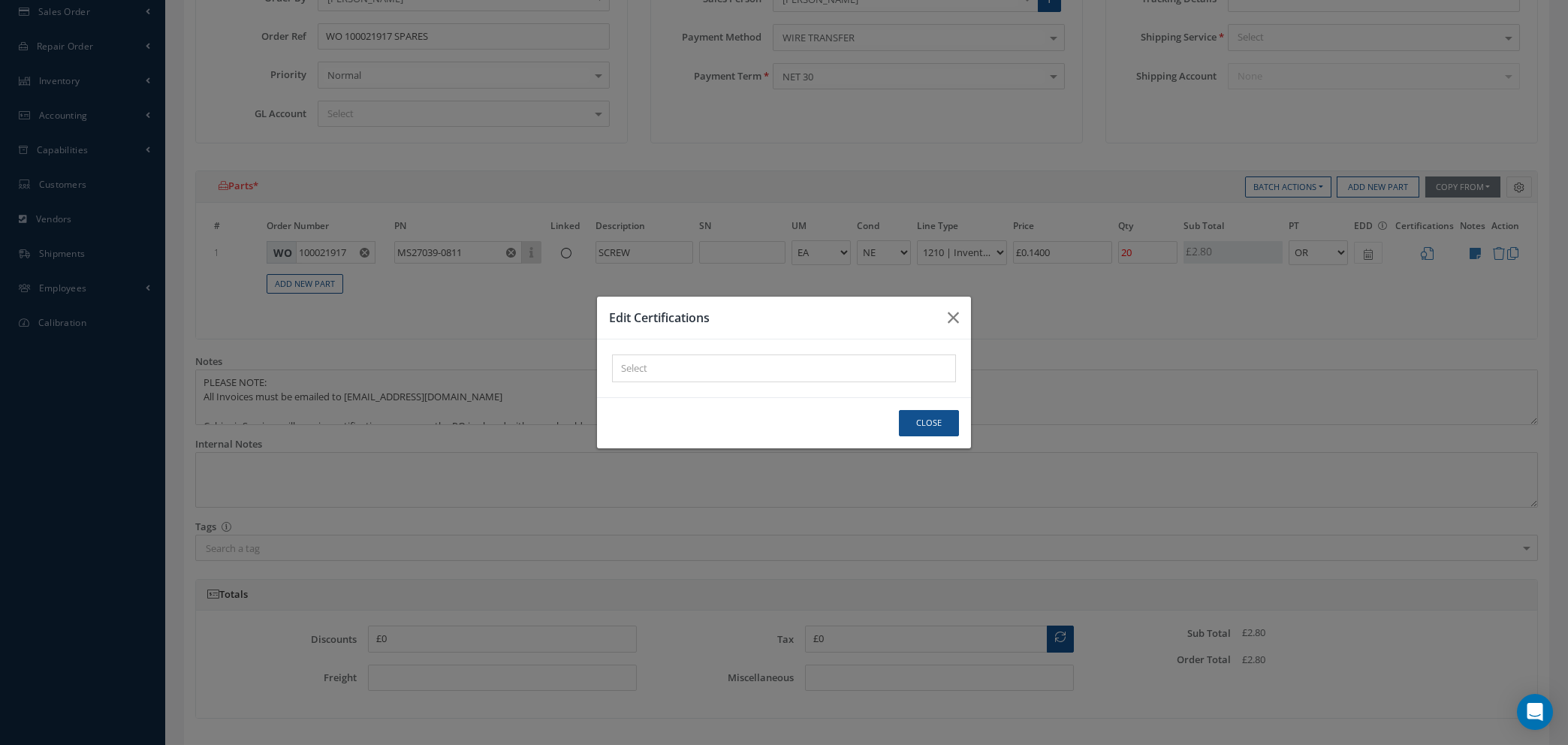
click at [769, 360] on div at bounding box center [780, 368] width 335 height 18
drag, startPoint x: 769, startPoint y: 361, endPoint x: 767, endPoint y: 371, distance: 10.2
click at [767, 371] on div at bounding box center [780, 368] width 335 height 18
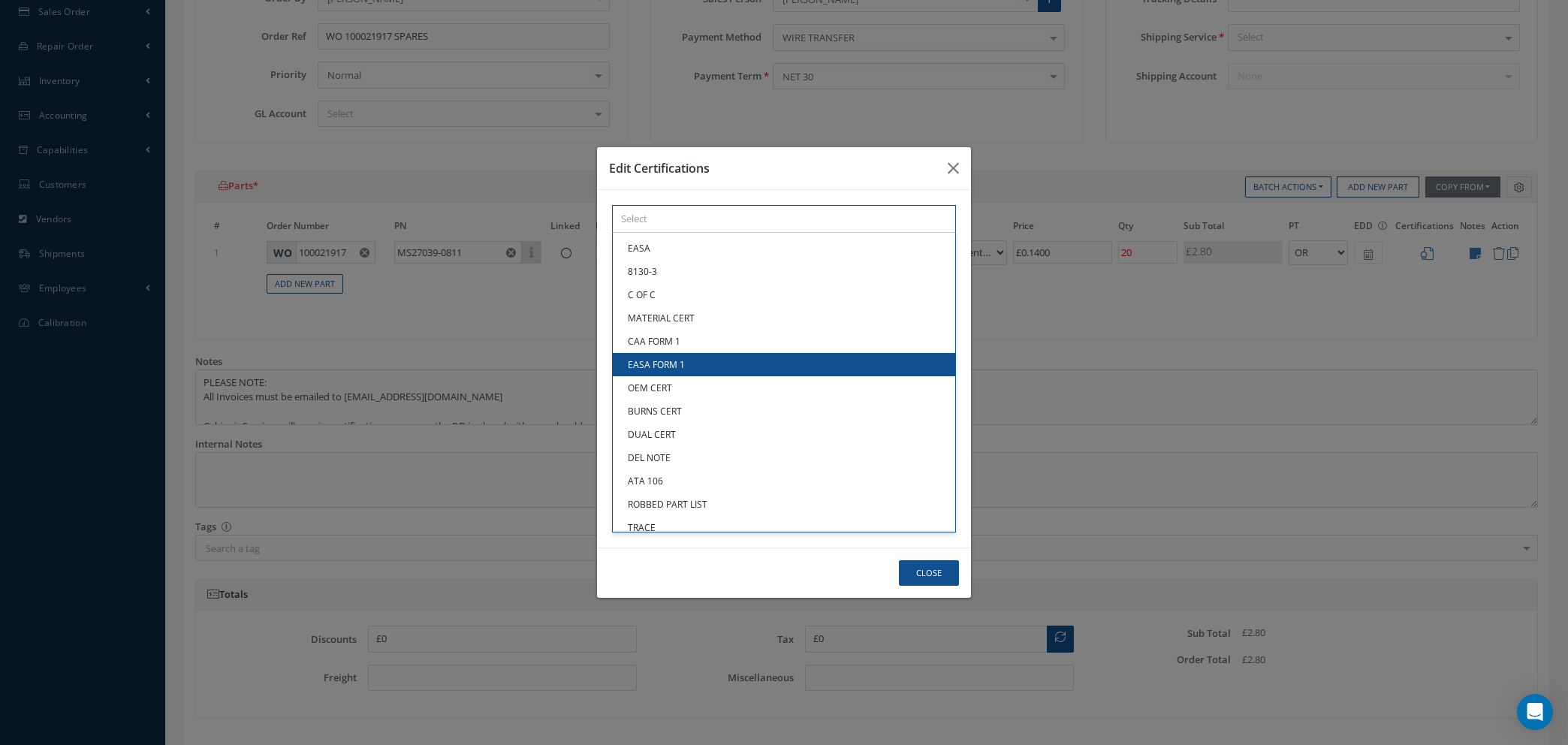
click at [767, 232] on div "× Loading... EASA 8130-3 C OF C MATERIAL CERT CAA FORM 1 EASA FORM 1 OEM CERT B…" at bounding box center [784, 219] width 344 height 28
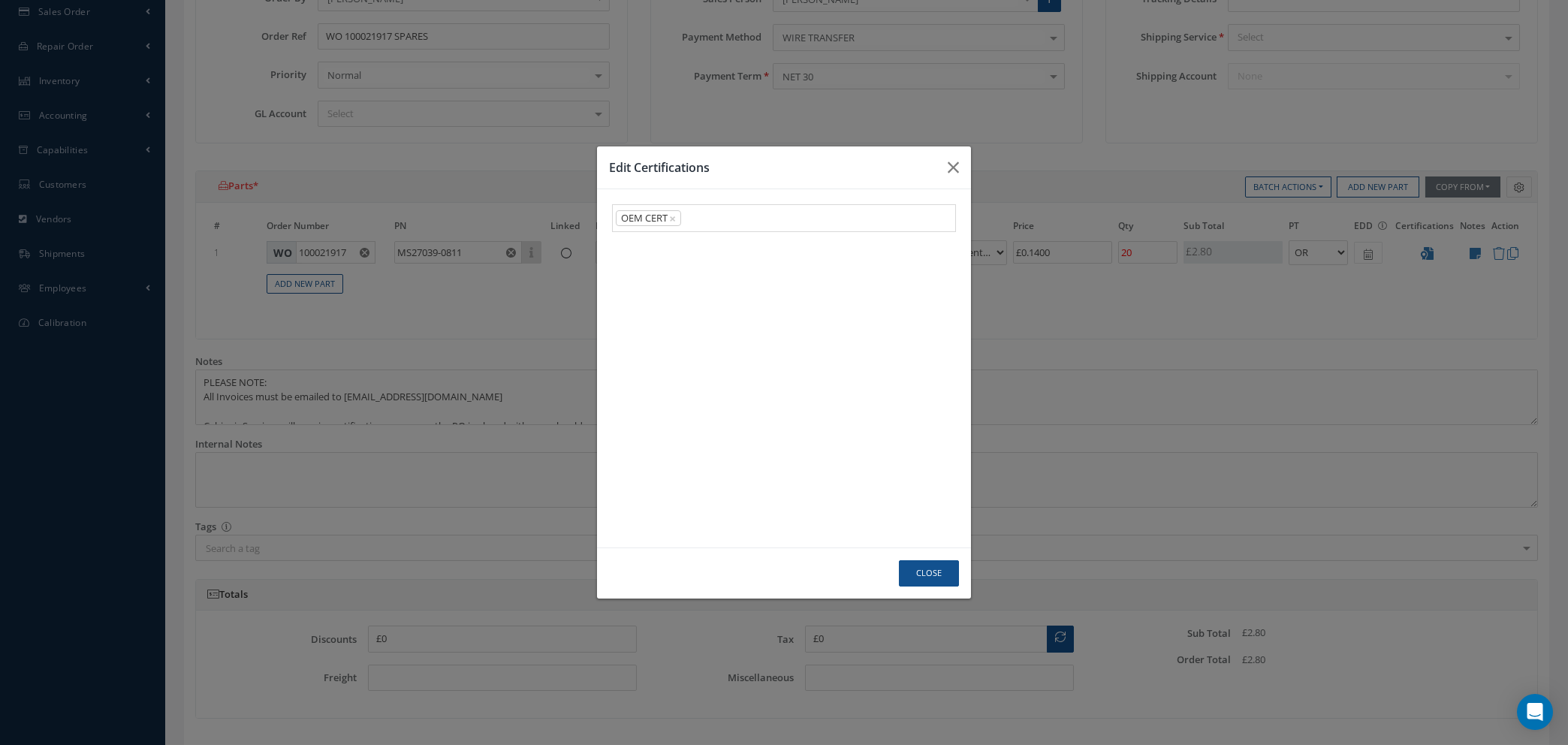
click at [707, 389] on link "OEM CERT" at bounding box center [784, 387] width 342 height 23
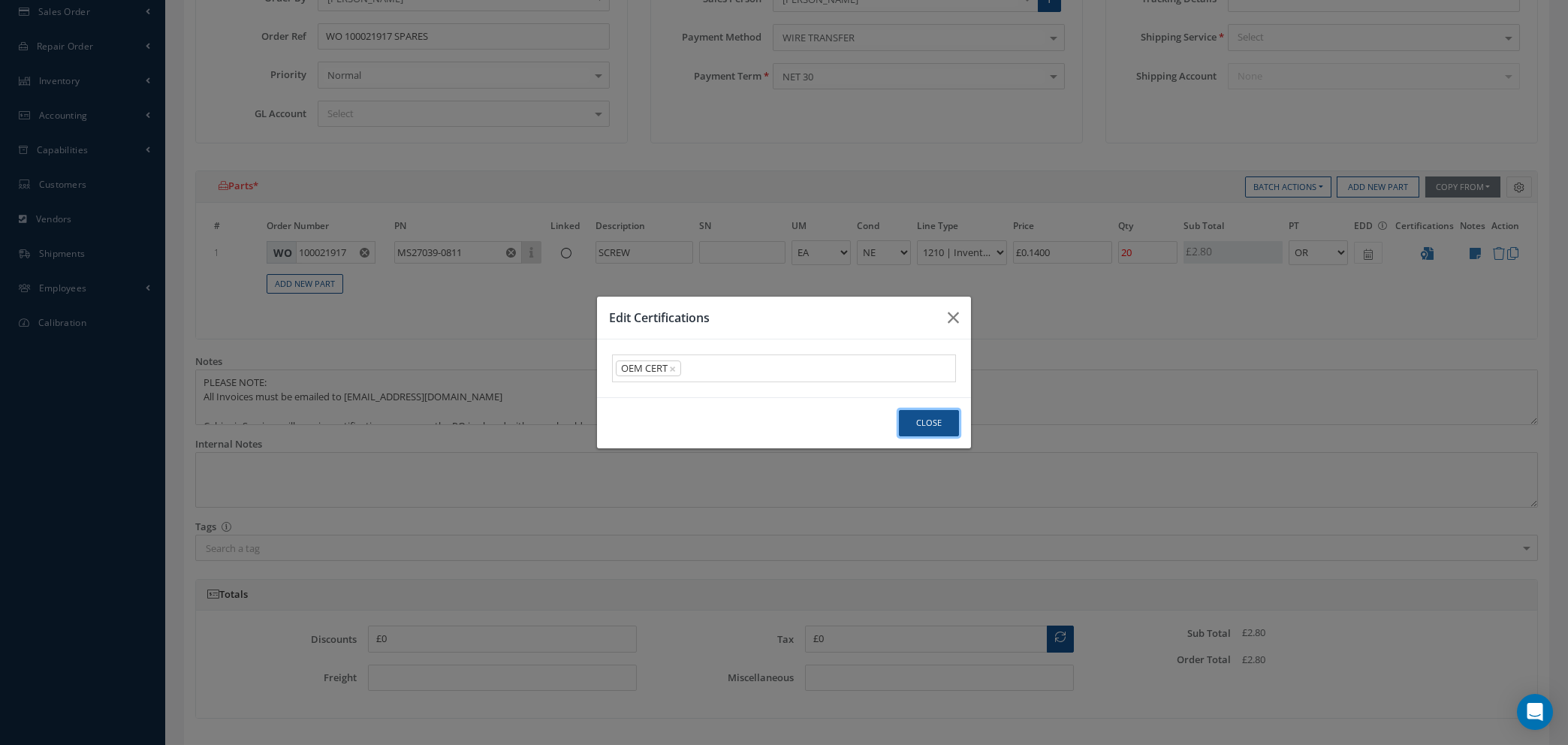
click at [920, 417] on button "Close" at bounding box center [929, 424] width 60 height 26
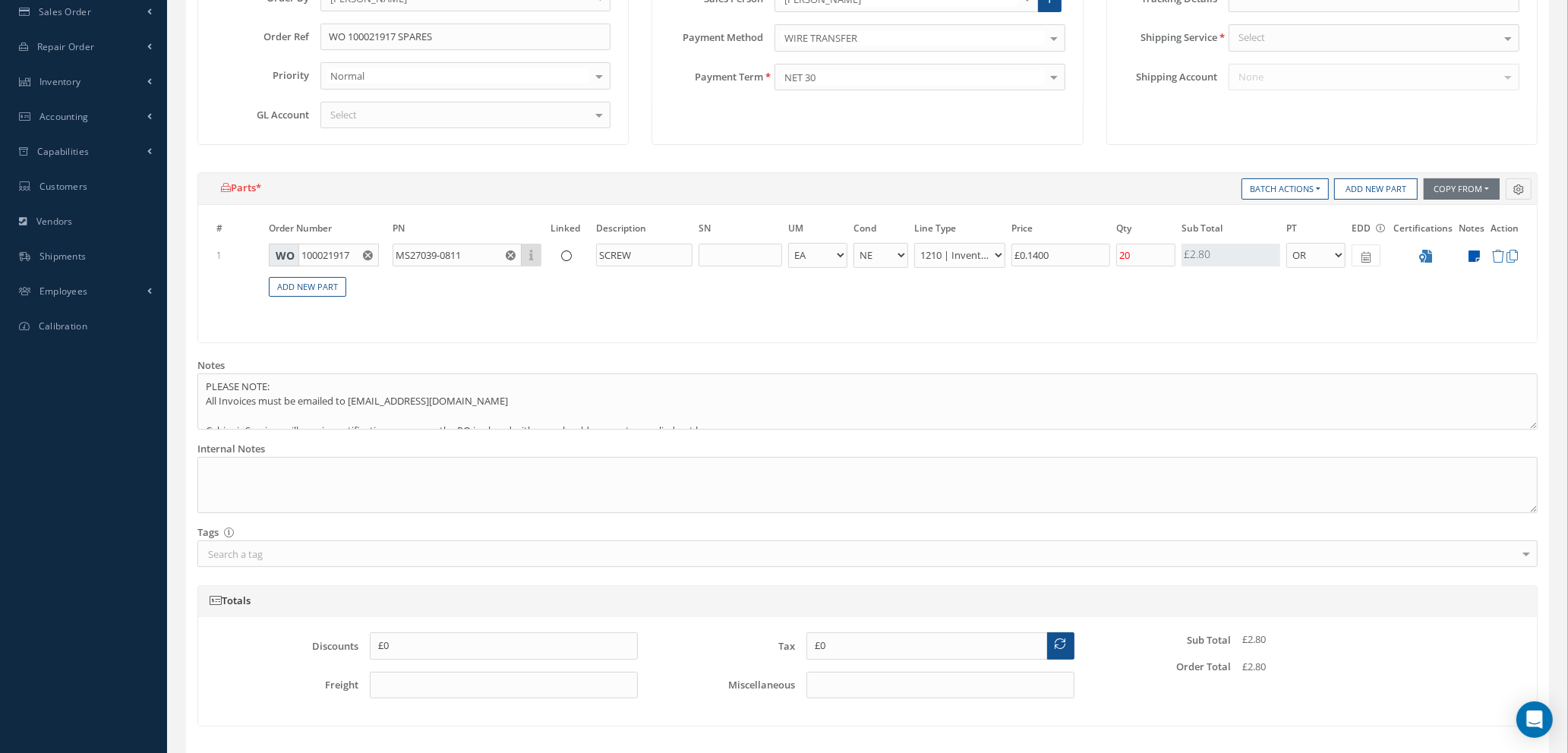
click at [1473, 252] on icon at bounding box center [1474, 256] width 12 height 13
type textarea "OEM CERTS"
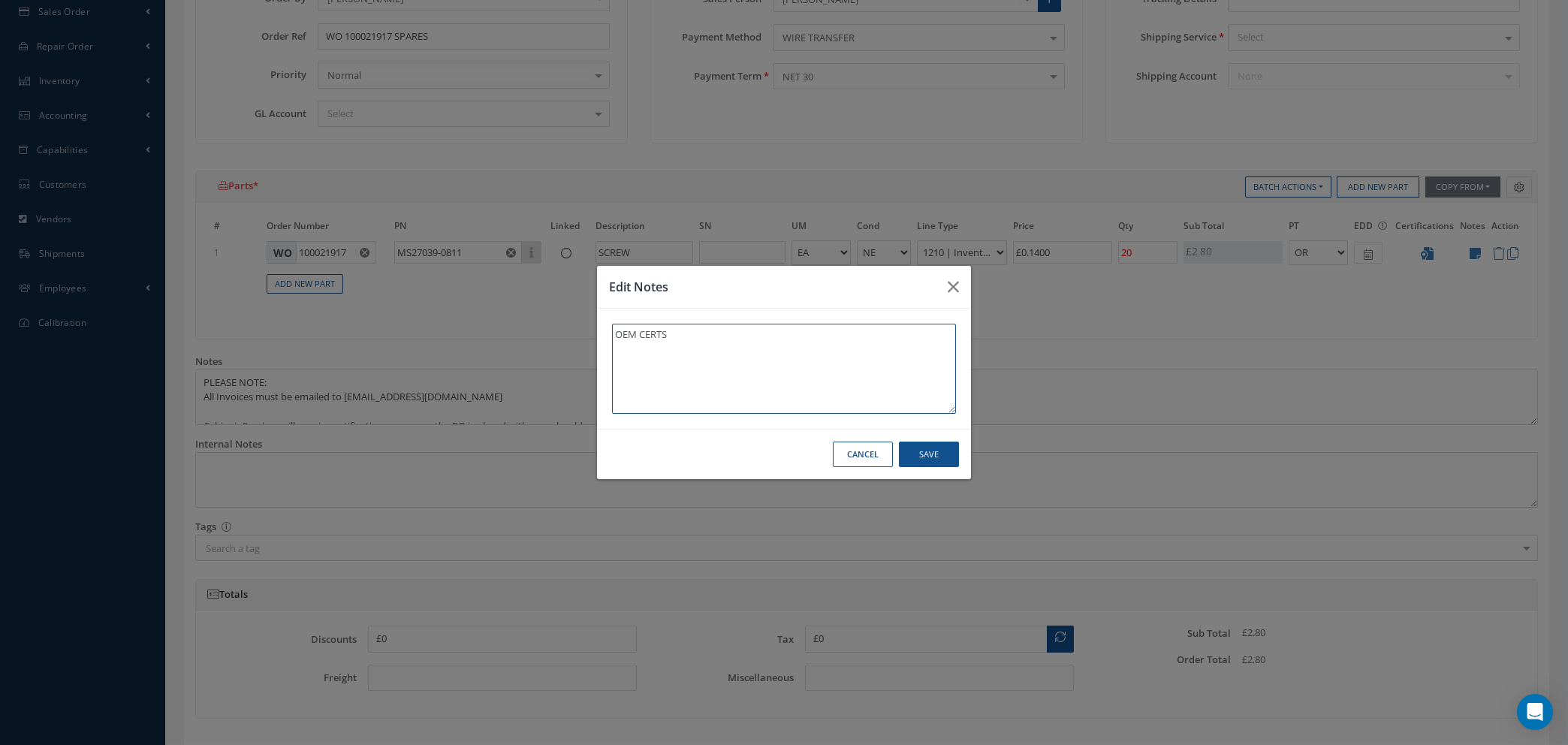
drag, startPoint x: 726, startPoint y: 340, endPoint x: 495, endPoint y: 317, distance: 232.1
click at [495, 317] on div "Edit Notes OEM CERTS Cancel Save" at bounding box center [784, 372] width 1568 height 745
click at [932, 456] on button "Save" at bounding box center [929, 455] width 60 height 26
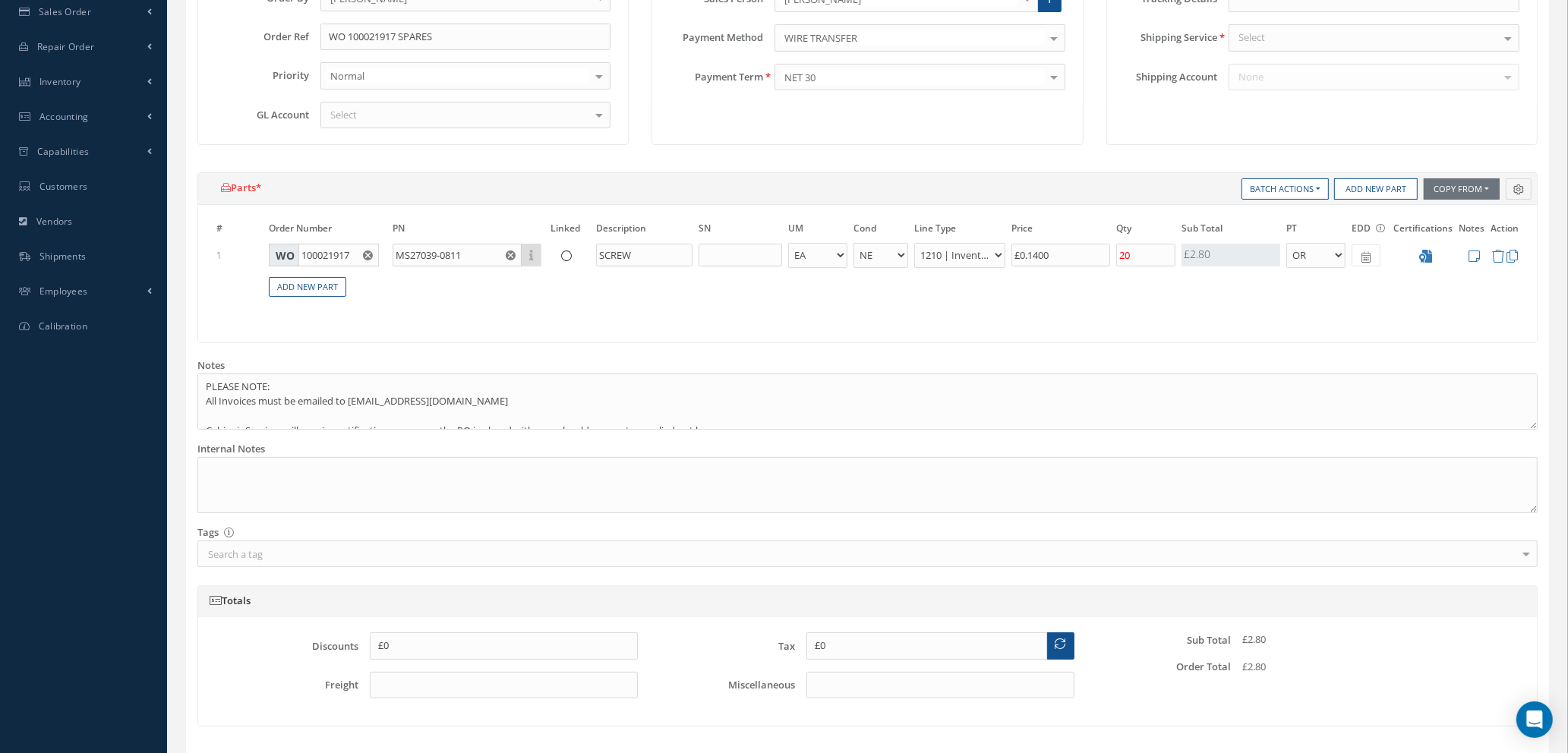
click at [1364, 255] on icon at bounding box center [1366, 257] width 9 height 11
click at [1269, 298] on table "# Order Number PN Linked Description SN UM Cond Line Type Price Qty Qty Receive…" at bounding box center [868, 267] width 1308 height 95
drag, startPoint x: 1150, startPoint y: 251, endPoint x: 979, endPoint y: 236, distance: 171.7
click at [979, 236] on table "# Order Number PN Linked Description SN UM Cond Line Type Price Qty Qty Receive…" at bounding box center [868, 267] width 1308 height 95
type input "40"
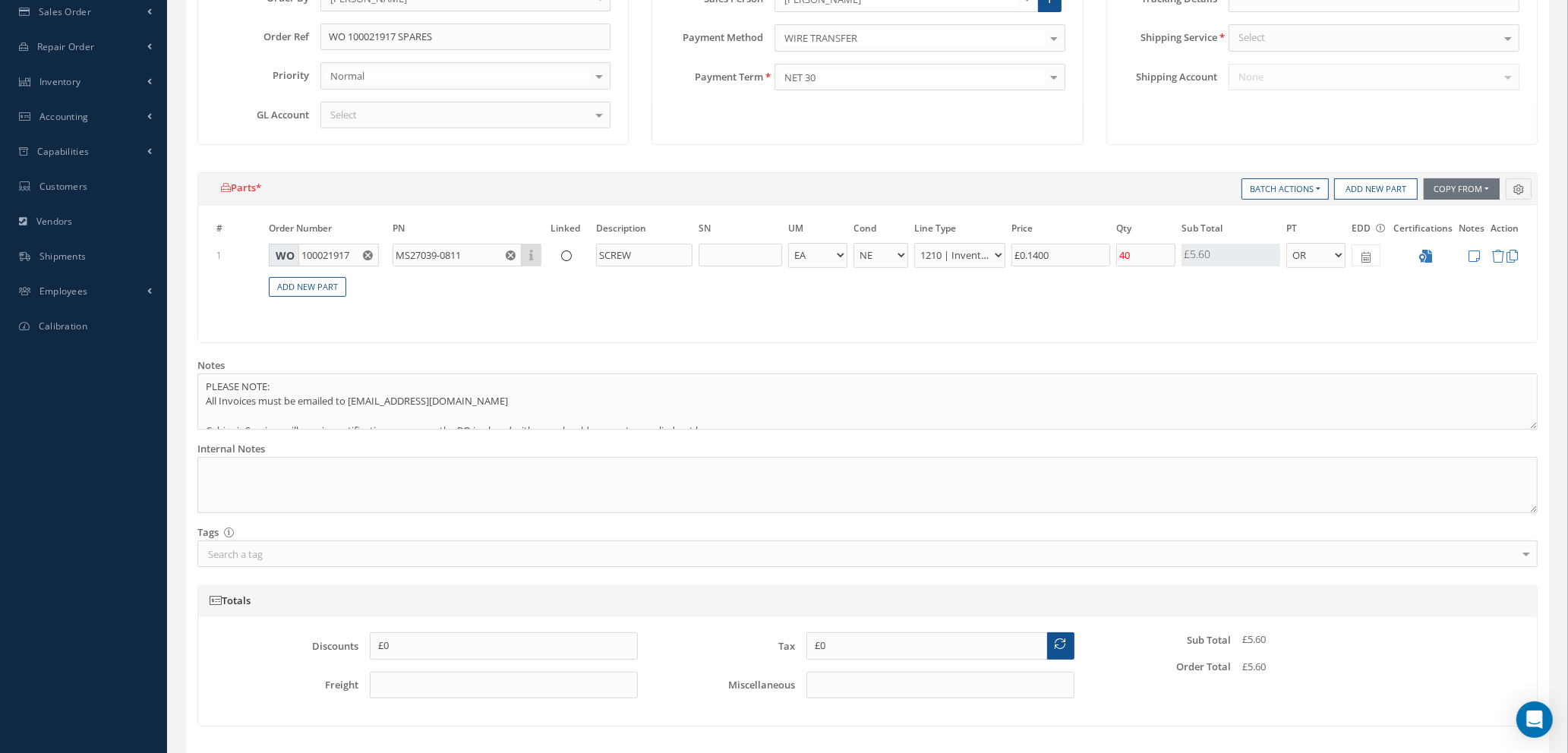
click at [1047, 307] on table "# Order Number PN Linked Description SN UM Cond Line Type Price Qty Qty Receive…" at bounding box center [868, 267] width 1308 height 95
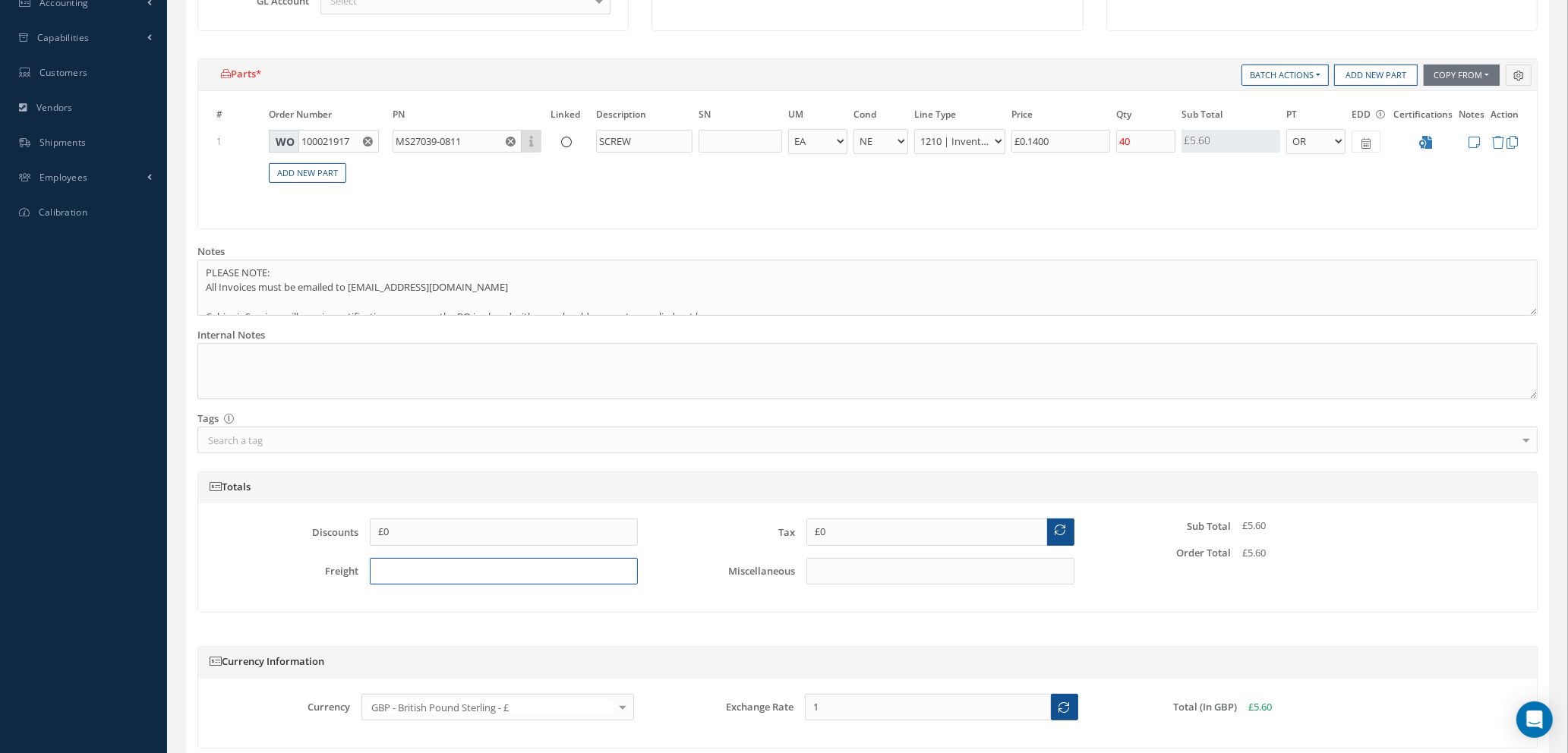
click at [450, 574] on input "text" at bounding box center [503, 571] width 268 height 28
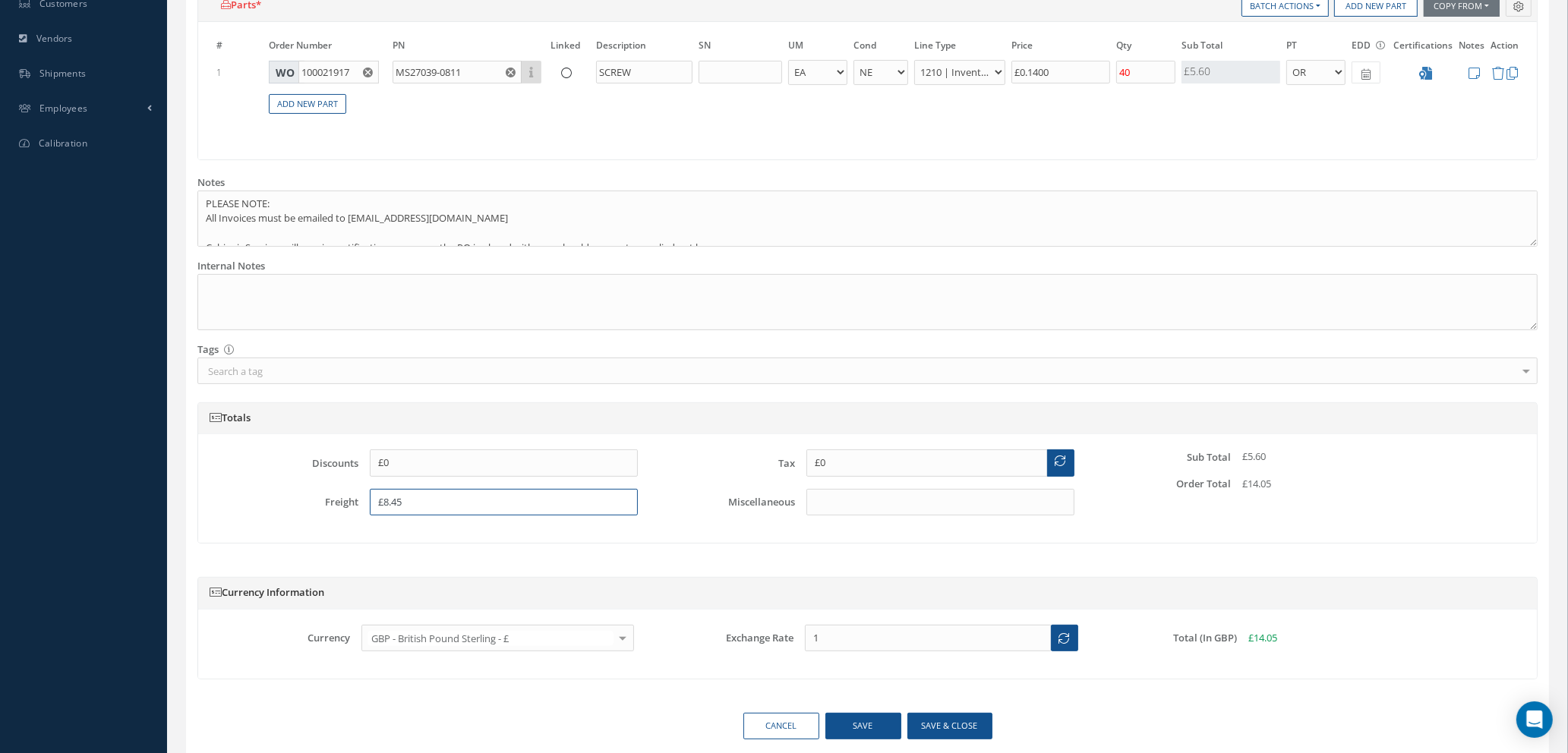
scroll to position [584, 0]
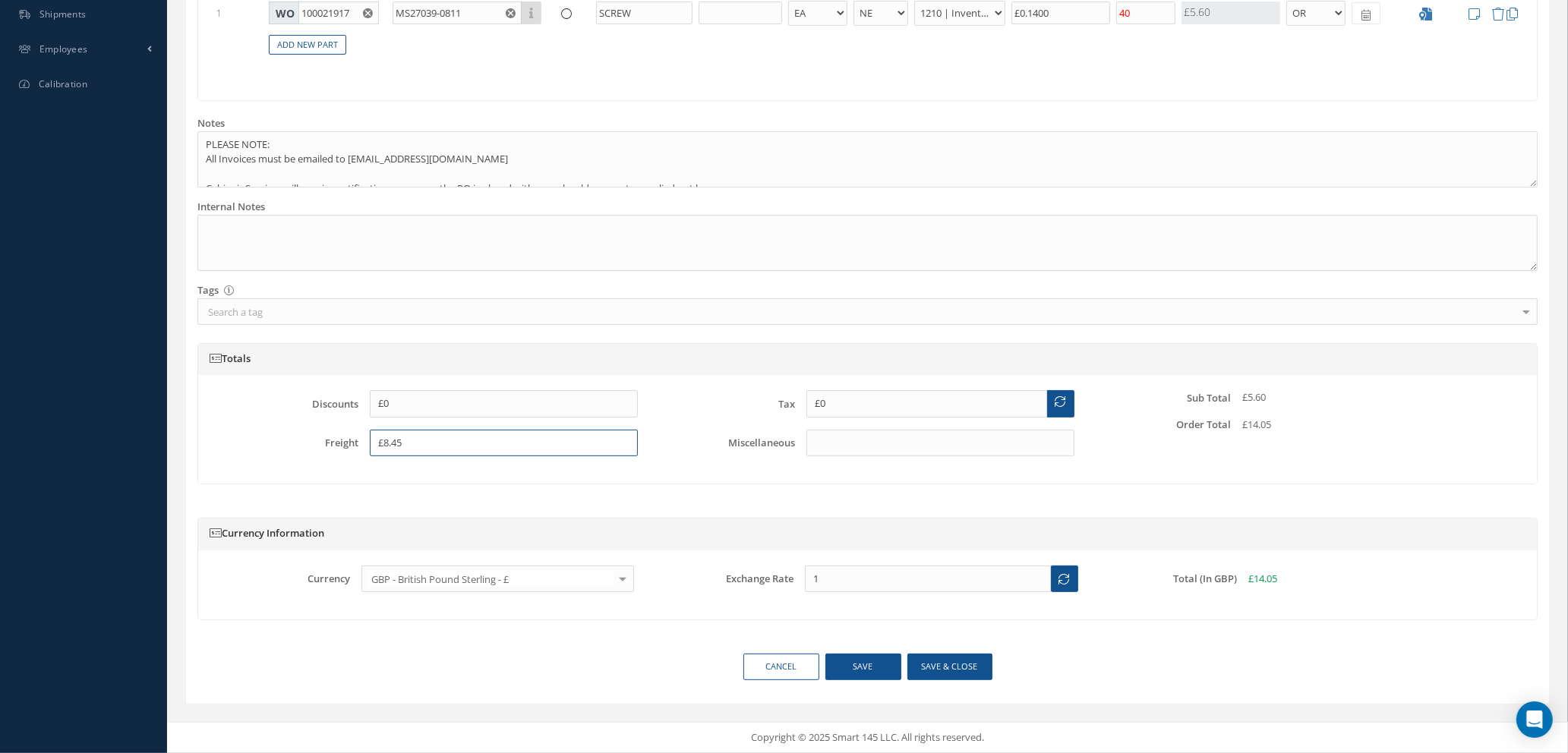
type input "£8.45"
click at [925, 665] on button "Save & close" at bounding box center [950, 667] width 85 height 27
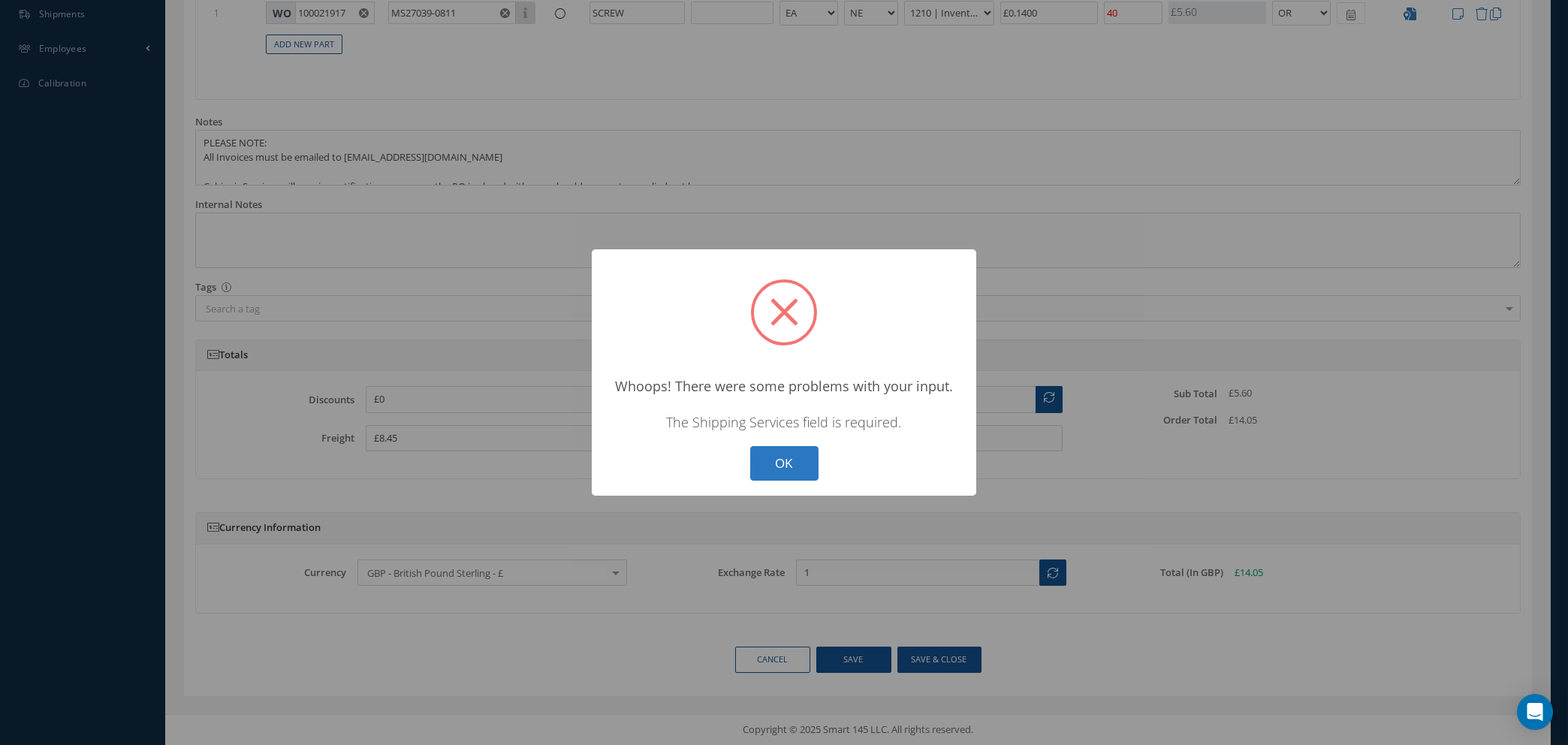
click at [777, 464] on button "OK" at bounding box center [784, 464] width 69 height 35
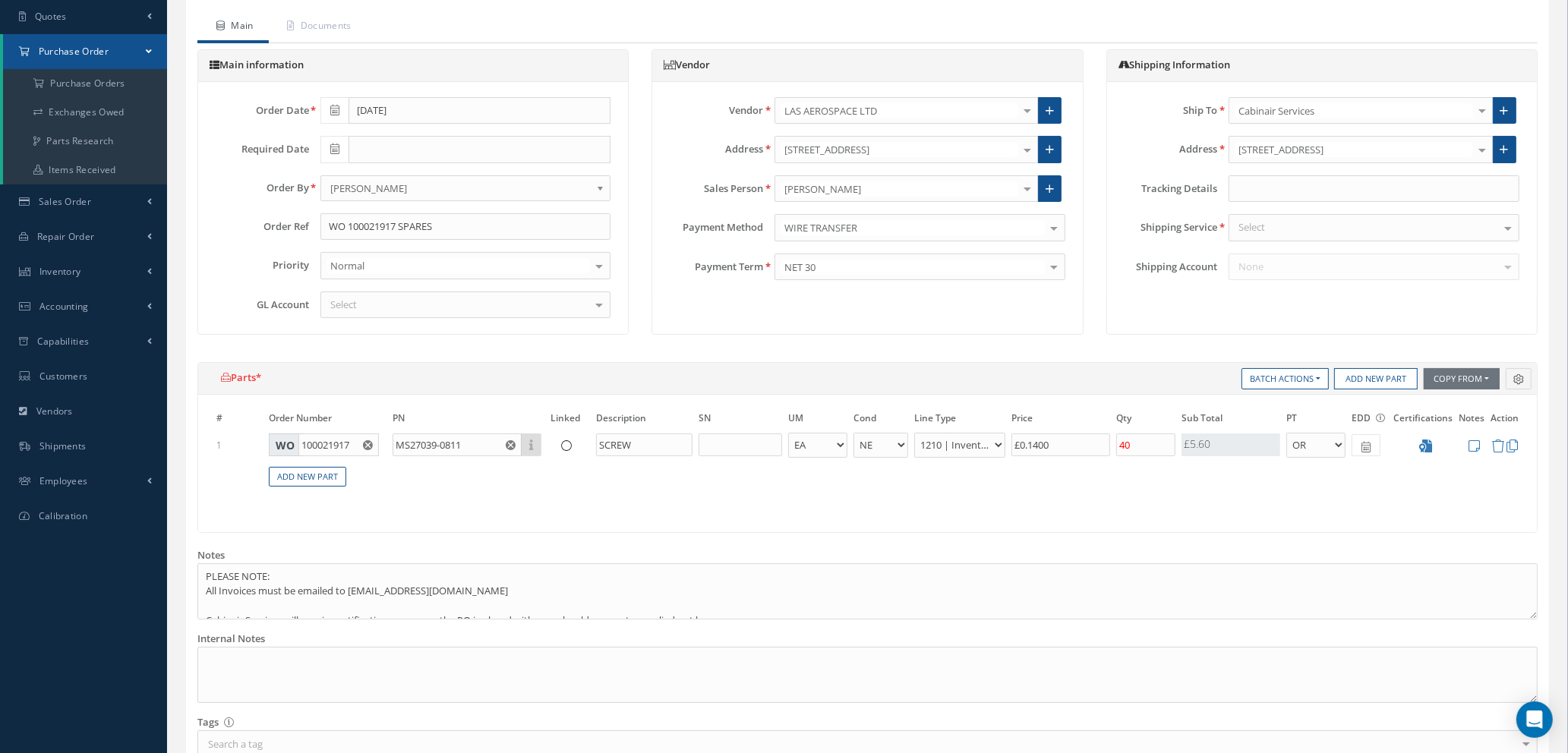
scroll to position [0, 0]
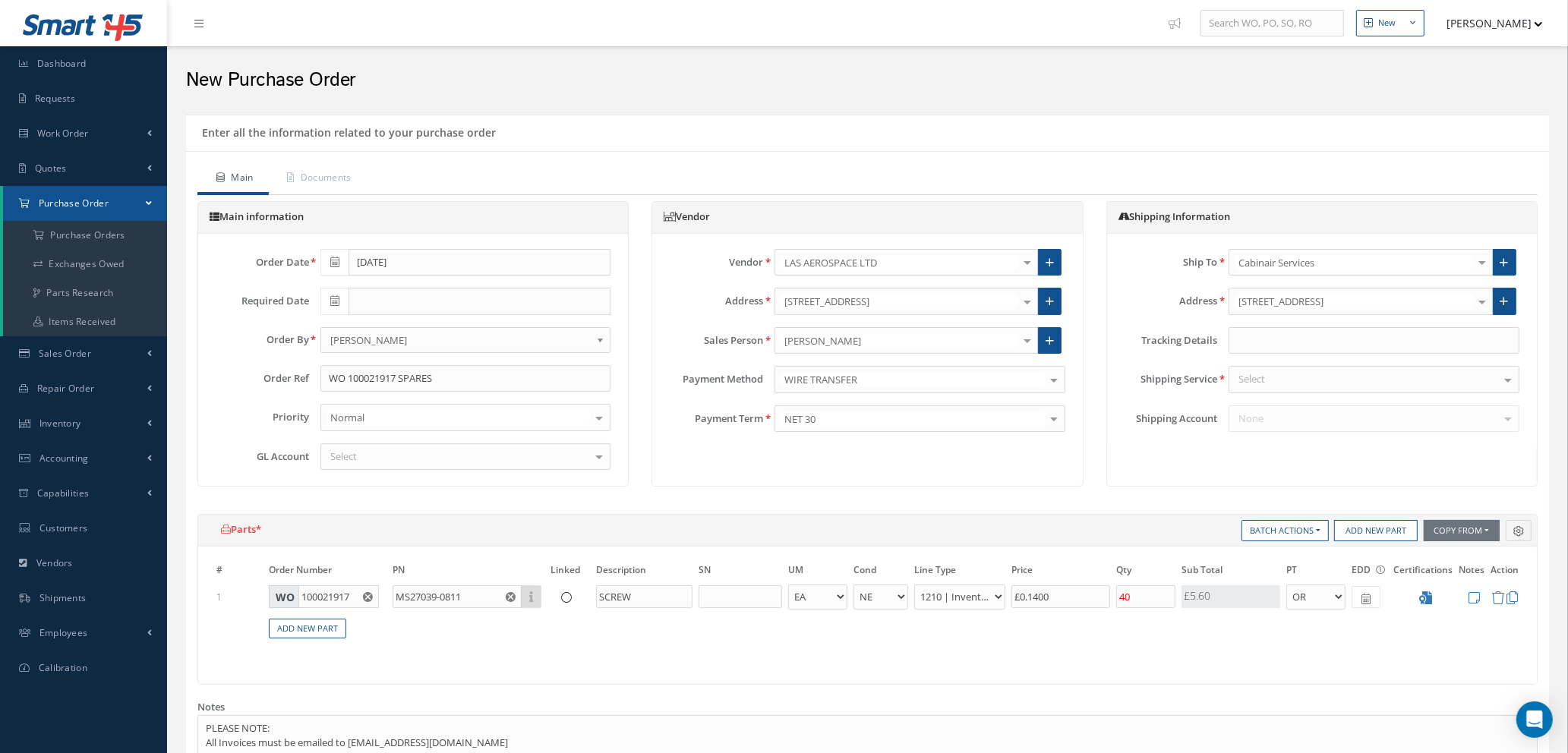
click at [1271, 379] on div "Select" at bounding box center [1373, 379] width 291 height 28
type input "your"
click at [1267, 403] on span "YOUR ROUTING" at bounding box center [1273, 406] width 71 height 13
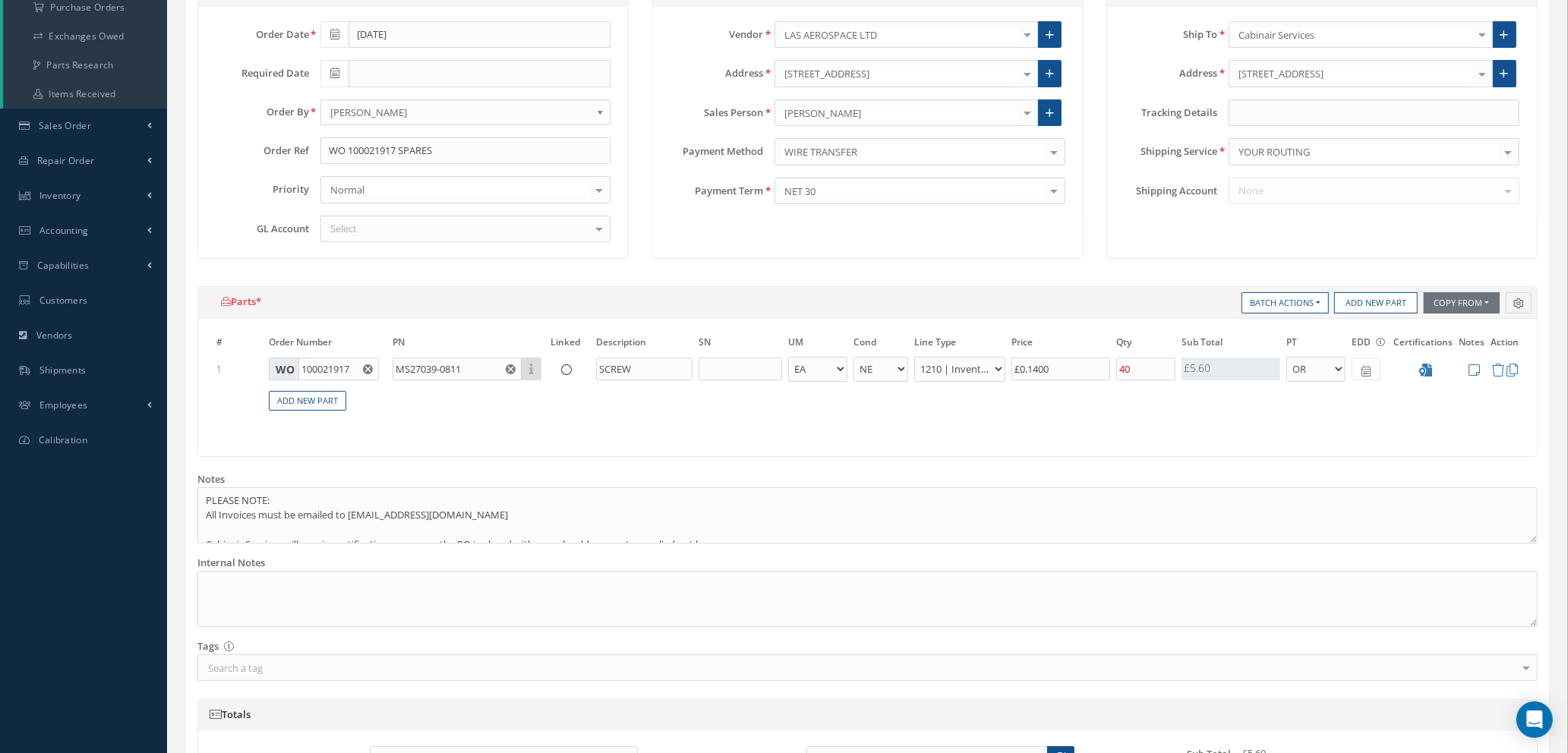
scroll to position [114, 0]
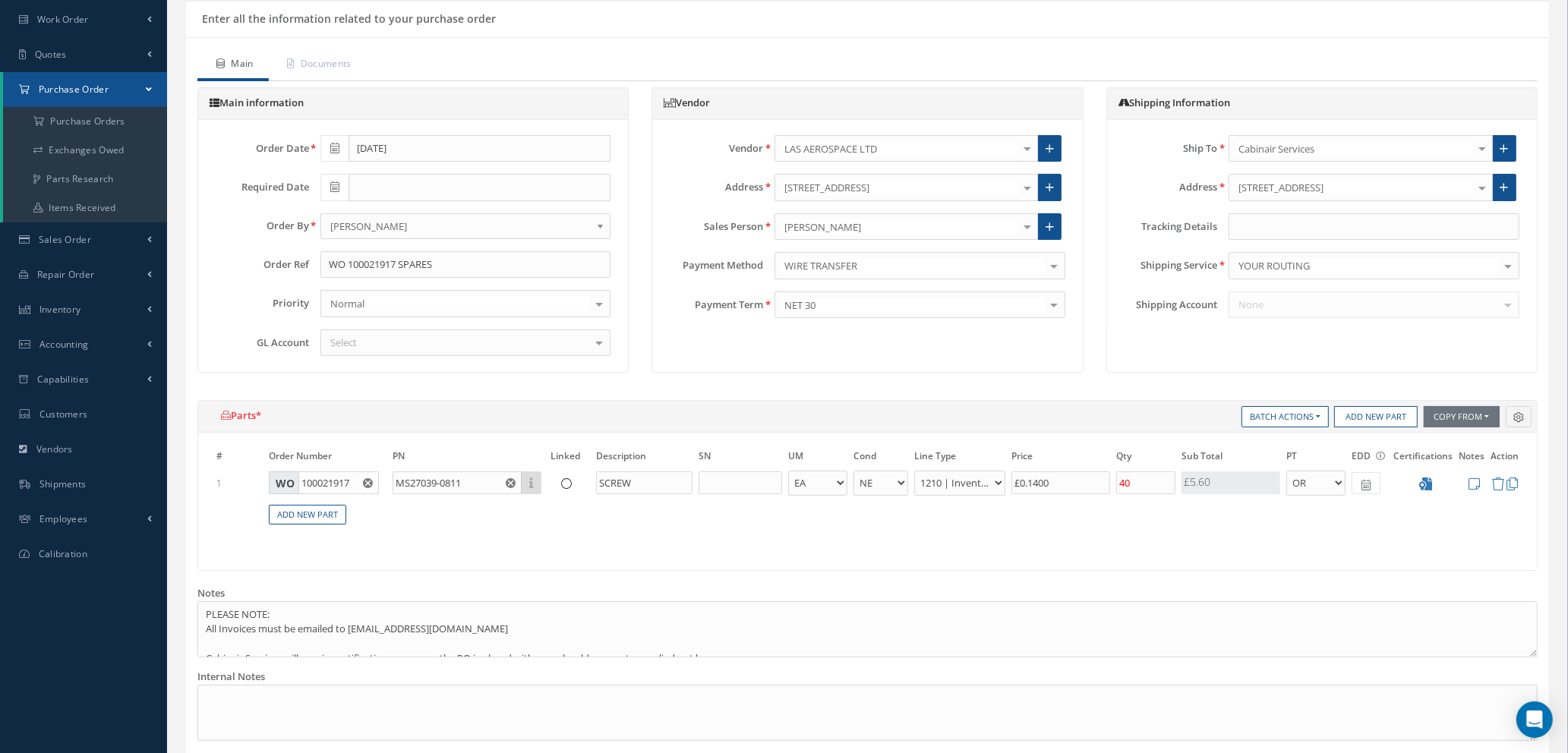
click at [374, 340] on div "Select" at bounding box center [465, 343] width 291 height 28
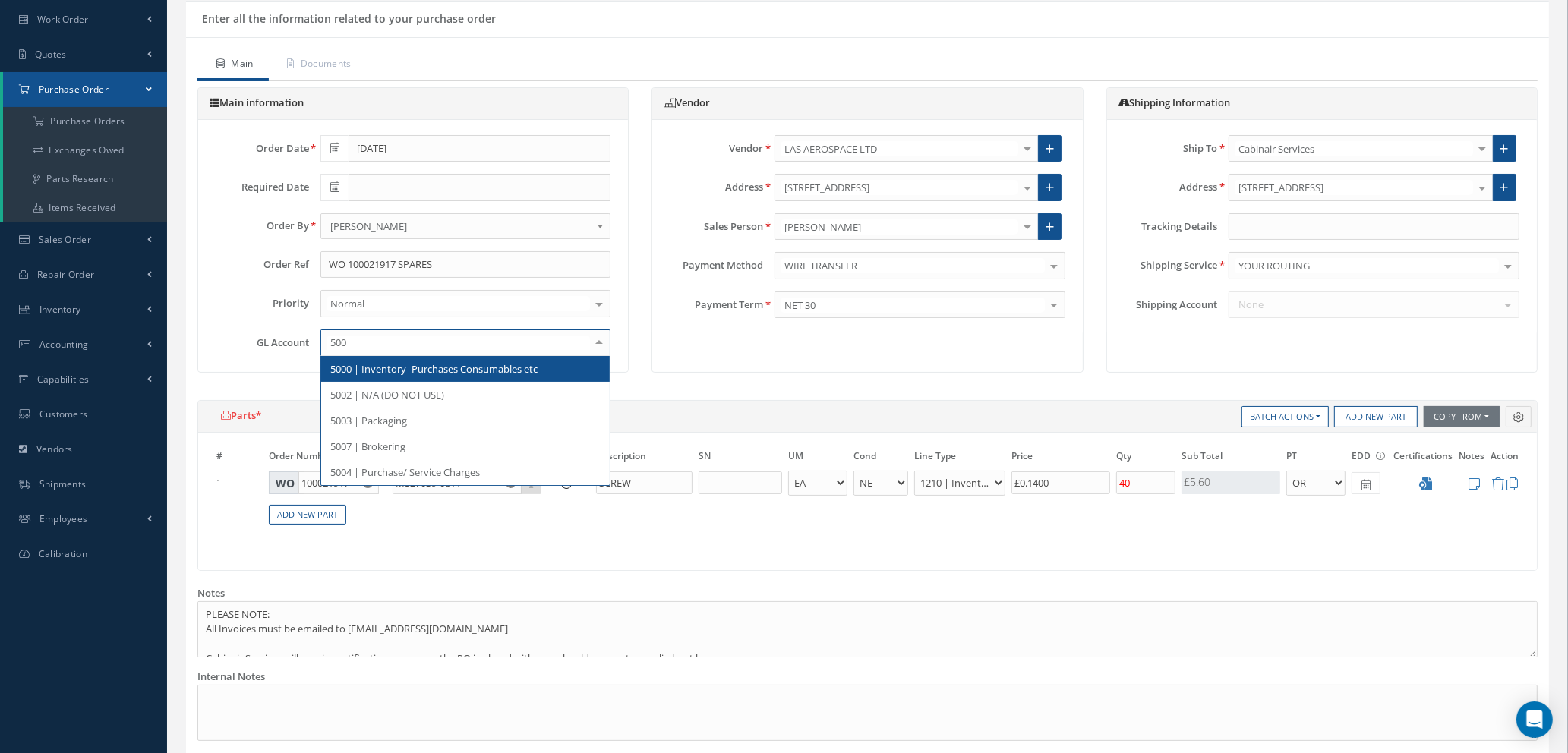
type input "5000"
click at [414, 375] on span "5000 | Inventory- Purchases Consumables etc" at bounding box center [433, 368] width 207 height 13
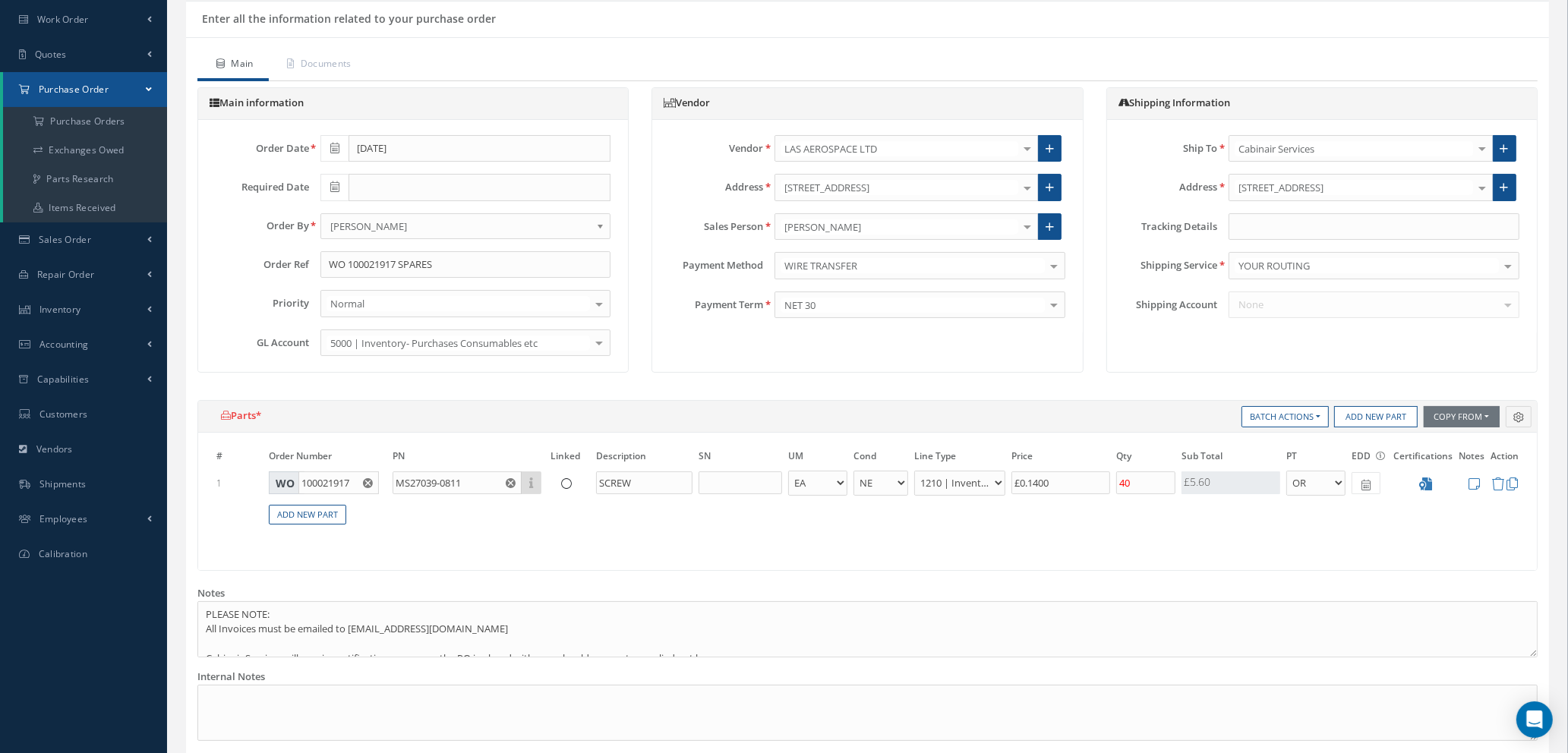
click at [335, 185] on icon at bounding box center [335, 187] width 9 height 11
click at [354, 305] on td "13" at bounding box center [355, 304] width 23 height 23
type input "10/13/2025"
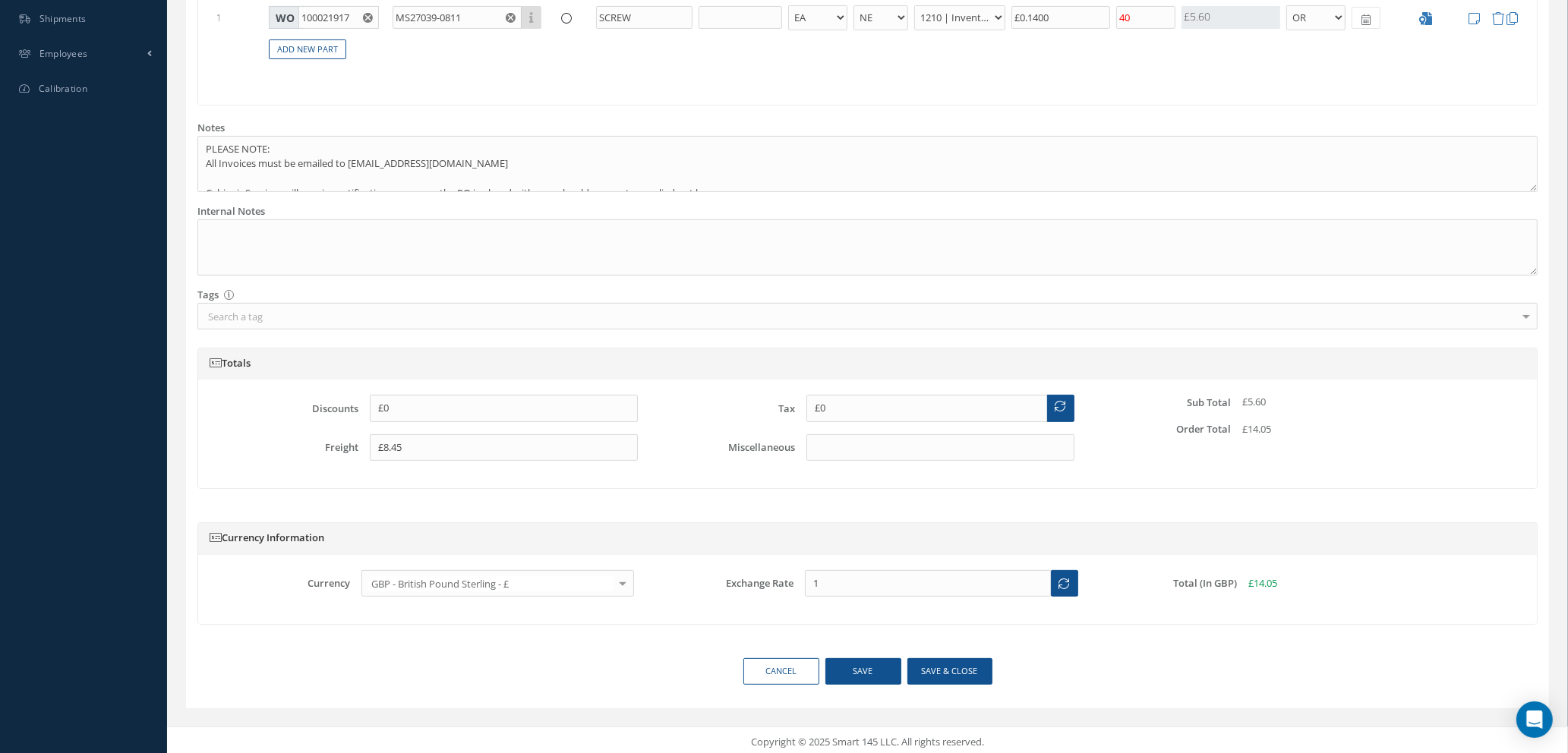
scroll to position [584, 0]
click at [942, 668] on button "Save & close" at bounding box center [950, 667] width 85 height 27
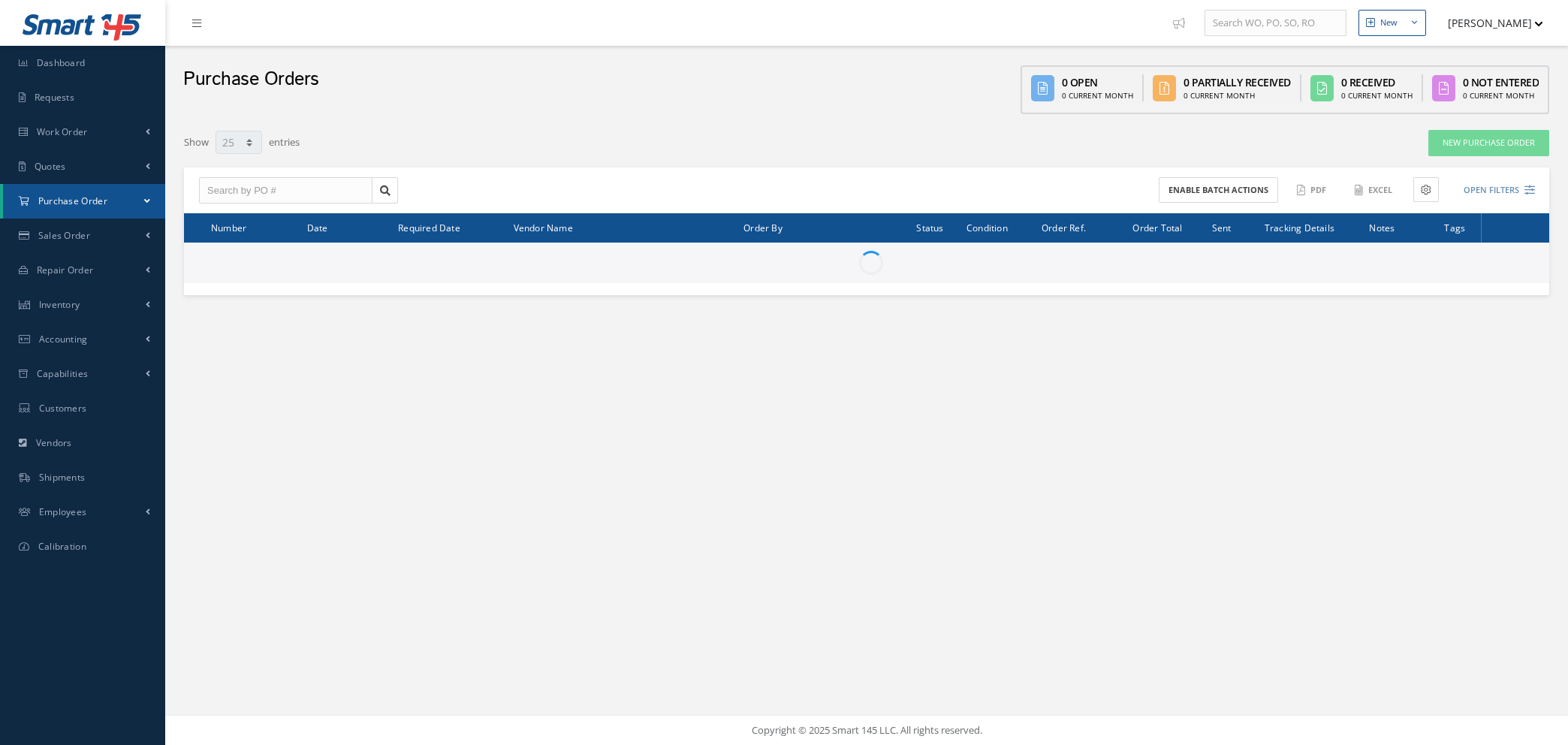
select select "25"
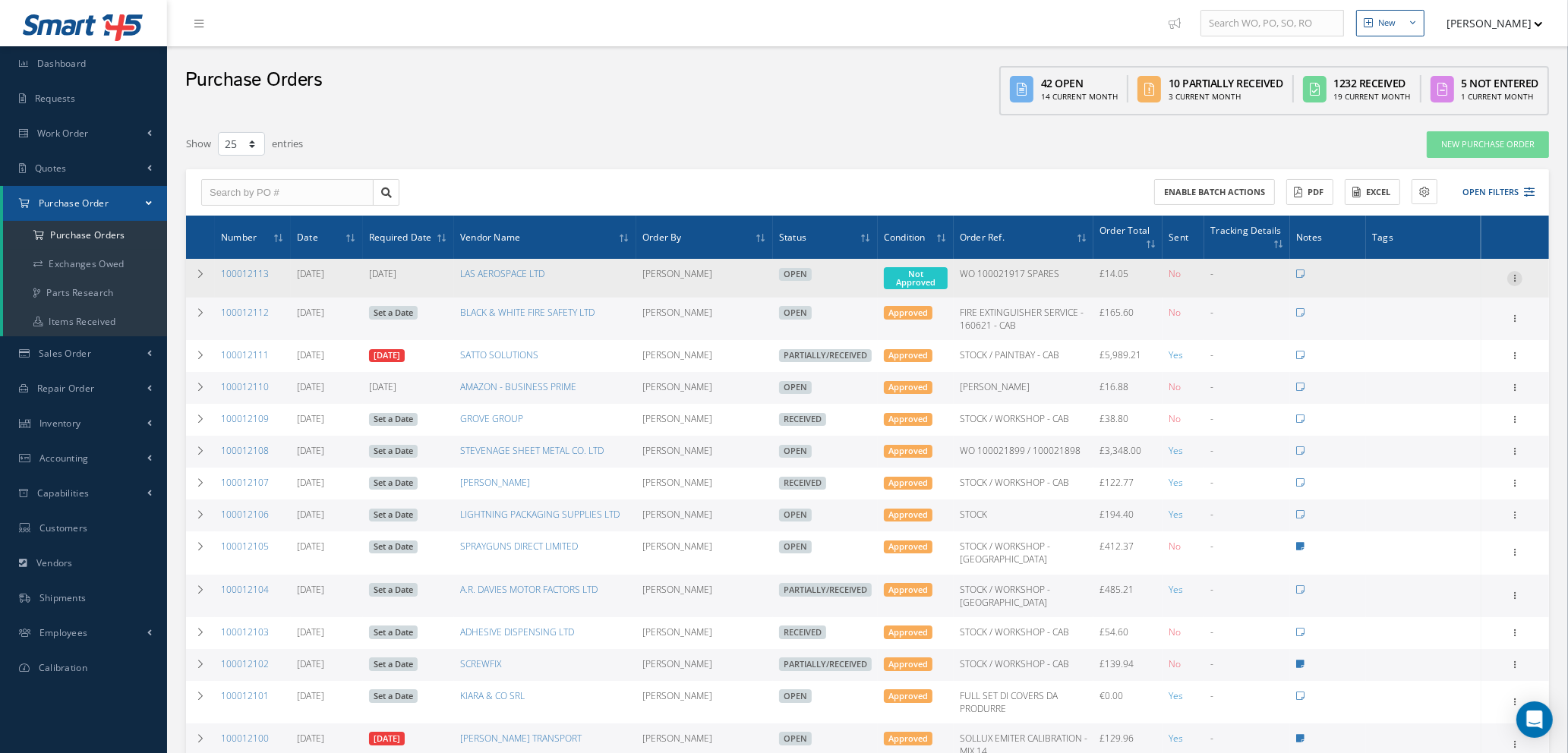
click at [1513, 271] on icon at bounding box center [1514, 278] width 15 height 12
click at [1465, 287] on link "Enter/Update" at bounding box center [1444, 288] width 120 height 20
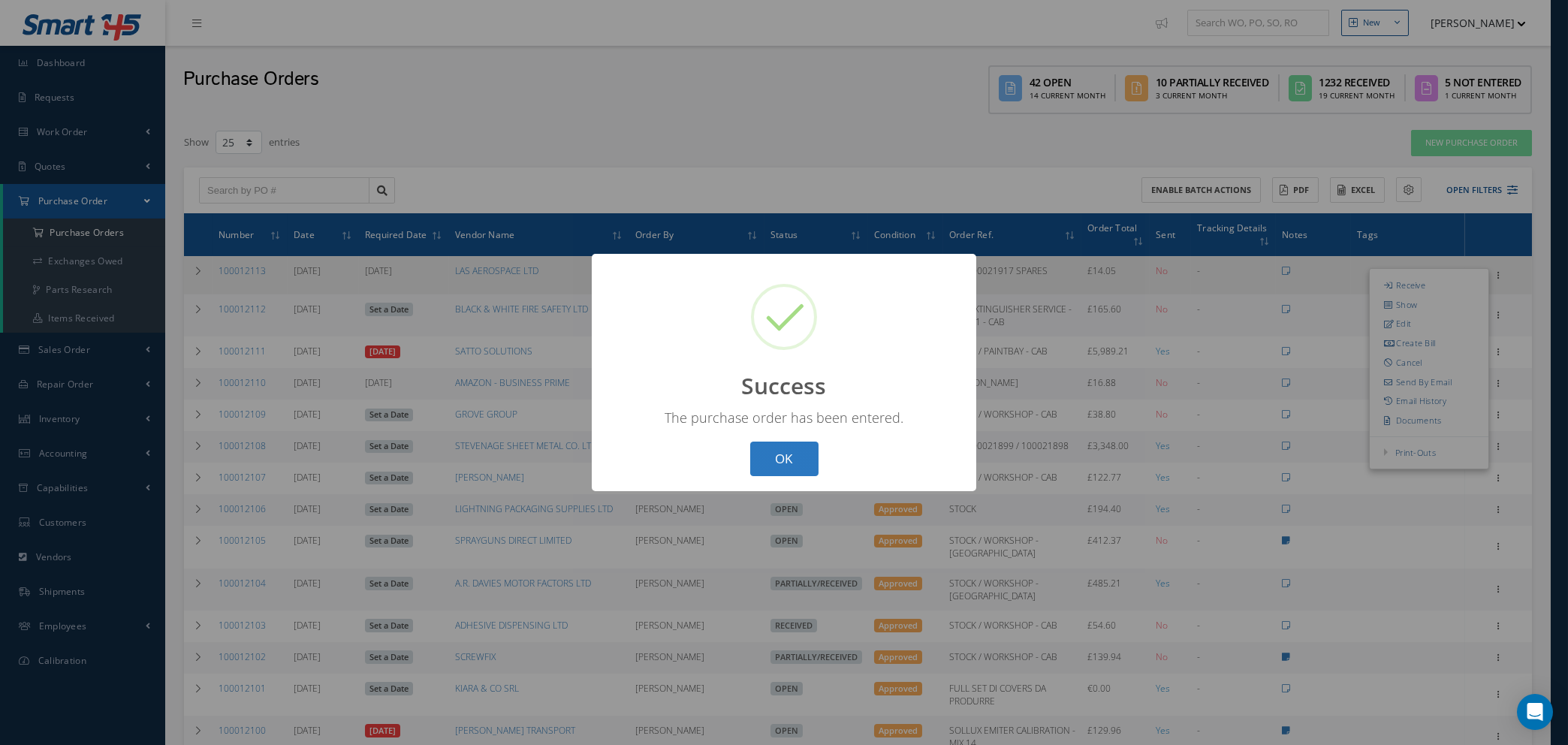
click at [771, 453] on button "OK" at bounding box center [784, 460] width 69 height 35
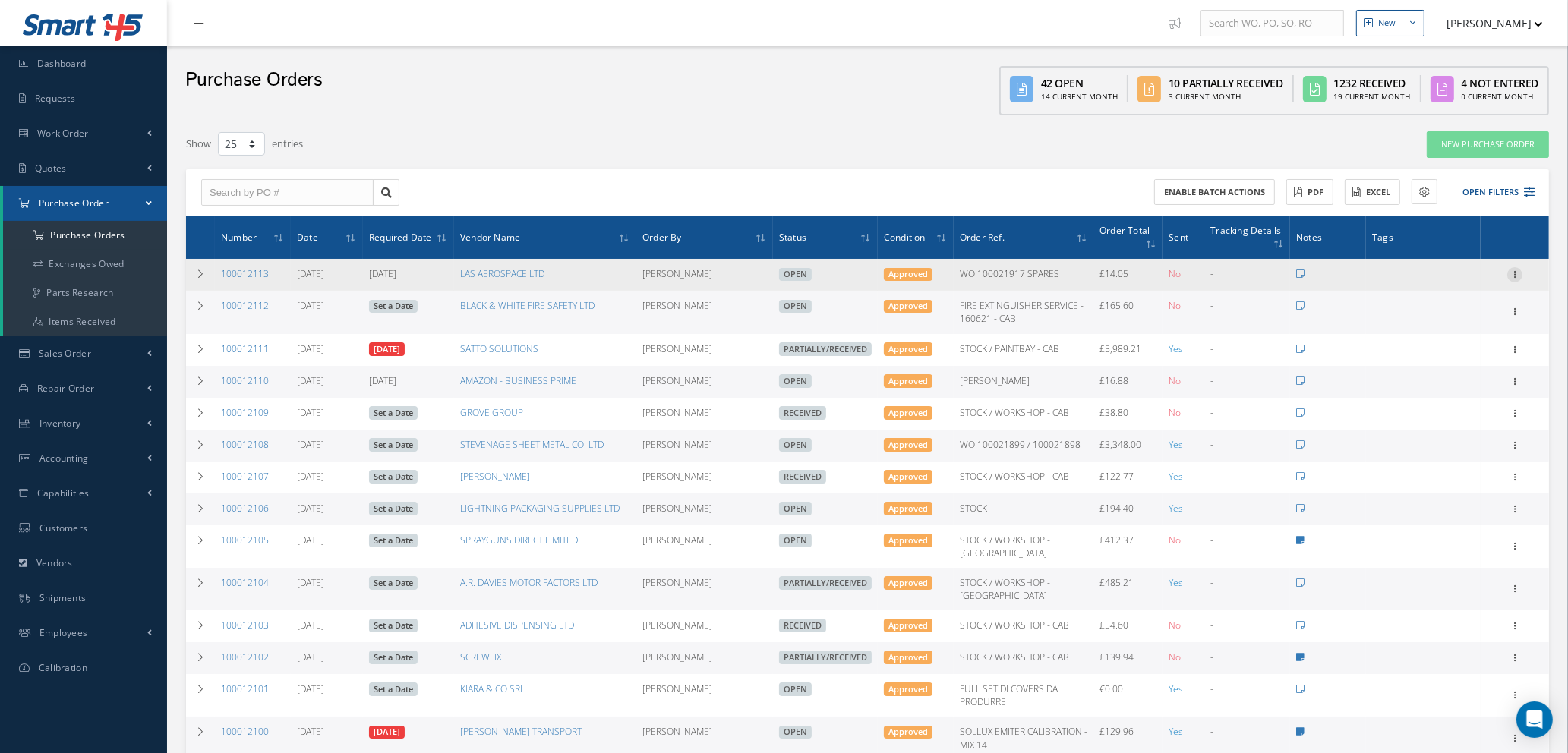
click at [1515, 267] on icon at bounding box center [1514, 273] width 15 height 12
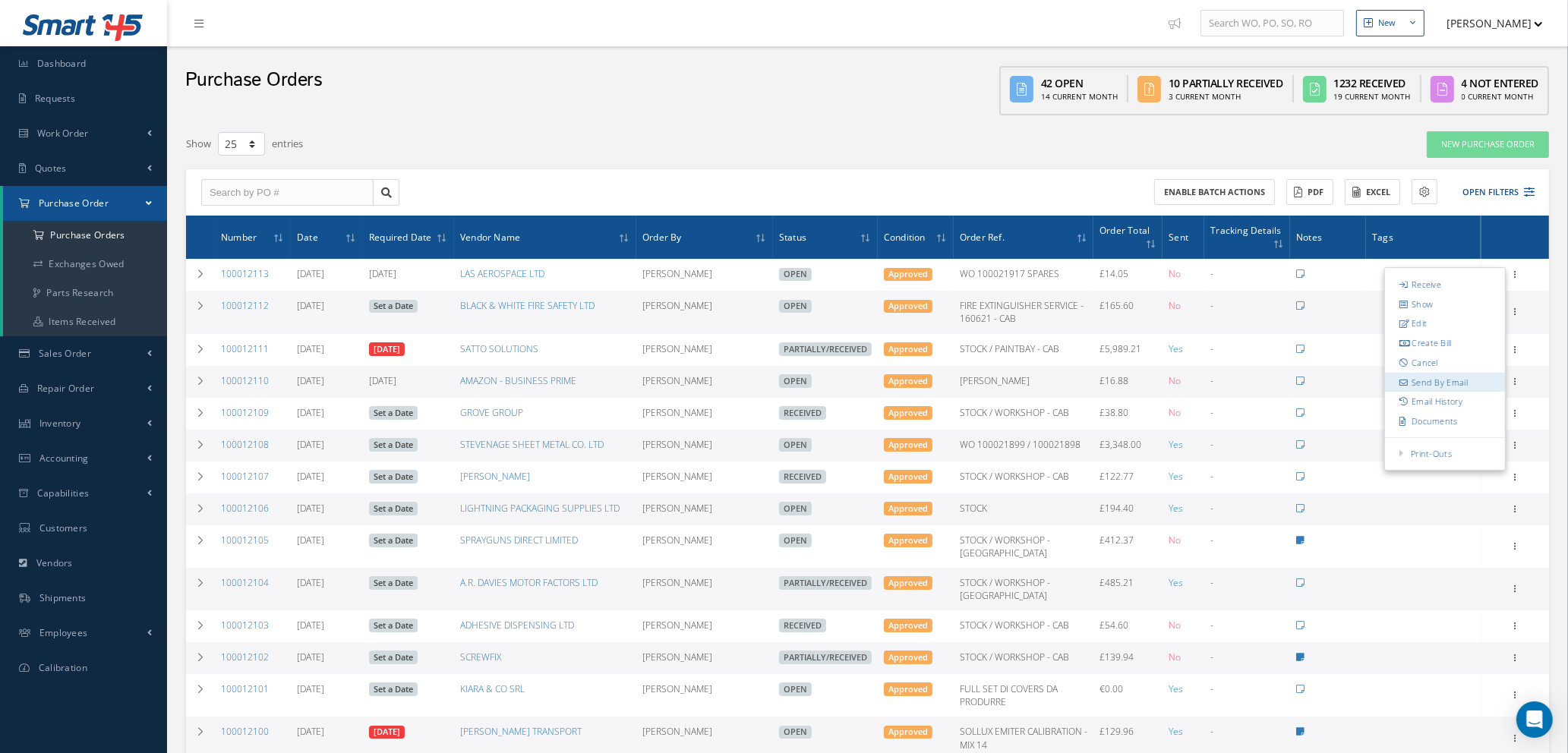
click at [1440, 385] on link "Send By Email" at bounding box center [1444, 383] width 120 height 20
type input "Reports from Purchase Order #100012113"
type textarea "Hiya, Please find Attached, our Purchase Order #100012113. If you have any ques…"
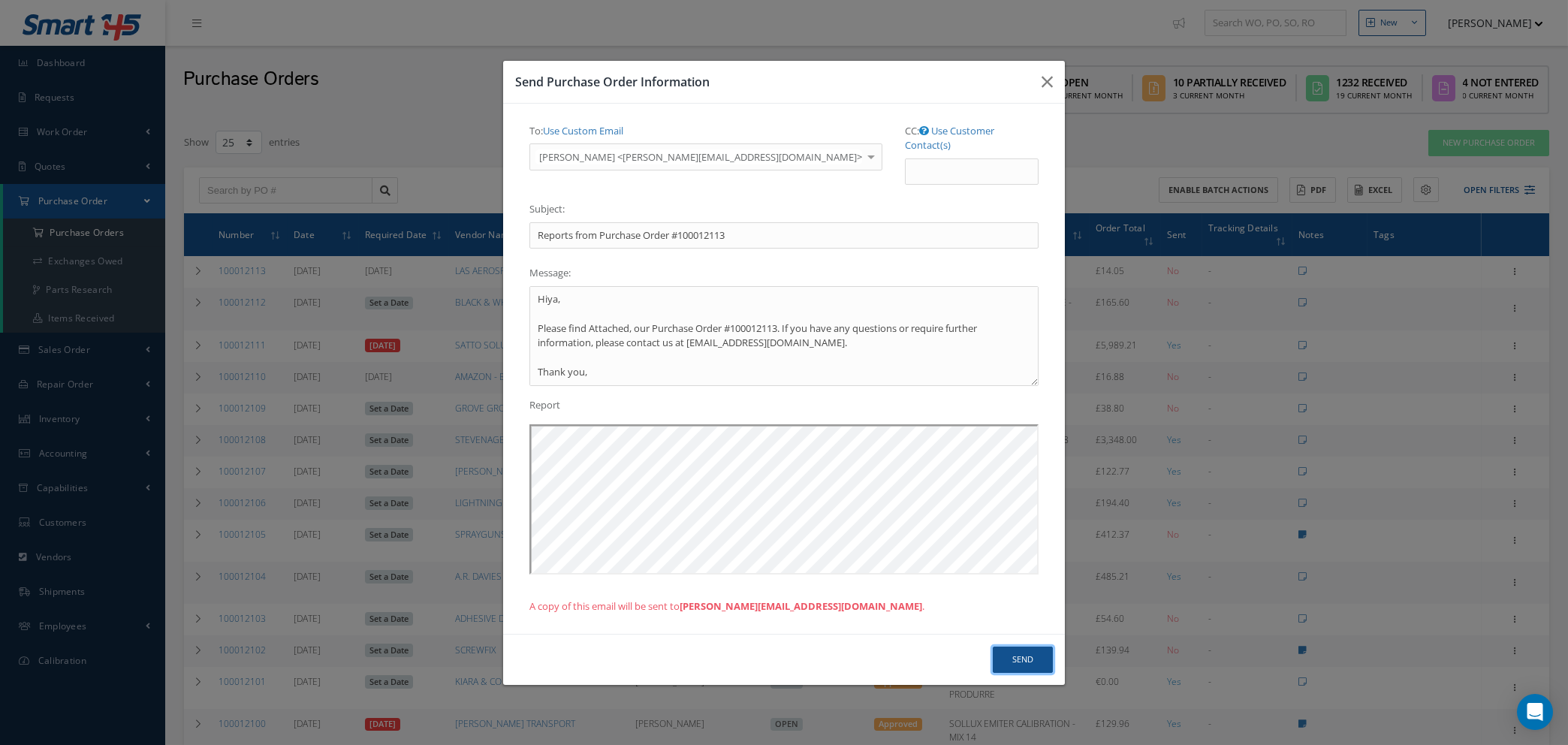
click at [1019, 651] on button "Send" at bounding box center [1023, 660] width 60 height 26
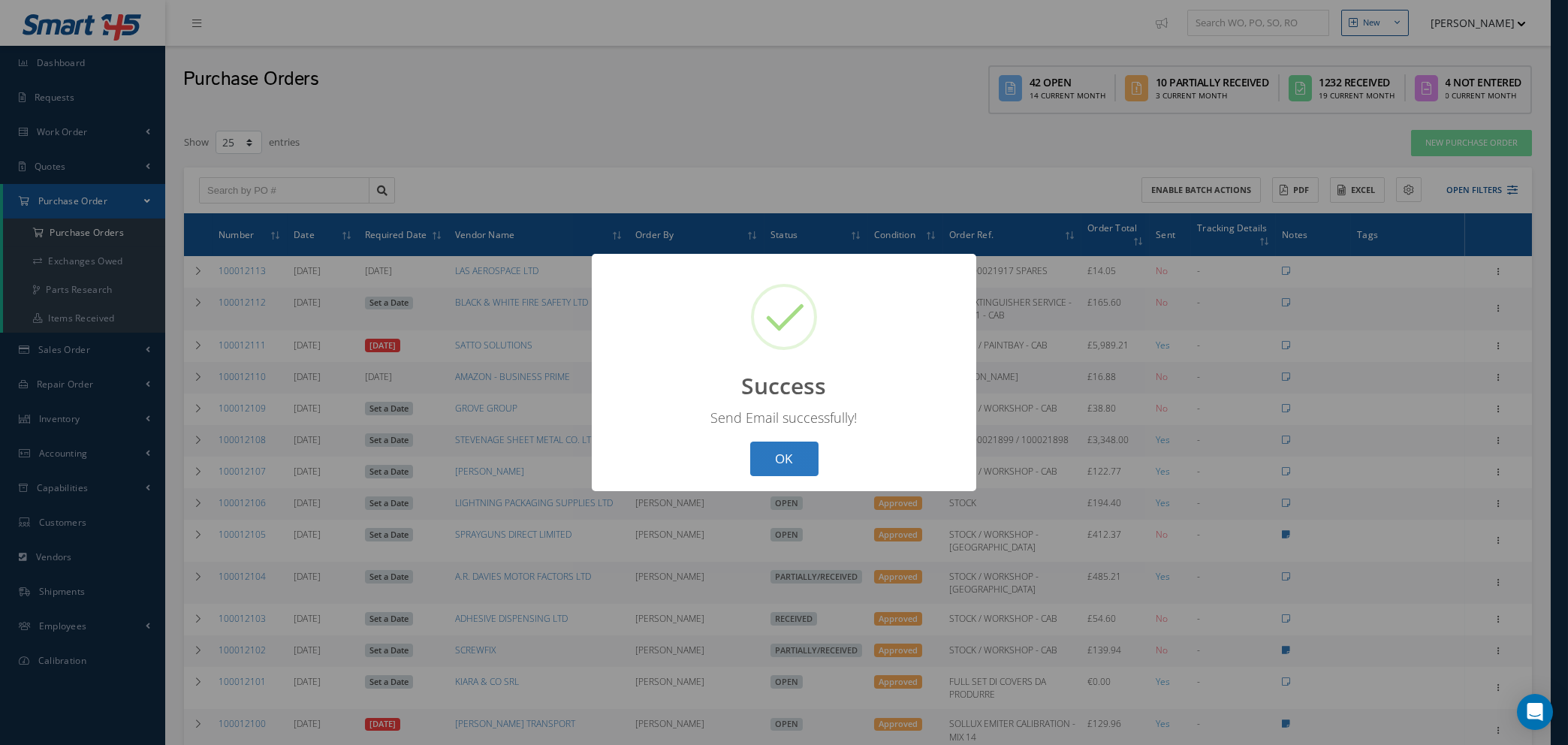
click at [783, 453] on button "OK" at bounding box center [784, 460] width 69 height 35
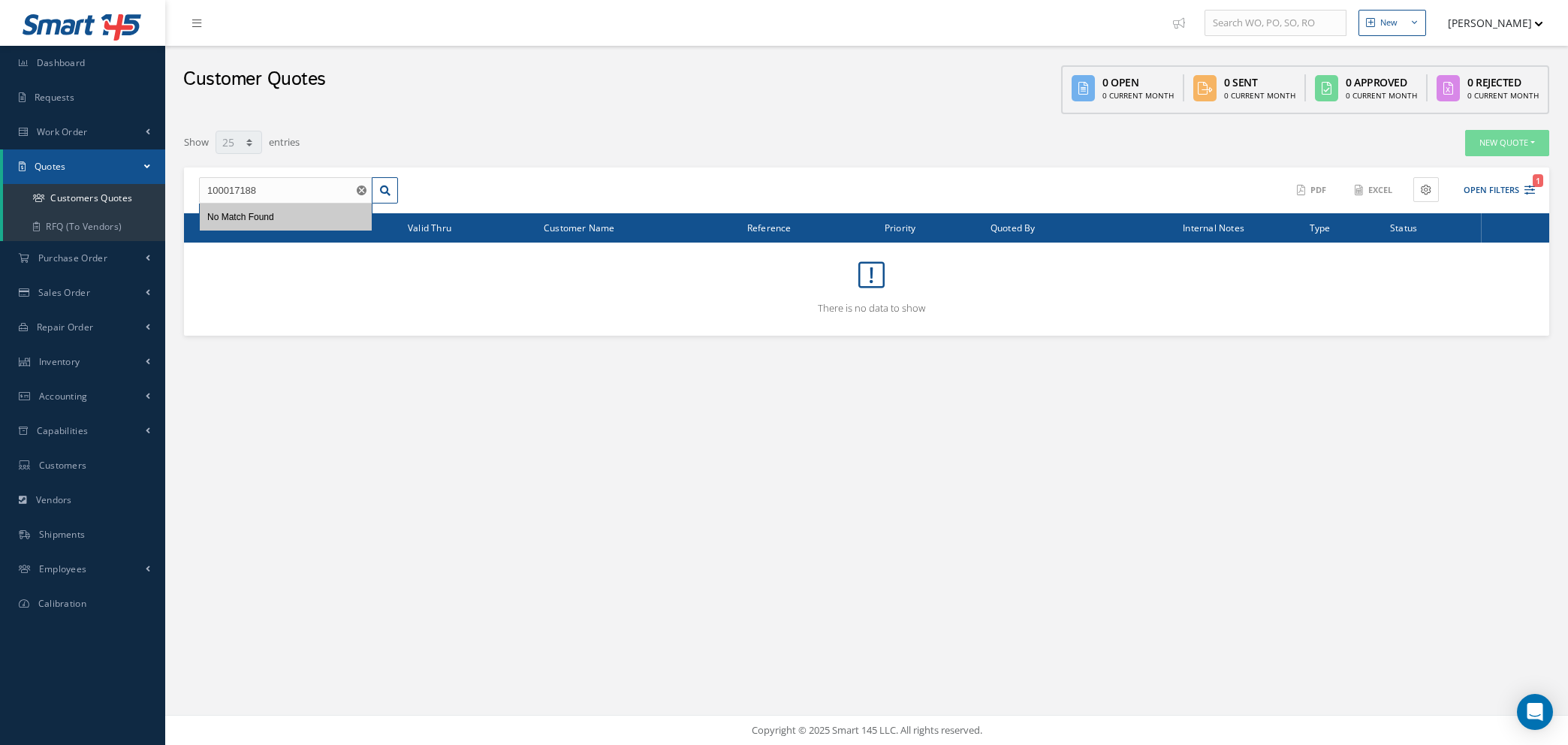
select select "25"
drag, startPoint x: 303, startPoint y: 190, endPoint x: 0, endPoint y: 166, distance: 303.9
click at [0, 166] on div "Smart 145 Dashboard Requests Work Order Work Order Work Order Quotes Work Order…" at bounding box center [784, 372] width 1568 height 745
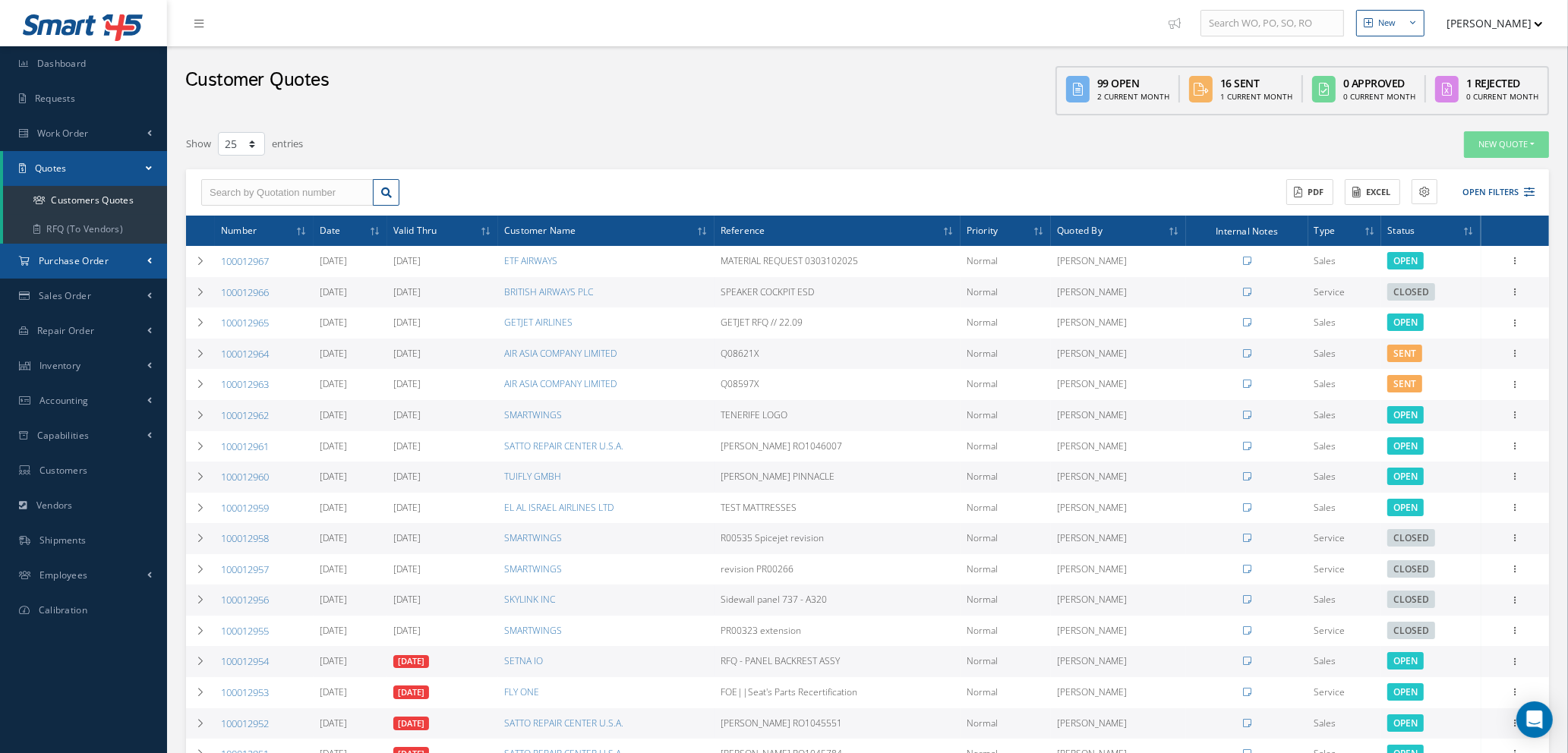
click at [93, 261] on span "Purchase Order" at bounding box center [74, 261] width 69 height 13
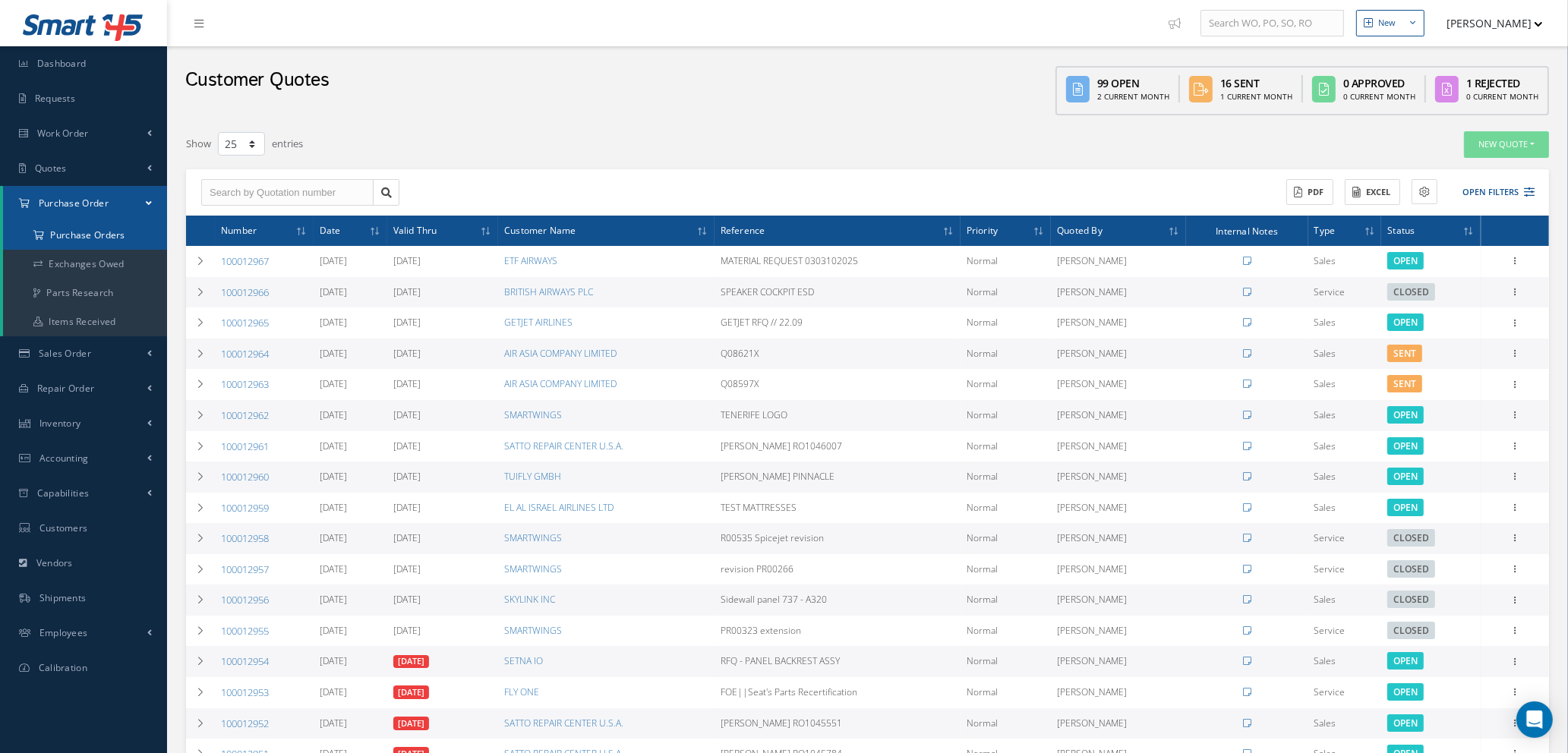
click at [101, 233] on a=1&status_id=2&status_id=3&status_id=5&collapsedFilters"] "Purchase Orders" at bounding box center [85, 235] width 164 height 28
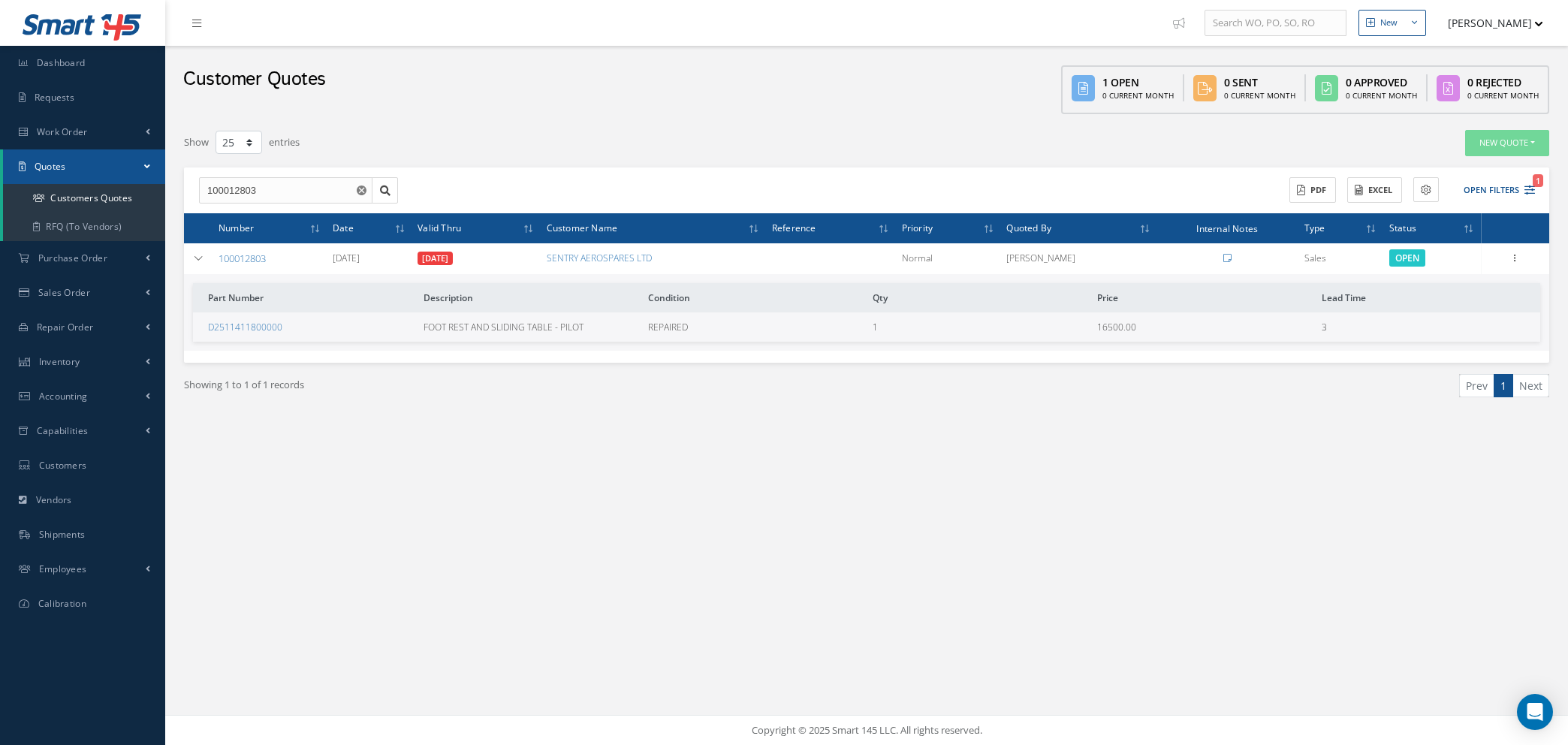
select select "25"
click at [68, 457] on link "Customers" at bounding box center [83, 465] width 166 height 34
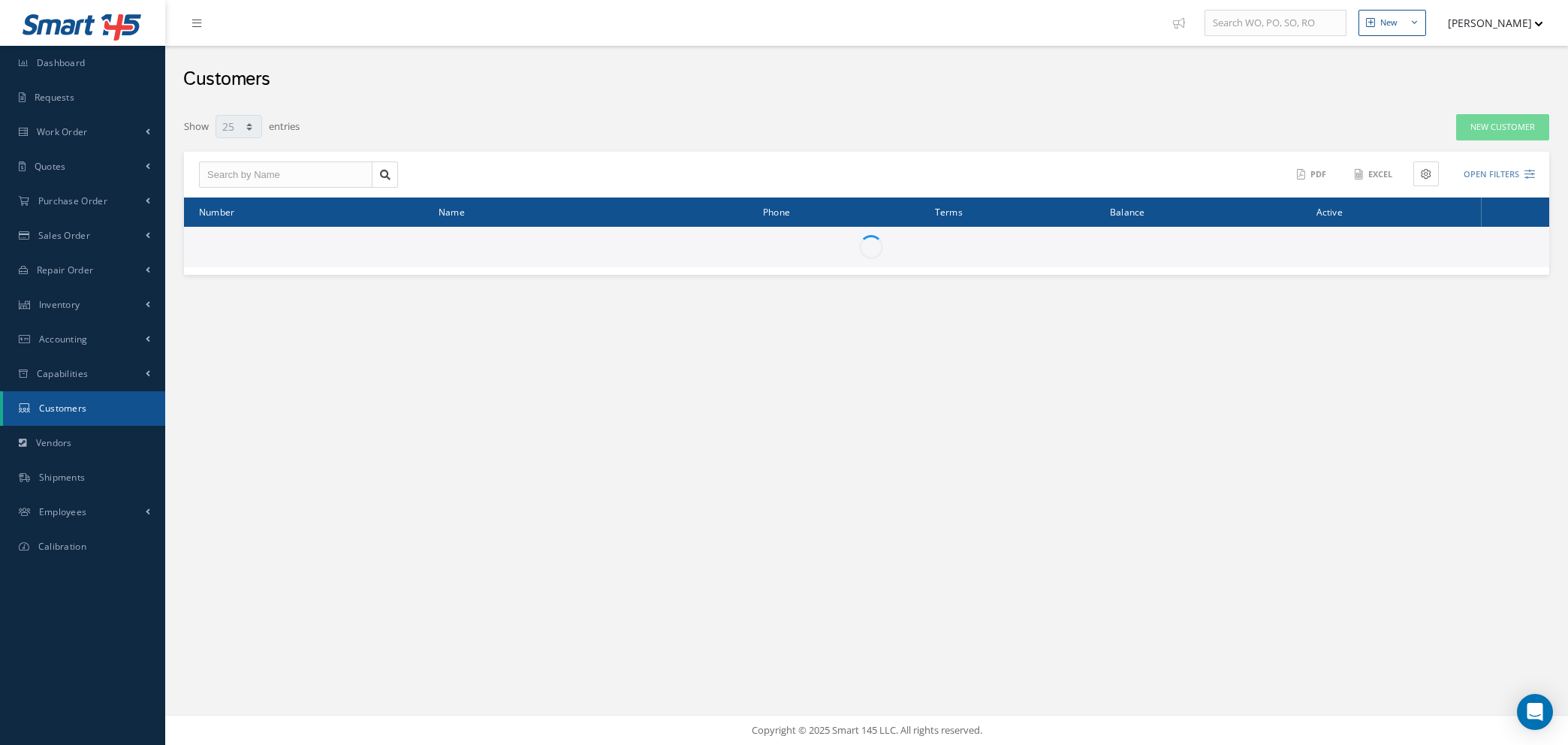
select select "25"
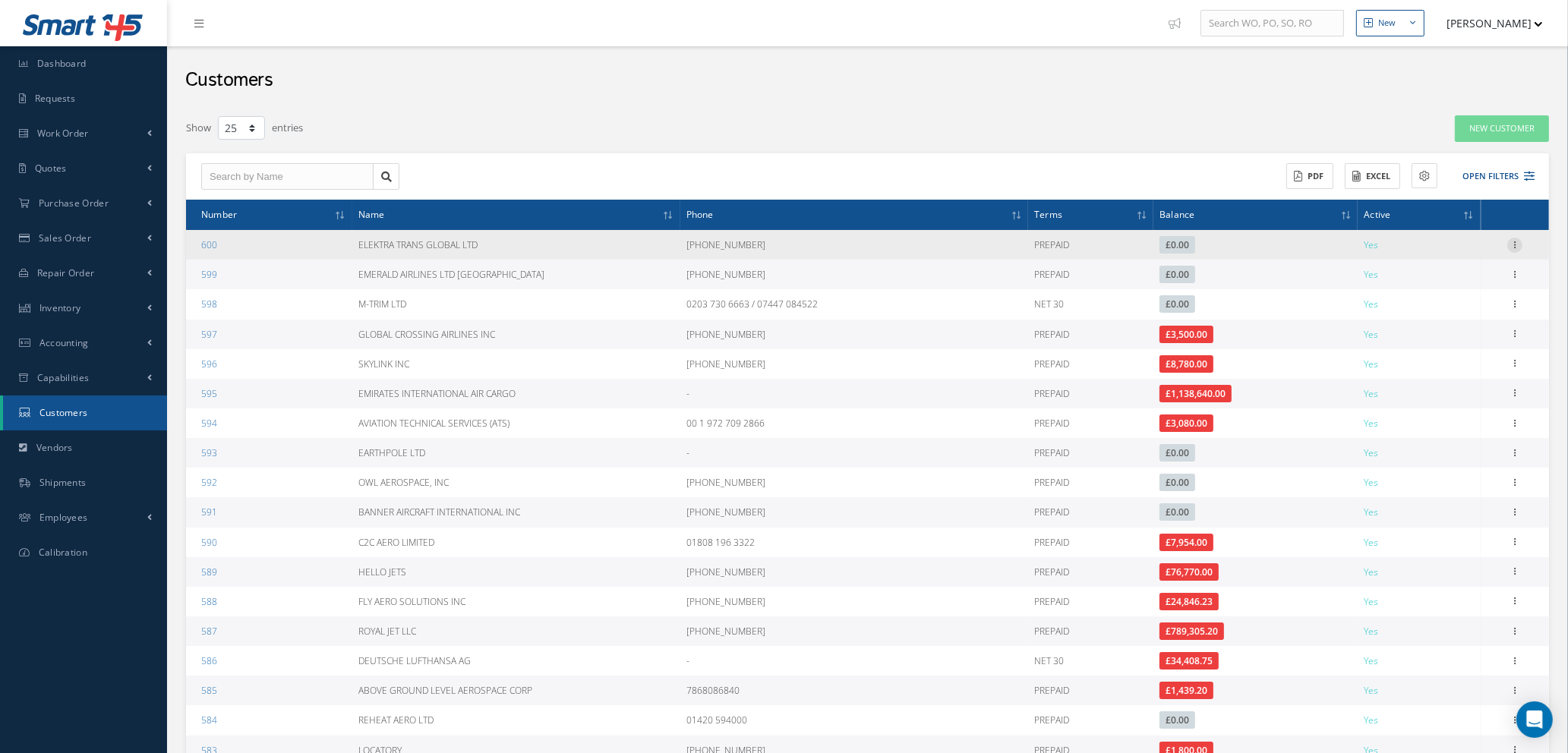
click at [1516, 238] on icon at bounding box center [1514, 244] width 15 height 12
click at [1447, 275] on link "Edit" at bounding box center [1444, 274] width 120 height 20
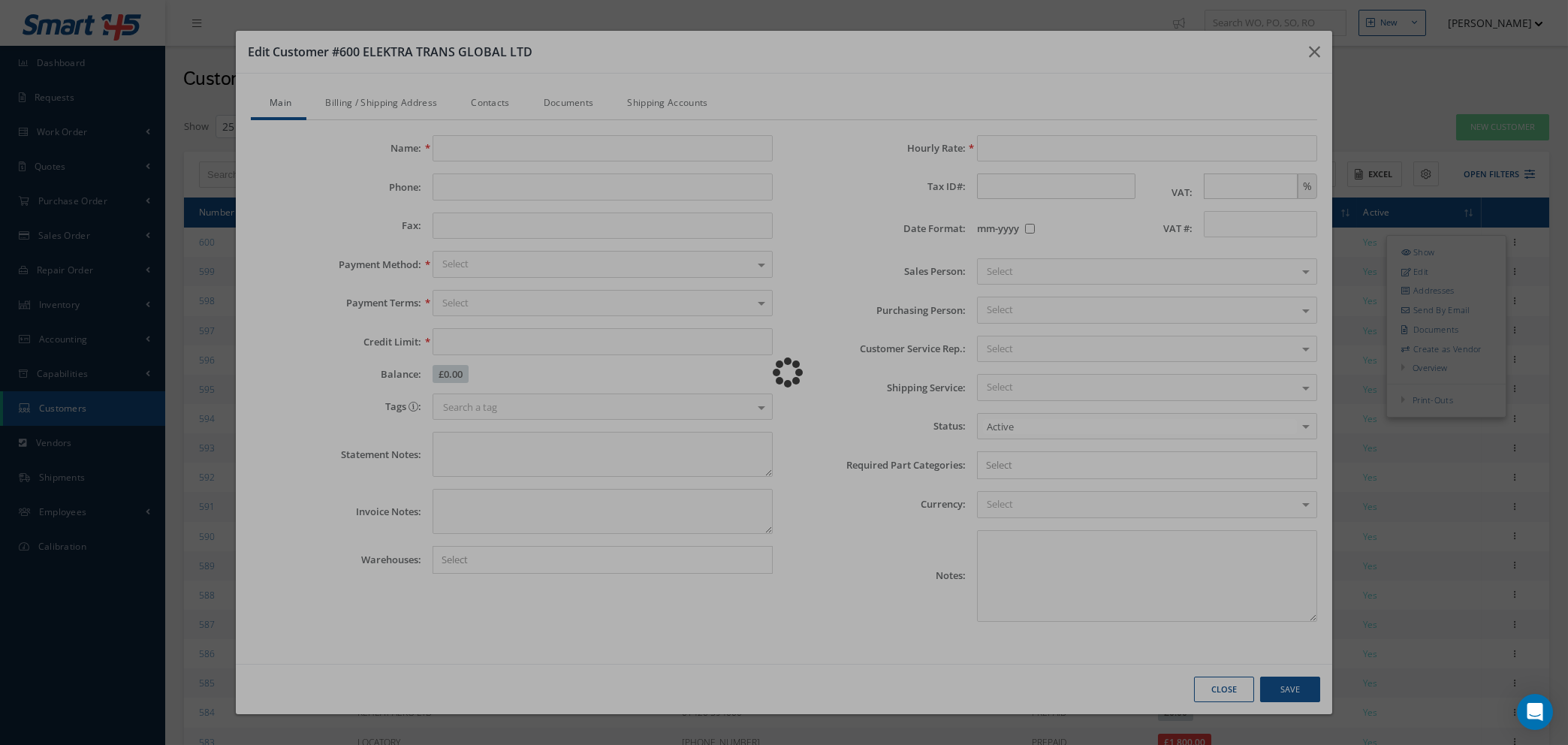
type input "ELEKTRA TRANS GLOBAL LTD"
type input "+359 87 935 0710"
type input "N/A"
type input "0.00"
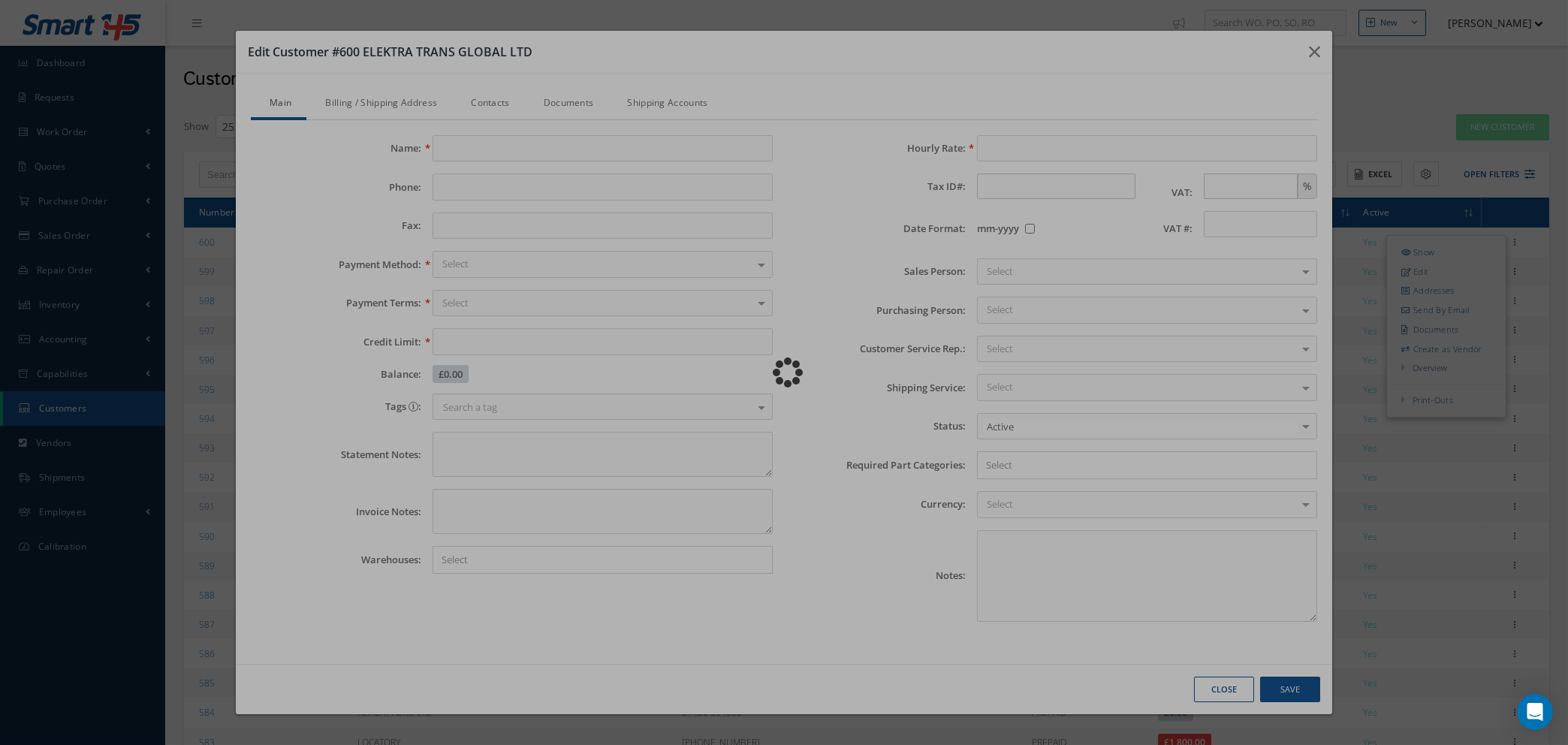
type input "BG200531378"
type textarea "COMP REG: BG200531378 EORI: BGC200531378ZZZZ0 https://www.etgmaintenance.com/"
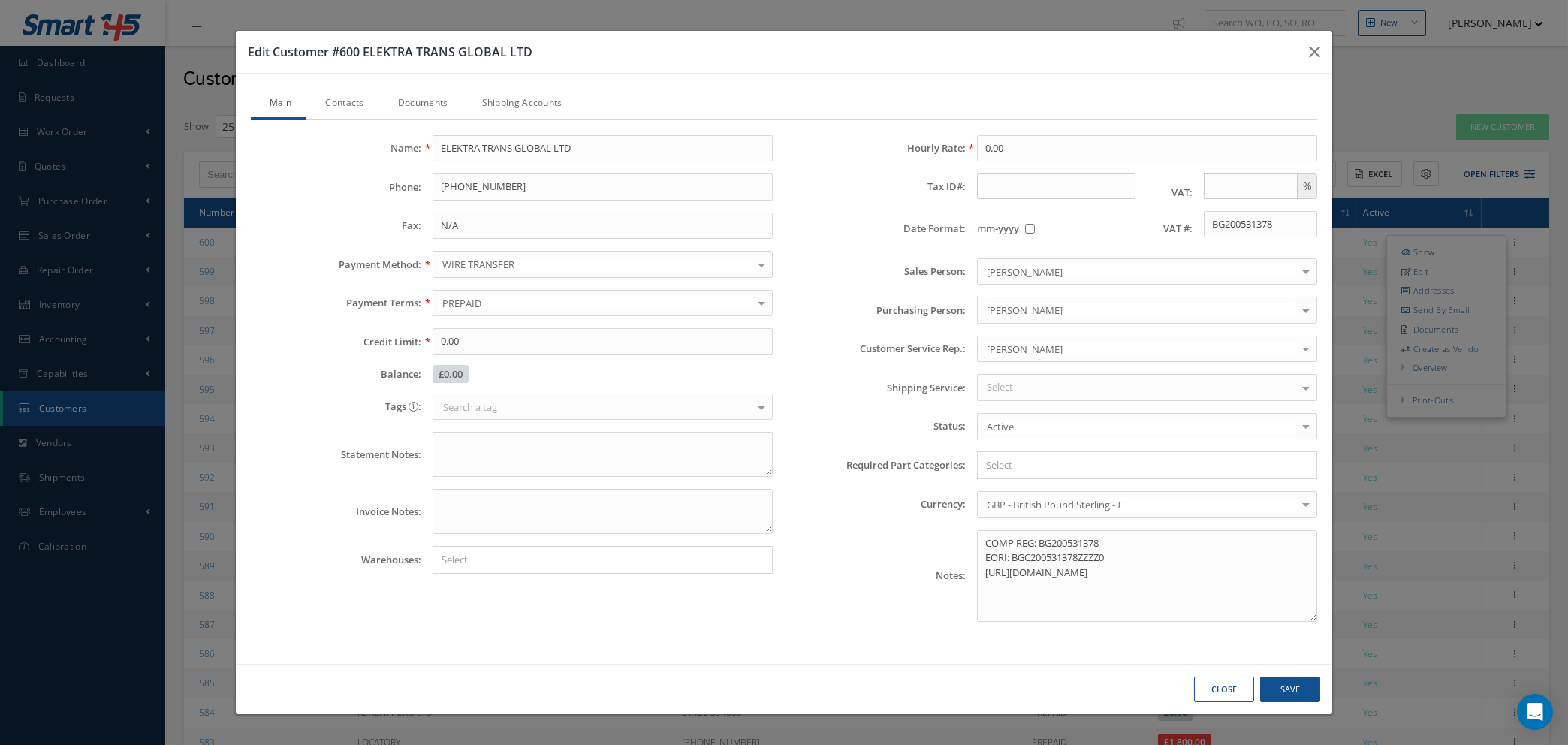
click at [423, 97] on link "Documents" at bounding box center [422, 105] width 85 height 32
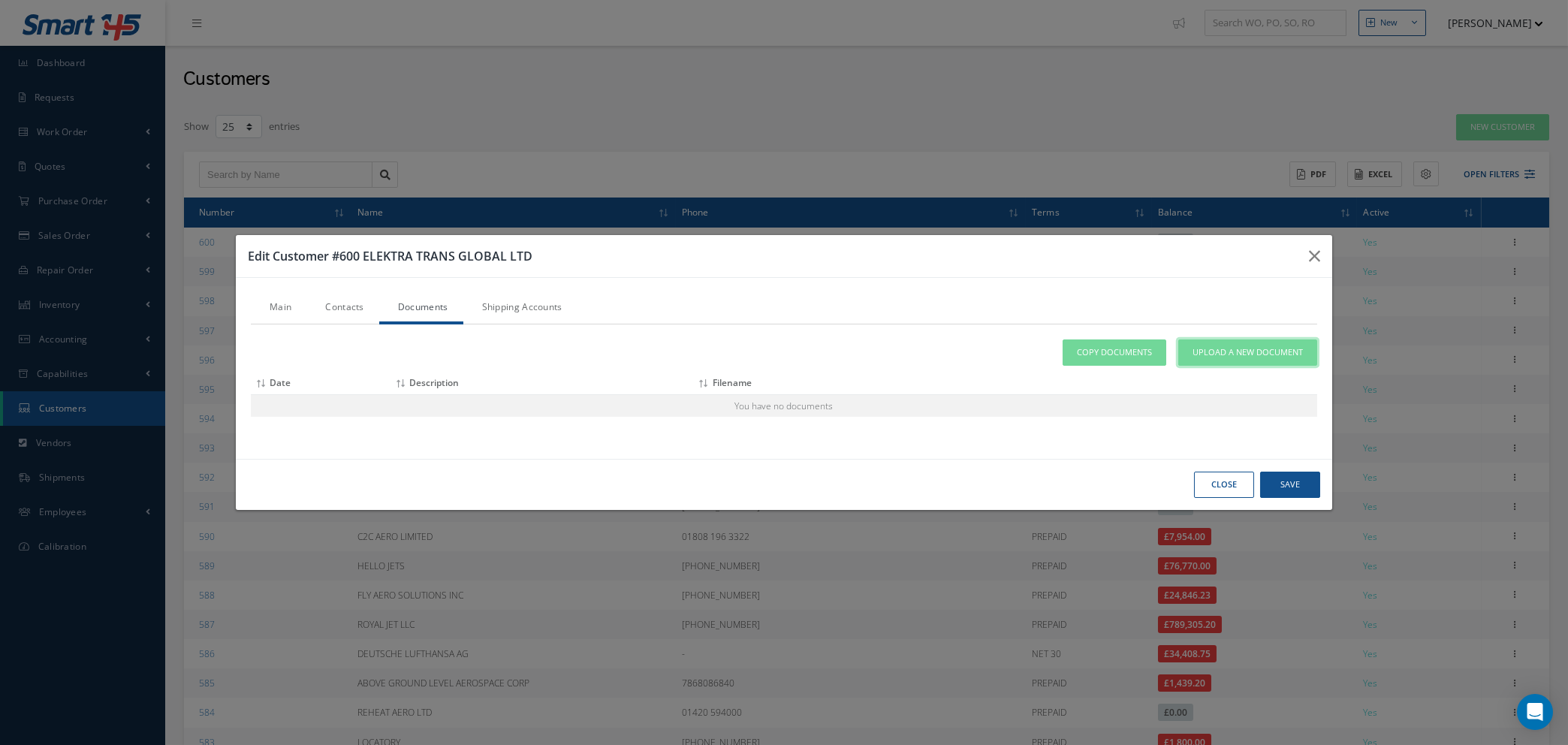
click at [1200, 350] on span "Upload a New Document" at bounding box center [1248, 352] width 110 height 13
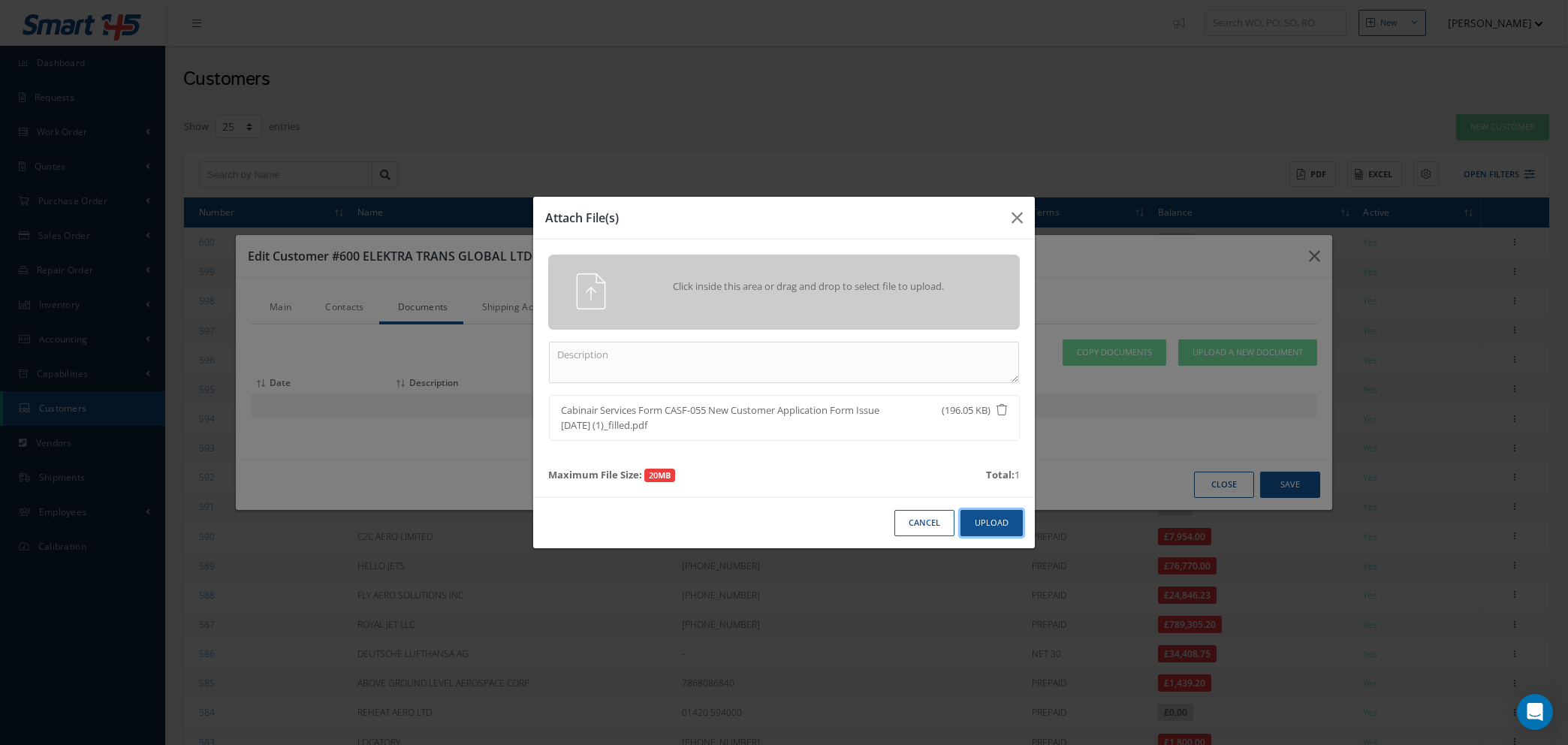
click at [978, 516] on button "Upload" at bounding box center [991, 523] width 63 height 26
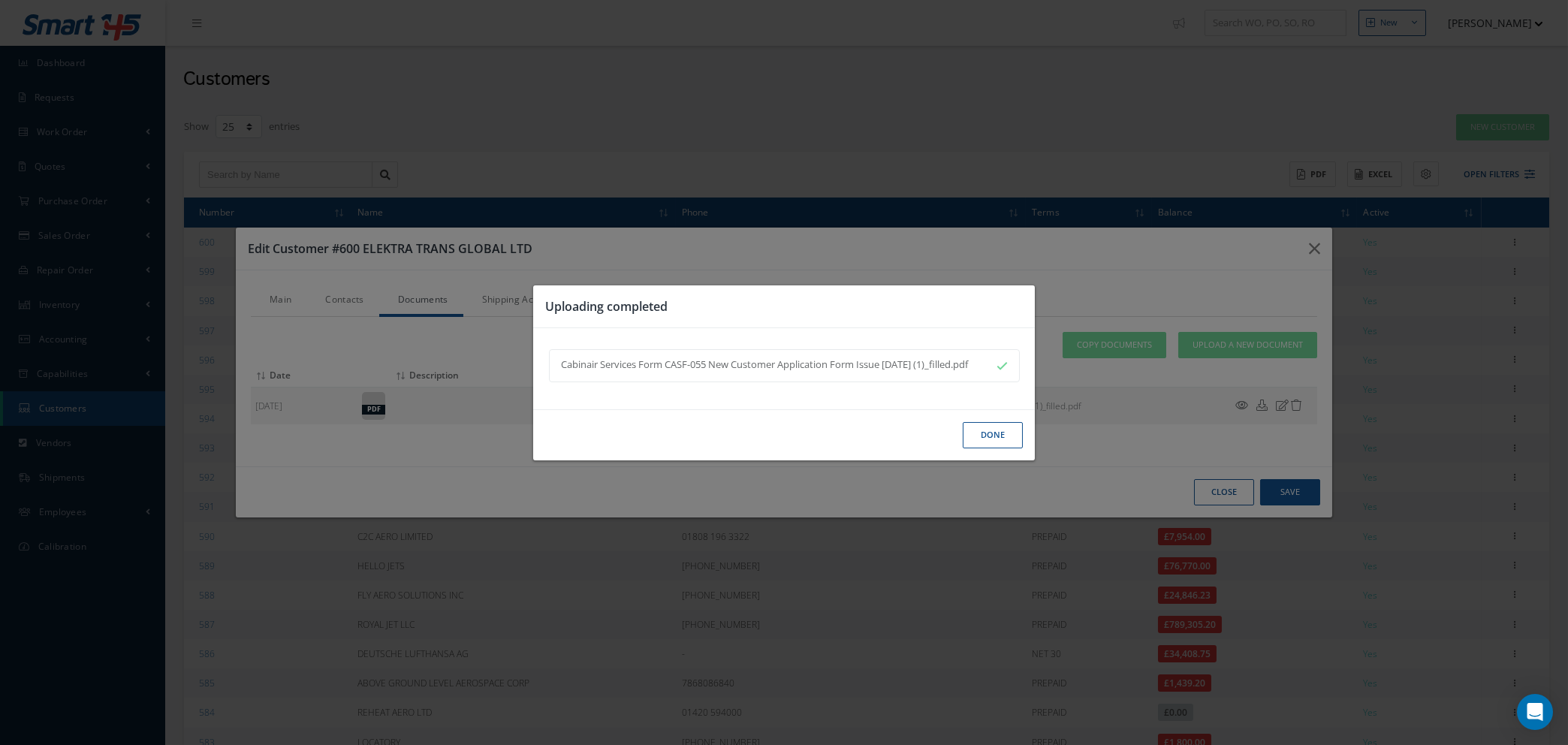
click at [980, 445] on button "Done" at bounding box center [993, 435] width 60 height 26
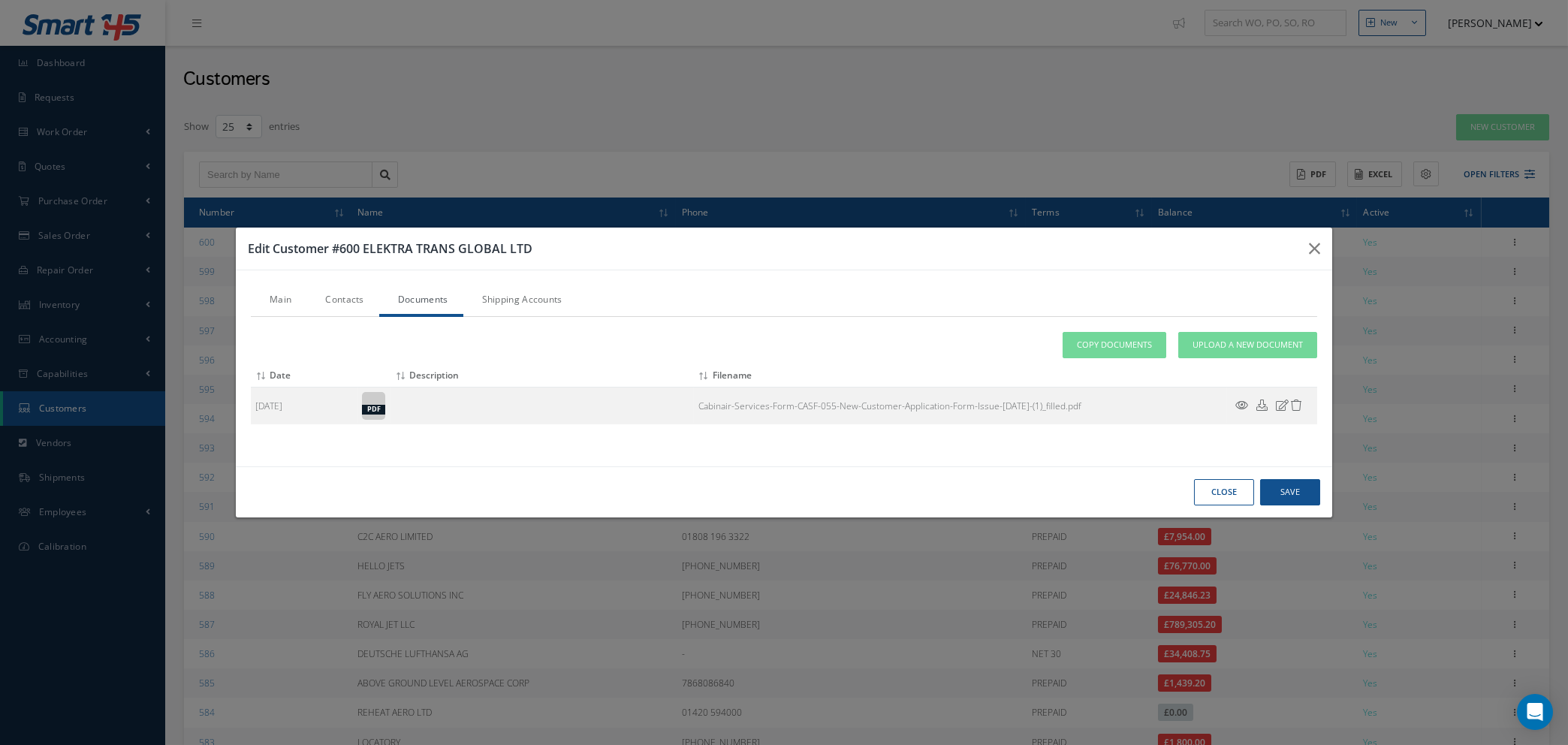
click at [333, 299] on link "Contacts" at bounding box center [342, 301] width 72 height 32
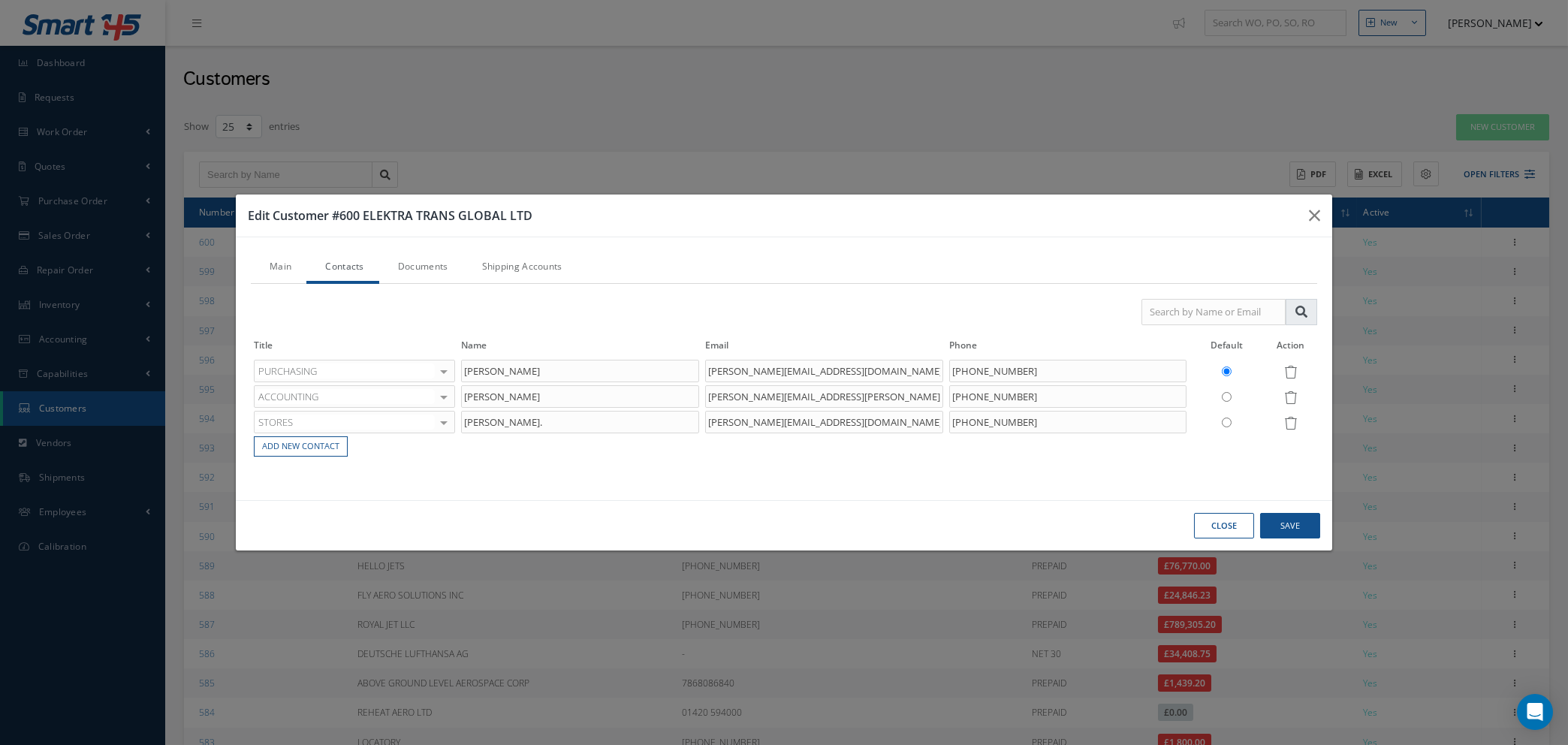
click at [278, 263] on link "Main" at bounding box center [278, 269] width 55 height 32
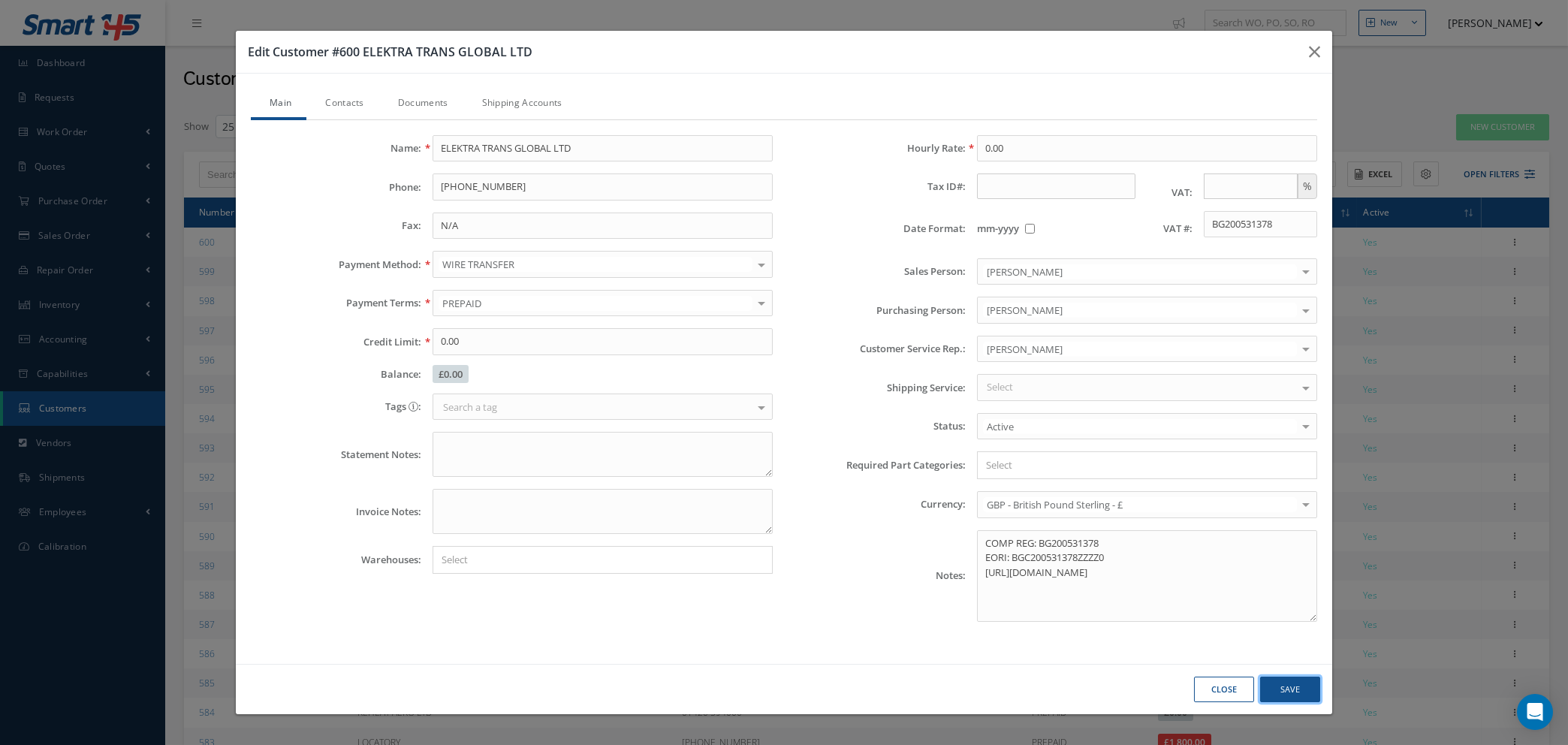
click at [1280, 689] on button "Save" at bounding box center [1290, 690] width 60 height 26
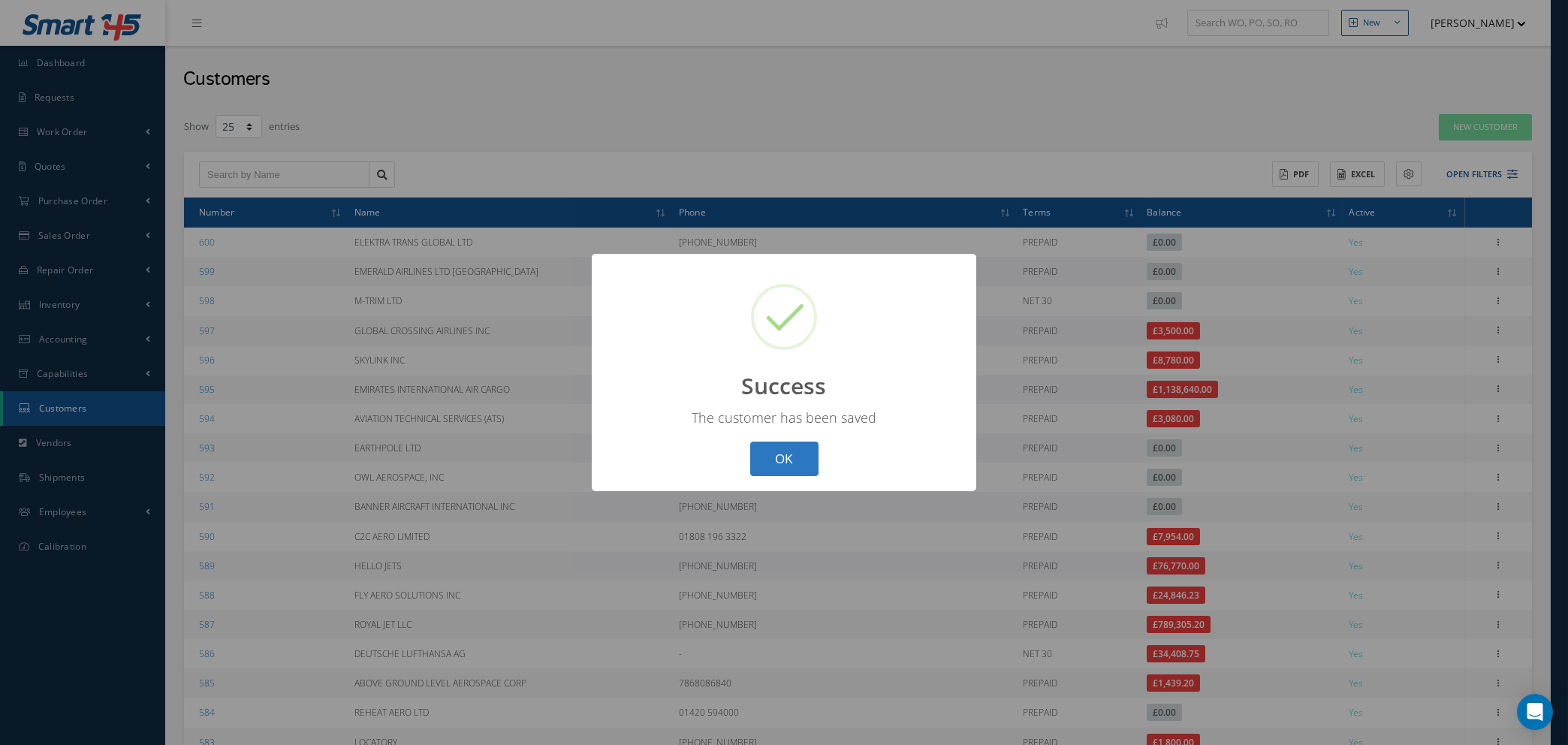
click at [797, 454] on button "OK" at bounding box center [784, 460] width 69 height 35
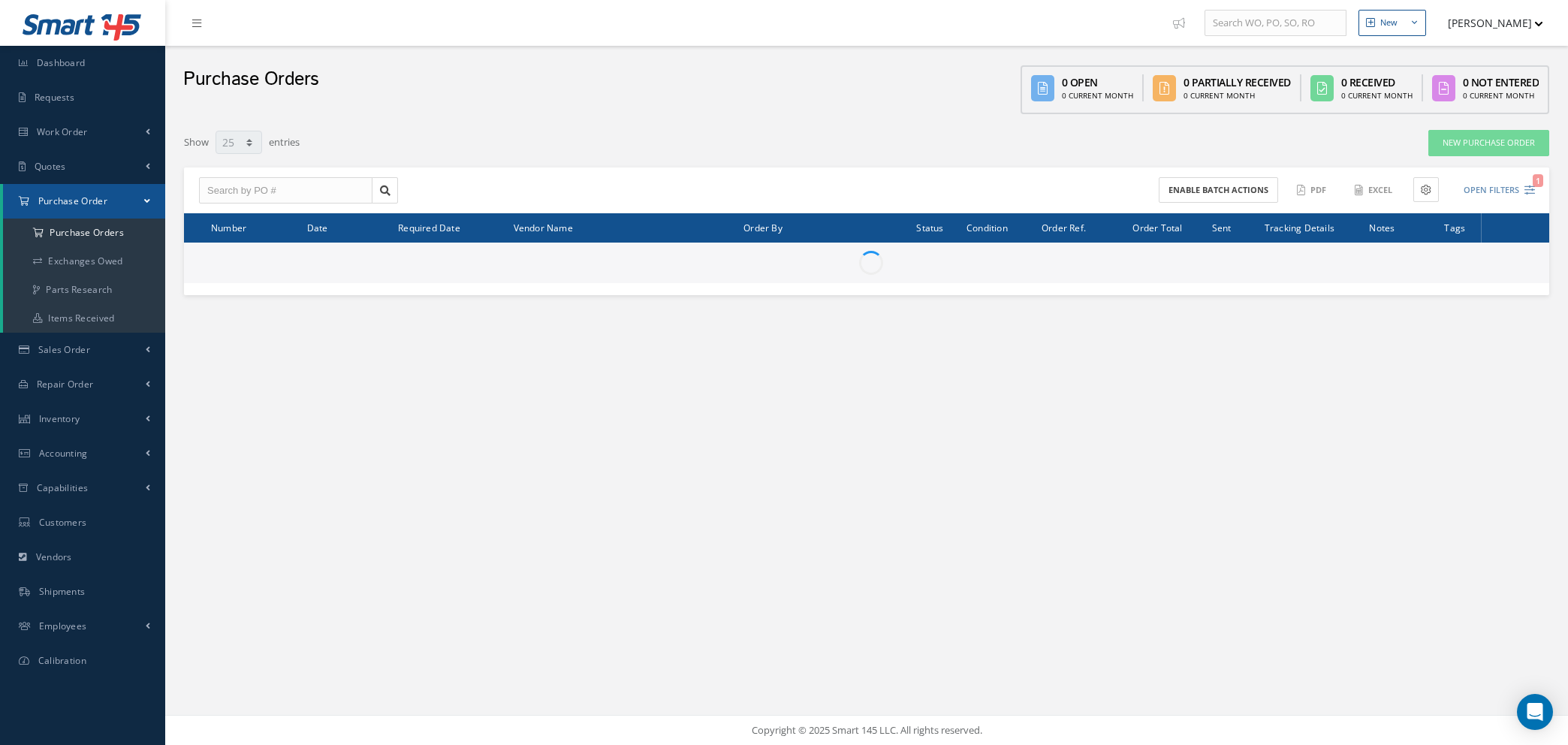
select select "25"
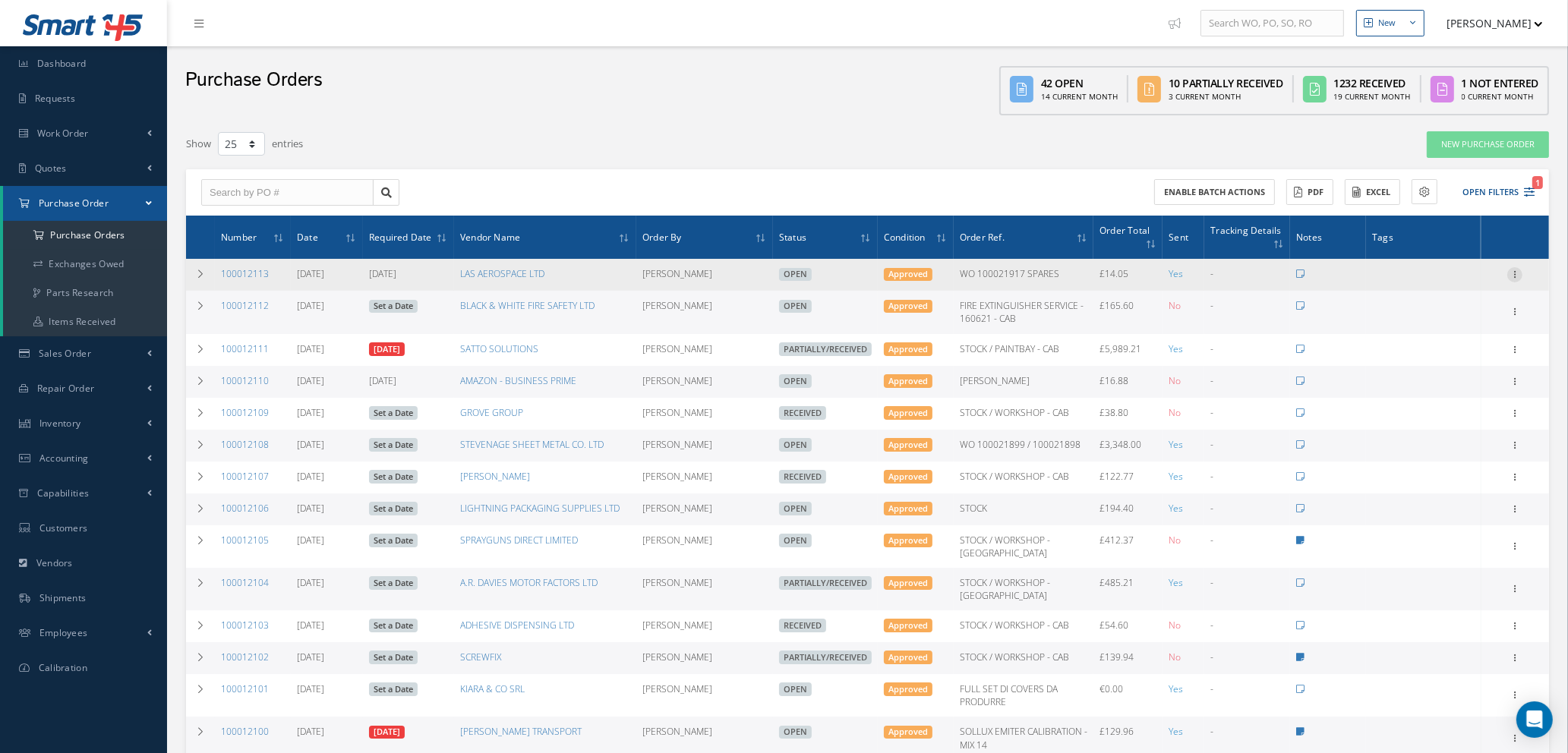
click at [1513, 270] on icon at bounding box center [1514, 273] width 15 height 12
click at [1424, 321] on link "Edit" at bounding box center [1444, 324] width 120 height 20
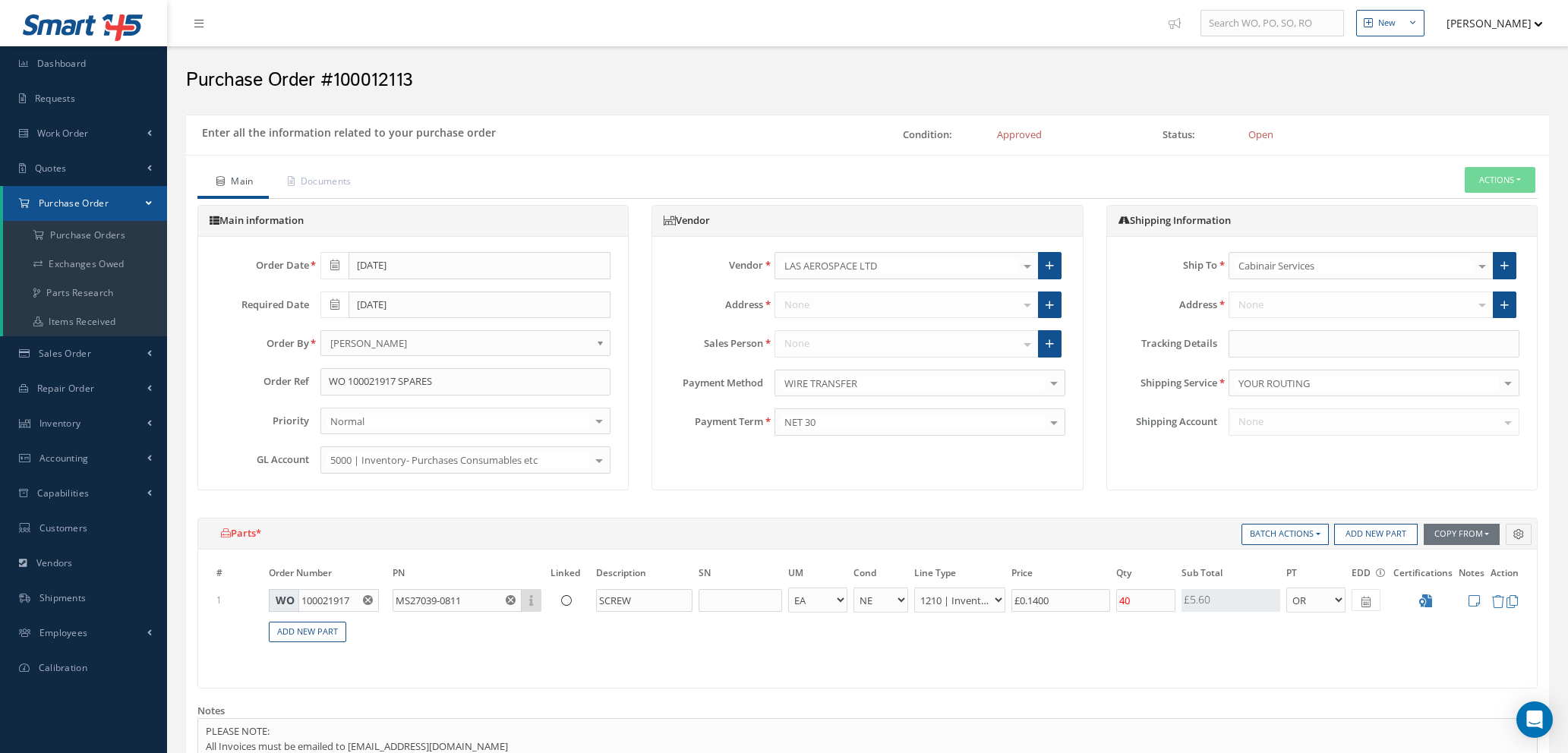
select select "1"
select select "5"
select select "7"
select select "1"
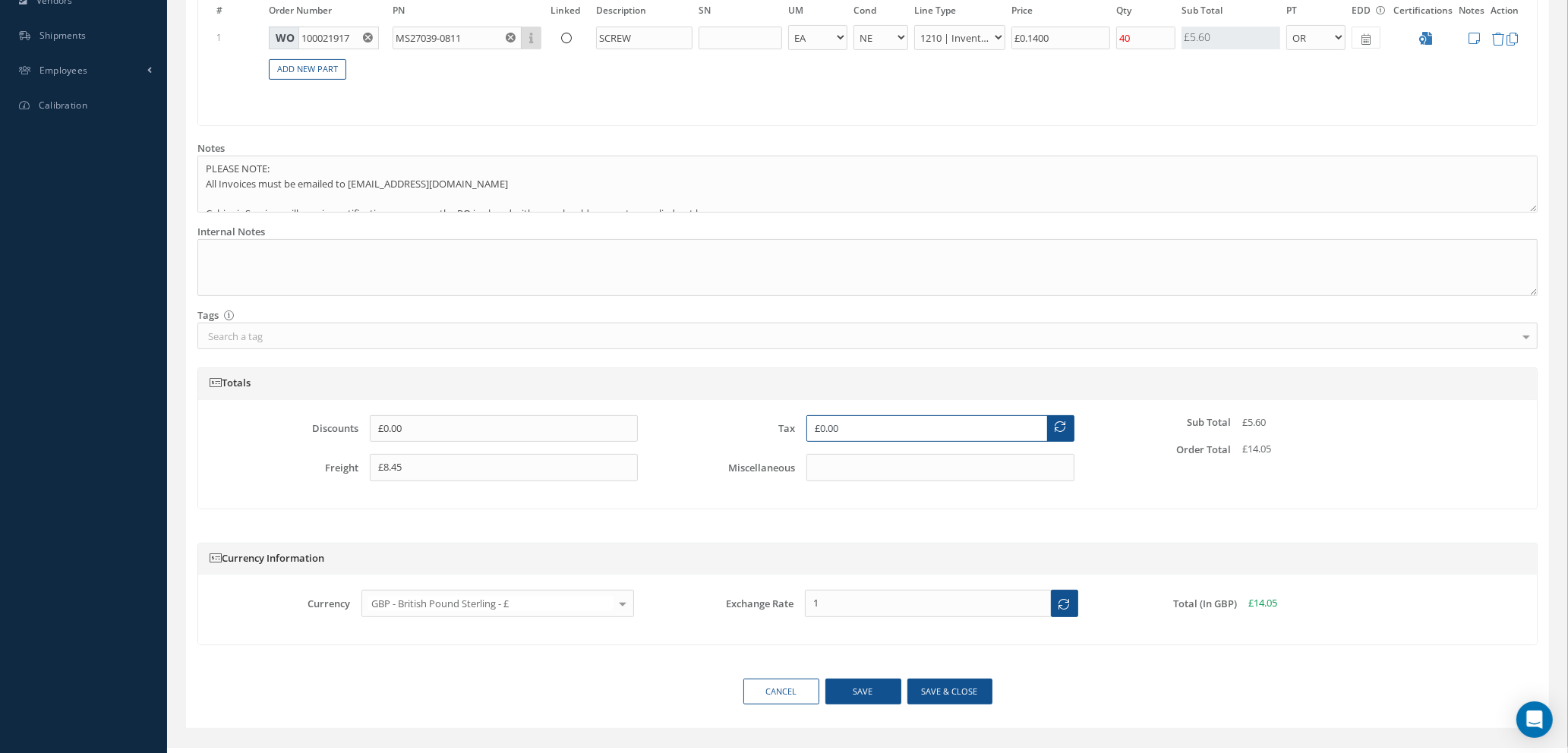
drag, startPoint x: 885, startPoint y: 431, endPoint x: 680, endPoint y: 420, distance: 205.3
click at [681, 420] on div "Tax £0.00" at bounding box center [867, 429] width 436 height 28
type input "£2.81"
click at [944, 691] on button "Save & close" at bounding box center [950, 692] width 85 height 27
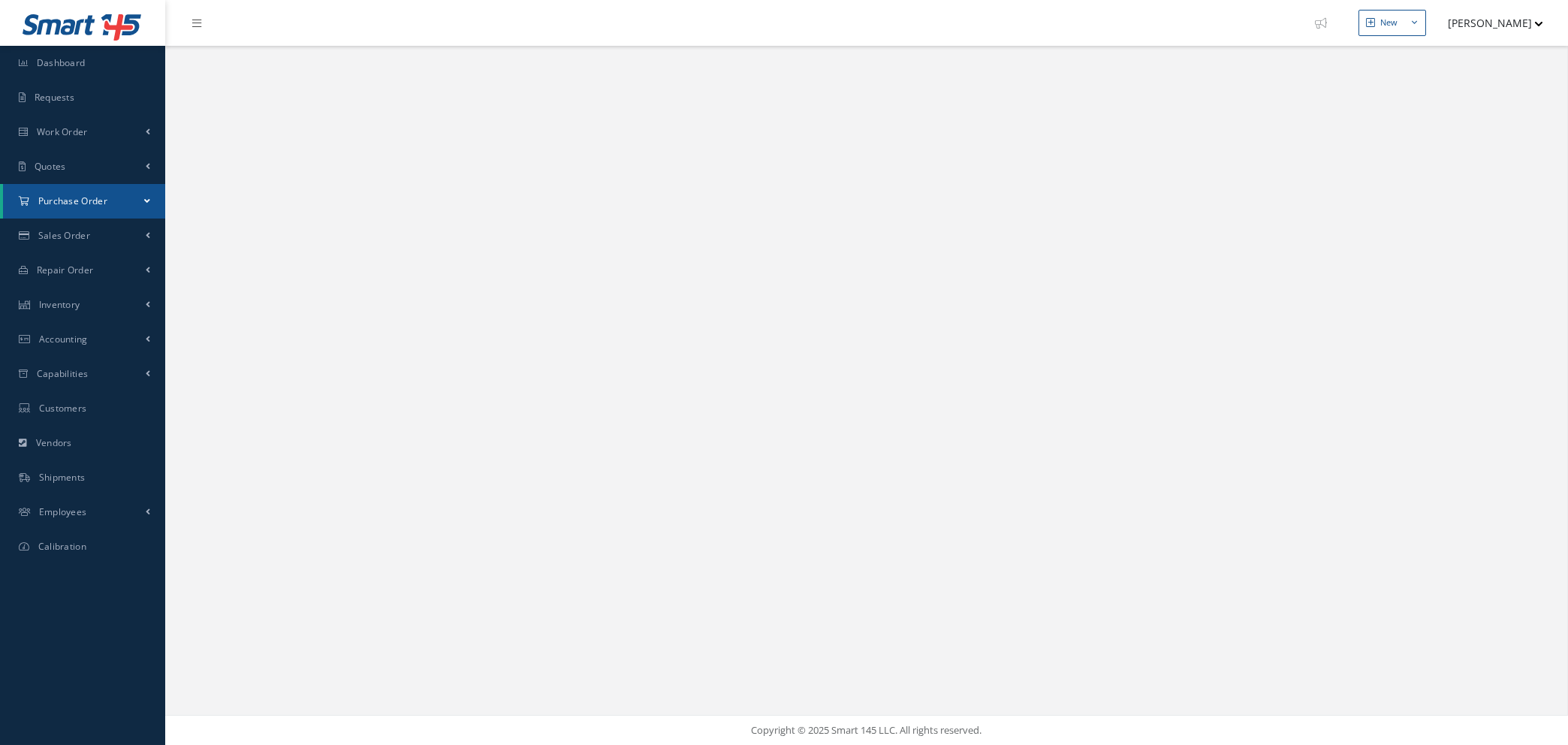
select select "25"
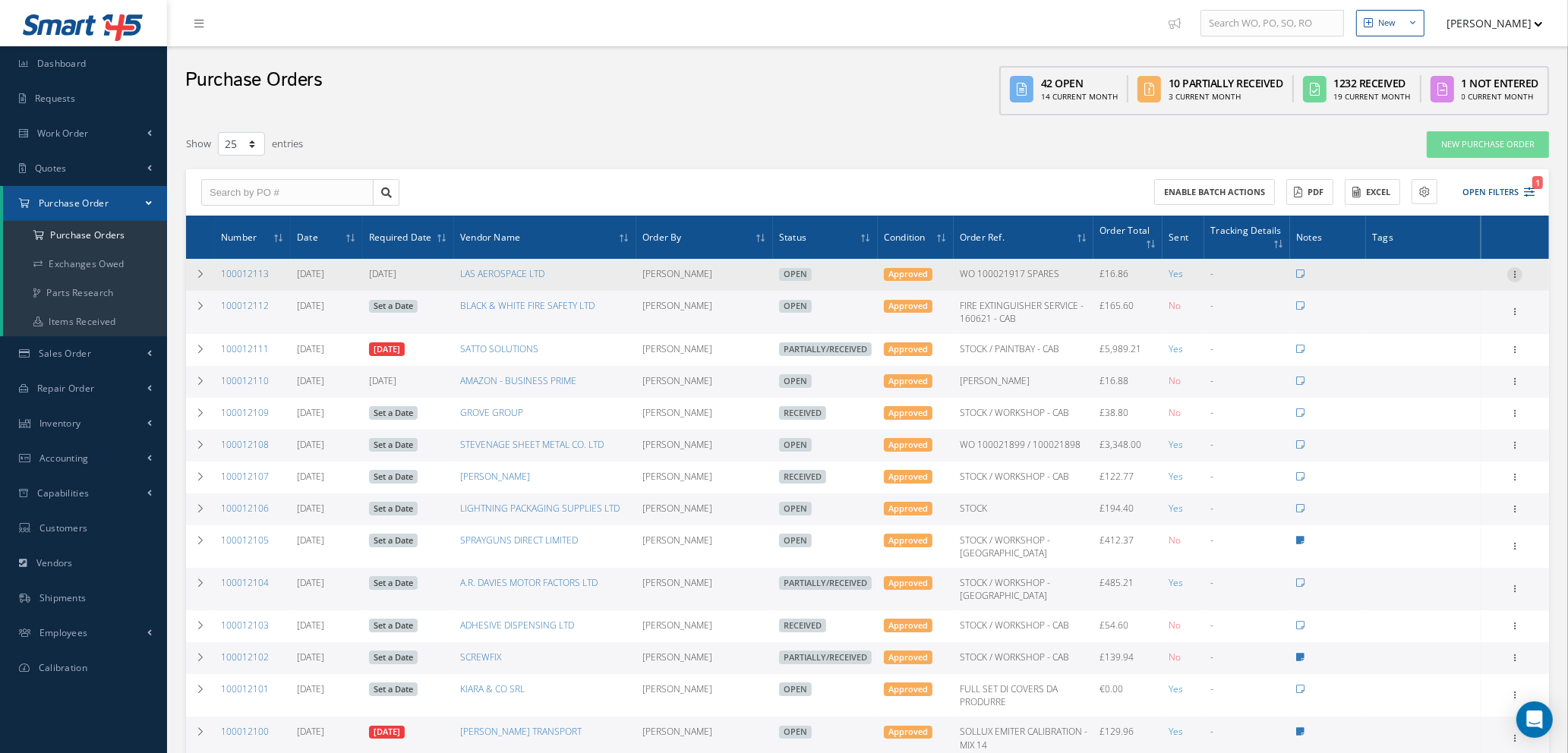
click at [1515, 271] on icon at bounding box center [1514, 273] width 15 height 12
click at [1427, 420] on link "Documents" at bounding box center [1444, 421] width 120 height 20
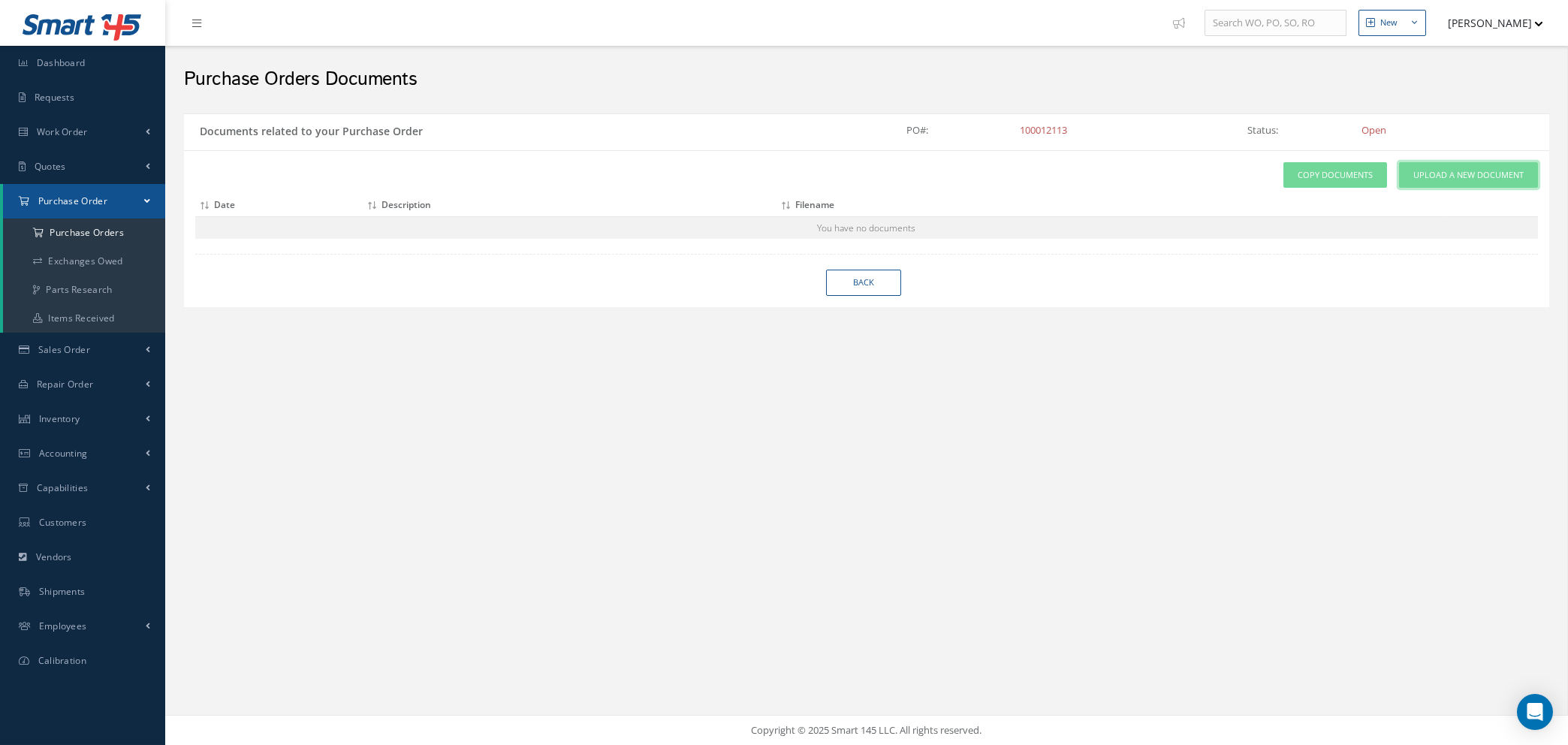
click at [1449, 166] on link "Upload a New Document" at bounding box center [1469, 175] width 139 height 26
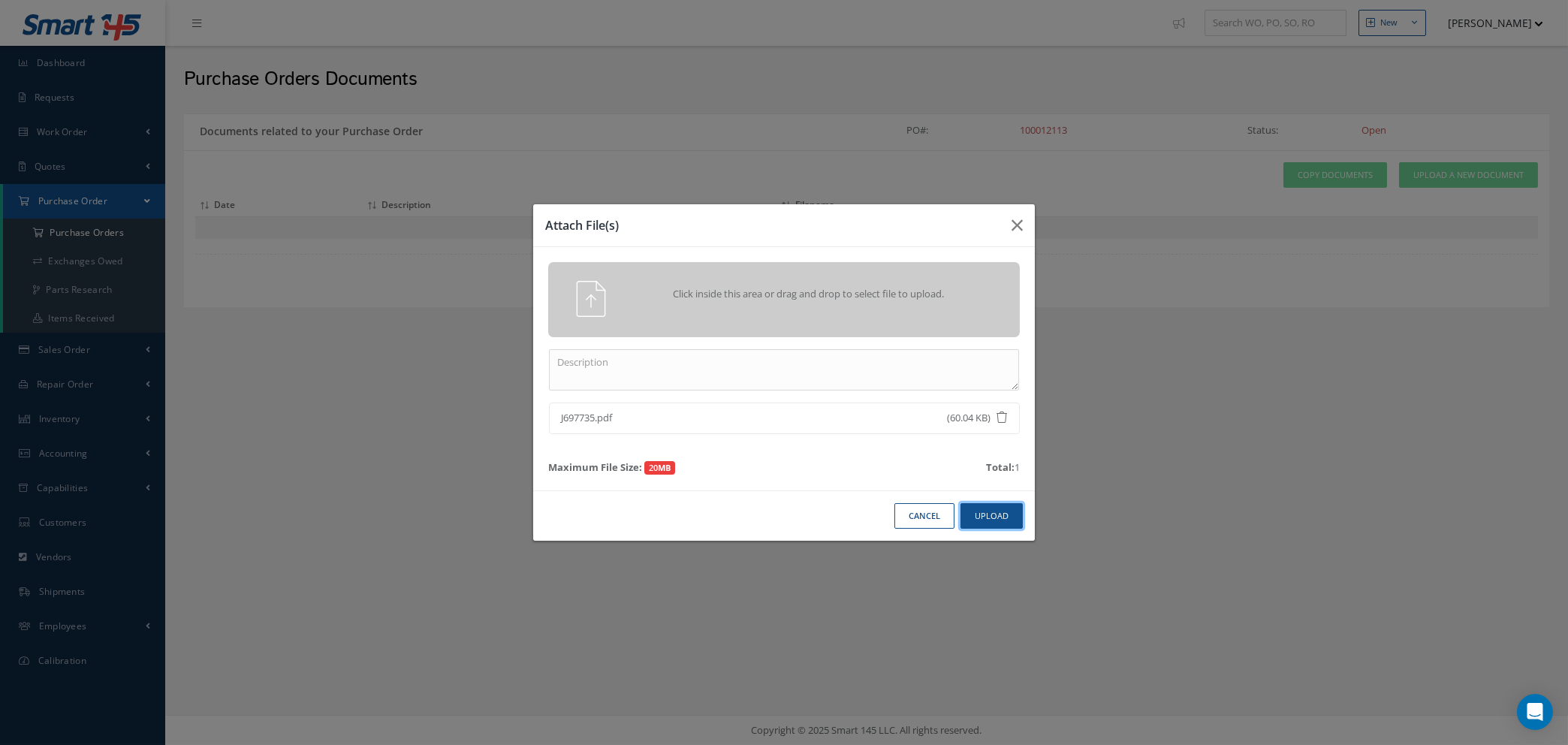
click at [998, 504] on button "Upload" at bounding box center [991, 517] width 63 height 26
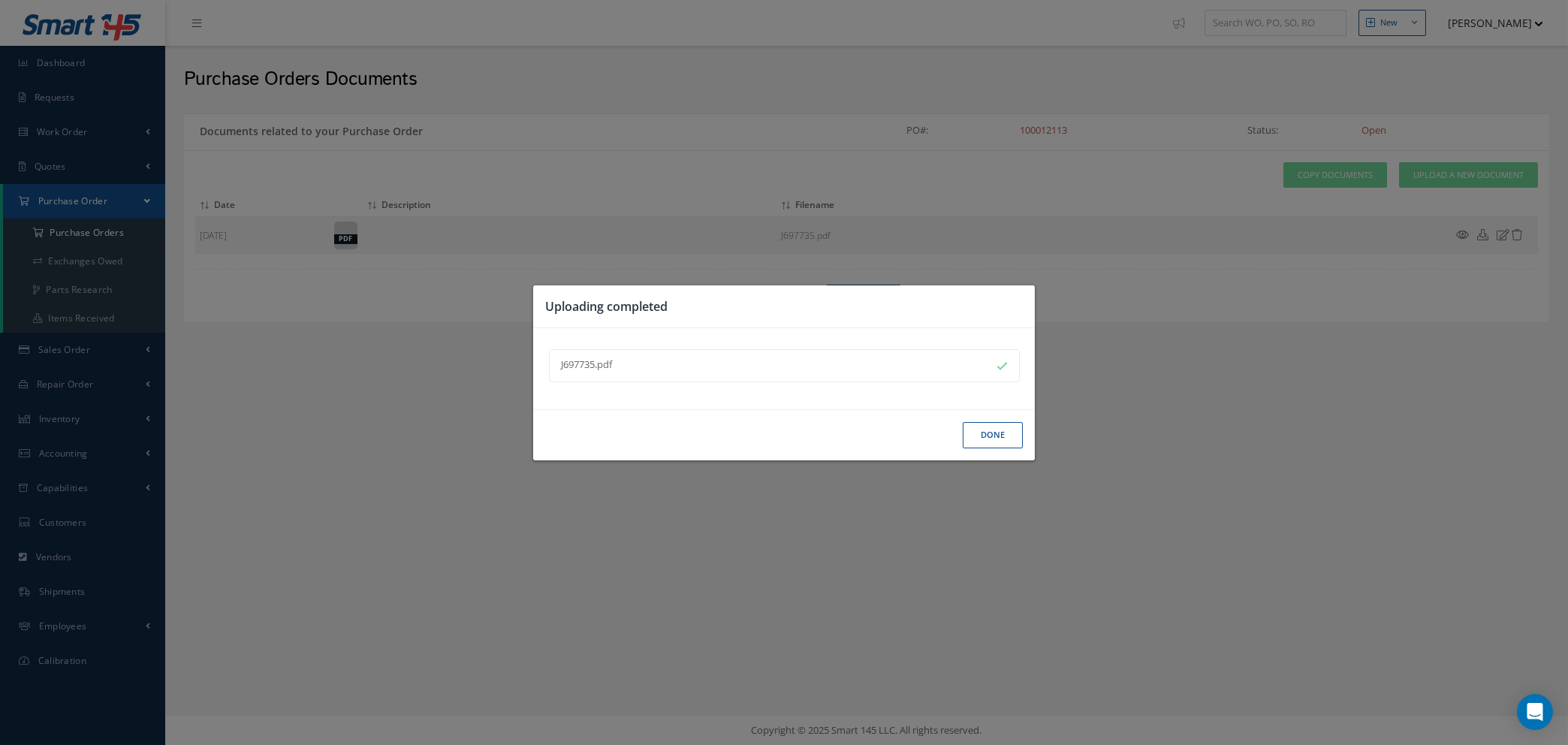
click at [968, 432] on button "Done" at bounding box center [993, 435] width 60 height 26
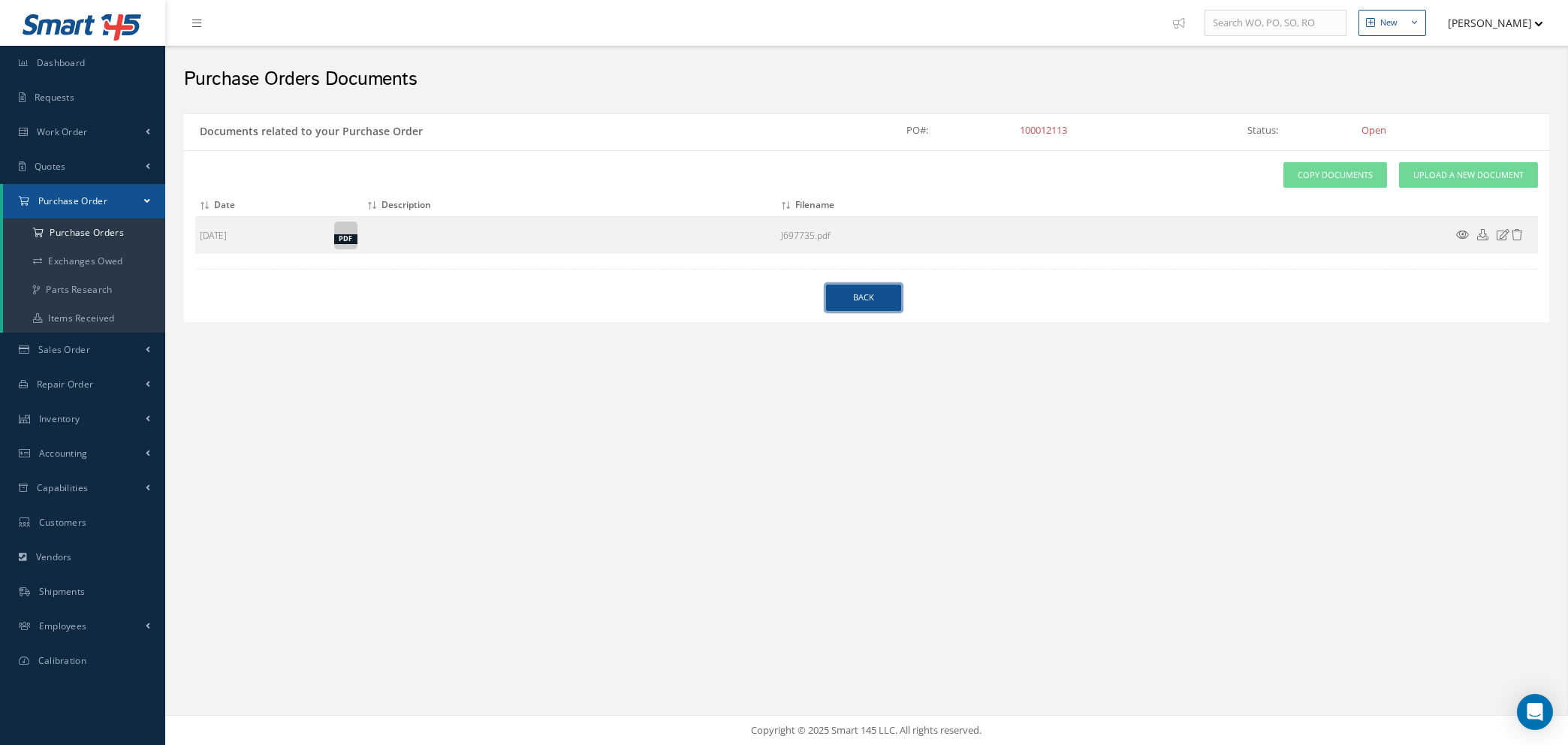
click at [861, 302] on link "Back" at bounding box center [863, 298] width 75 height 26
select select "25"
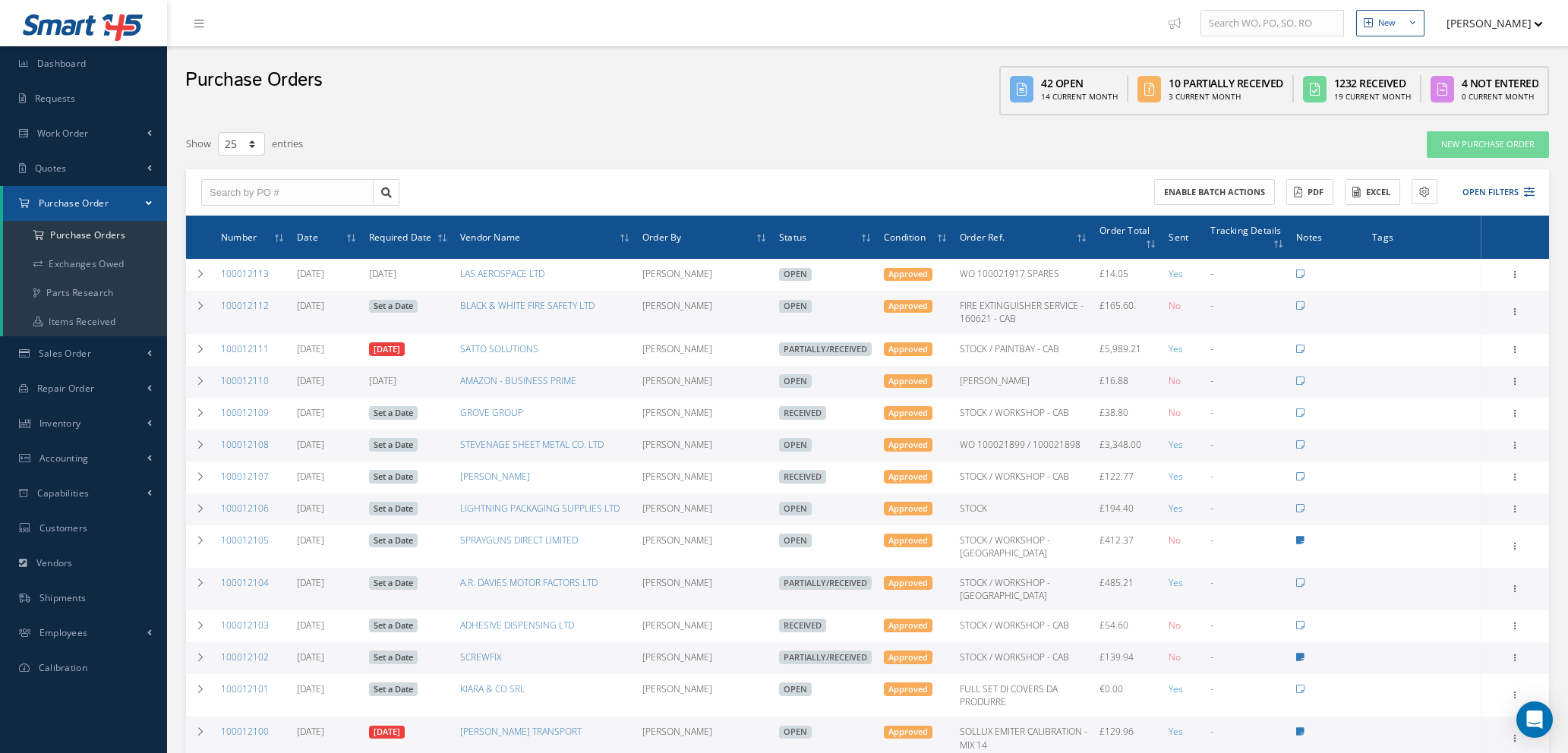
select select "25"
click at [79, 163] on link "Quotes" at bounding box center [84, 168] width 167 height 35
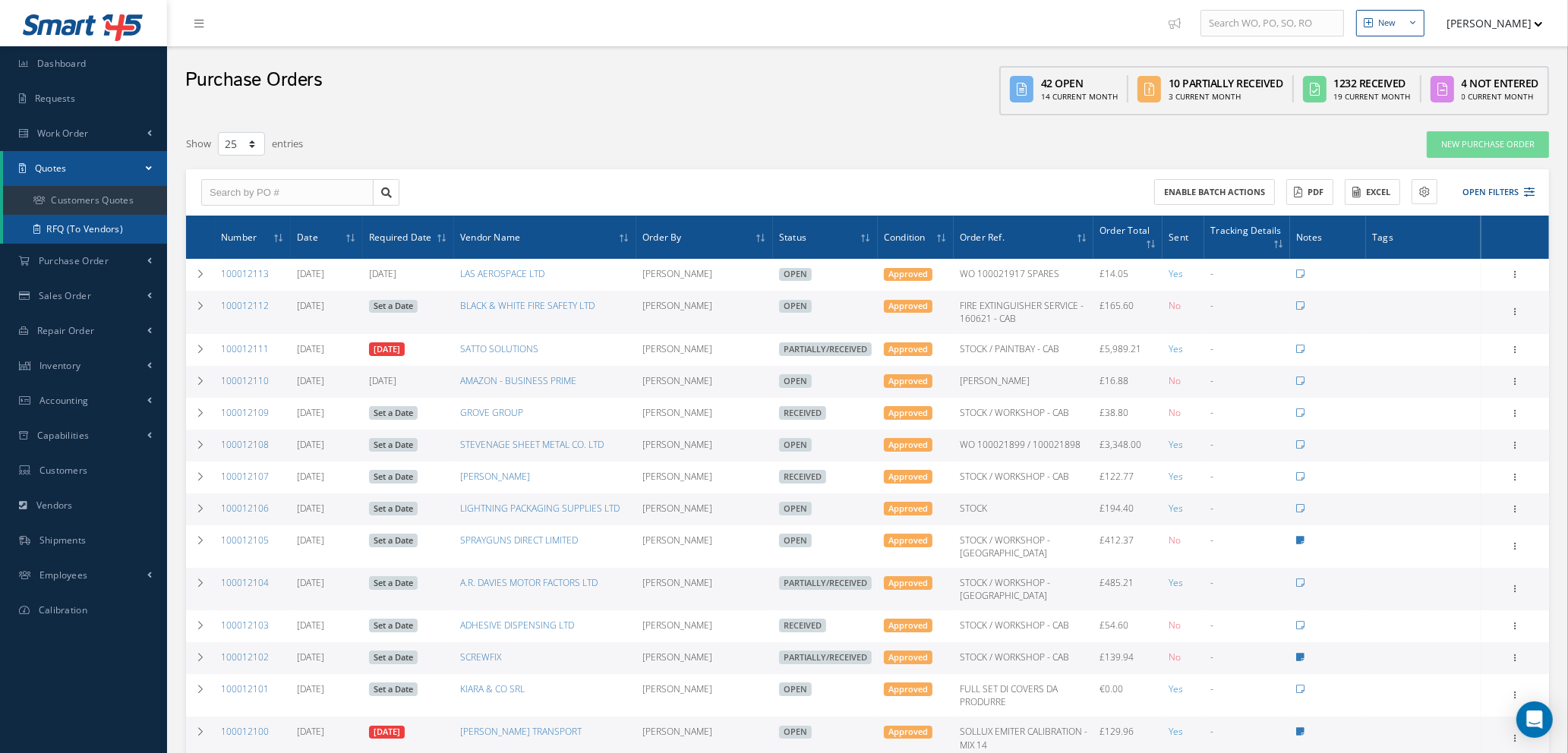
click at [95, 225] on link "RFQ (To Vendors)" at bounding box center [85, 229] width 164 height 28
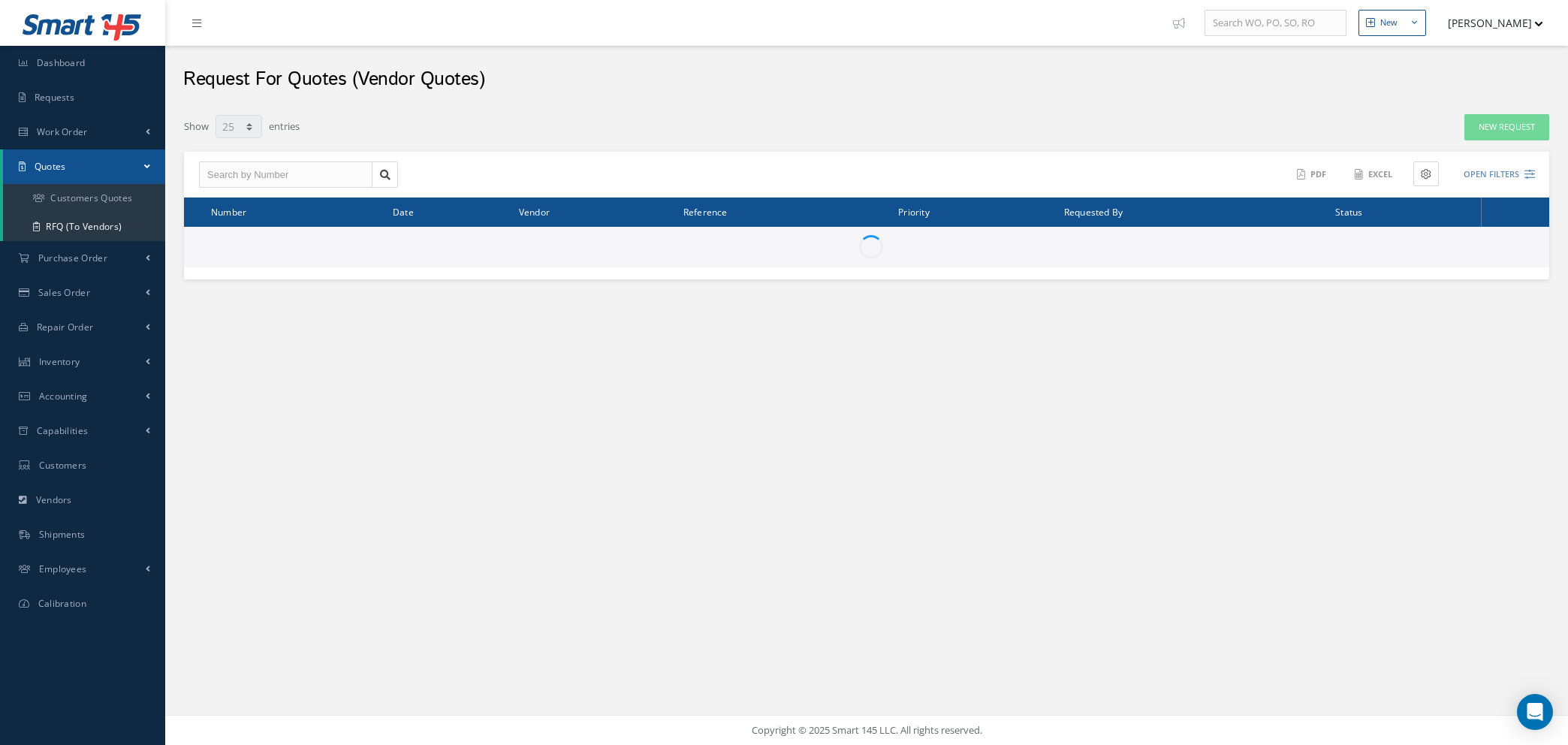
select select "25"
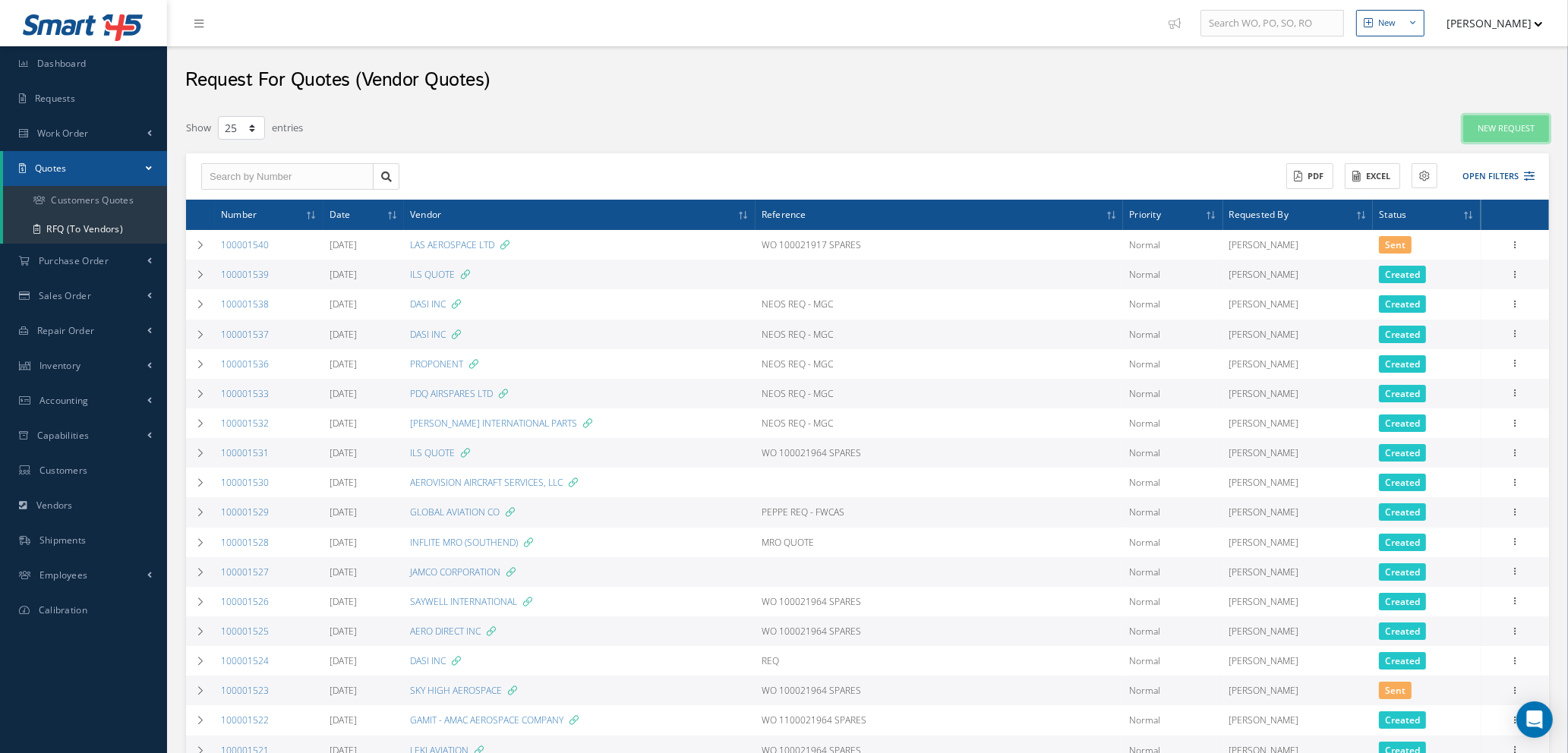
click at [1506, 126] on link "New Request" at bounding box center [1506, 129] width 85 height 27
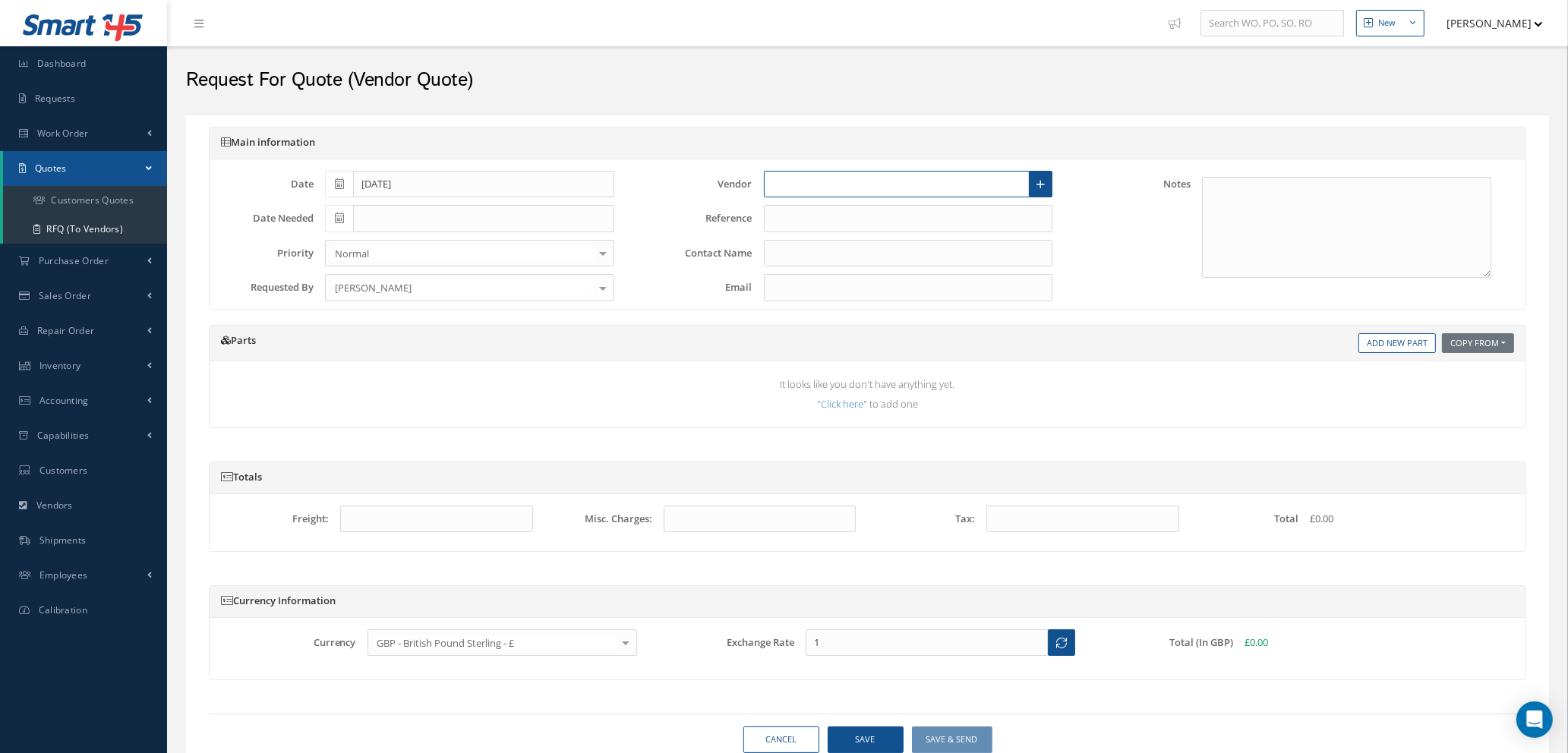
click at [958, 179] on input "text" at bounding box center [896, 184] width 266 height 28
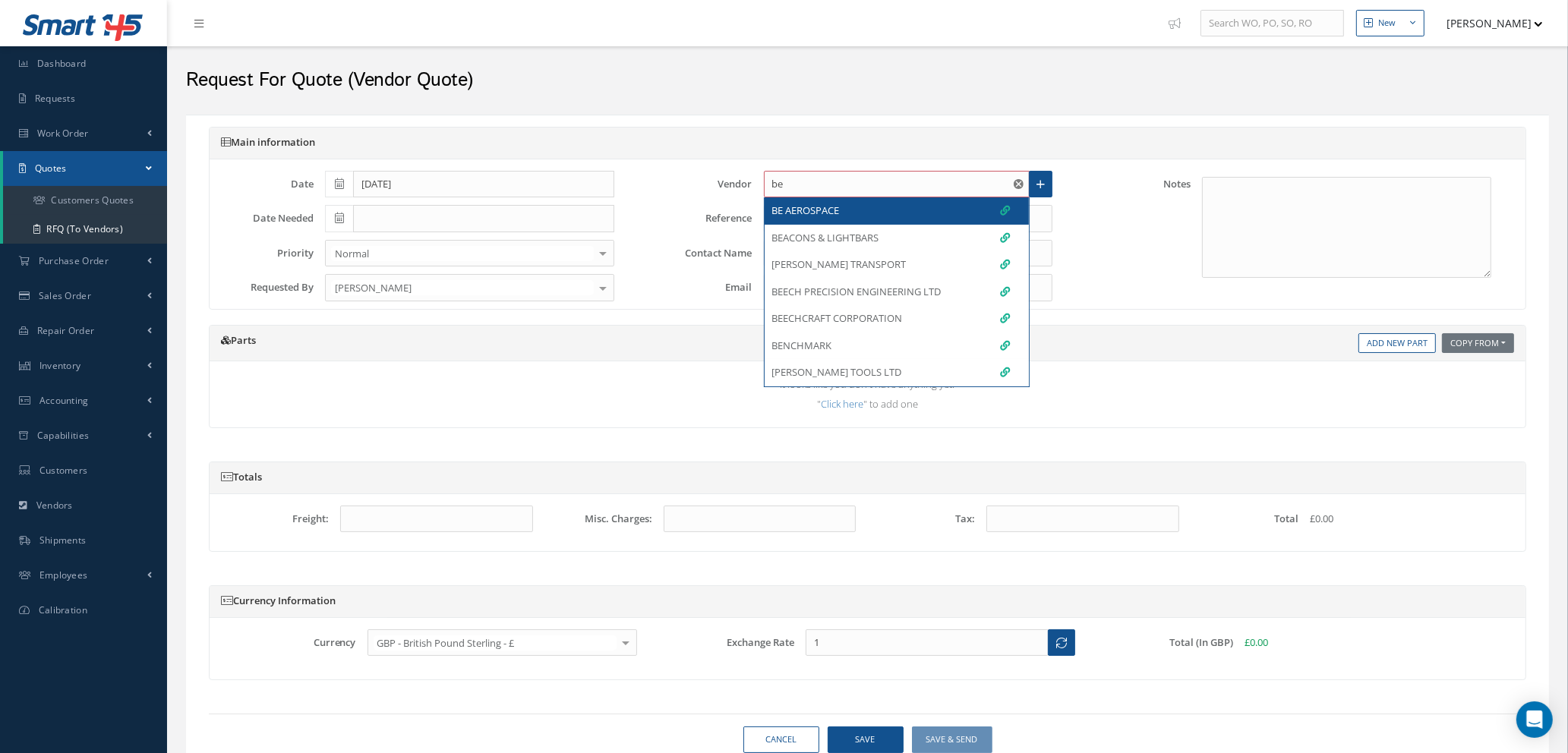
click at [907, 215] on div "BE AEROSPACE" at bounding box center [892, 211] width 238 height 15
type input "BE AEROSPACE"
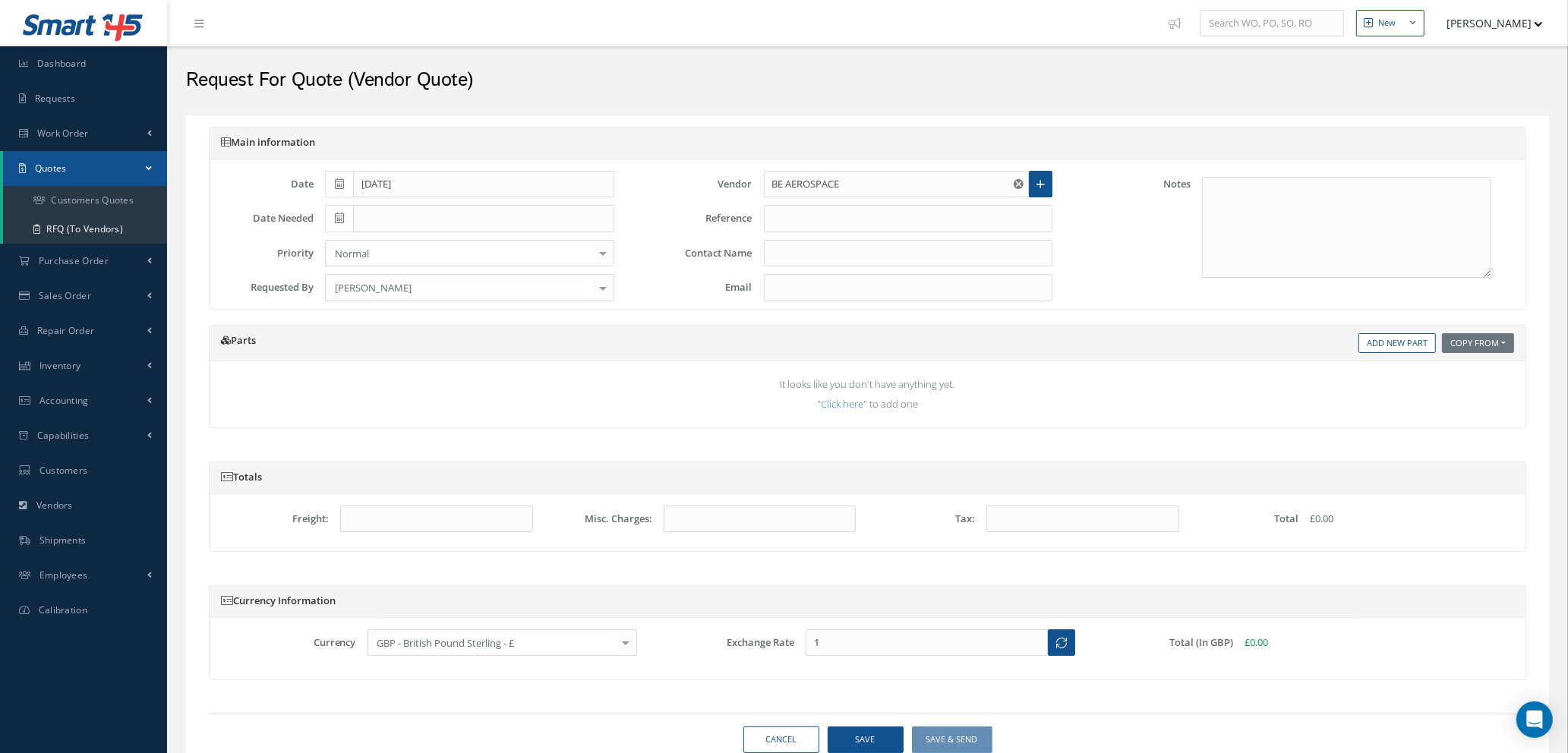
type input "INDIRA LUCE"
type input "Indira.Luce@collins.com"
type input "1.3647"
click at [796, 215] on input "text" at bounding box center [908, 218] width 289 height 28
type input "MGC REQ"
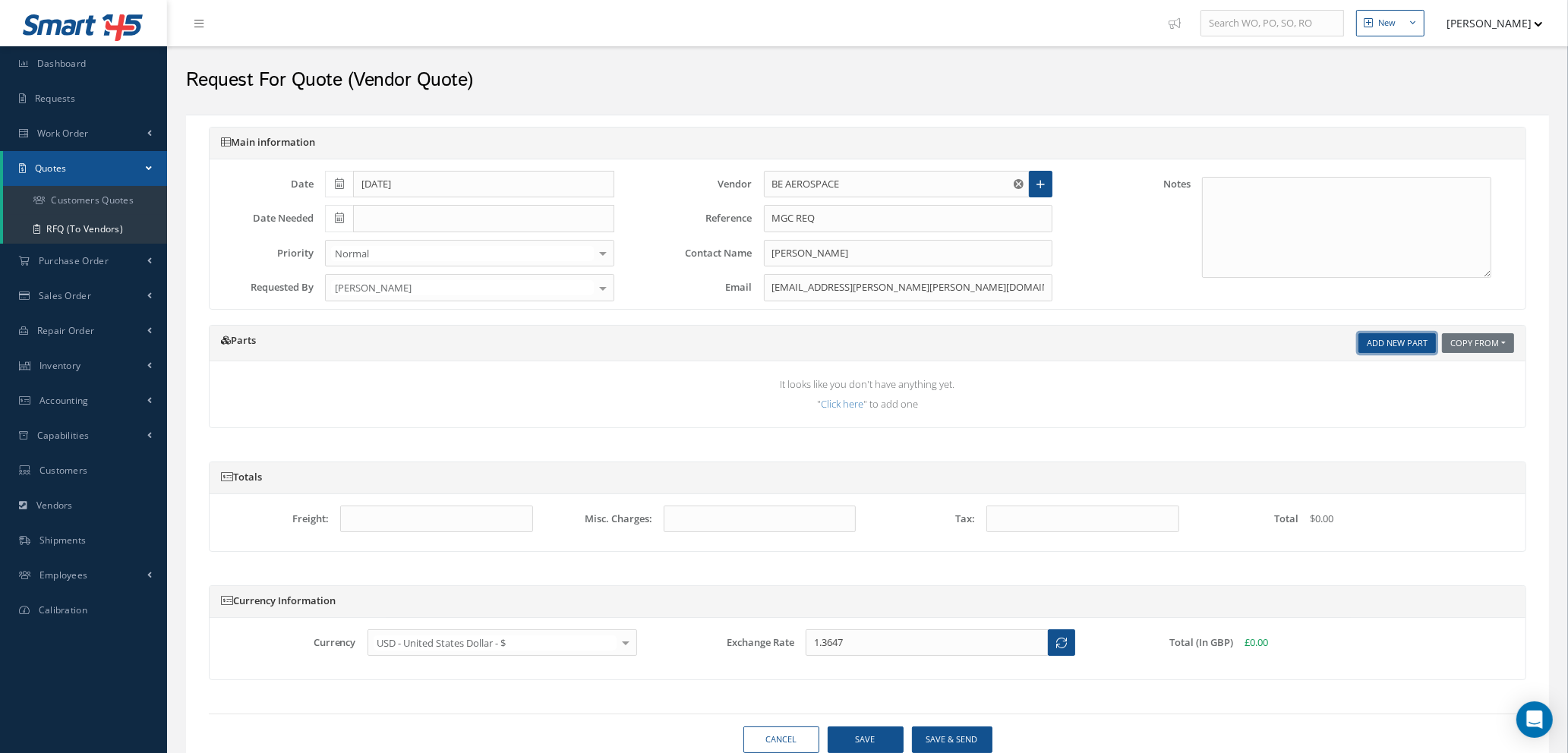
click at [1370, 337] on link "Add New Part" at bounding box center [1396, 343] width 77 height 20
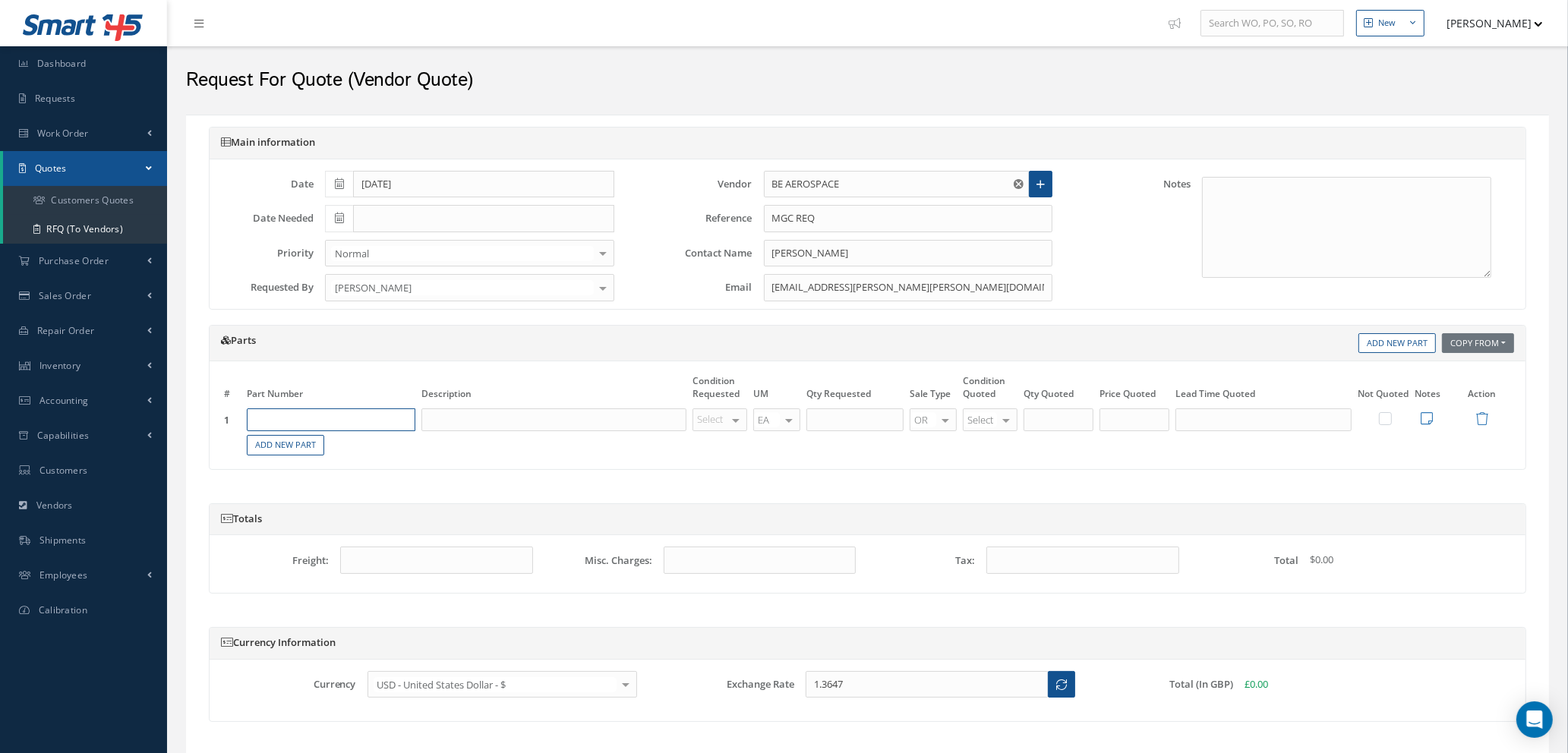
click at [288, 416] on input "text" at bounding box center [330, 420] width 168 height 23
type input "1L400407-35"
click at [324, 474] on div "1L400407-35" at bounding box center [290, 476] width 70 height 26
type input "ASSY, TOILET SEAT"
click at [732, 413] on div at bounding box center [736, 420] width 21 height 22
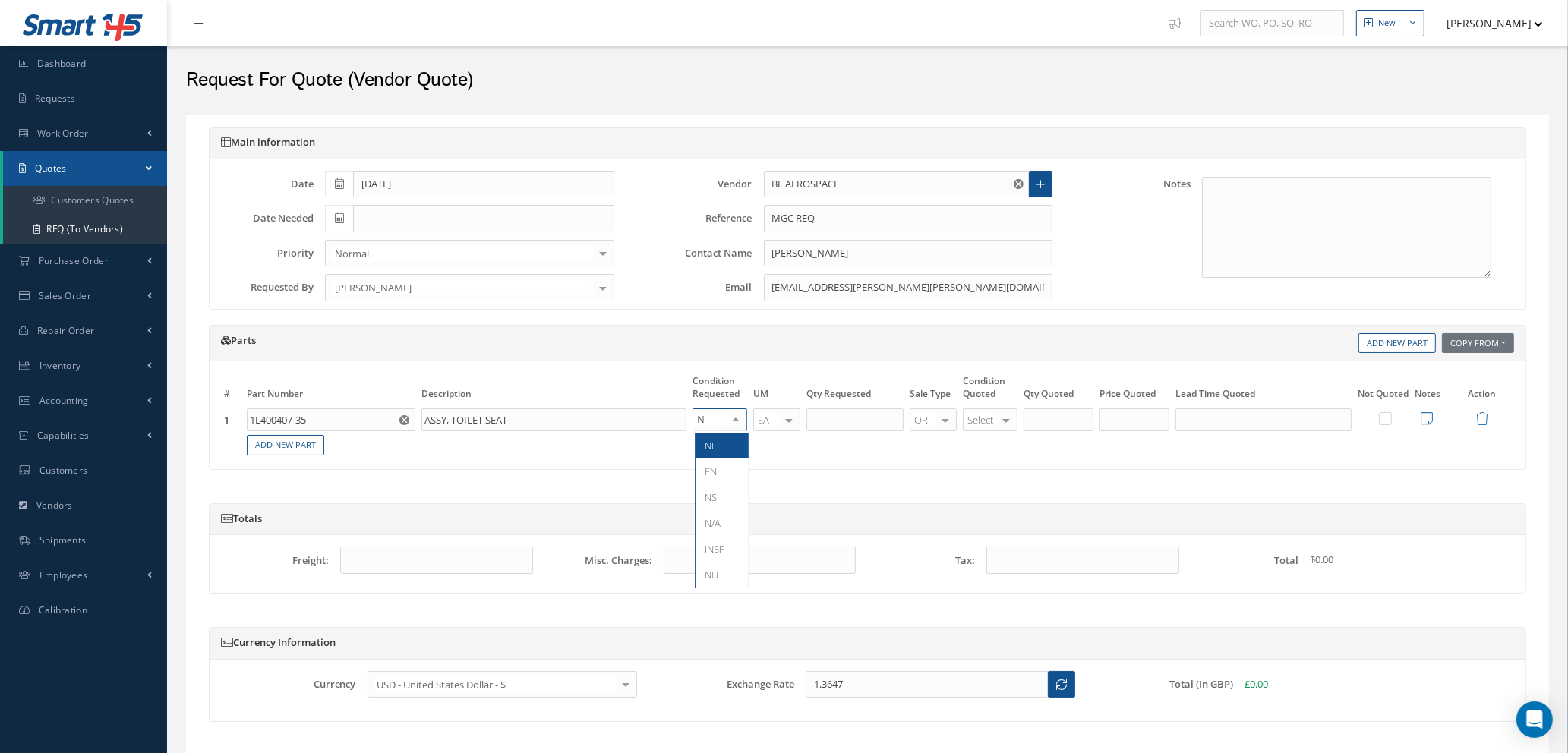
type input "NE"
click at [730, 449] on span "NE" at bounding box center [722, 445] width 53 height 26
click at [870, 405] on th "Qty Requested" at bounding box center [855, 390] width 103 height 34
click at [861, 428] on input "text" at bounding box center [854, 420] width 97 height 23
type input "1"
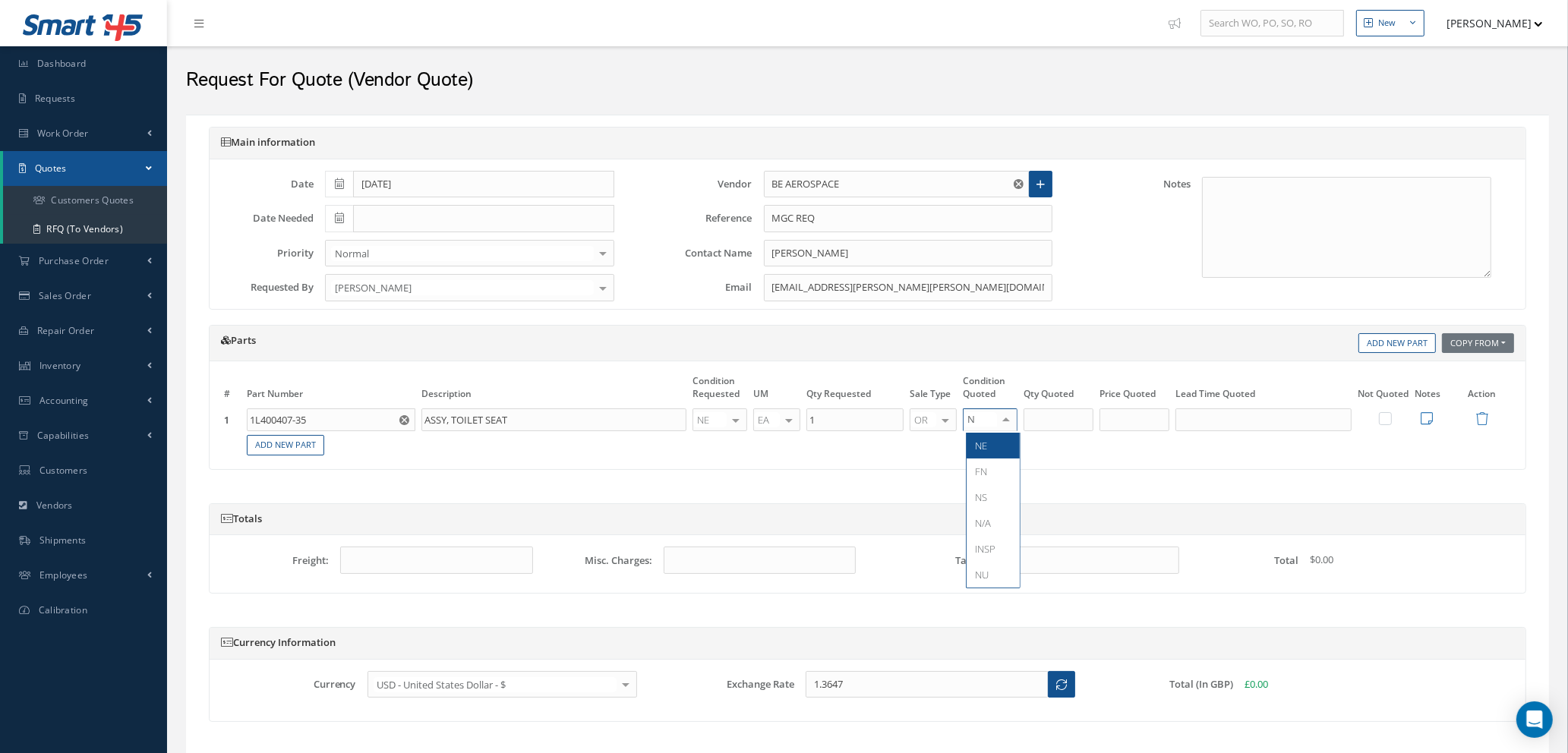
type input "NE"
click at [985, 457] on span "NE" at bounding box center [993, 445] width 53 height 26
type input "1"
drag, startPoint x: 1041, startPoint y: 421, endPoint x: 1097, endPoint y: 425, distance: 56.1
click at [1041, 421] on input "1" at bounding box center [1058, 420] width 69 height 23
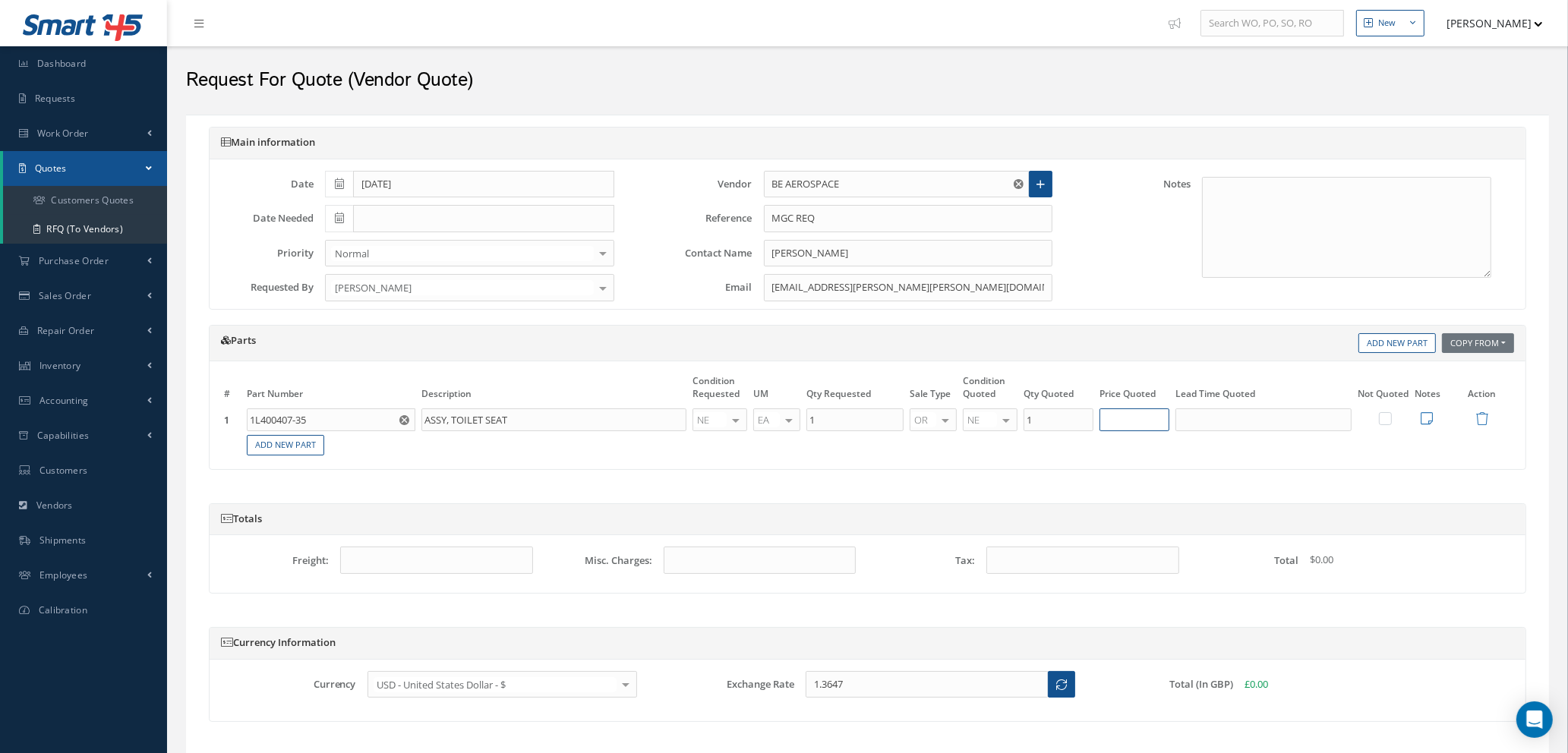
click at [1147, 431] on input "text" at bounding box center [1134, 420] width 69 height 23
type input "$2,221.34"
click at [1208, 425] on input "text" at bounding box center [1264, 420] width 176 height 23
type input "15 DAYS"
click at [1424, 421] on icon at bounding box center [1427, 417] width 12 height 13
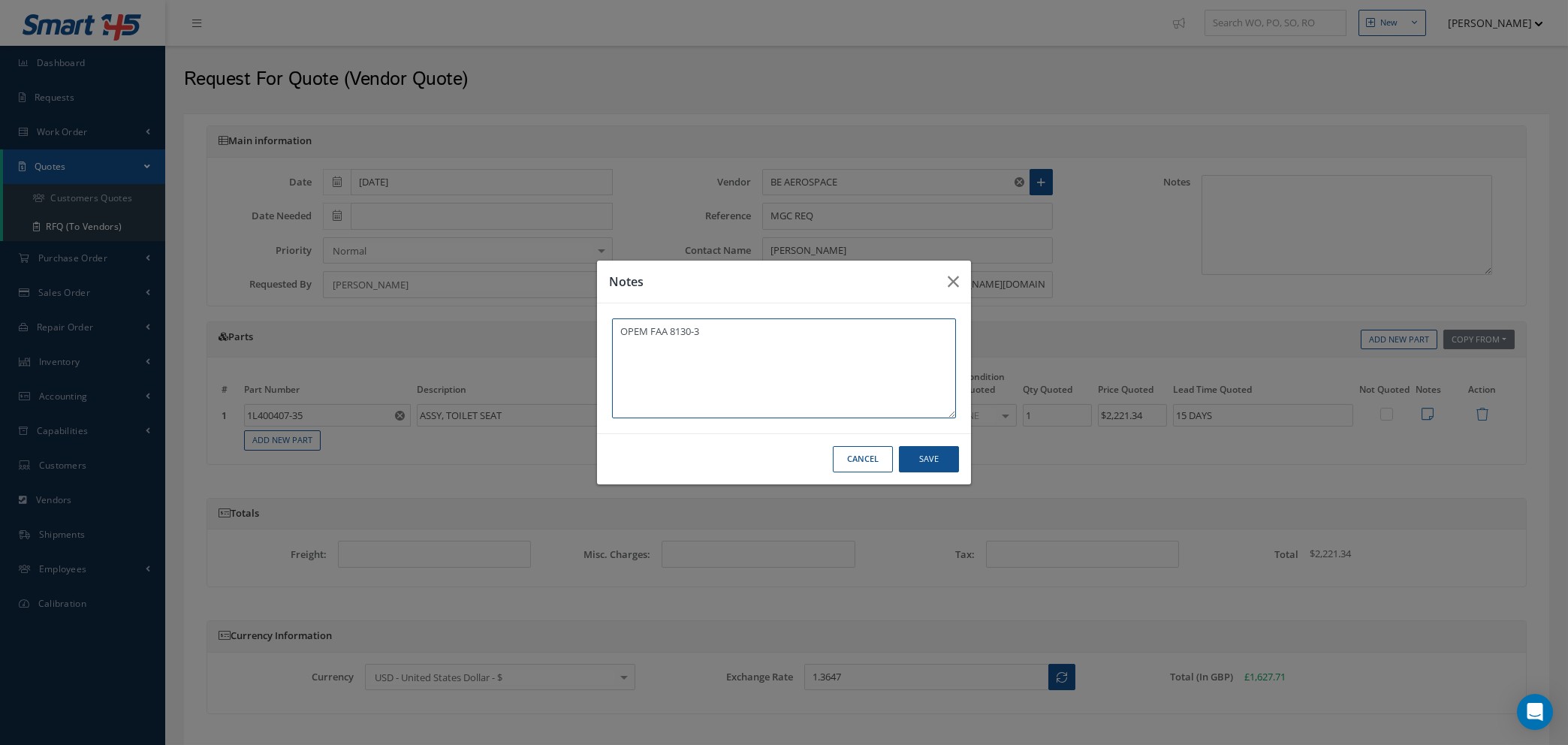
click at [633, 331] on textarea "OPEM FAA 8130-3" at bounding box center [784, 368] width 344 height 100
type textarea "OEM FAA 8130-3"
click at [933, 468] on button "Save" at bounding box center [929, 460] width 60 height 26
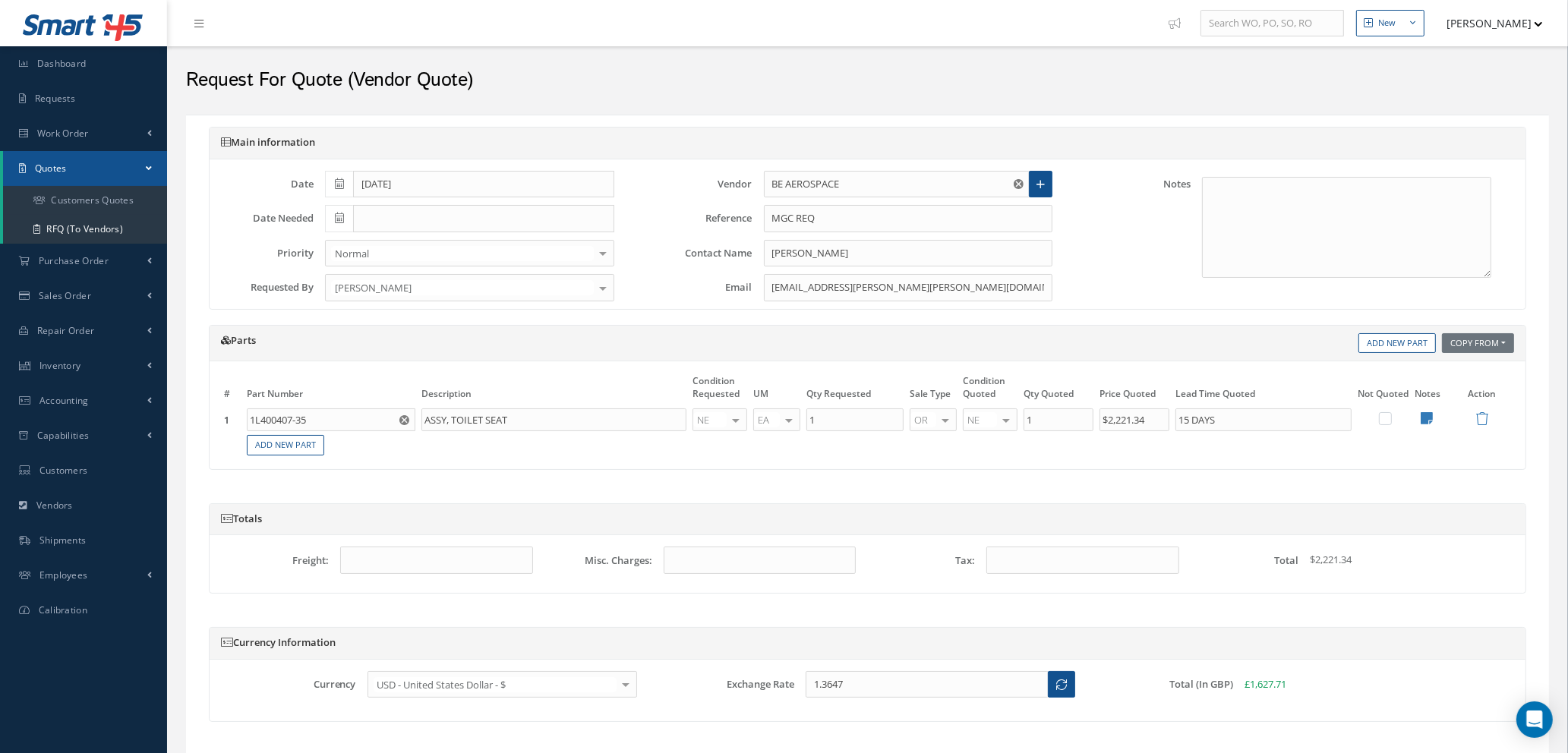
scroll to position [102, 0]
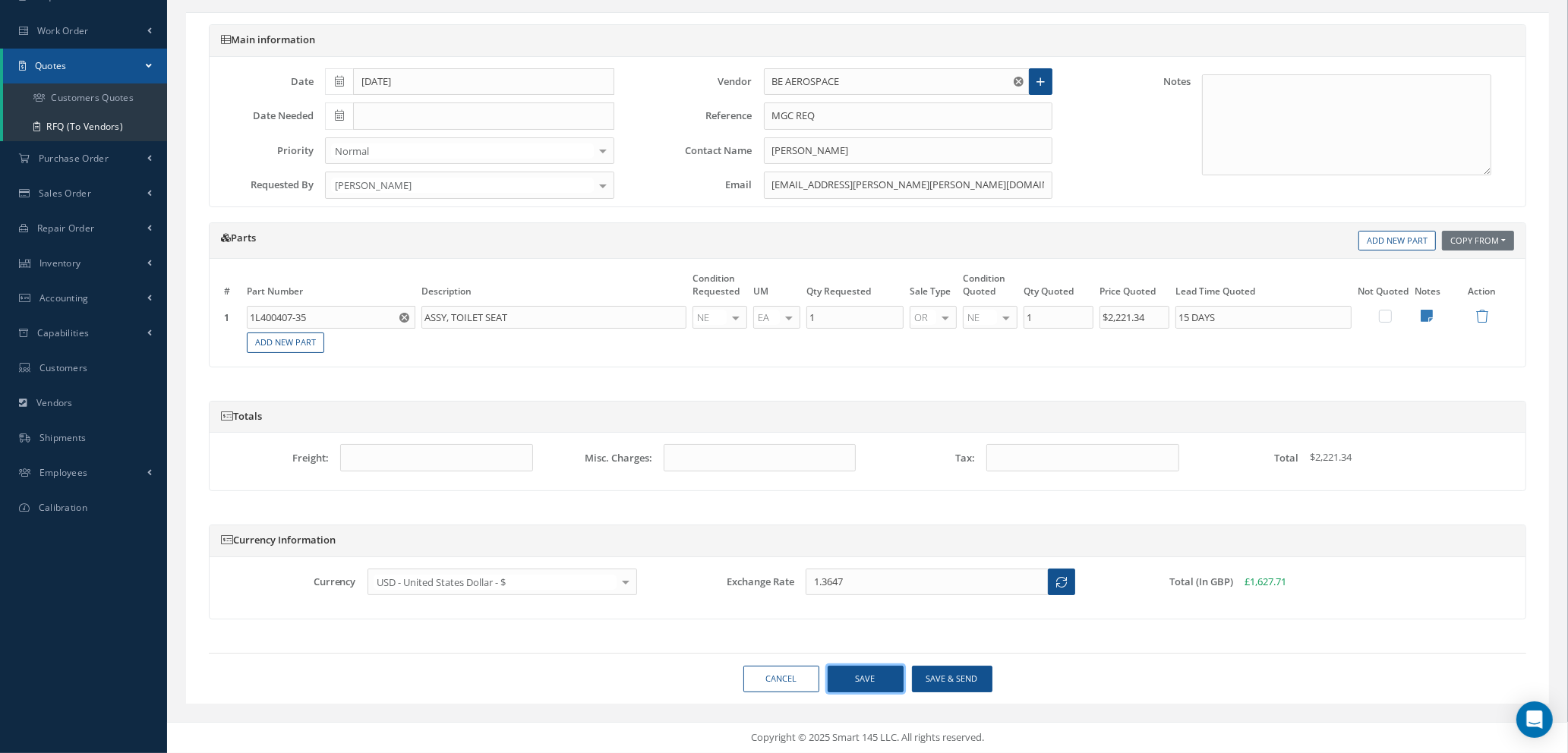
click at [861, 679] on button "Save" at bounding box center [865, 679] width 76 height 27
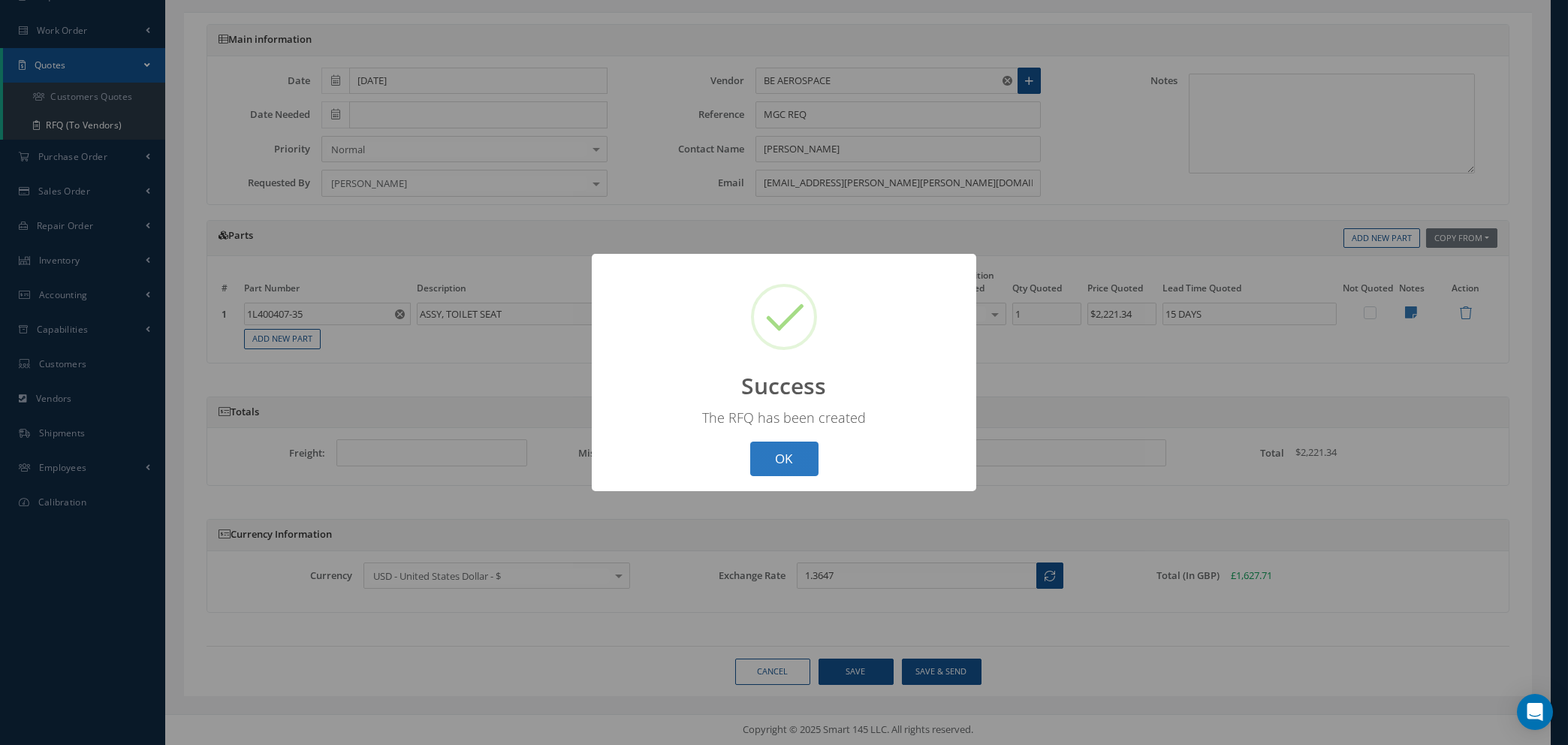
click at [779, 454] on button "OK" at bounding box center [784, 460] width 69 height 35
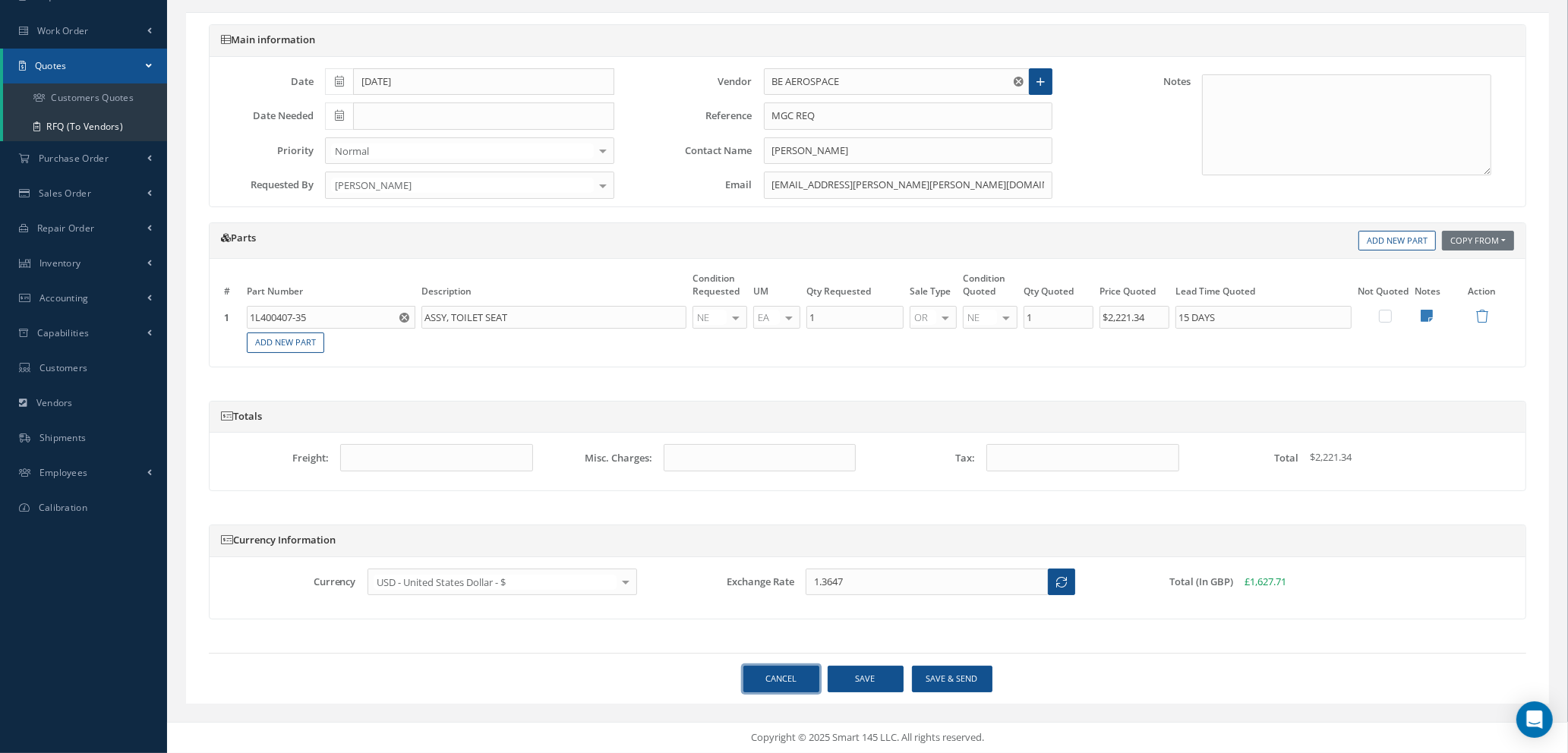
click at [779, 680] on link "Cancel" at bounding box center [780, 679] width 76 height 27
select select "25"
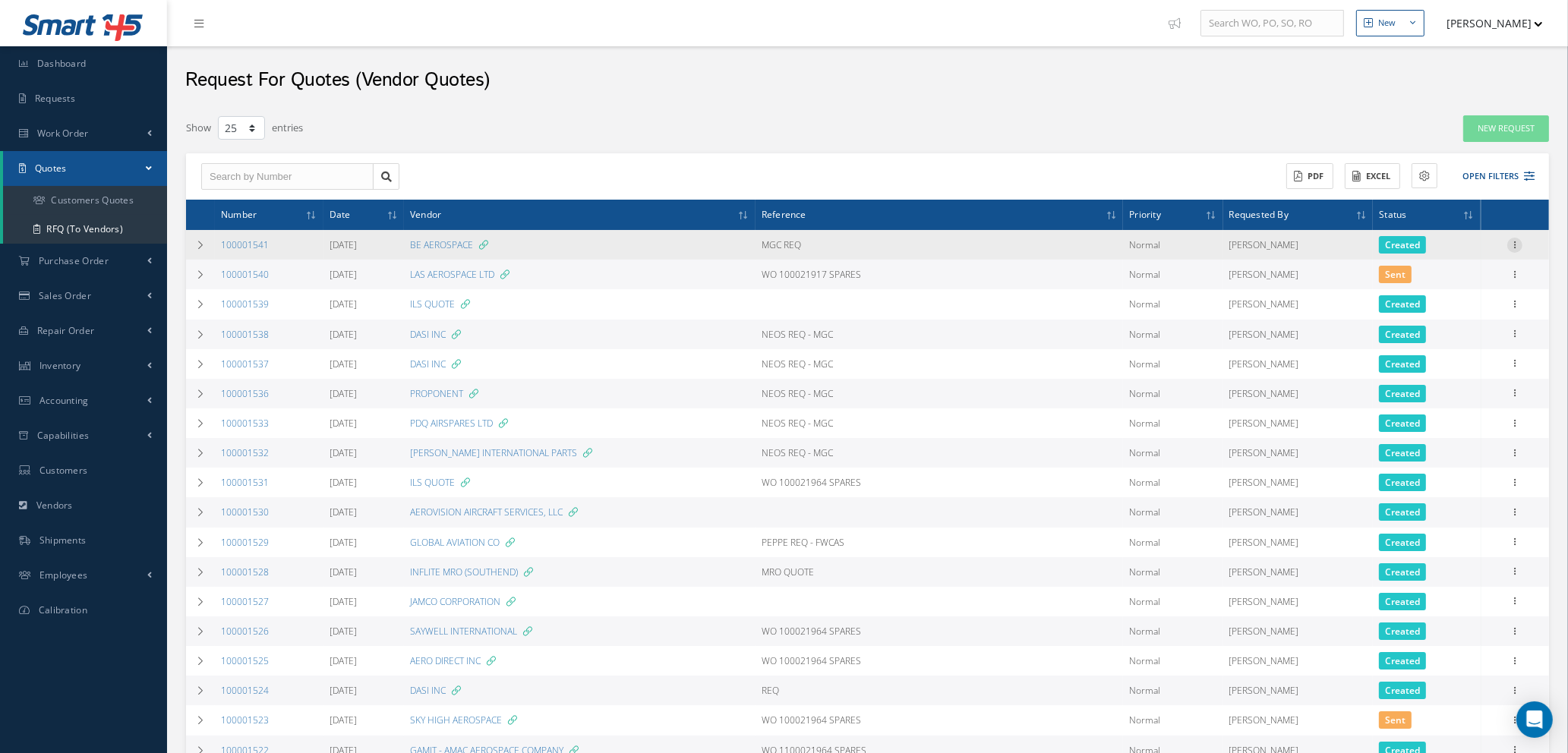
click at [1519, 240] on icon at bounding box center [1514, 244] width 15 height 12
click at [1435, 272] on link "Edit" at bounding box center [1444, 274] width 120 height 20
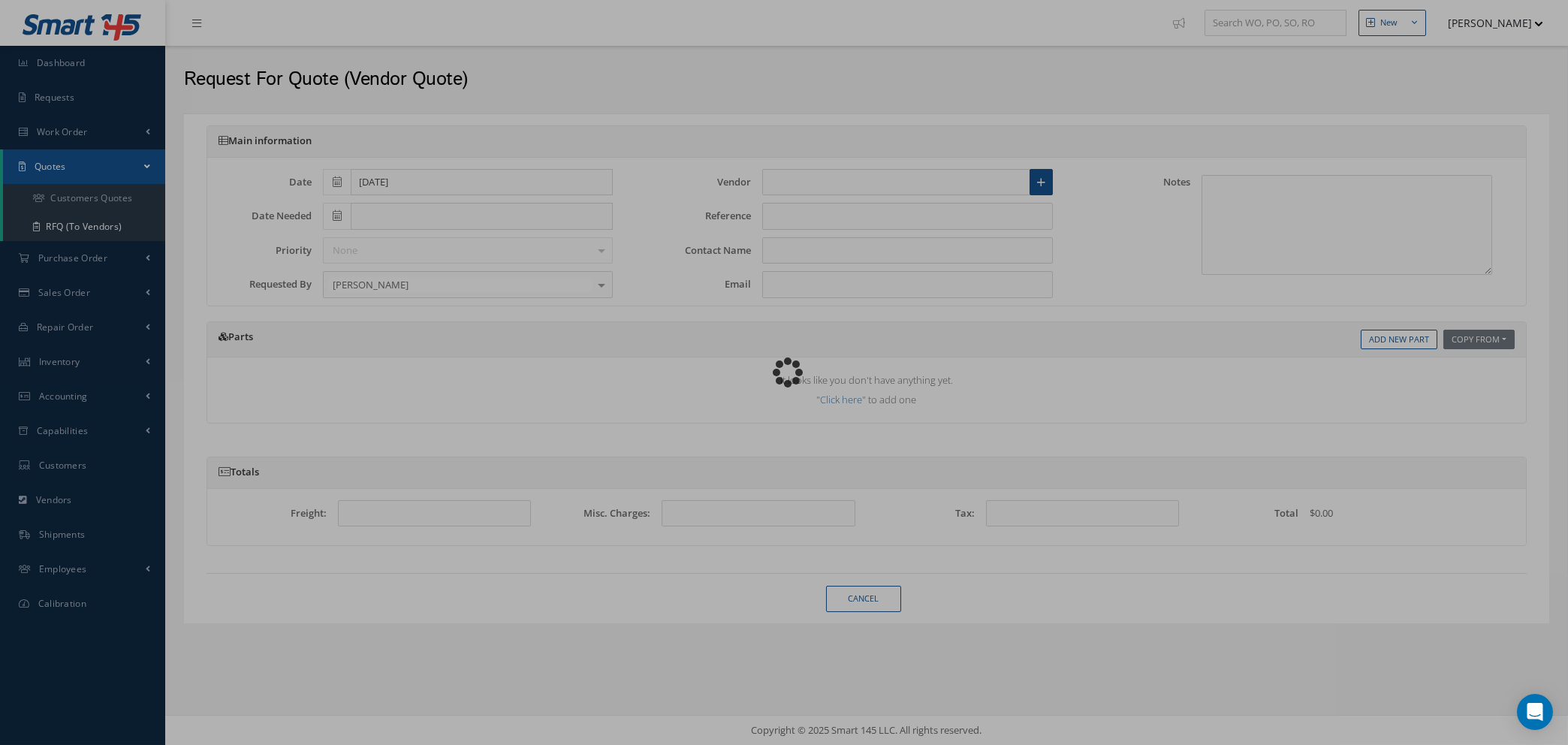
type input "BE AEROSPACE"
type input "MGC REQ"
type input "INDIRA LUCE"
type input "Indira.Luce@collins.com"
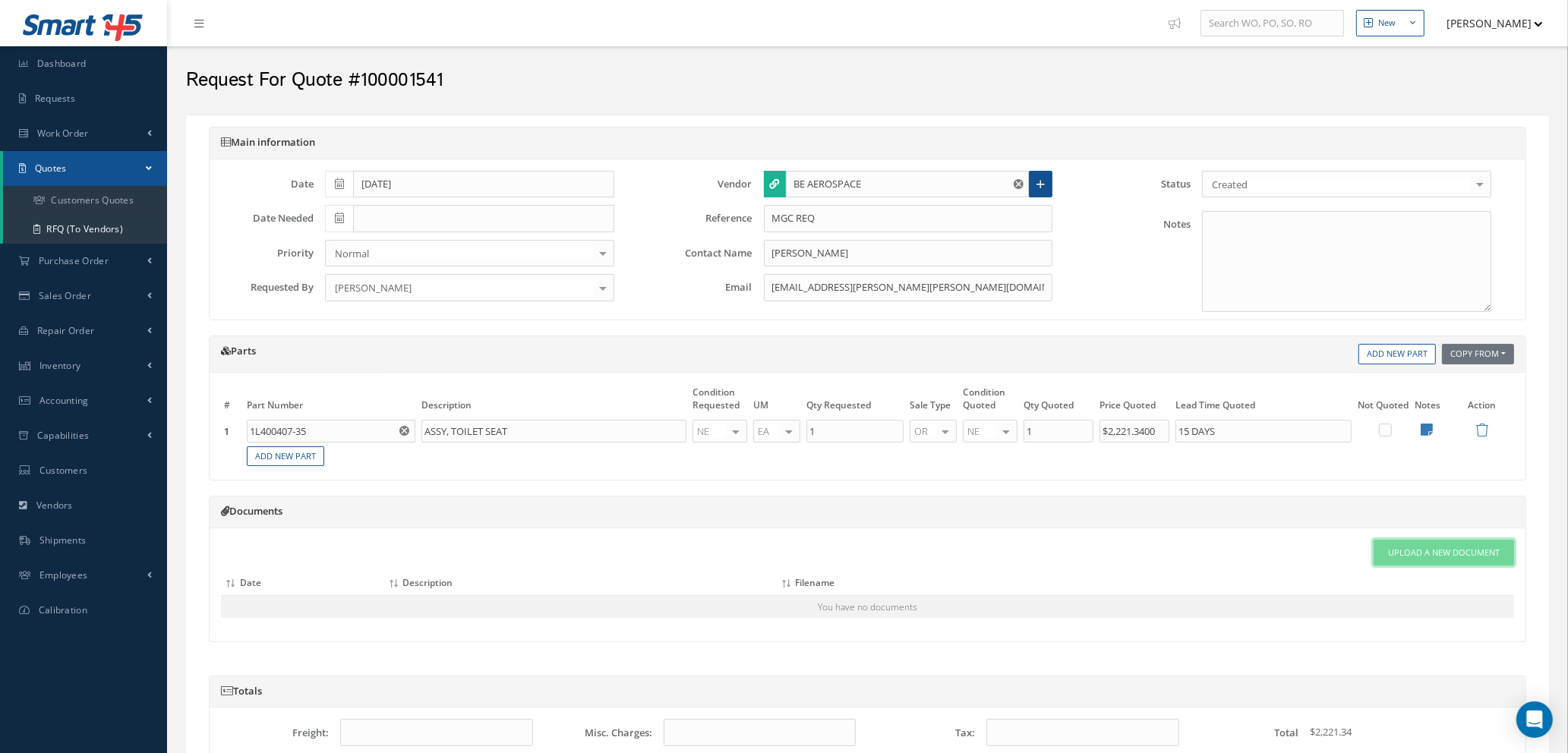
click at [1409, 547] on span "Upload a New Document" at bounding box center [1443, 553] width 111 height 13
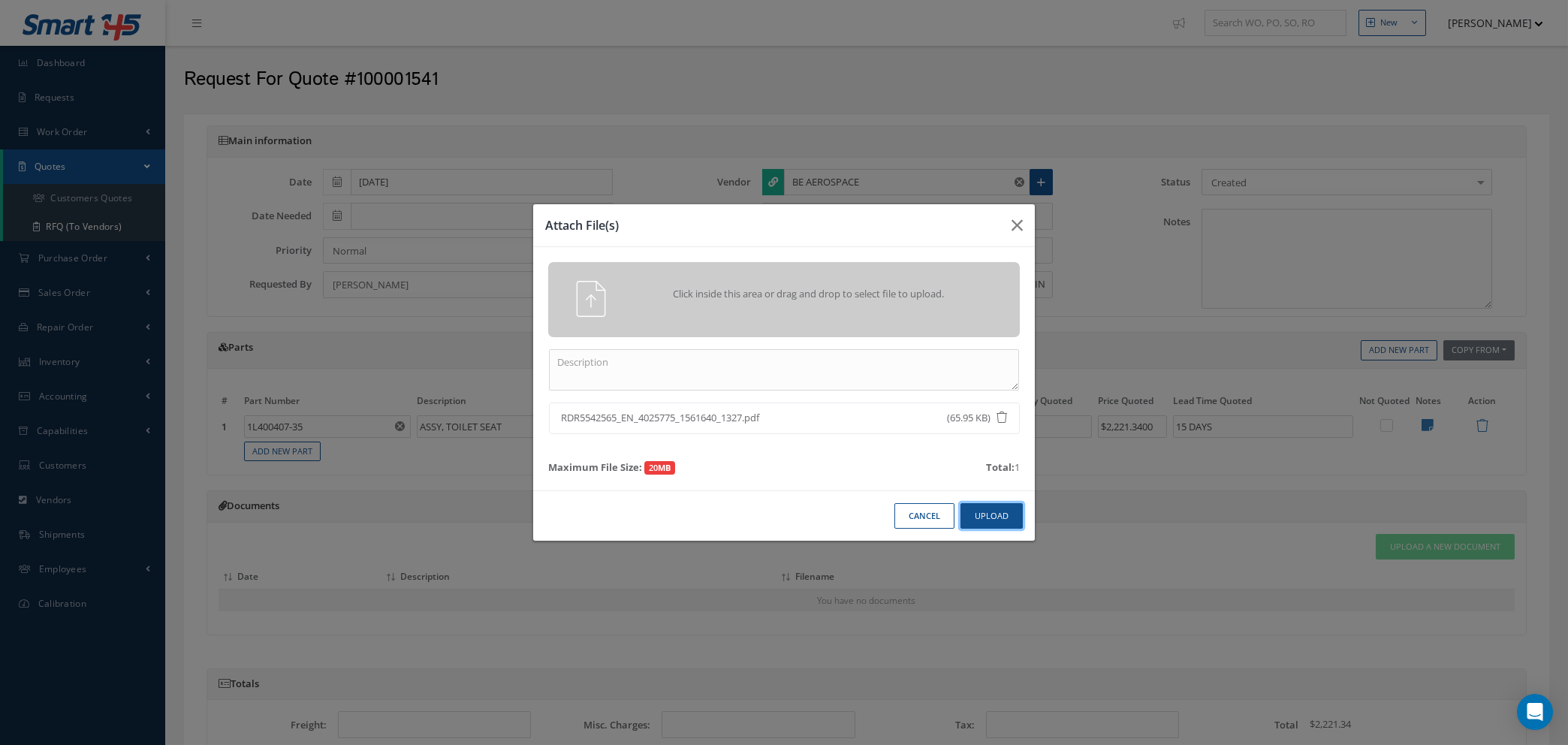
drag, startPoint x: 979, startPoint y: 520, endPoint x: 969, endPoint y: 513, distance: 12.2
click at [974, 516] on button "Upload" at bounding box center [991, 517] width 63 height 26
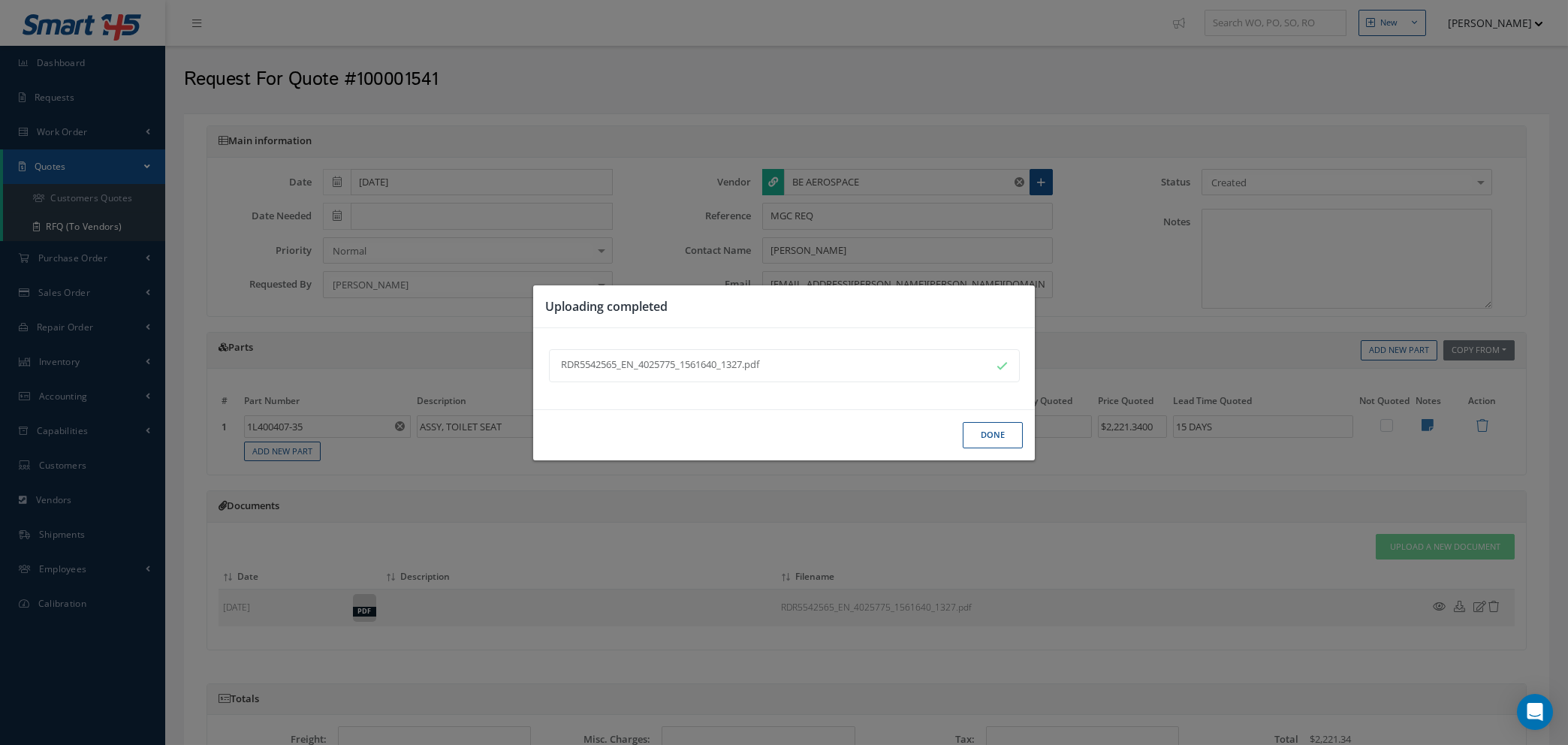
click at [981, 432] on button "Done" at bounding box center [993, 435] width 60 height 26
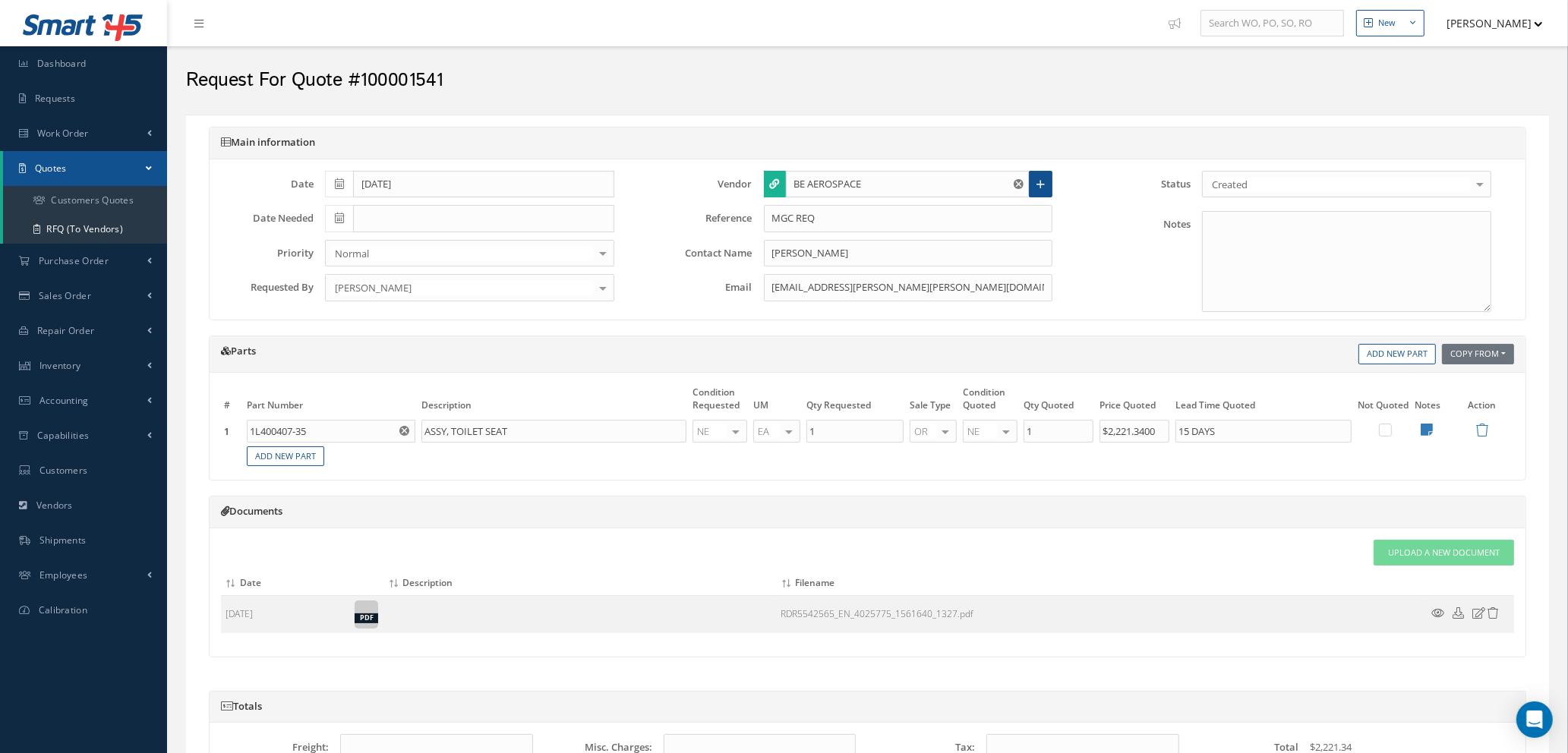
scroll to position [290, 0]
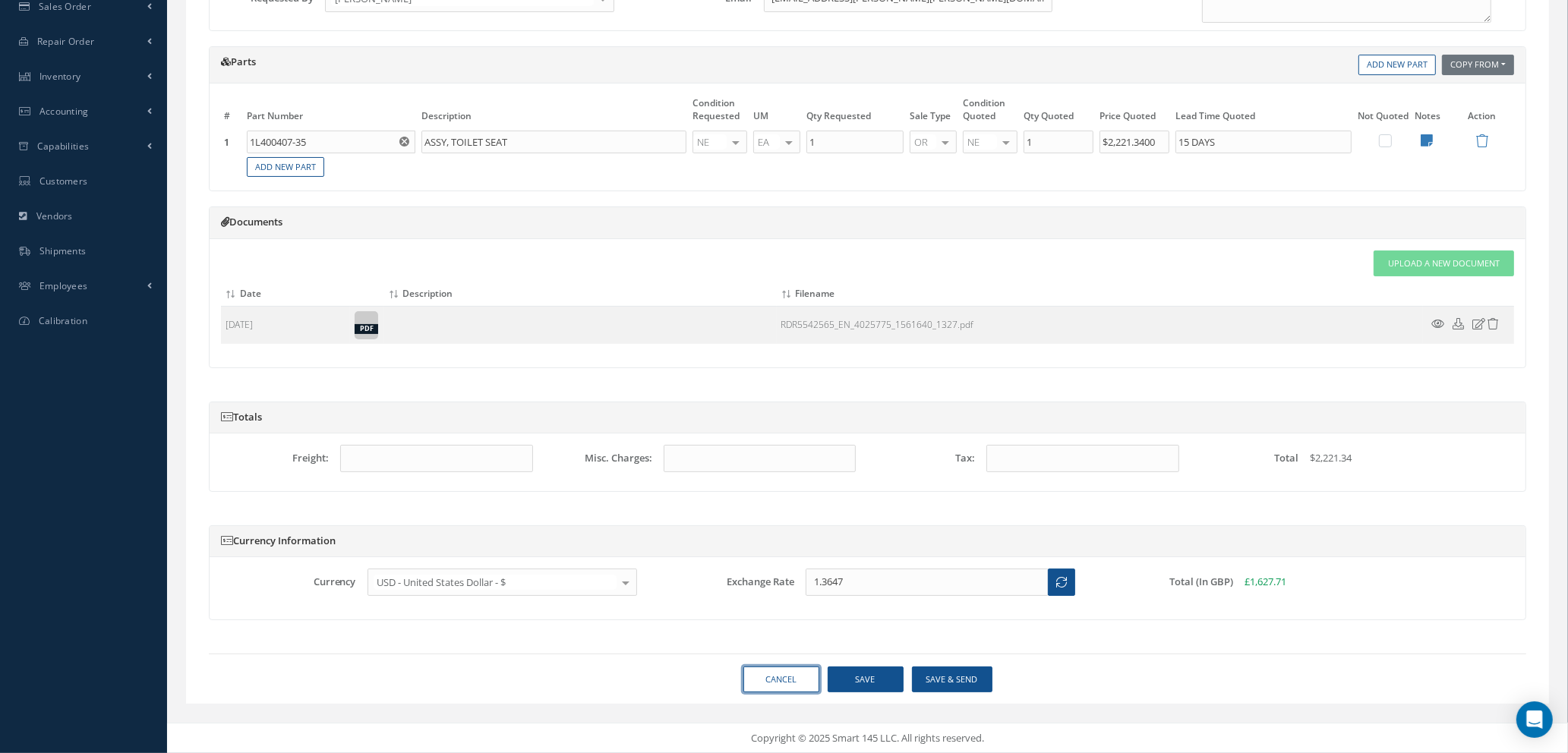
click at [754, 682] on link "Cancel" at bounding box center [780, 680] width 76 height 27
select select "25"
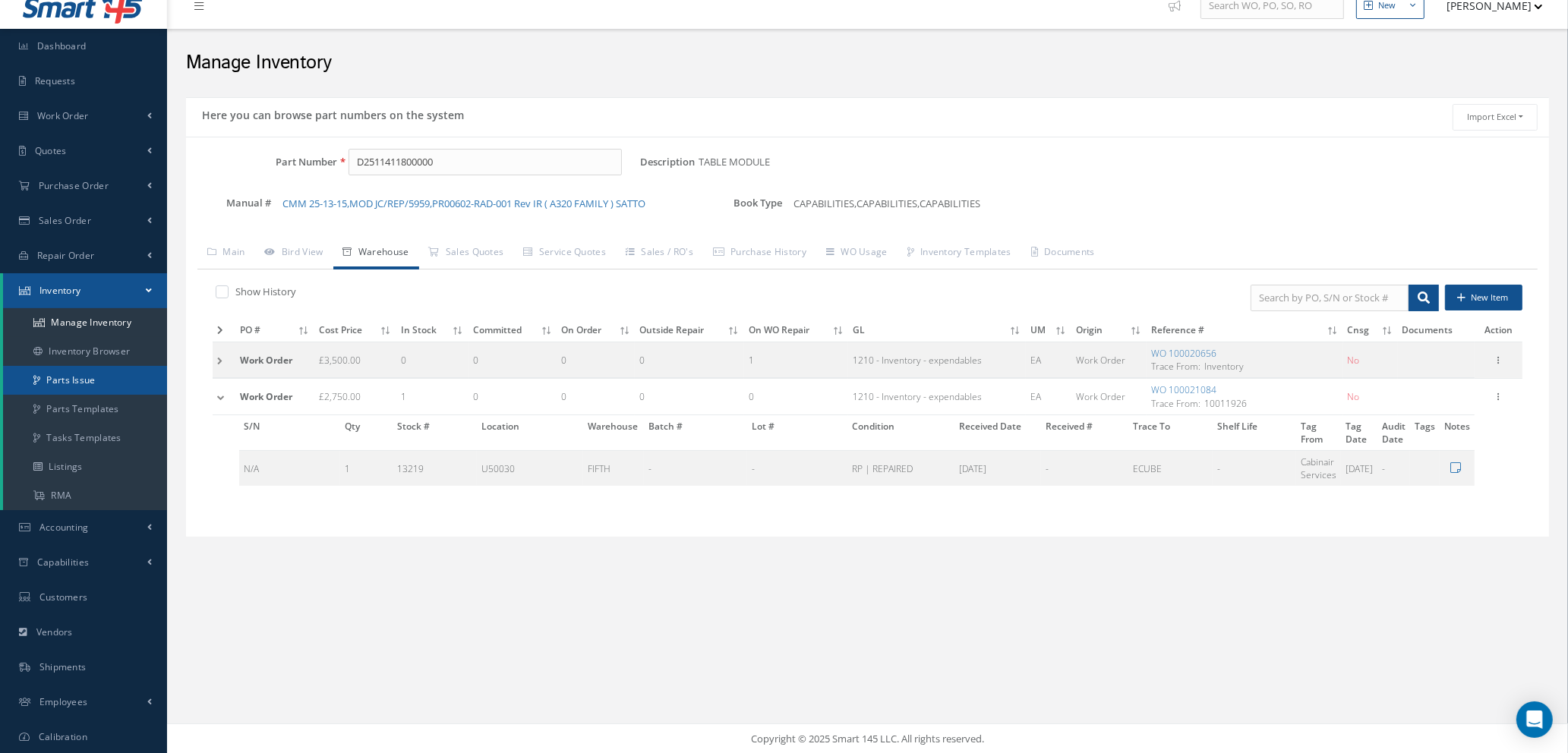
scroll to position [18, 0]
click at [64, 323] on link "Manage Inventory" at bounding box center [85, 322] width 164 height 28
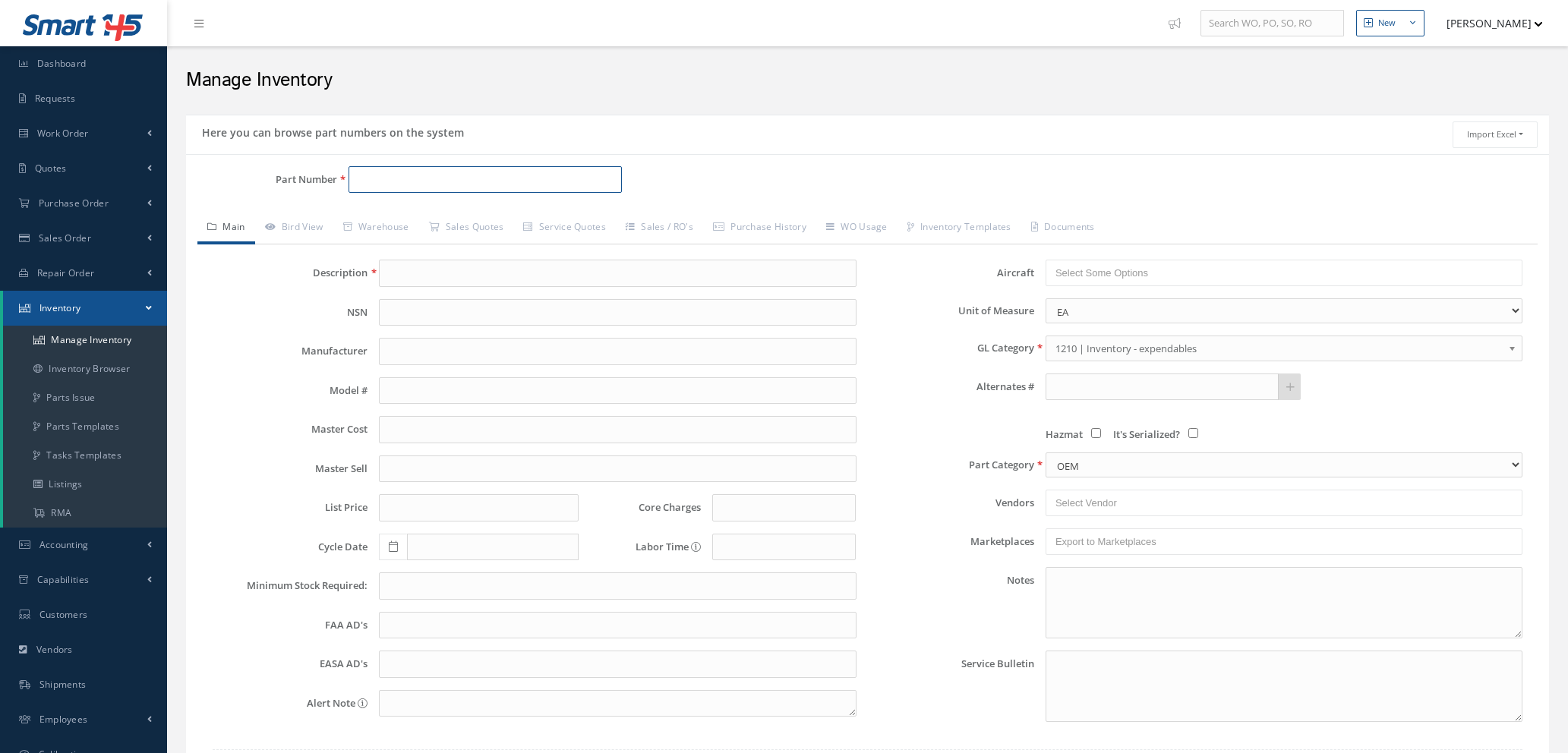
click at [366, 174] on input "Part Number" at bounding box center [485, 180] width 273 height 28
click at [390, 218] on span "B3500DP503-645" at bounding box center [423, 220] width 137 height 16
type input "B3500DP503-645"
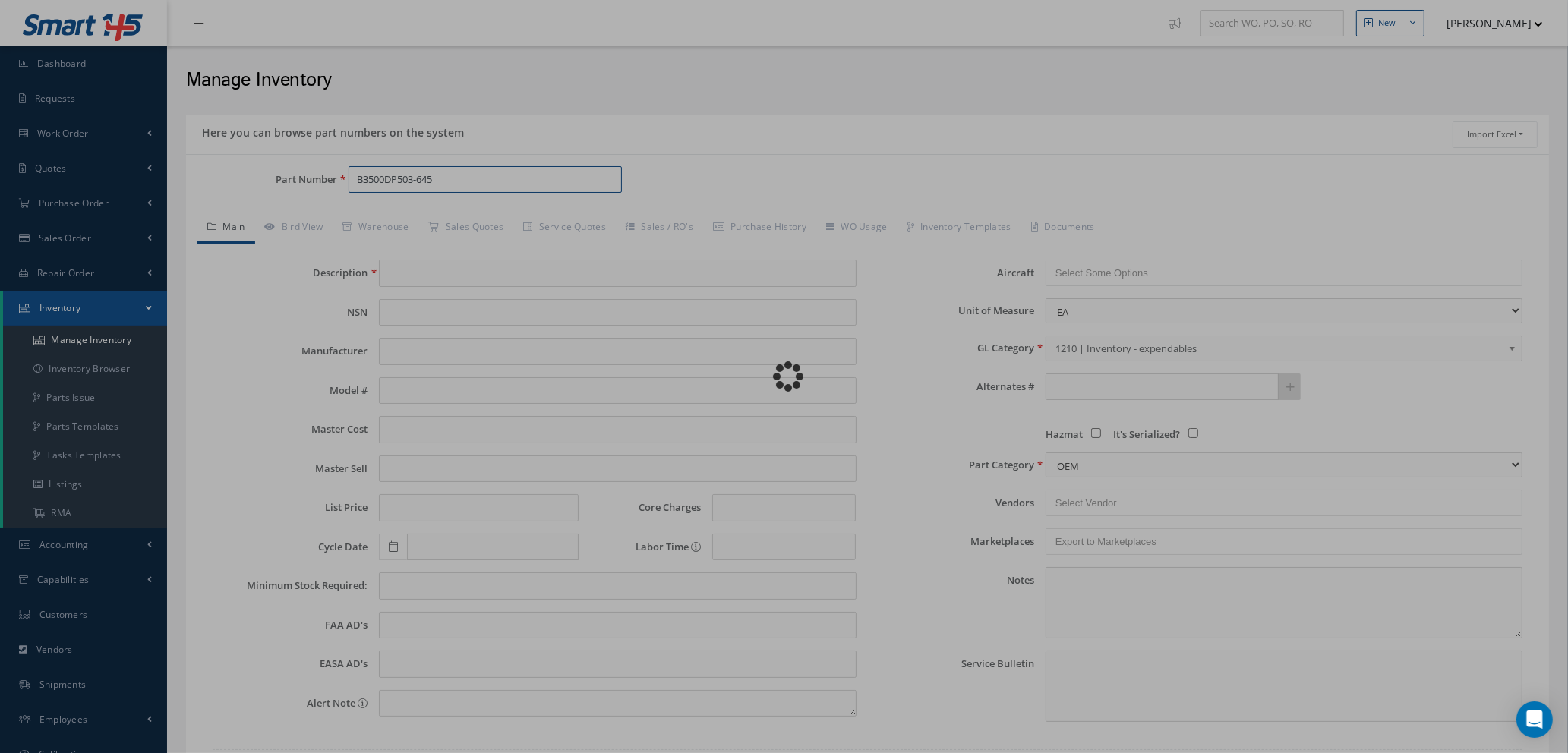
type input "CASTING"
type input "0.00"
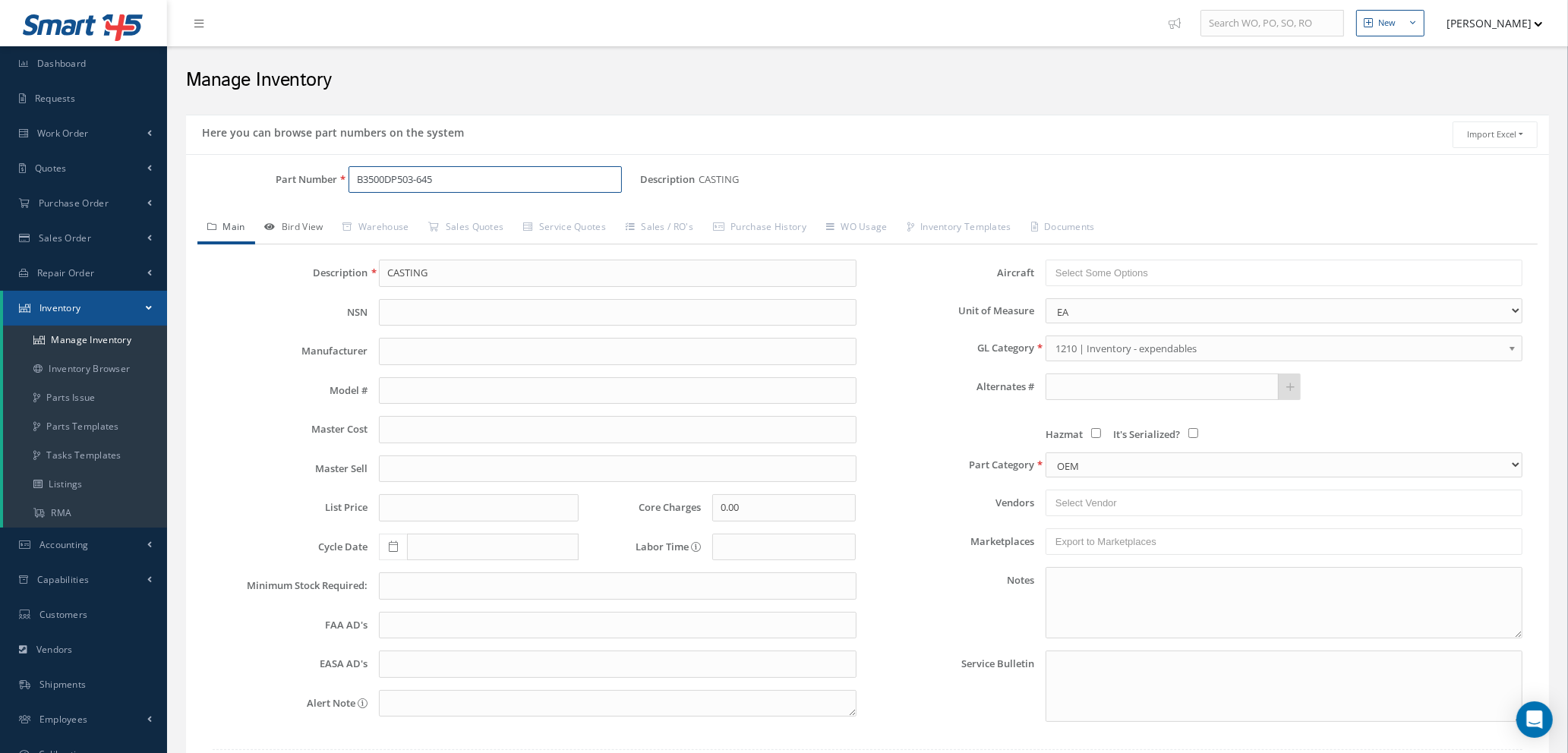
type input "B3500DP503-645"
click at [305, 226] on link "Bird View" at bounding box center [295, 229] width 78 height 32
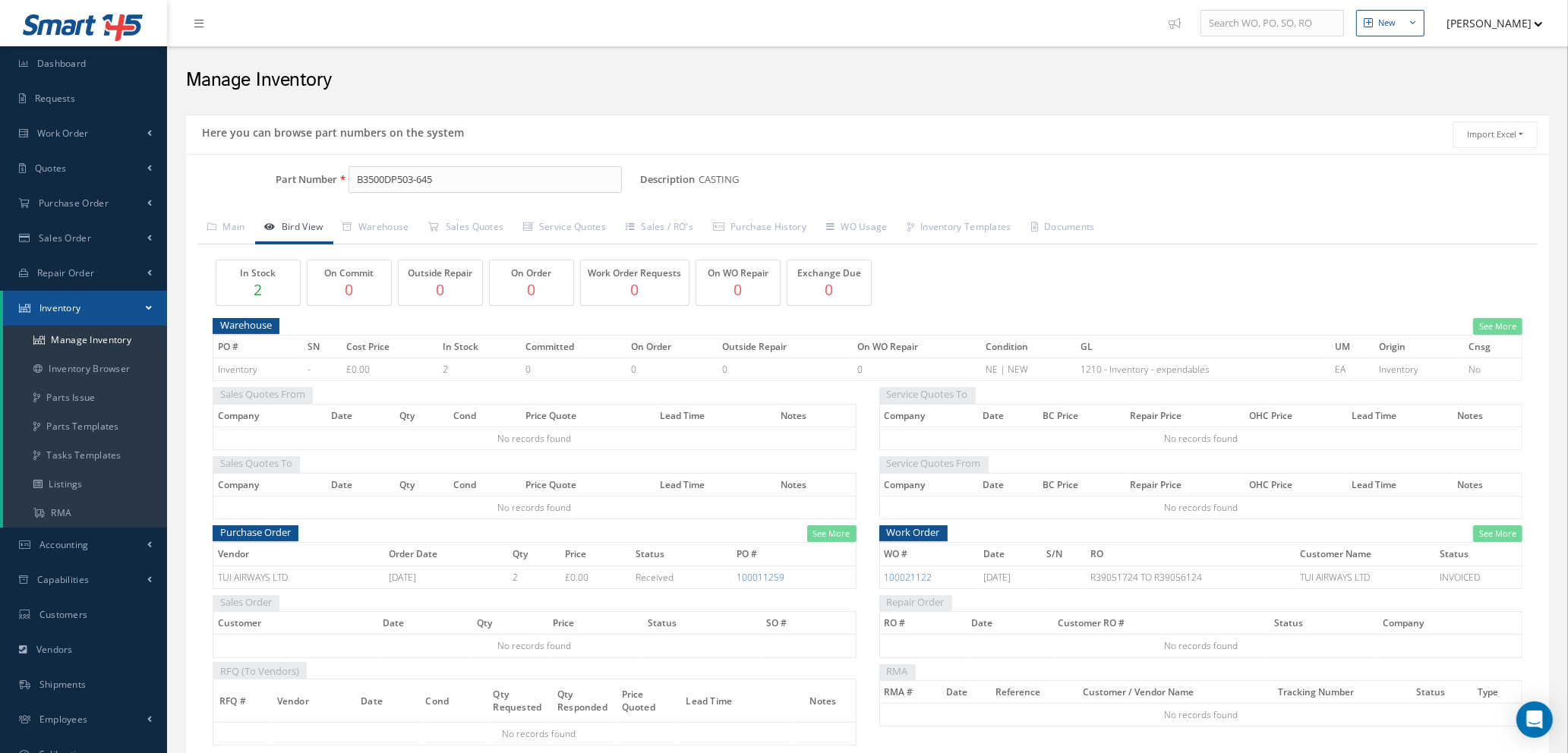
scroll to position [76, 0]
